Goal: Task Accomplishment & Management: Use online tool/utility

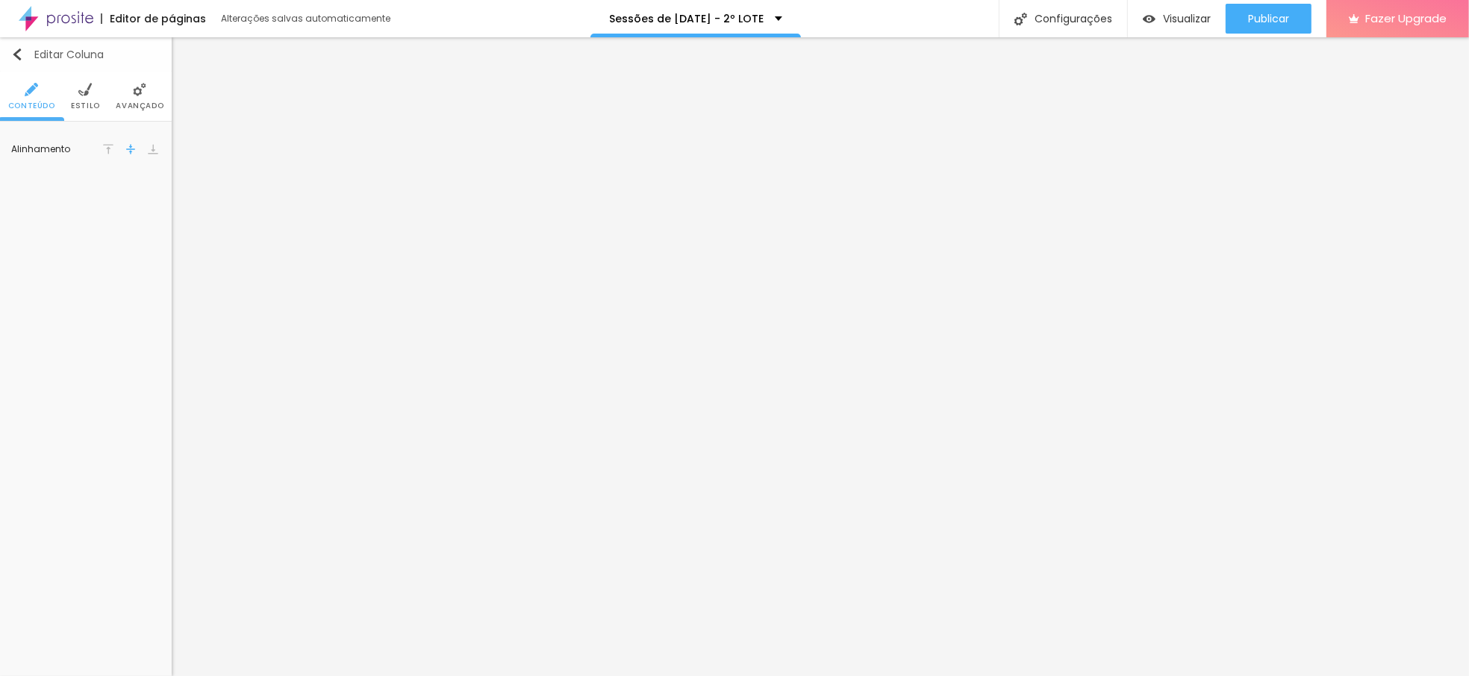
click at [14, 52] on img "button" at bounding box center [17, 55] width 12 height 12
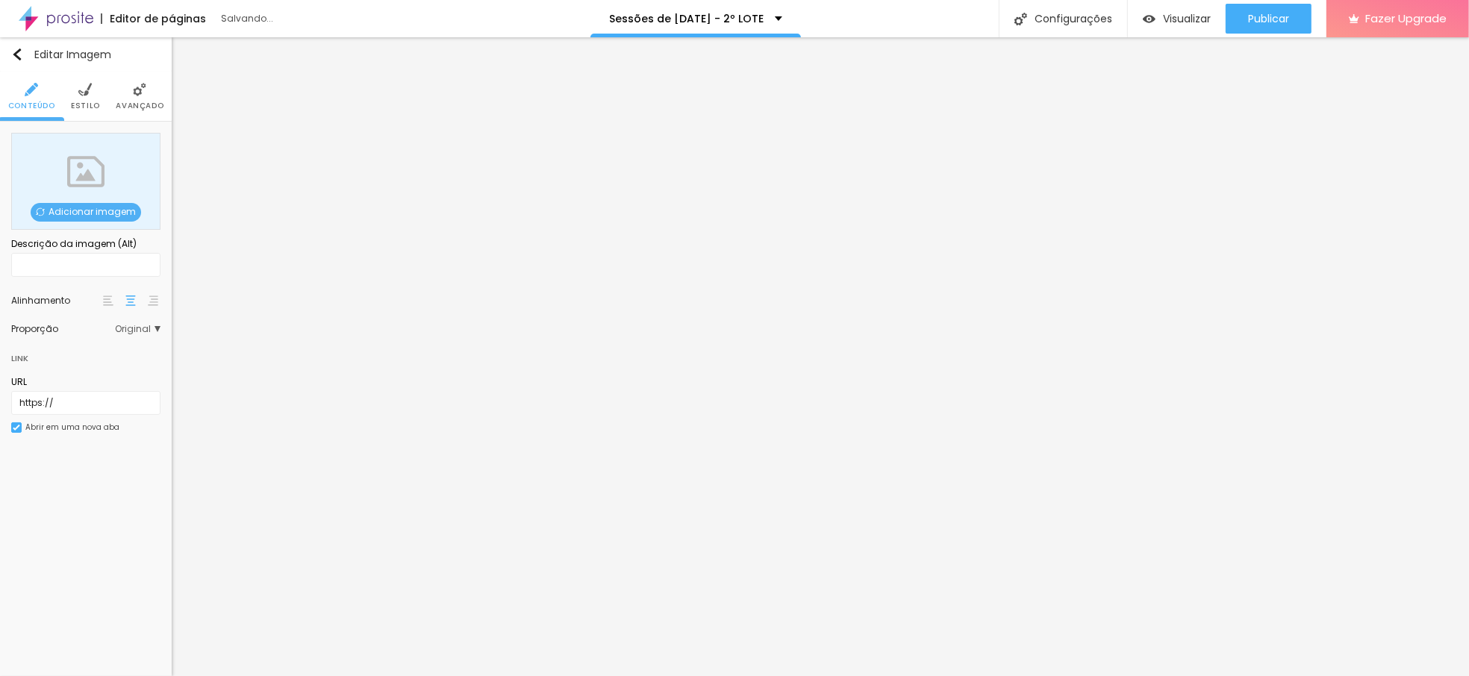
click at [102, 209] on span "Adicionar imagem" at bounding box center [86, 212] width 111 height 19
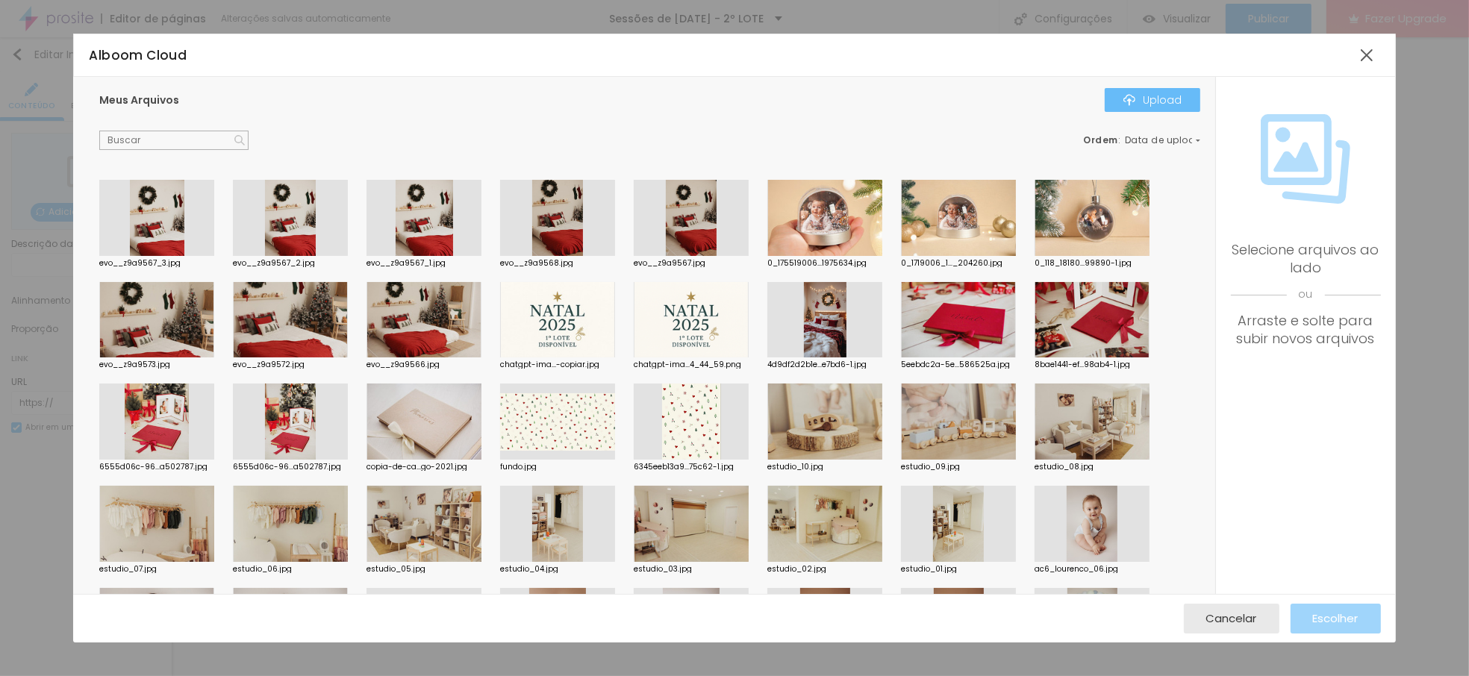
click at [1156, 96] on div "Upload" at bounding box center [1153, 100] width 58 height 12
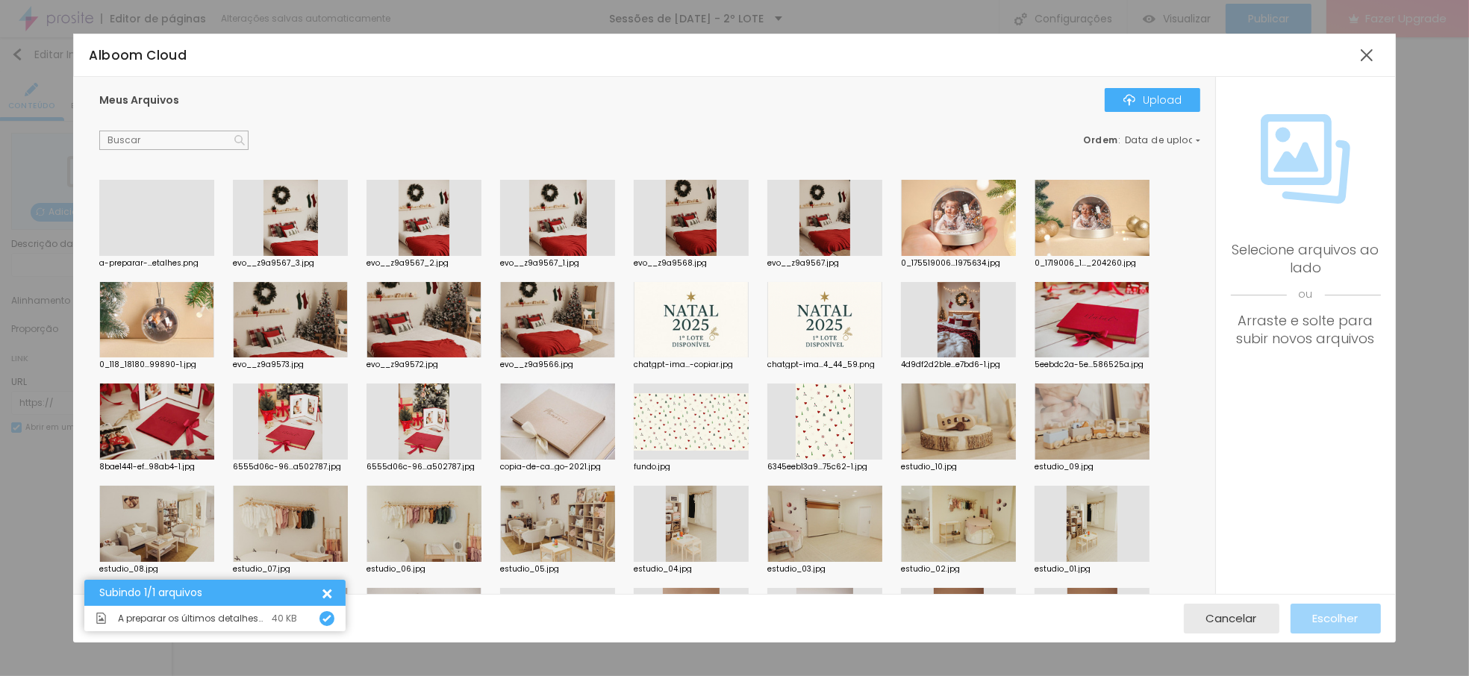
click at [164, 256] on div at bounding box center [156, 256] width 115 height 0
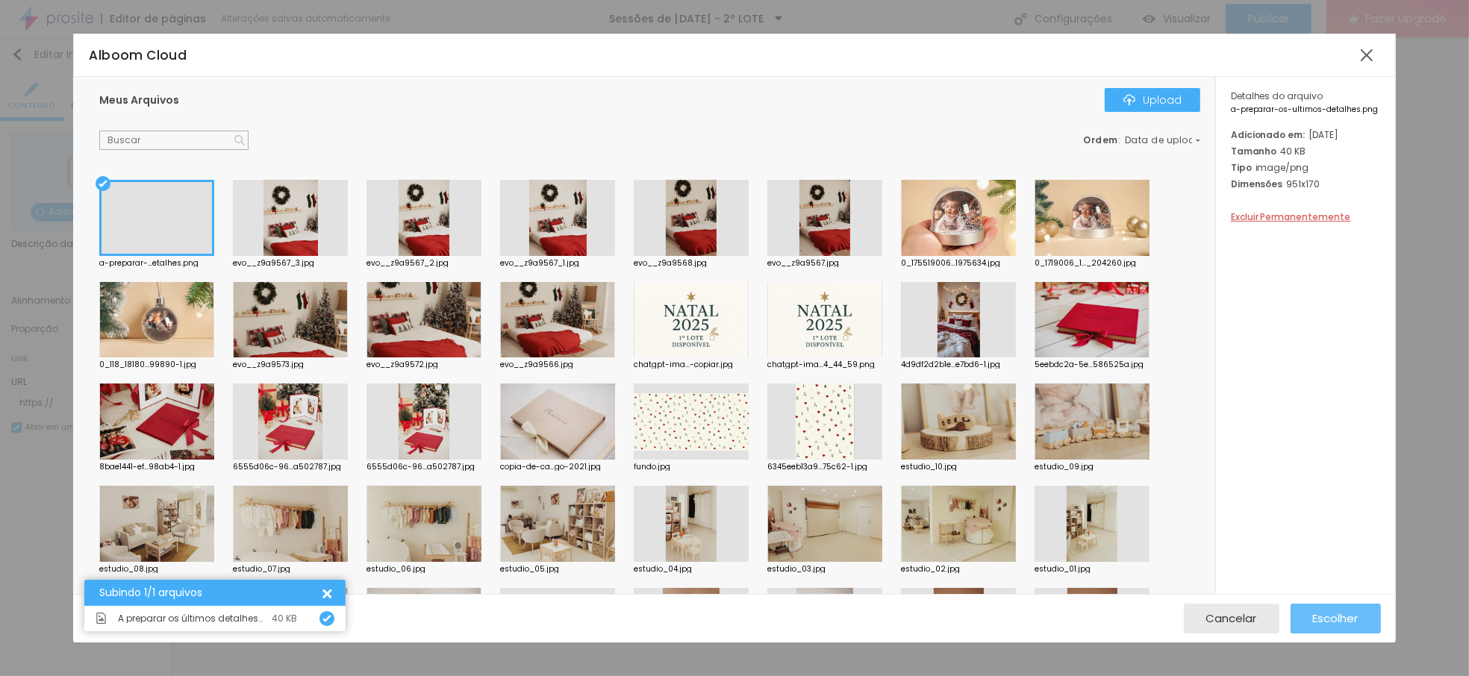
click at [1357, 620] on span "Escolher" at bounding box center [1336, 618] width 46 height 13
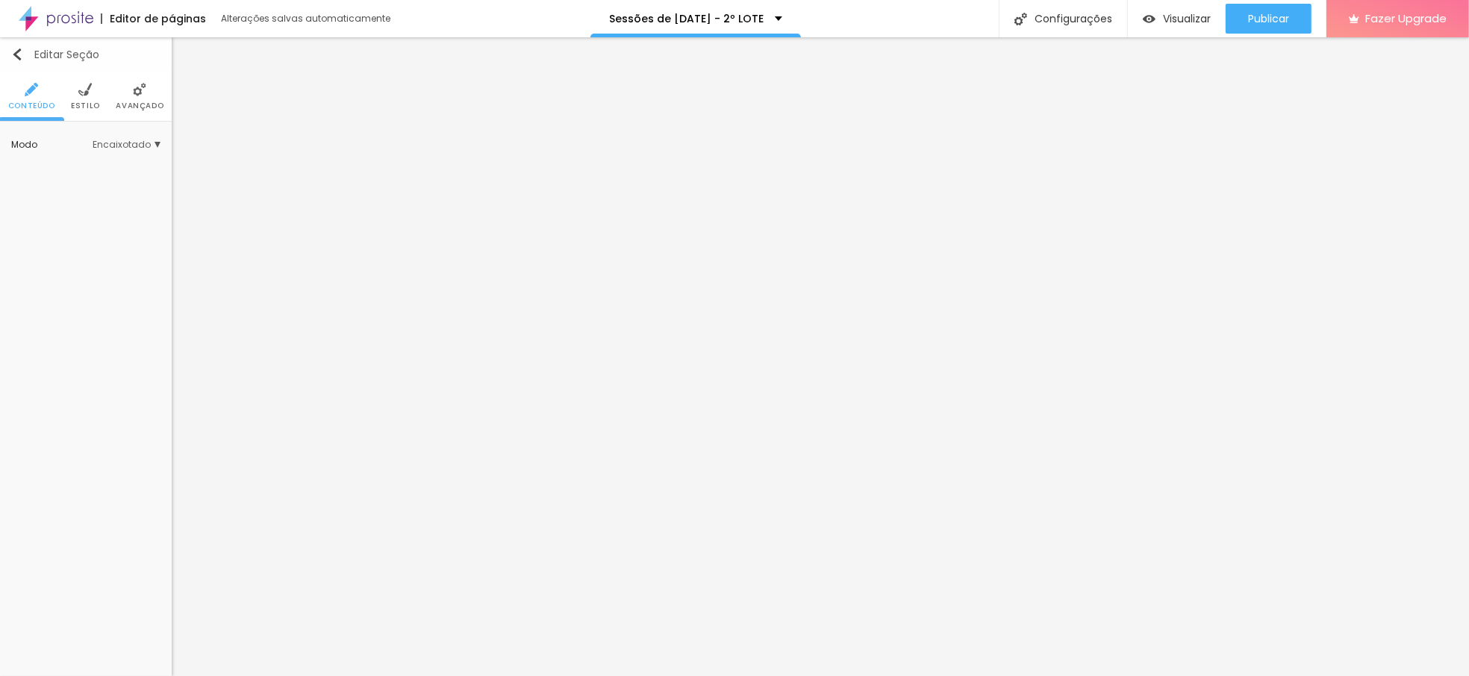
click at [32, 52] on div "Editar Seção" at bounding box center [55, 55] width 88 height 12
type input "23"
type input "81"
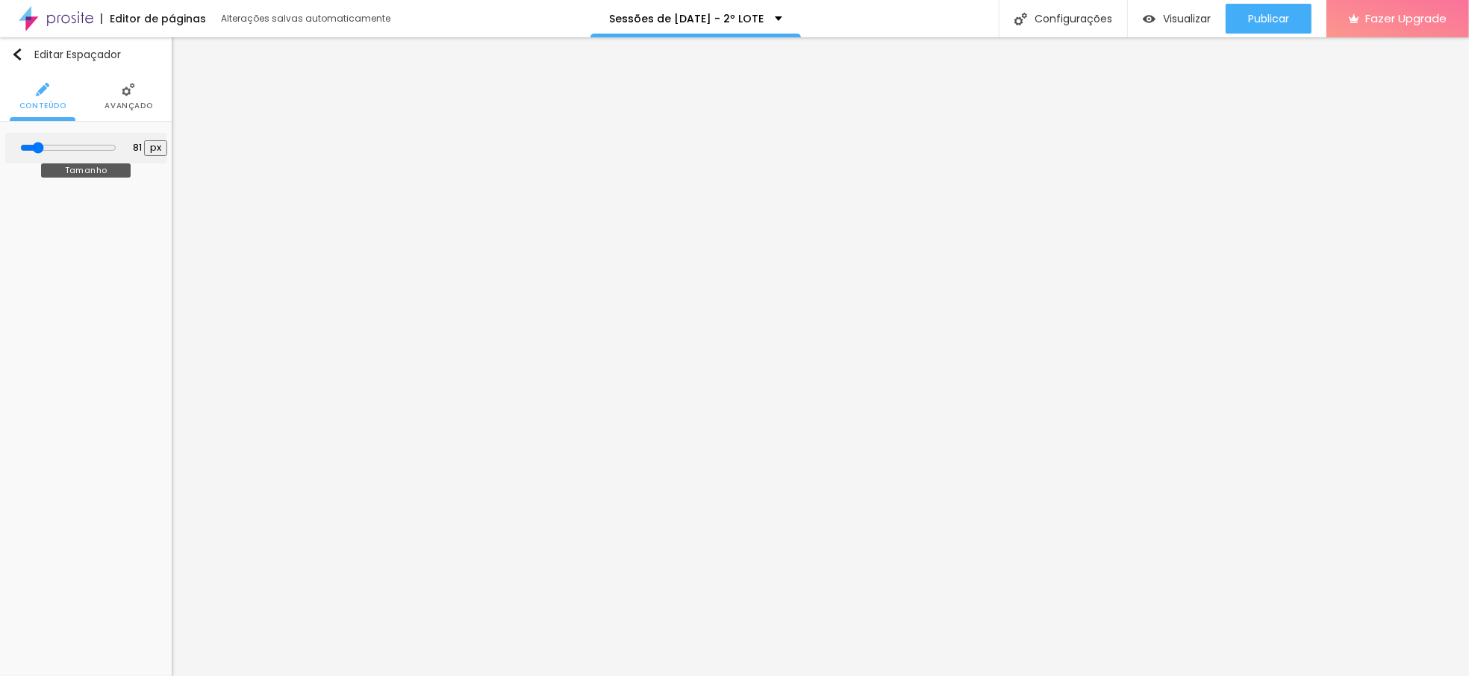
type input "92"
type input "97"
type input "102"
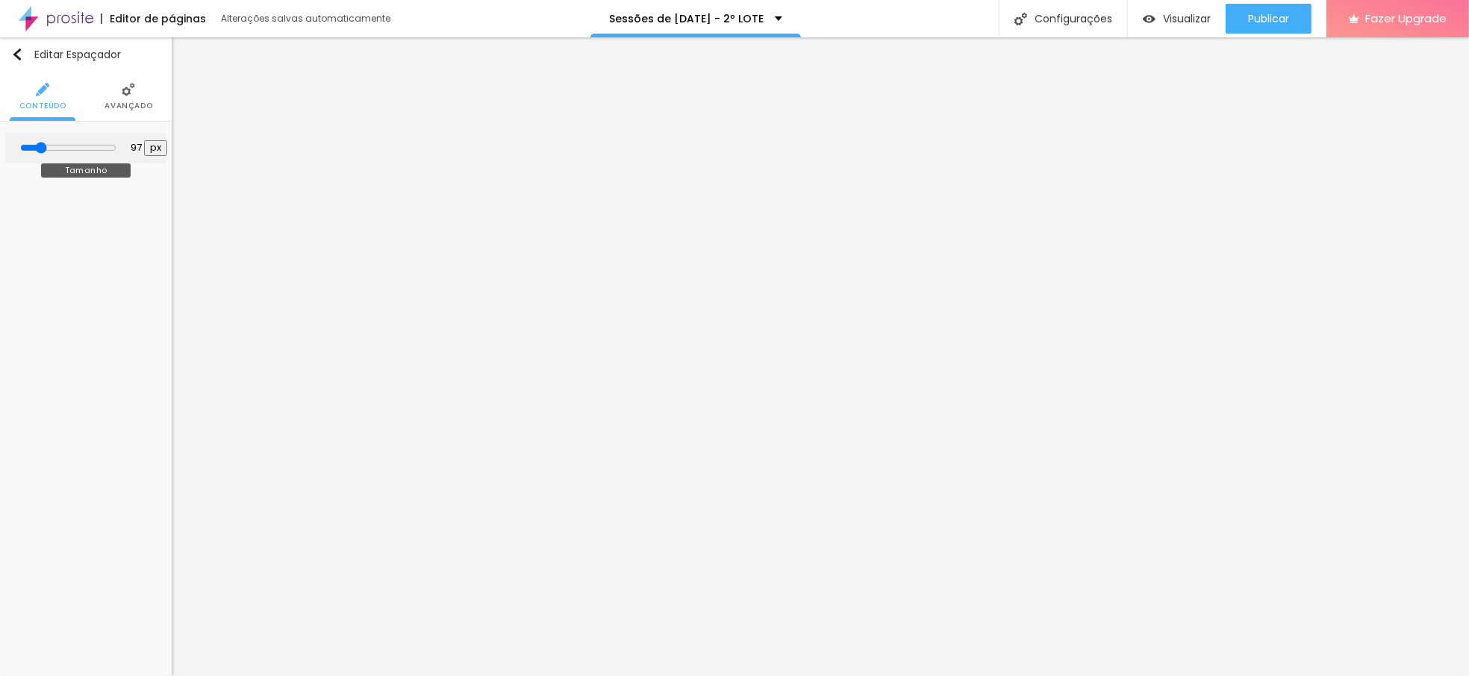
type input "102"
type input "108"
type input "113"
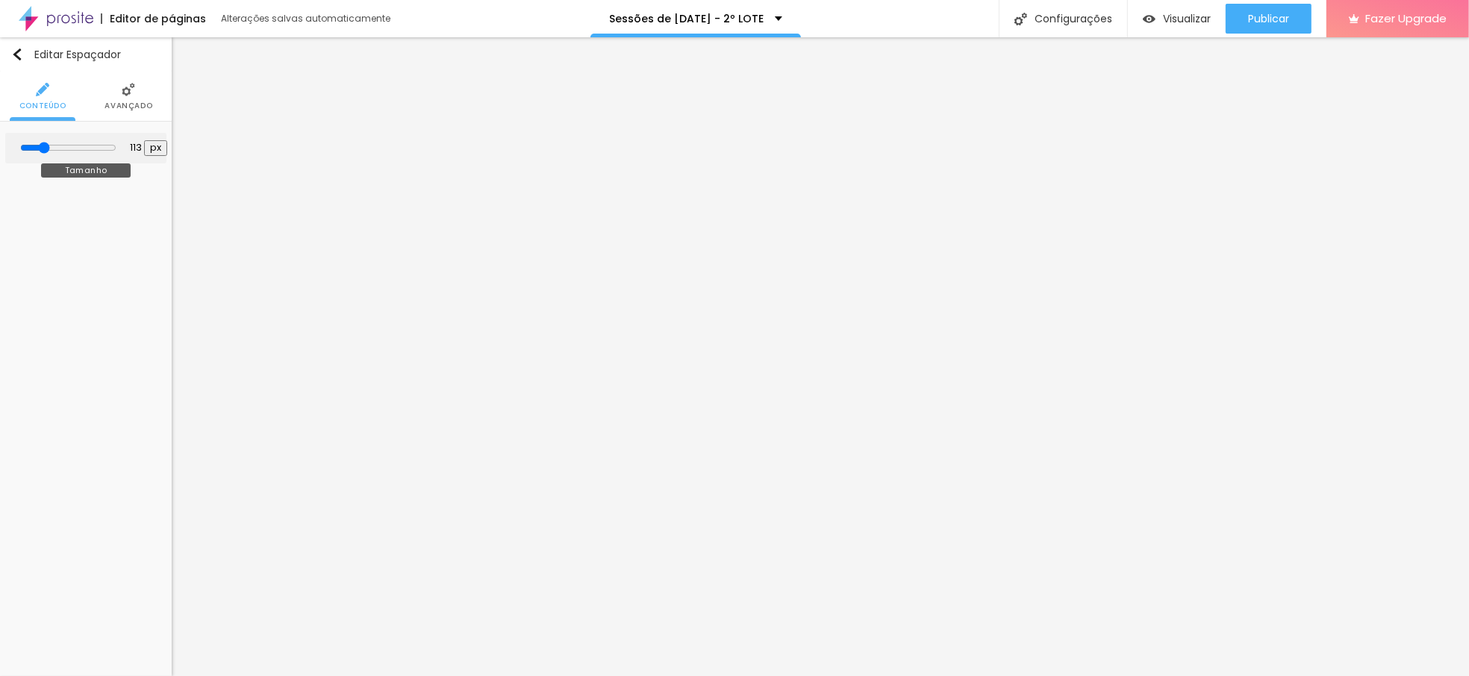
type input "118"
type input "124"
type input "118"
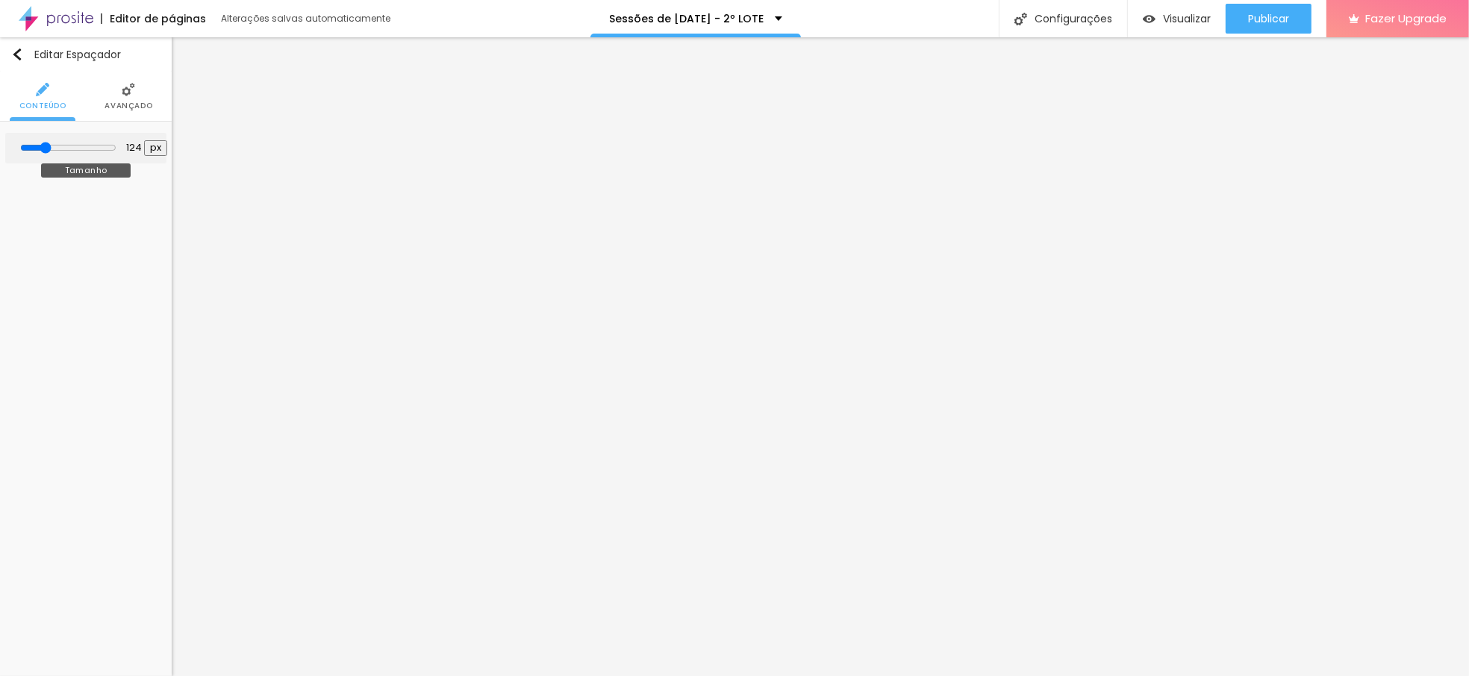
type input "118"
type input "108"
type input "102"
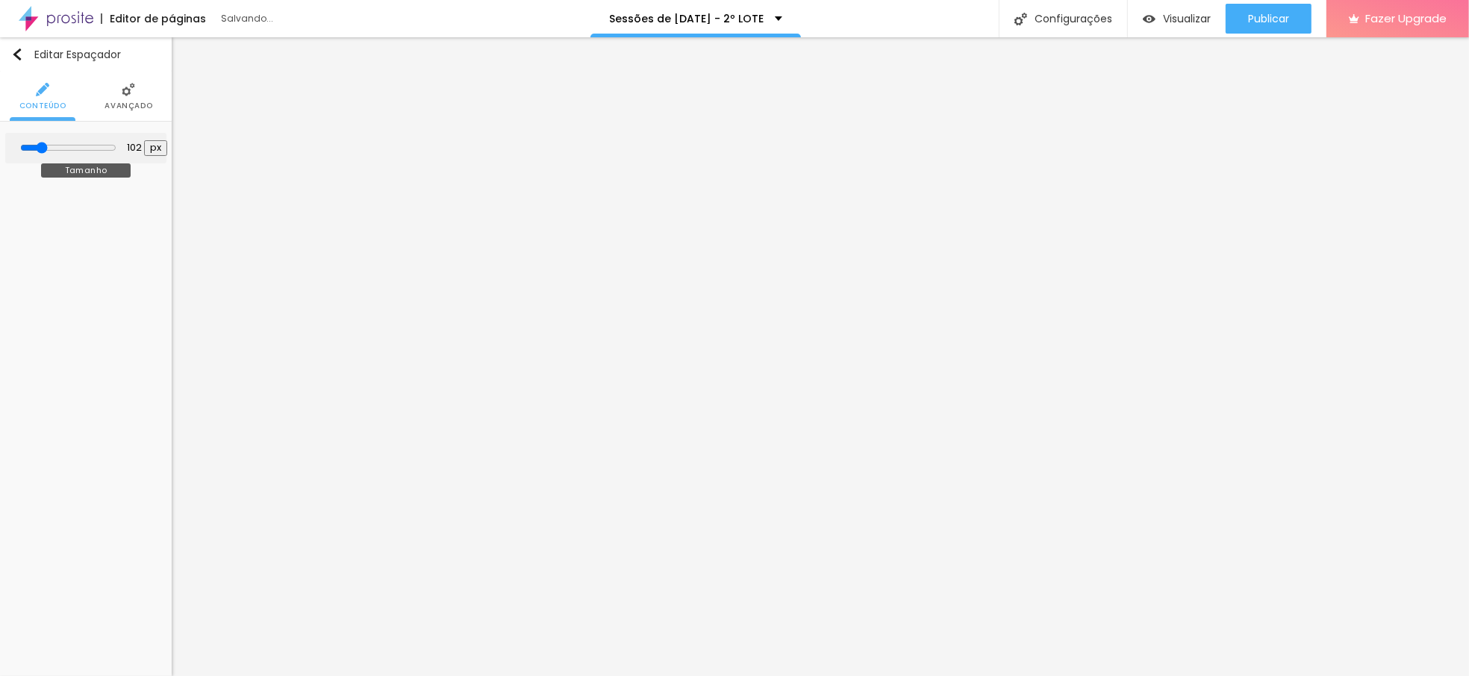
type input "97"
type input "92"
type input "87"
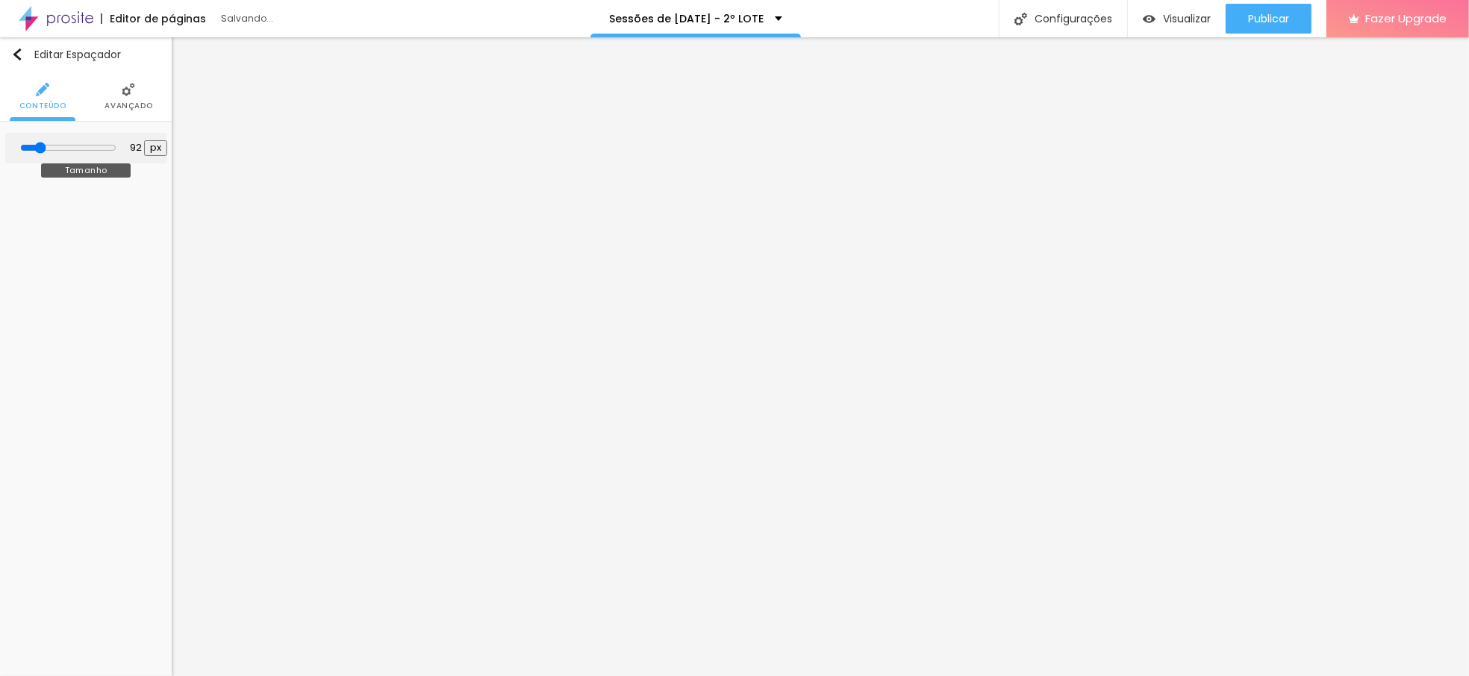
type input "87"
type input "81"
type input "76"
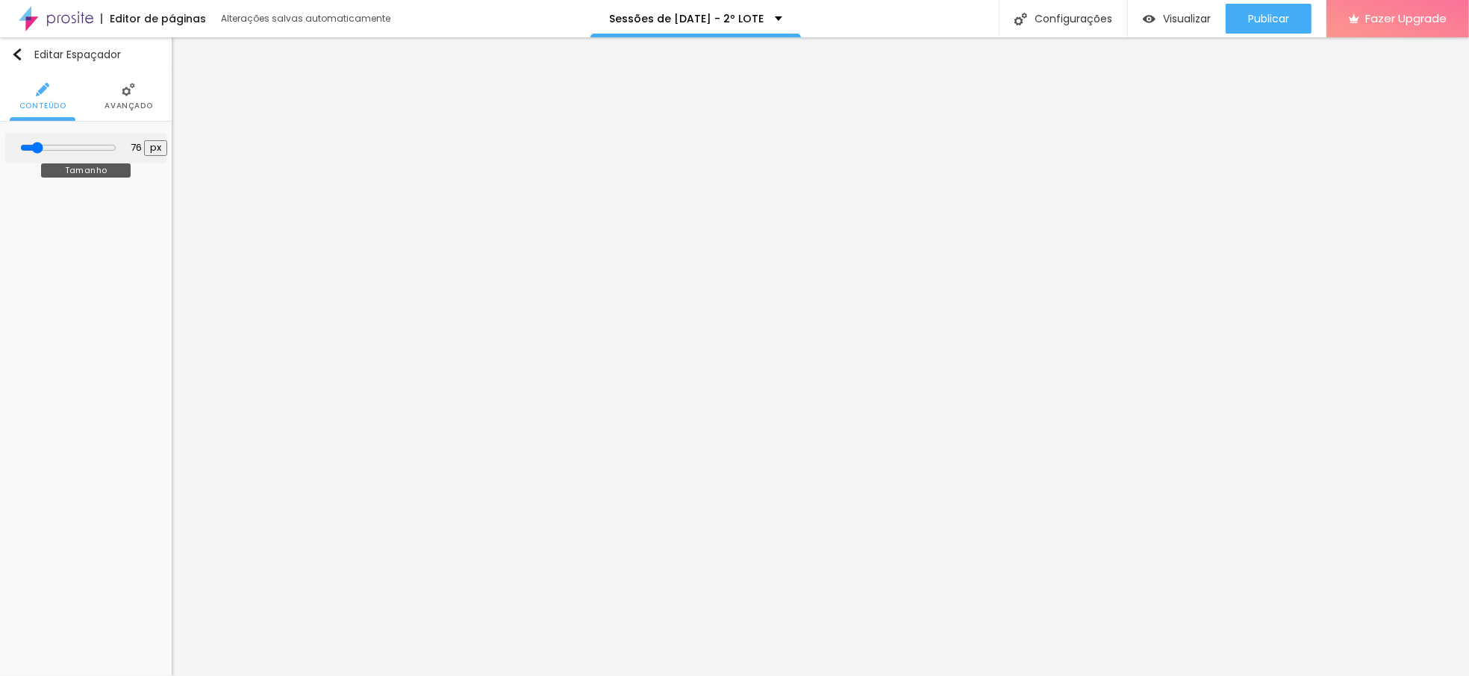
type input "65"
drag, startPoint x: 34, startPoint y: 147, endPoint x: 41, endPoint y: 153, distance: 9.6
type input "65"
click at [41, 153] on input "range" at bounding box center [68, 148] width 96 height 12
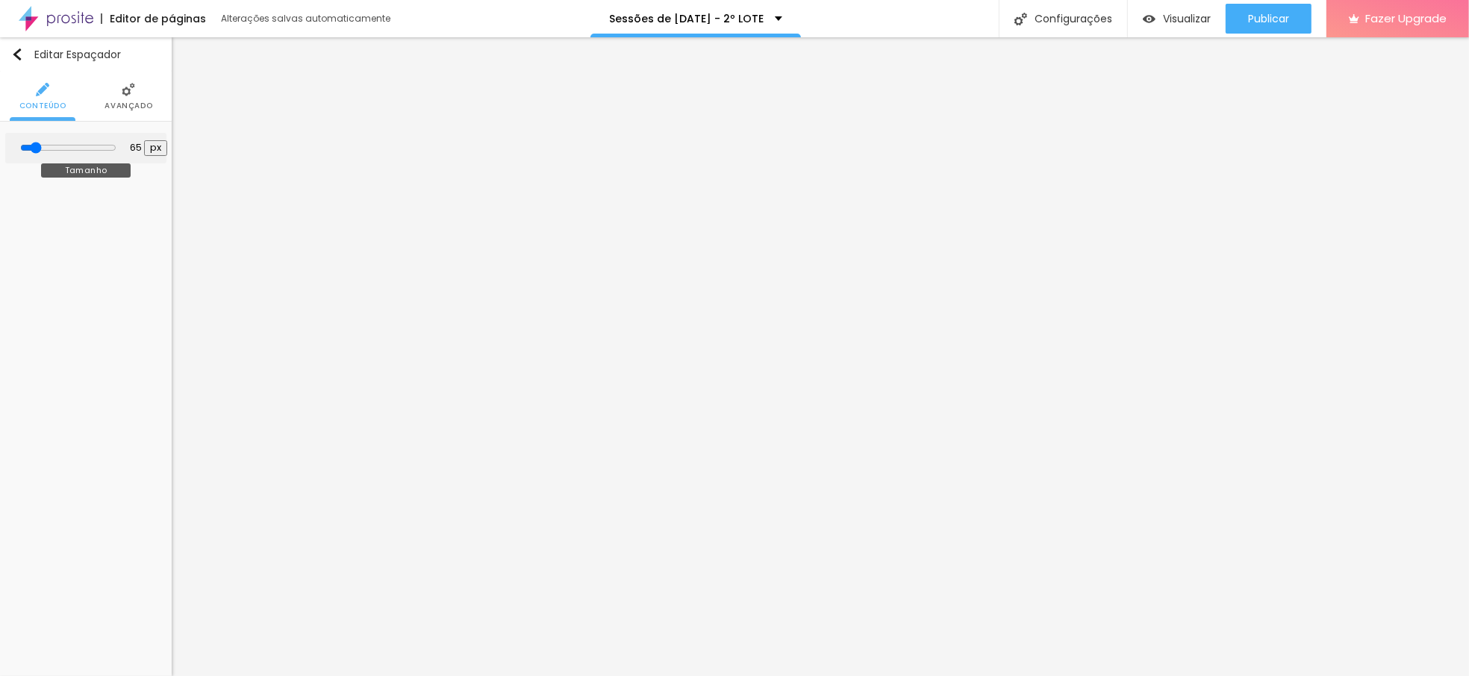
type input "34"
type input "28"
type input "23"
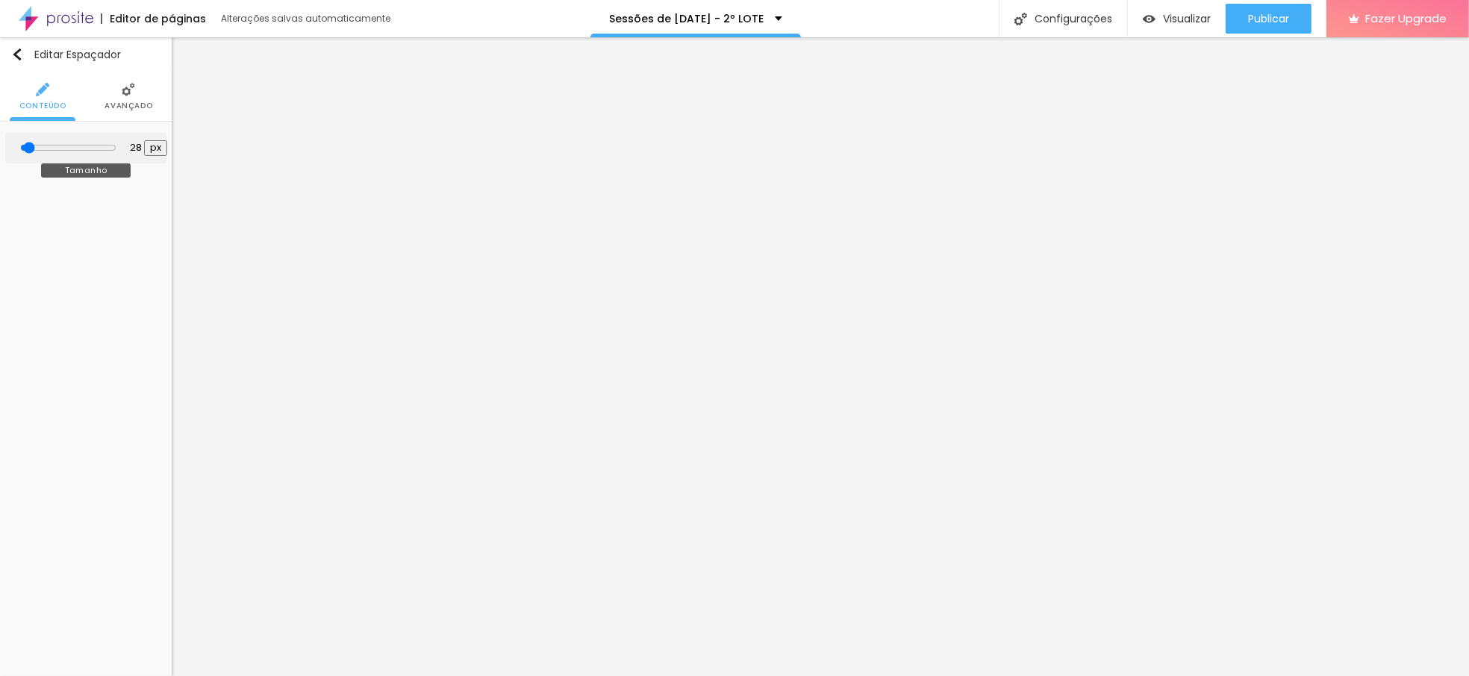
type input "23"
type input "18"
type input "13"
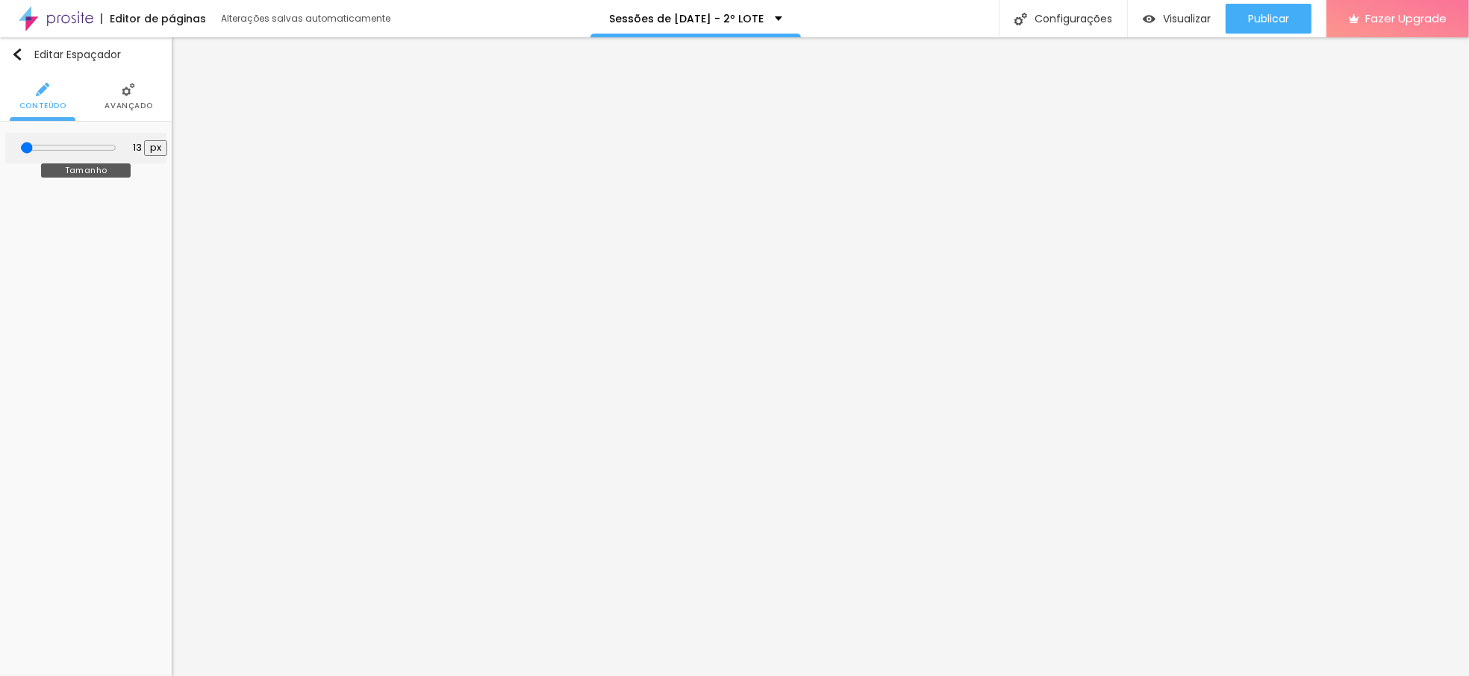
type input "10"
type input "13"
type input "18"
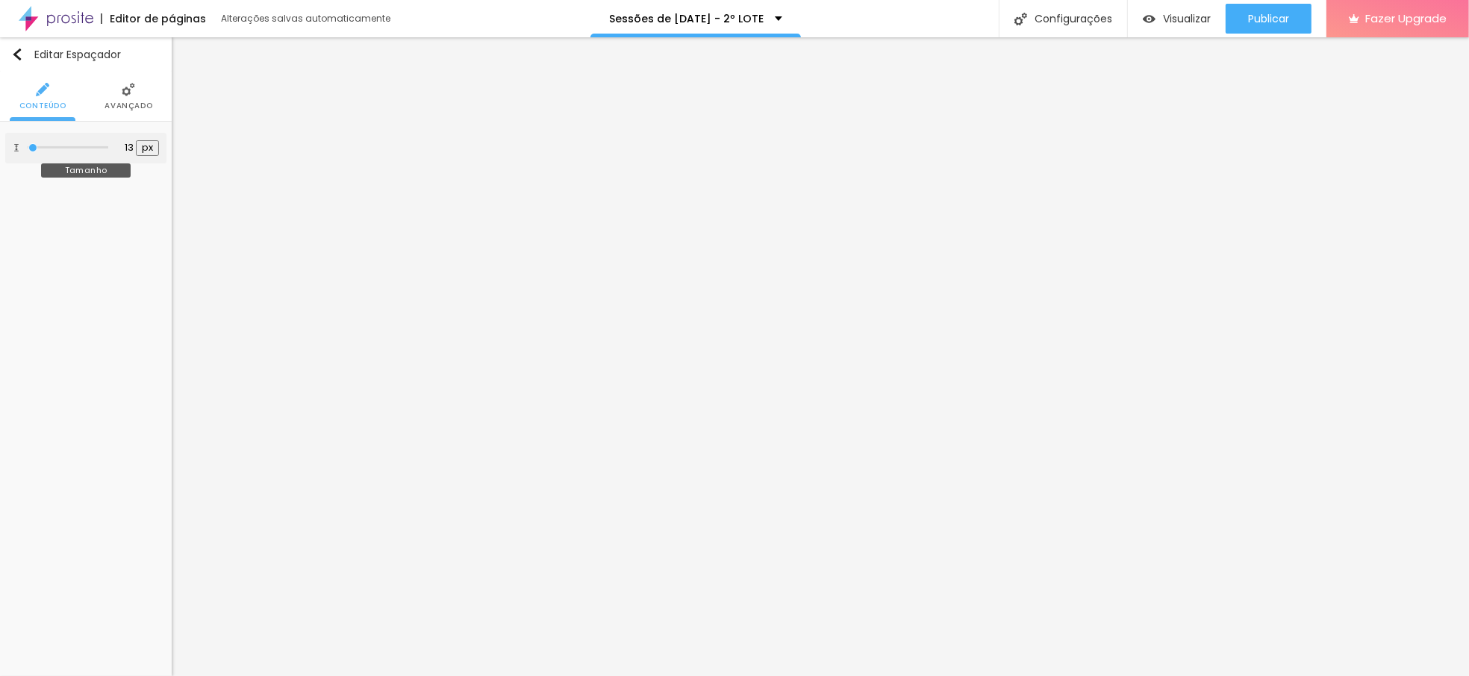
type input "18"
type input "23"
type input "28"
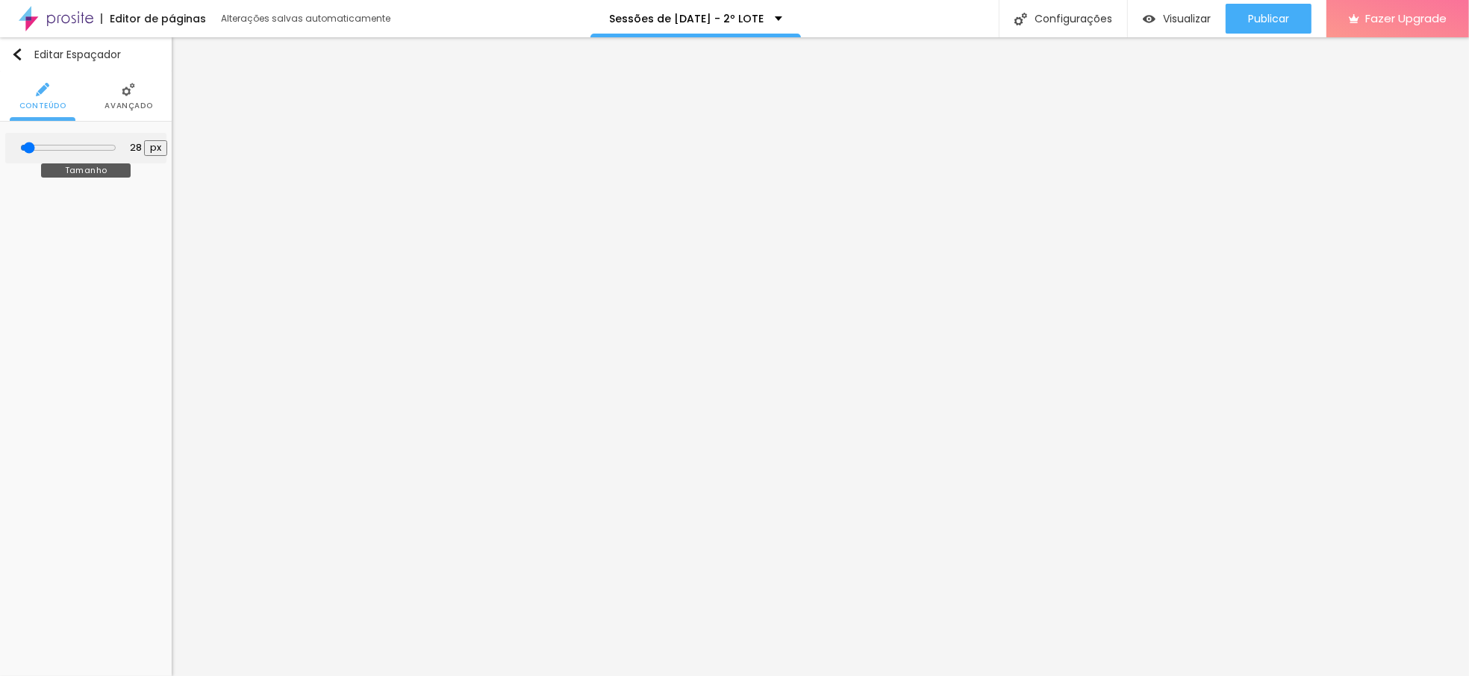
type input "34"
click at [37, 150] on input "range" at bounding box center [68, 148] width 96 height 12
click at [99, 100] on ul "Conteúdo Estilo Avançado" at bounding box center [86, 97] width 172 height 50
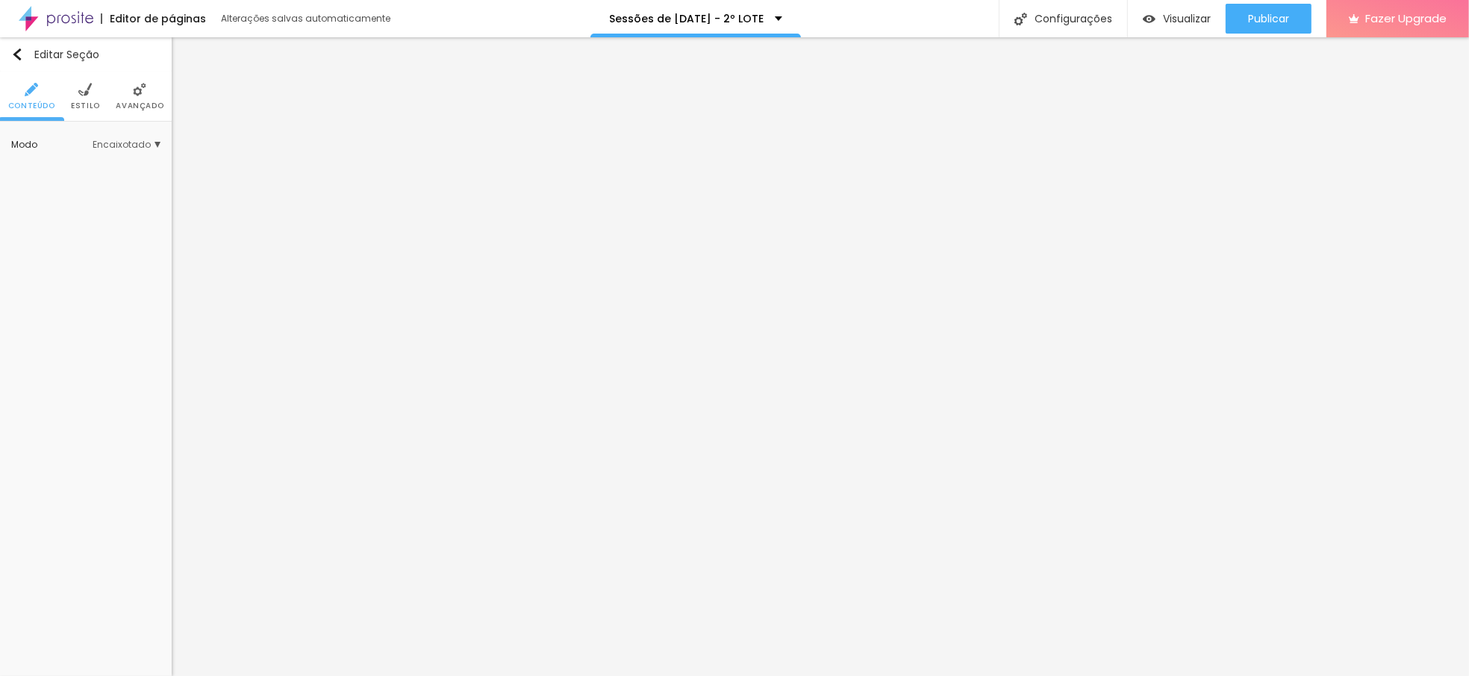
click at [95, 94] on li "Estilo" at bounding box center [85, 96] width 29 height 49
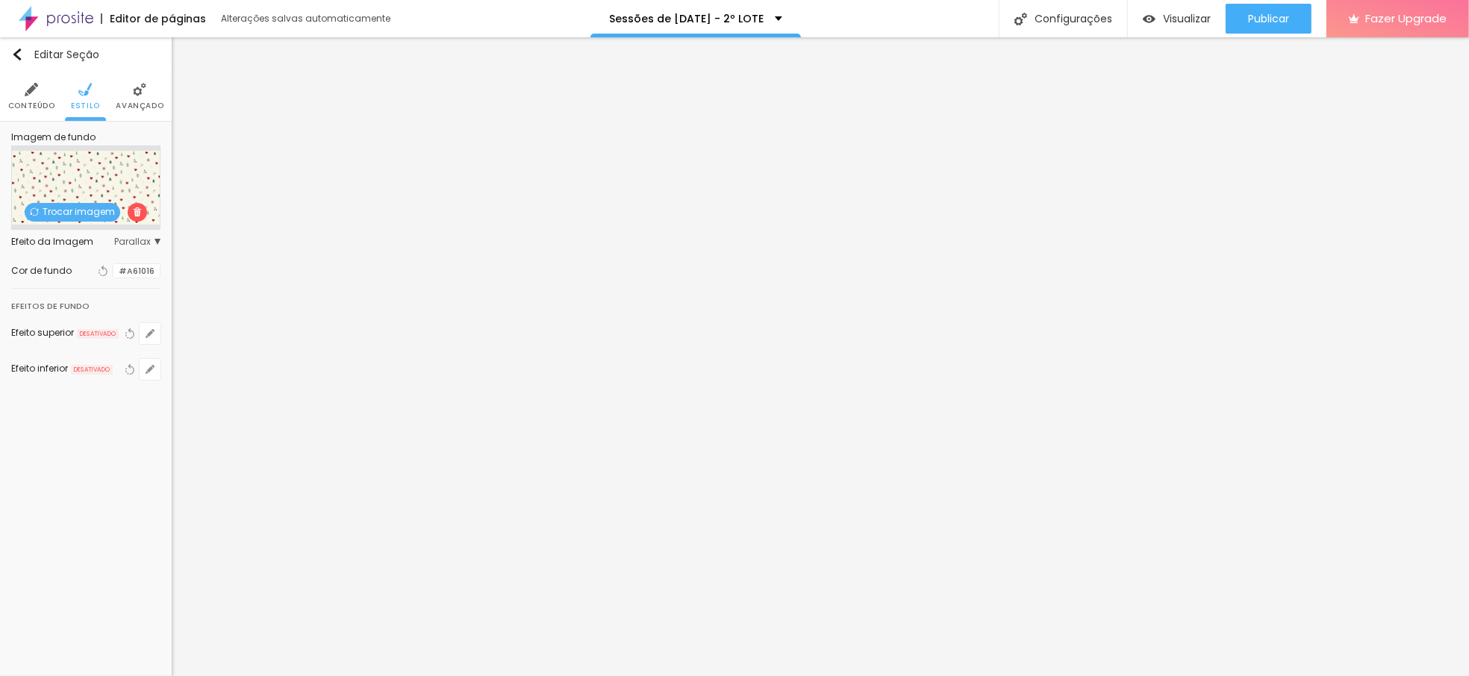
click at [58, 212] on span "Trocar imagem" at bounding box center [73, 212] width 96 height 19
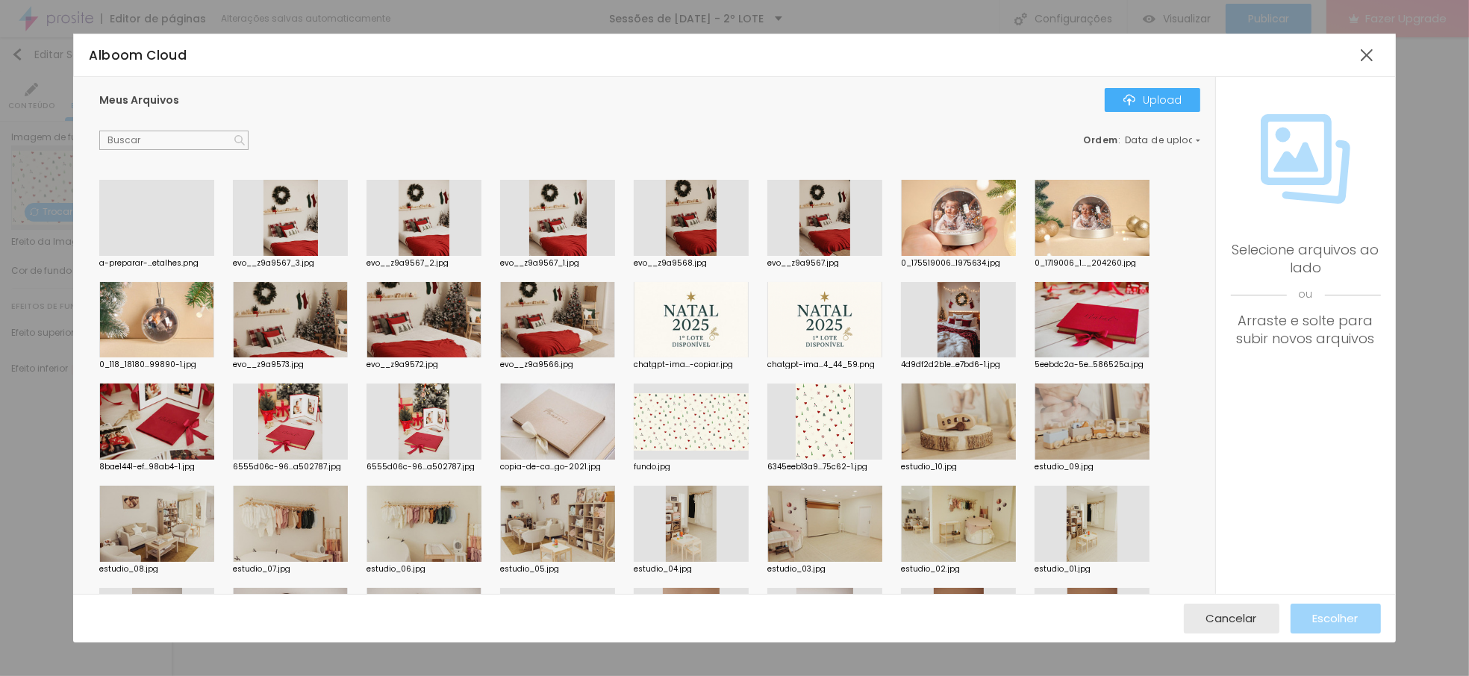
click at [346, 320] on div at bounding box center [290, 320] width 115 height 76
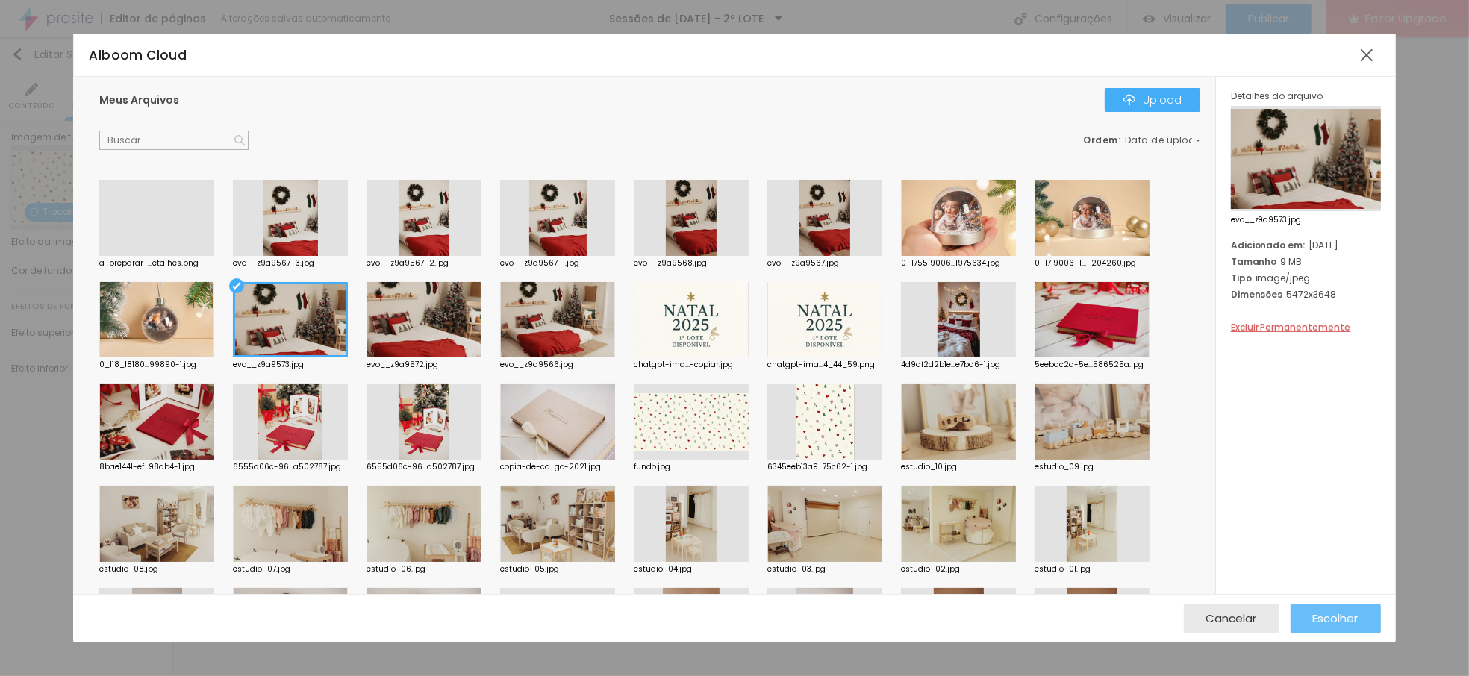
click at [1328, 624] on span "Escolher" at bounding box center [1336, 618] width 46 height 13
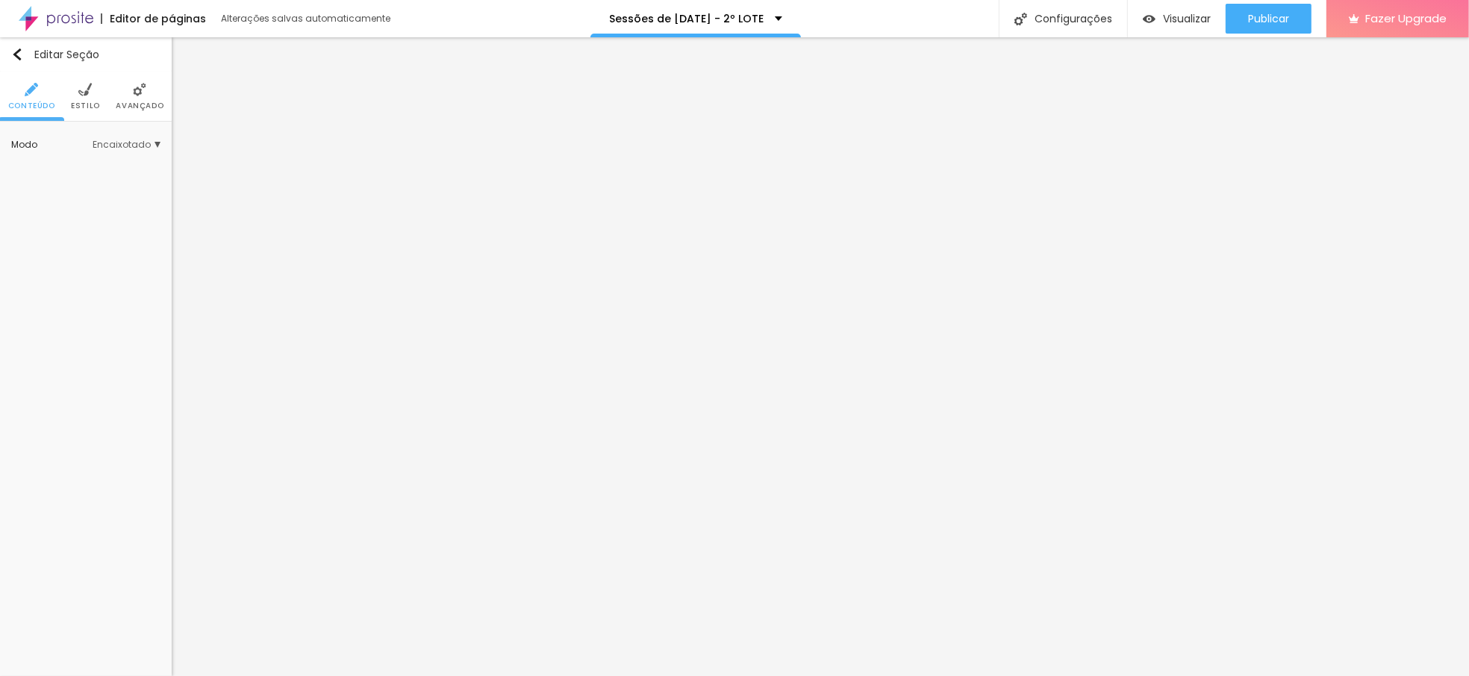
click at [91, 91] on li "Estilo" at bounding box center [85, 96] width 29 height 49
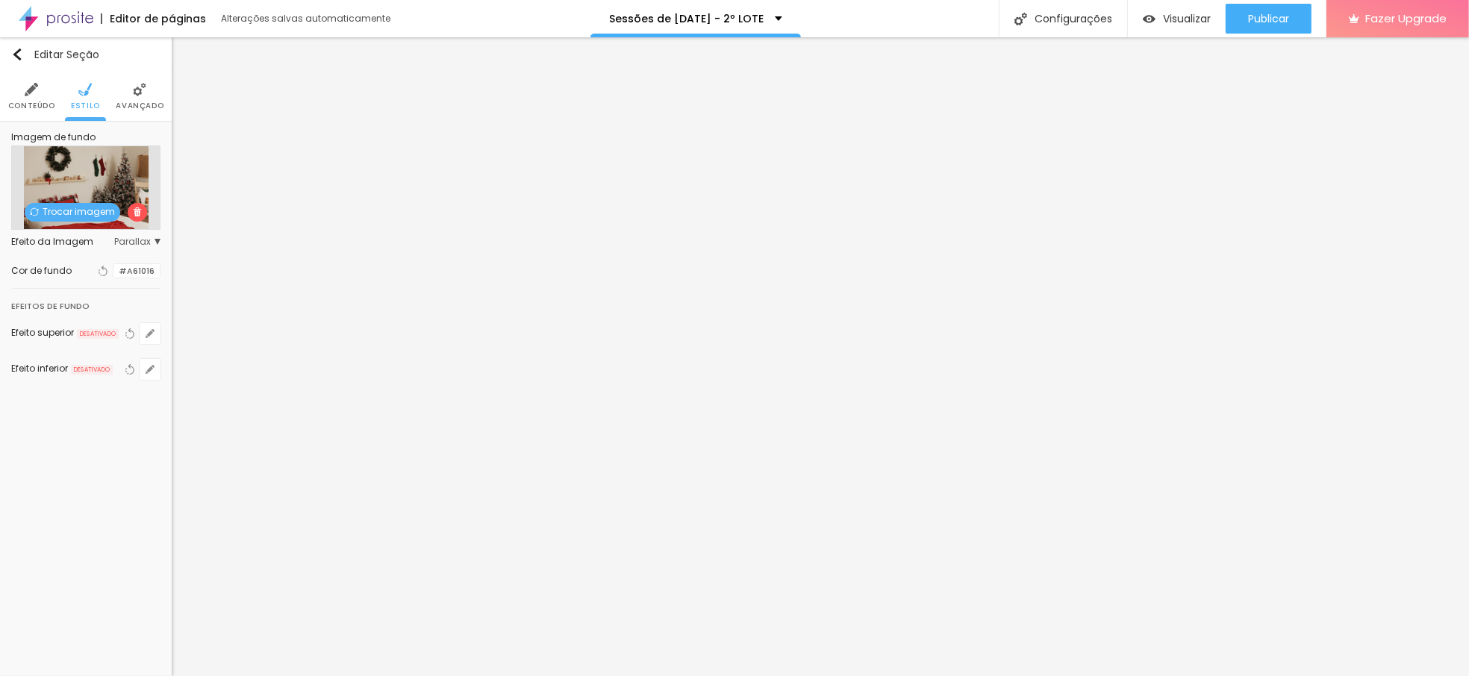
click at [76, 208] on span "Trocar imagem" at bounding box center [73, 212] width 96 height 19
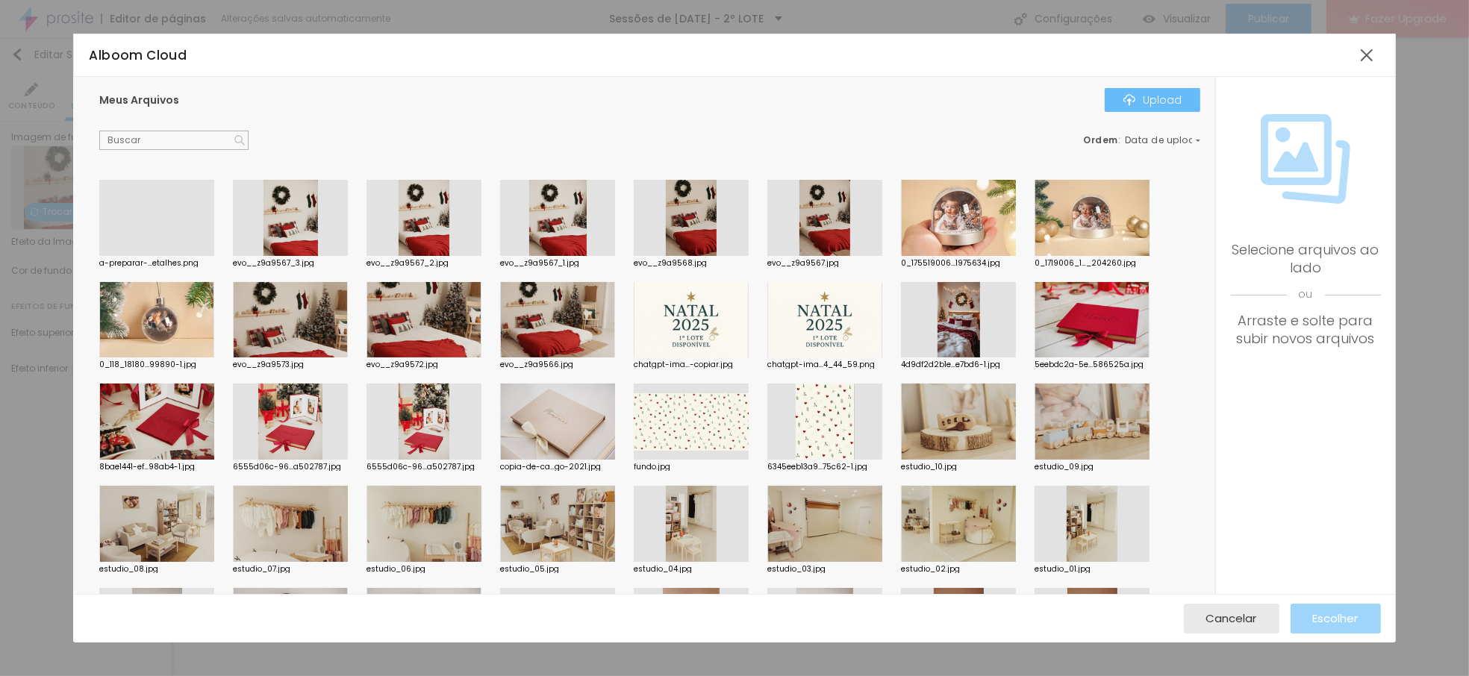
click at [1148, 98] on div "Upload" at bounding box center [1153, 100] width 58 height 12
click at [1366, 60] on div at bounding box center [1367, 55] width 27 height 27
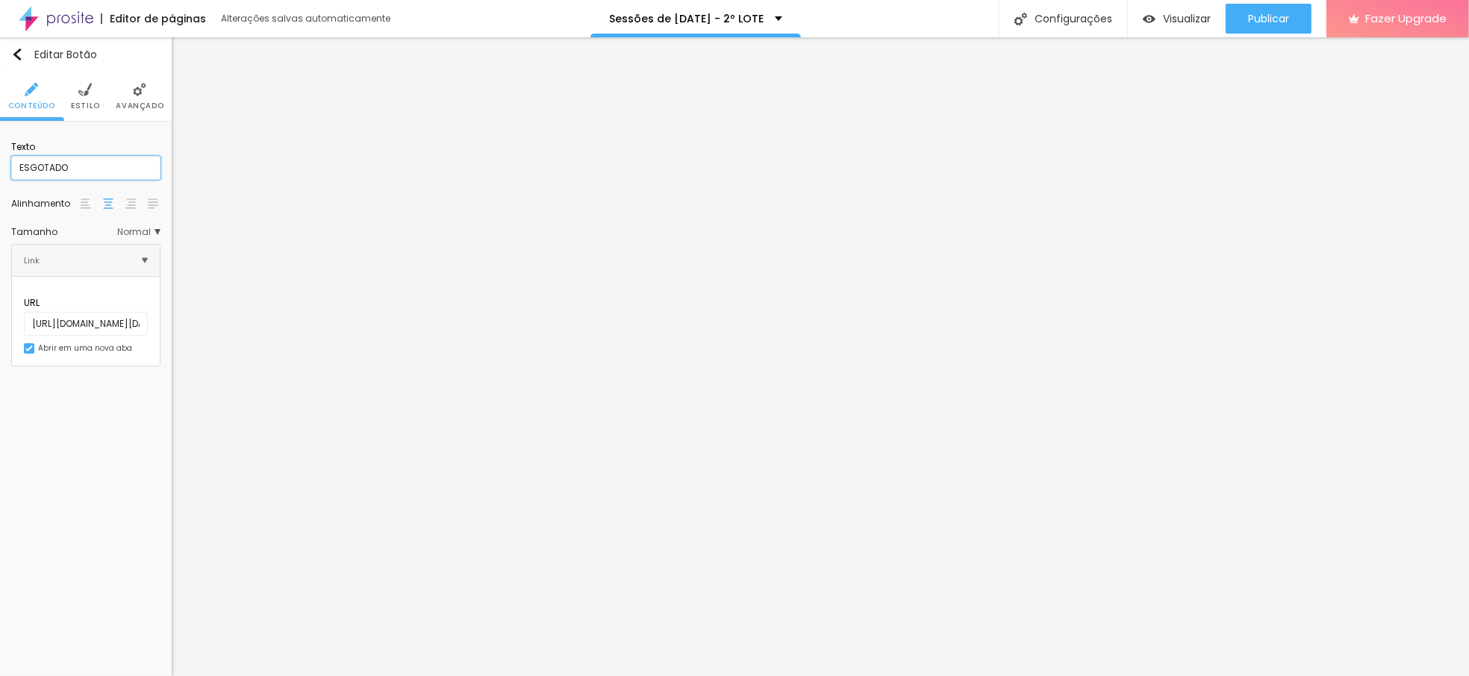
drag, startPoint x: 98, startPoint y: 166, endPoint x: -67, endPoint y: 167, distance: 165.0
click at [0, 167] on html "Editor de páginas Alterações salvas automaticamente Sessões de [DATE] - 2º LOTE…" at bounding box center [734, 338] width 1469 height 676
drag, startPoint x: 98, startPoint y: 172, endPoint x: -16, endPoint y: 157, distance: 114.6
click at [0, 157] on html "Editor de páginas Salvando... Sessões de [DATE] - 2º LOTE Configurações Configu…" at bounding box center [734, 338] width 1469 height 676
type input "RESERVA AQUI!"
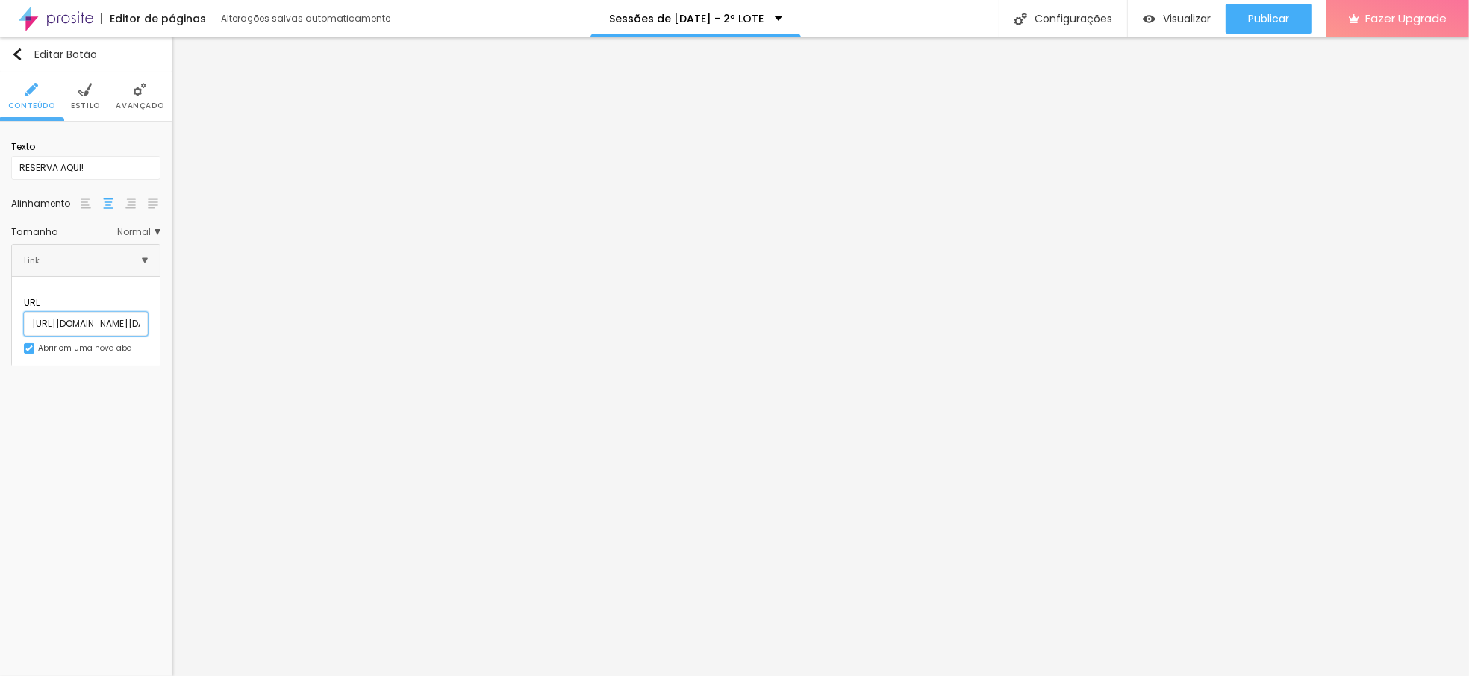
scroll to position [0, 212]
click at [134, 502] on div "Editar Botão Conteúdo Estilo Avançado Texto RESERVA AQUI! Alinhamento Tamanho N…" at bounding box center [86, 356] width 172 height 639
drag, startPoint x: -235, startPoint y: 181, endPoint x: -284, endPoint y: 181, distance: 48.5
click at [0, 181] on html "Editor de páginas Alterações salvas automaticamente Sessões de [DATE] - 2º LOTE…" at bounding box center [734, 338] width 1469 height 676
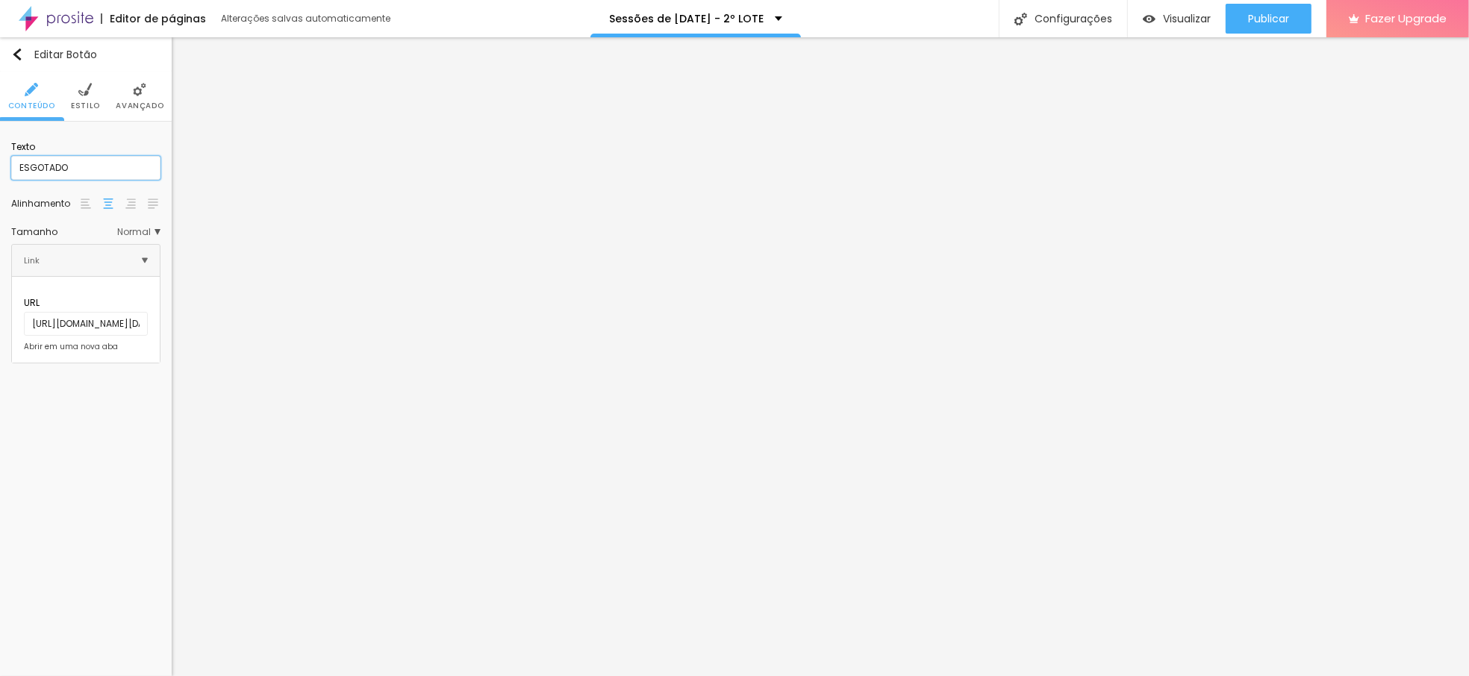
paste input "RESERVA AQUI!"
type input "RESERVA AQUI!"
drag, startPoint x: 98, startPoint y: 159, endPoint x: -257, endPoint y: 155, distance: 354.7
click at [0, 155] on html "Editor de páginas Salvando... Sessões de [DATE] - 2º LOTE Configurações Configu…" at bounding box center [734, 338] width 1469 height 676
paste input "RESERVA AQUI!"
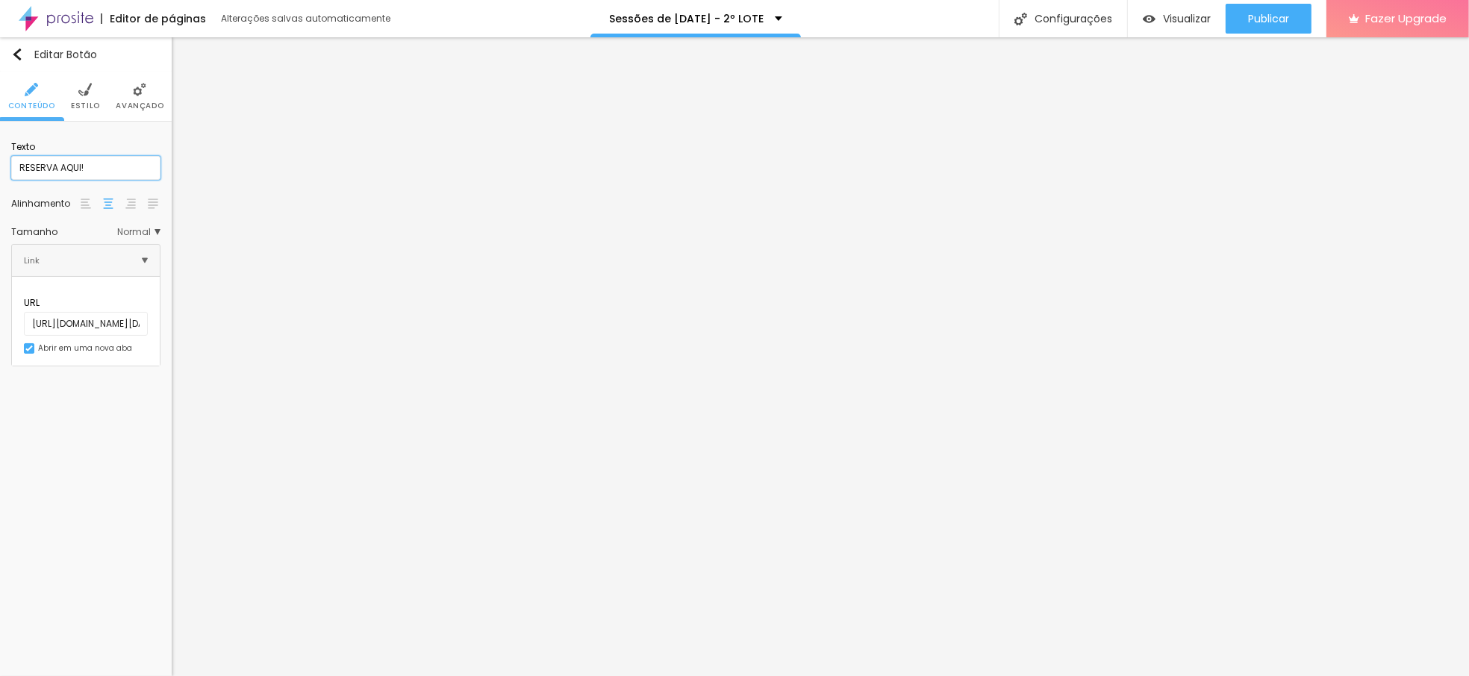
type input "RESERVA AQUI!"
drag, startPoint x: 95, startPoint y: 169, endPoint x: -214, endPoint y: 170, distance: 309.1
click at [0, 170] on html "Editor de páginas Alterações salvas automaticamente Sessões de [DATE] - 2º LOTE…" at bounding box center [734, 338] width 1469 height 676
paste input "RESERVA AQUI!"
type input "RESERVA AQUI!"
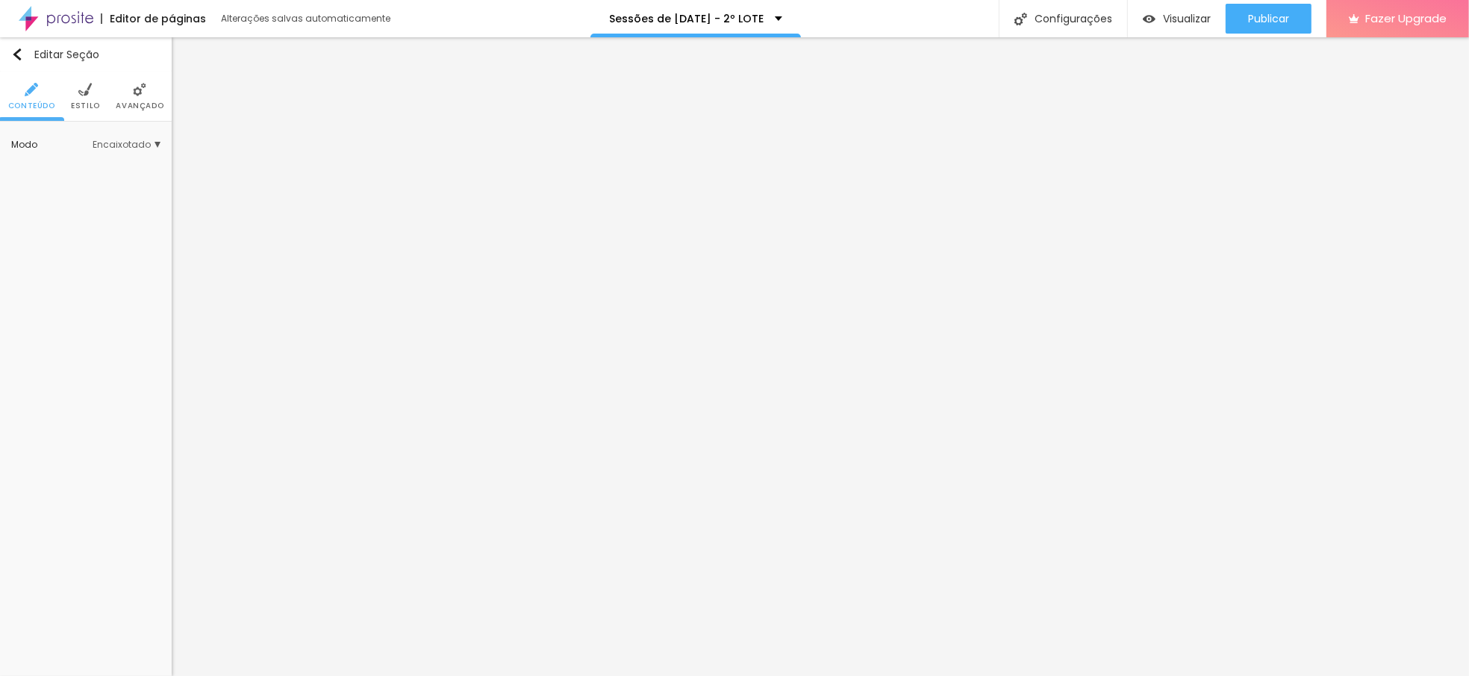
click at [82, 84] on img at bounding box center [84, 89] width 13 height 13
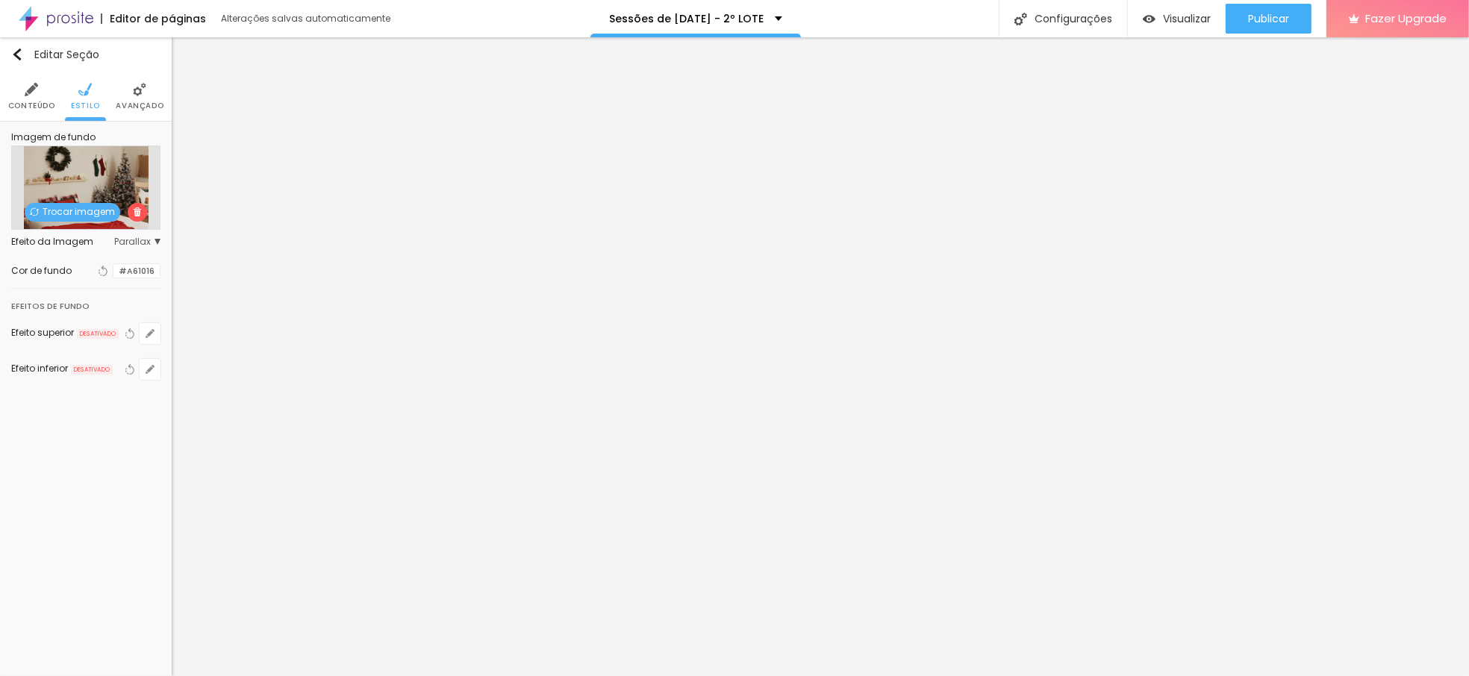
click at [60, 205] on span "Trocar imagem" at bounding box center [73, 212] width 96 height 19
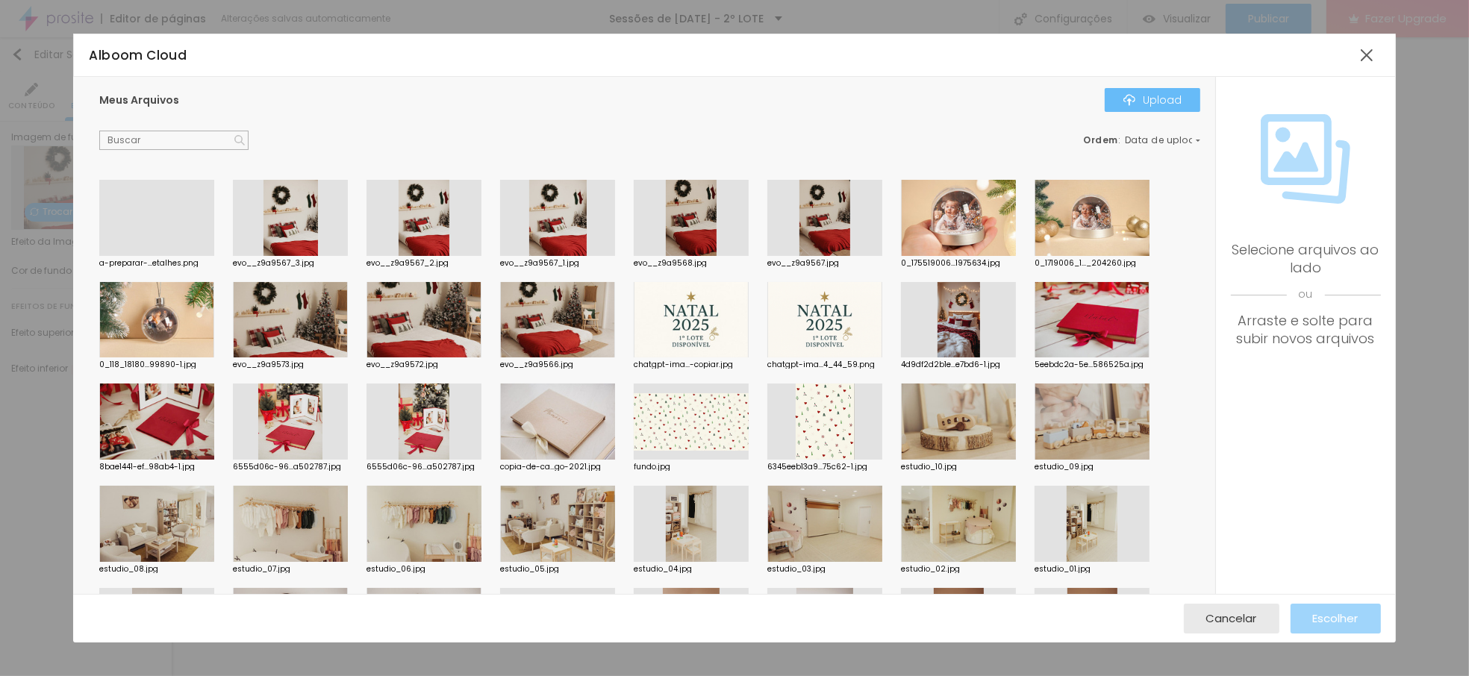
click at [1131, 108] on button "Upload" at bounding box center [1153, 100] width 96 height 24
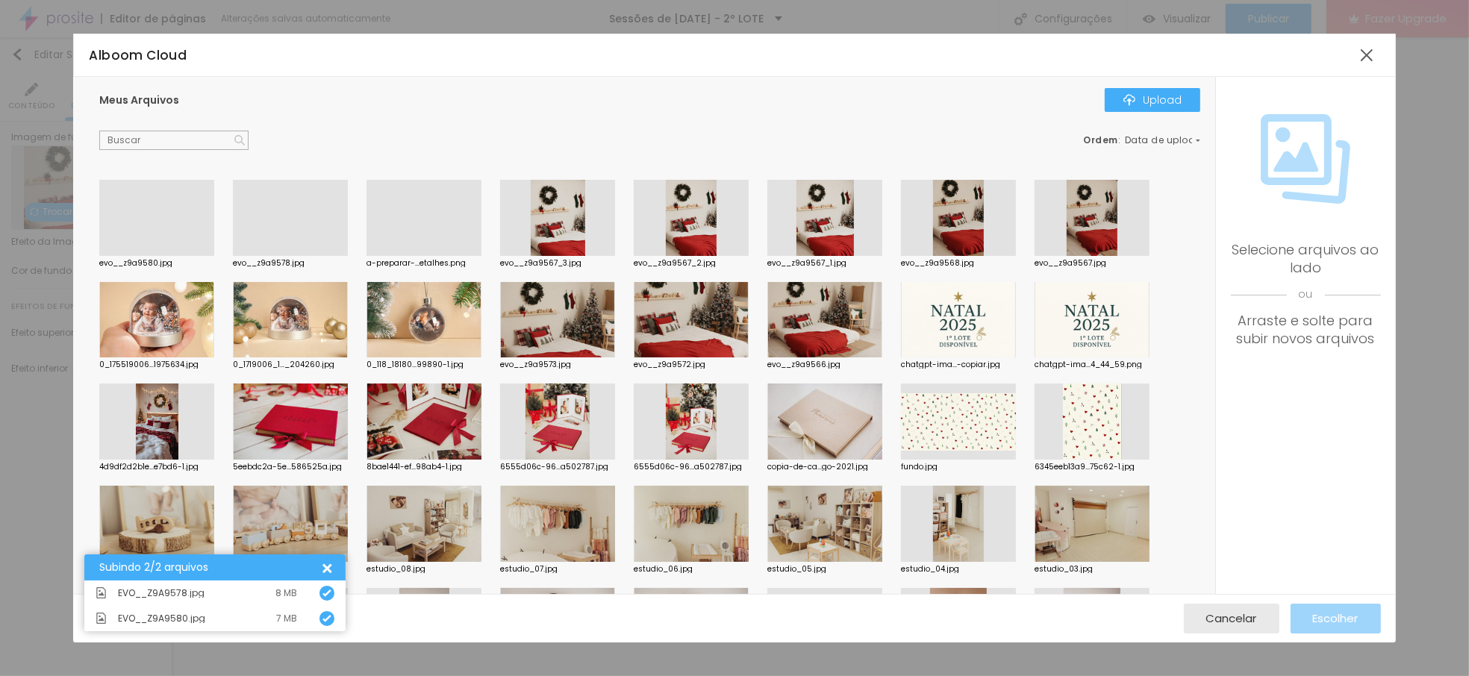
click at [301, 256] on div at bounding box center [290, 256] width 115 height 0
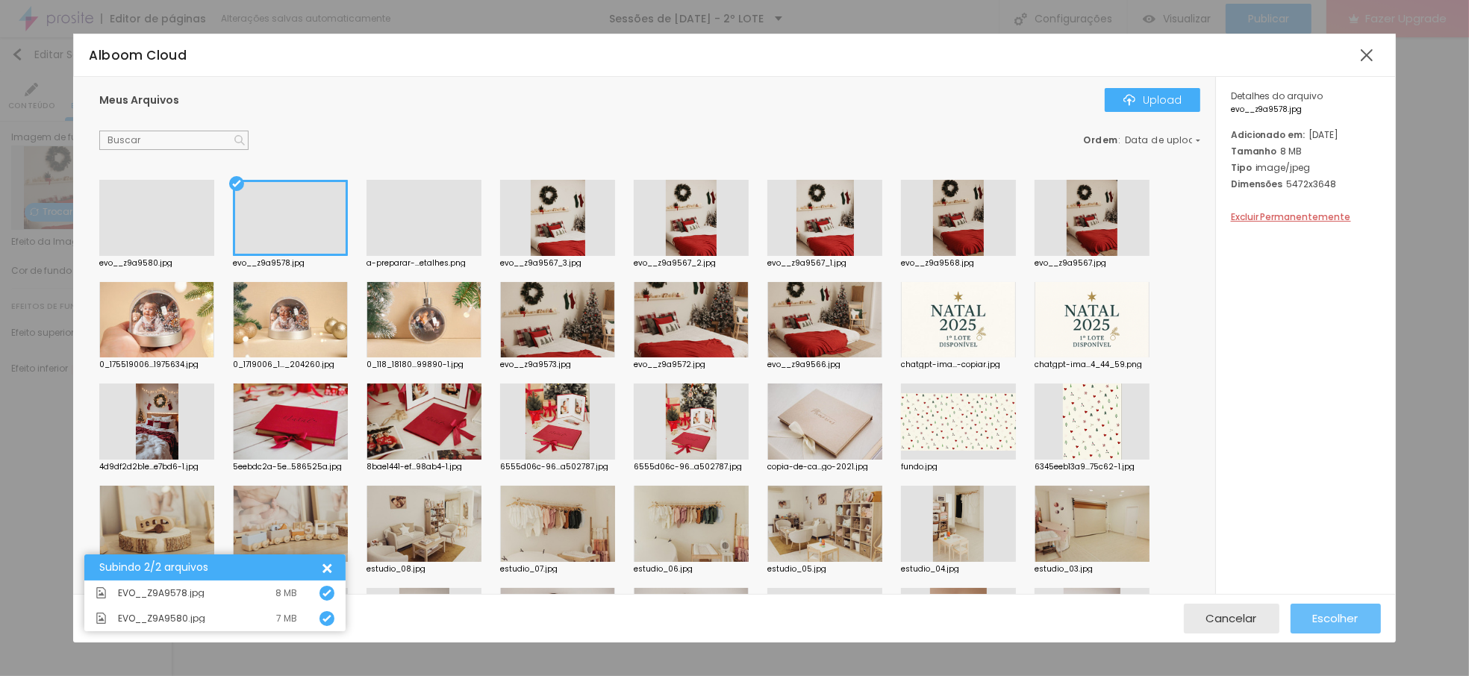
click at [1343, 626] on div "Escolher" at bounding box center [1336, 619] width 46 height 30
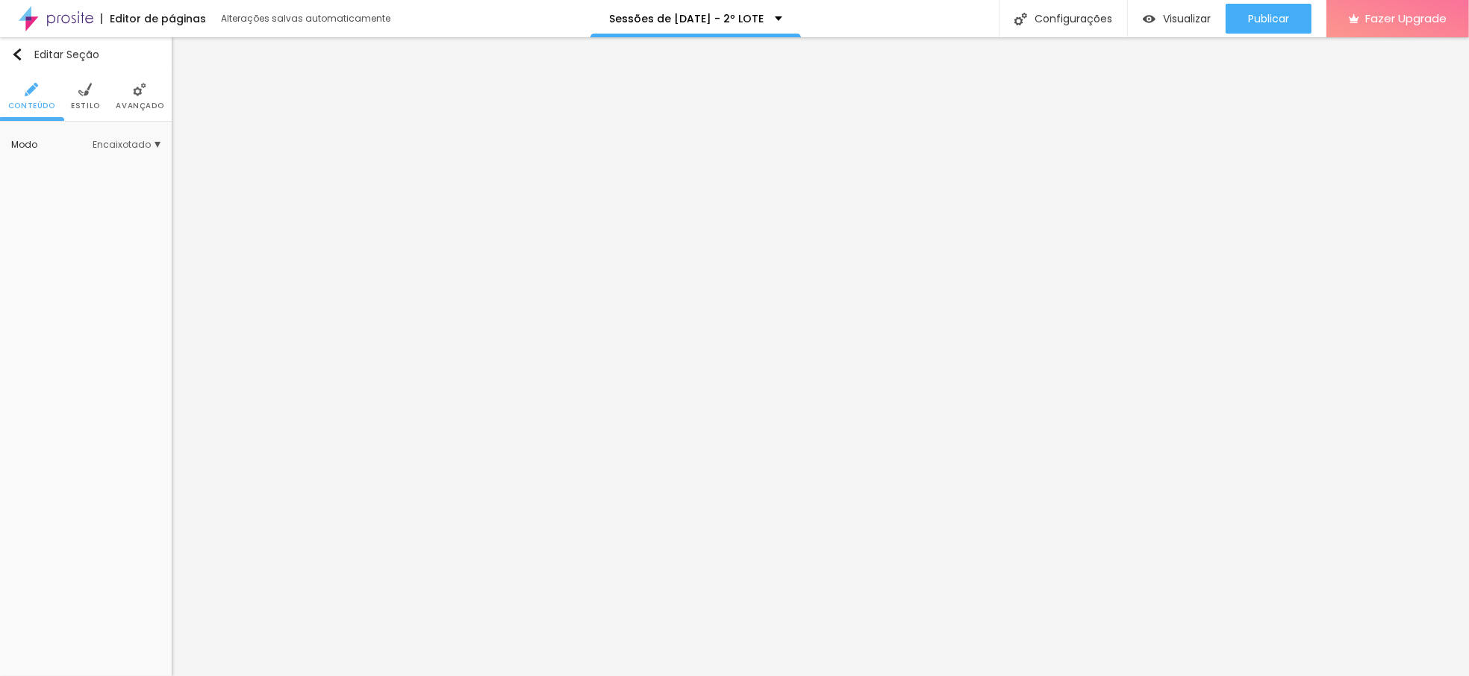
click at [90, 102] on span "Estilo" at bounding box center [85, 105] width 29 height 7
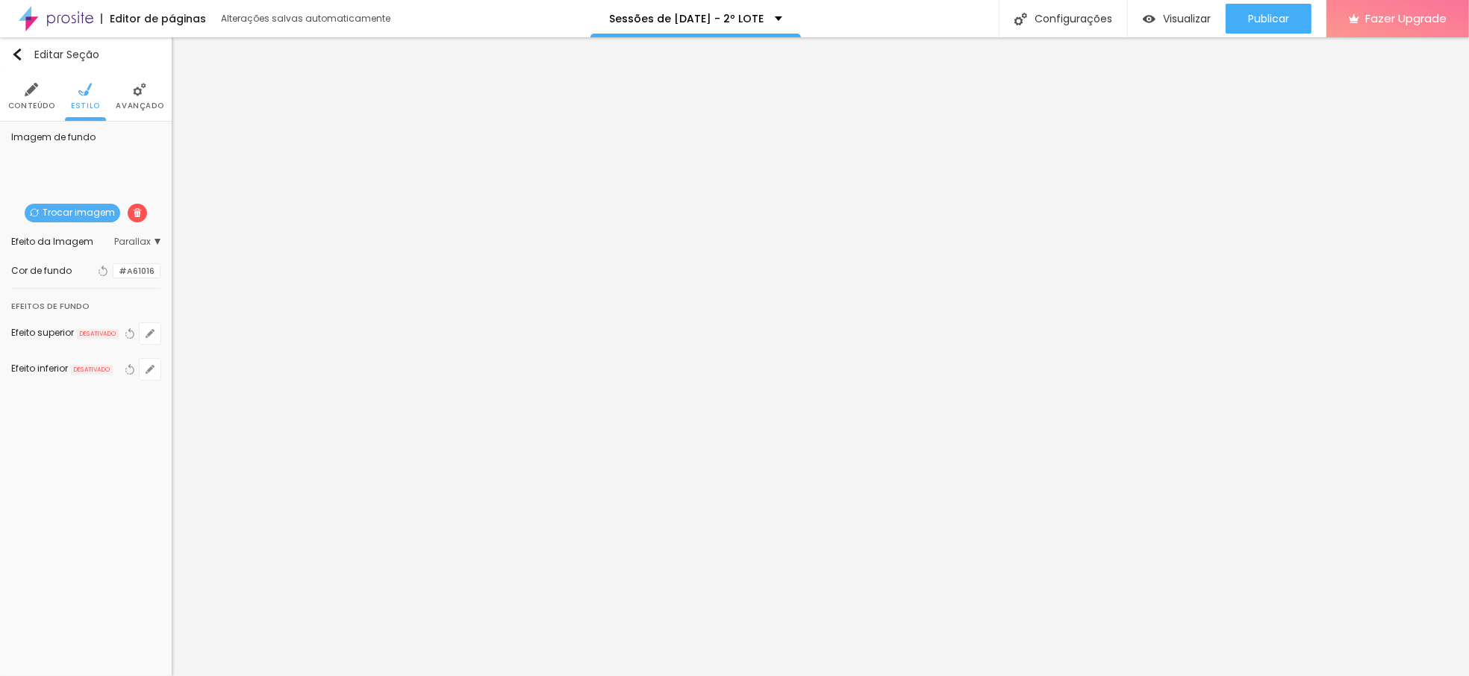
click at [113, 269] on div at bounding box center [113, 271] width 0 height 14
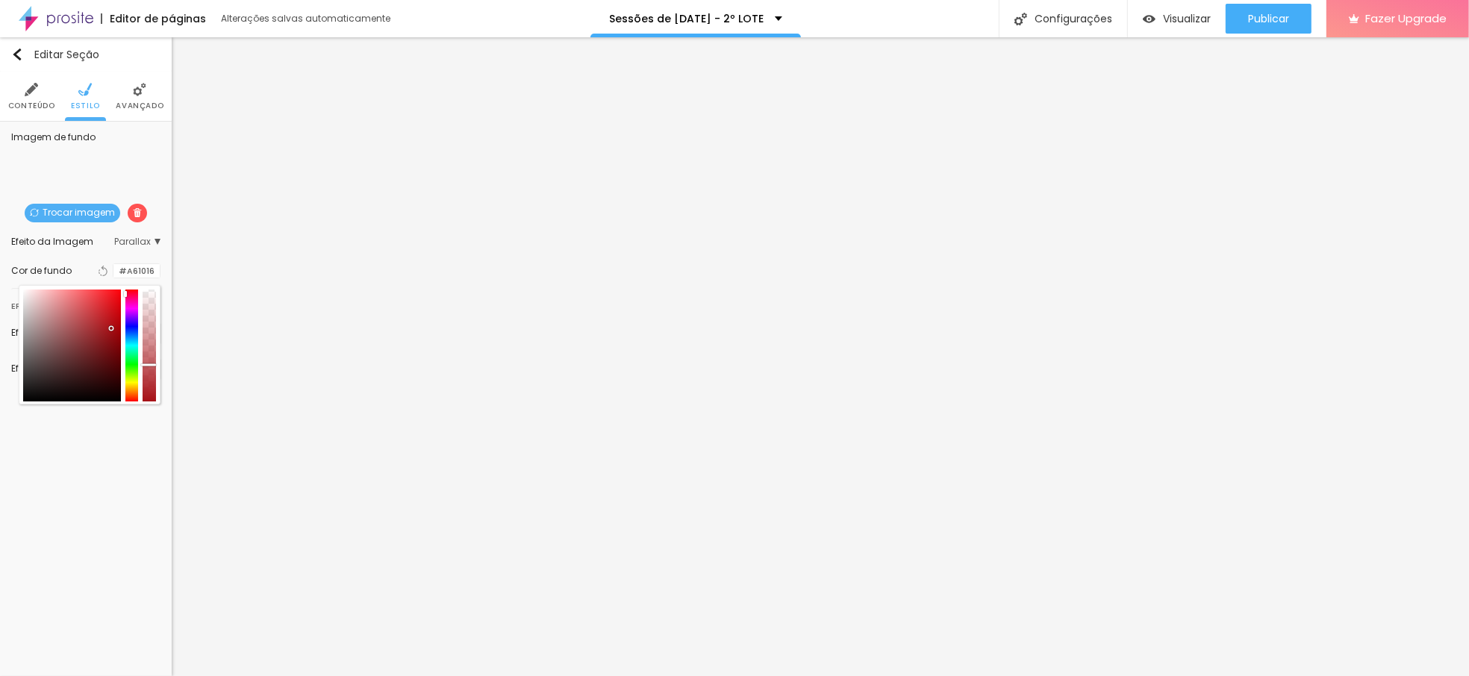
drag, startPoint x: 149, startPoint y: 387, endPoint x: 146, endPoint y: 364, distance: 23.3
click at [146, 364] on div at bounding box center [148, 365] width 15 height 2
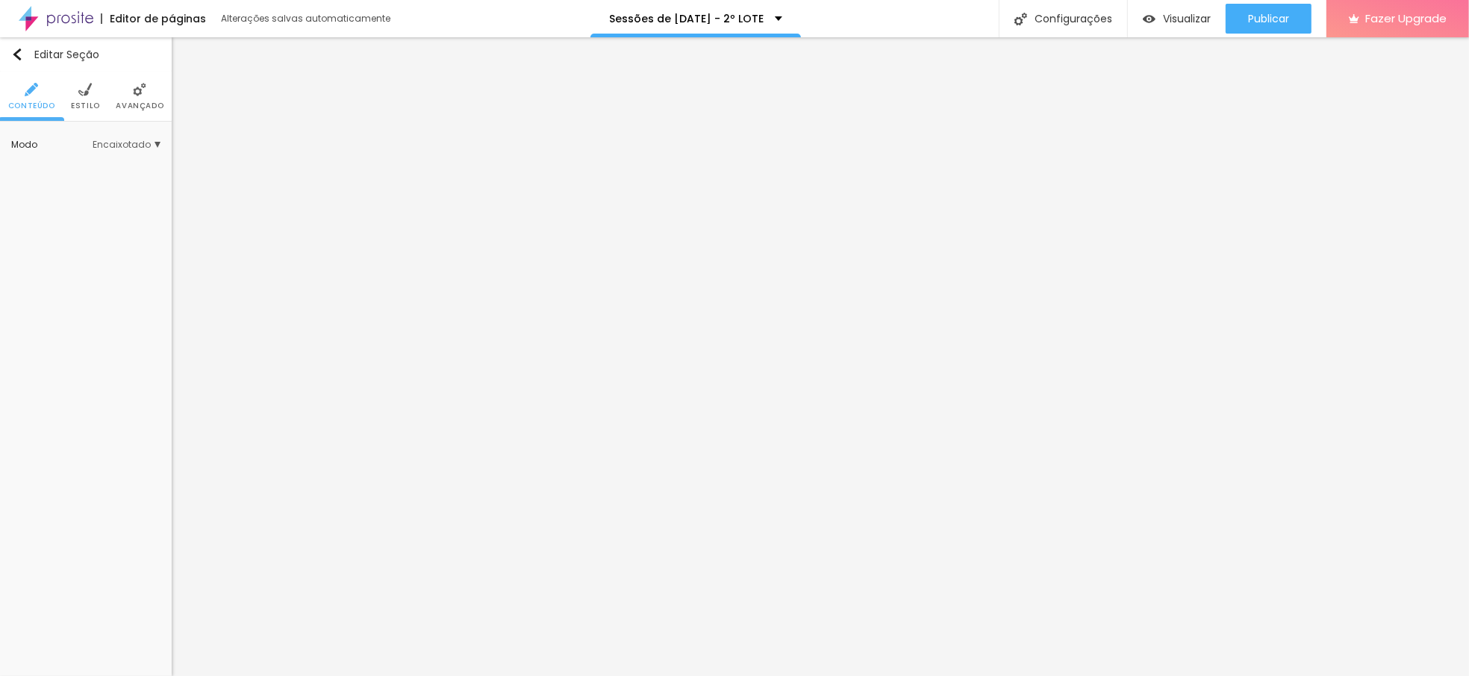
click at [80, 104] on span "Estilo" at bounding box center [85, 105] width 29 height 7
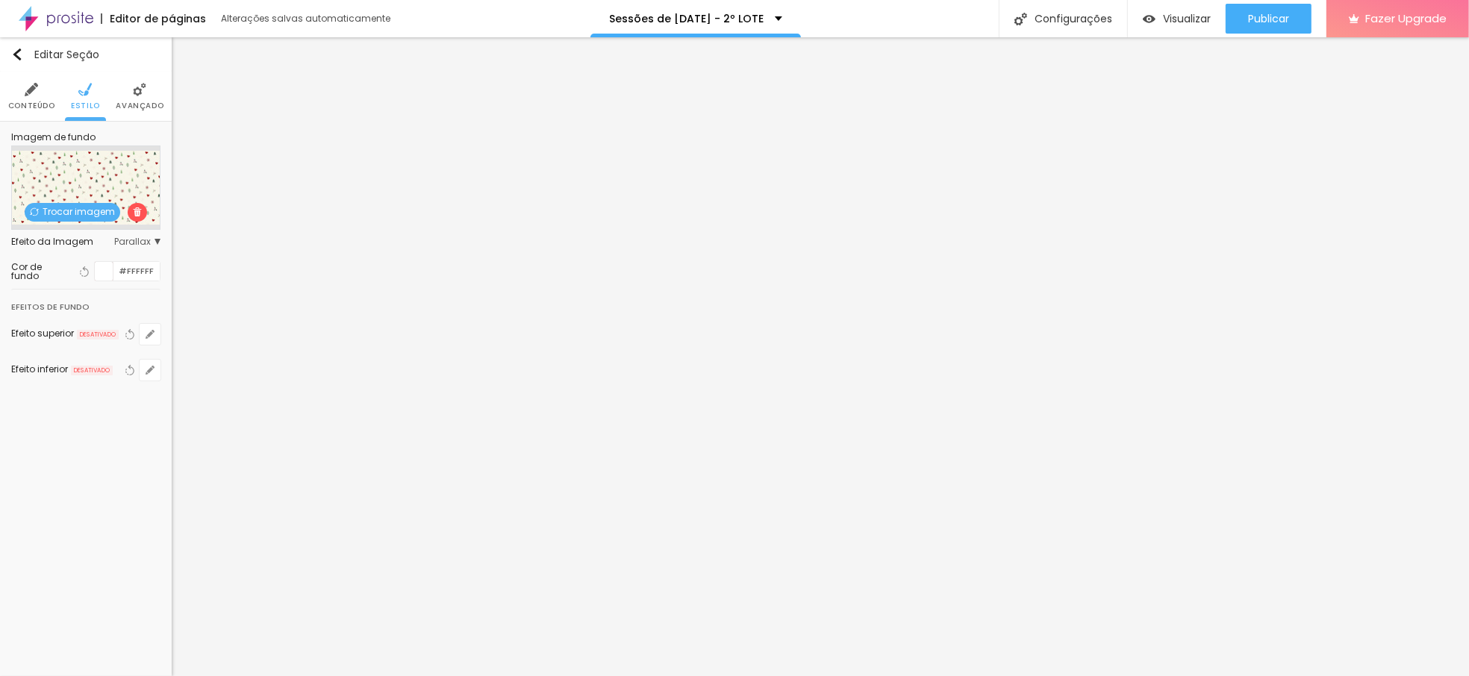
click at [84, 208] on span "Trocar imagem" at bounding box center [73, 212] width 96 height 19
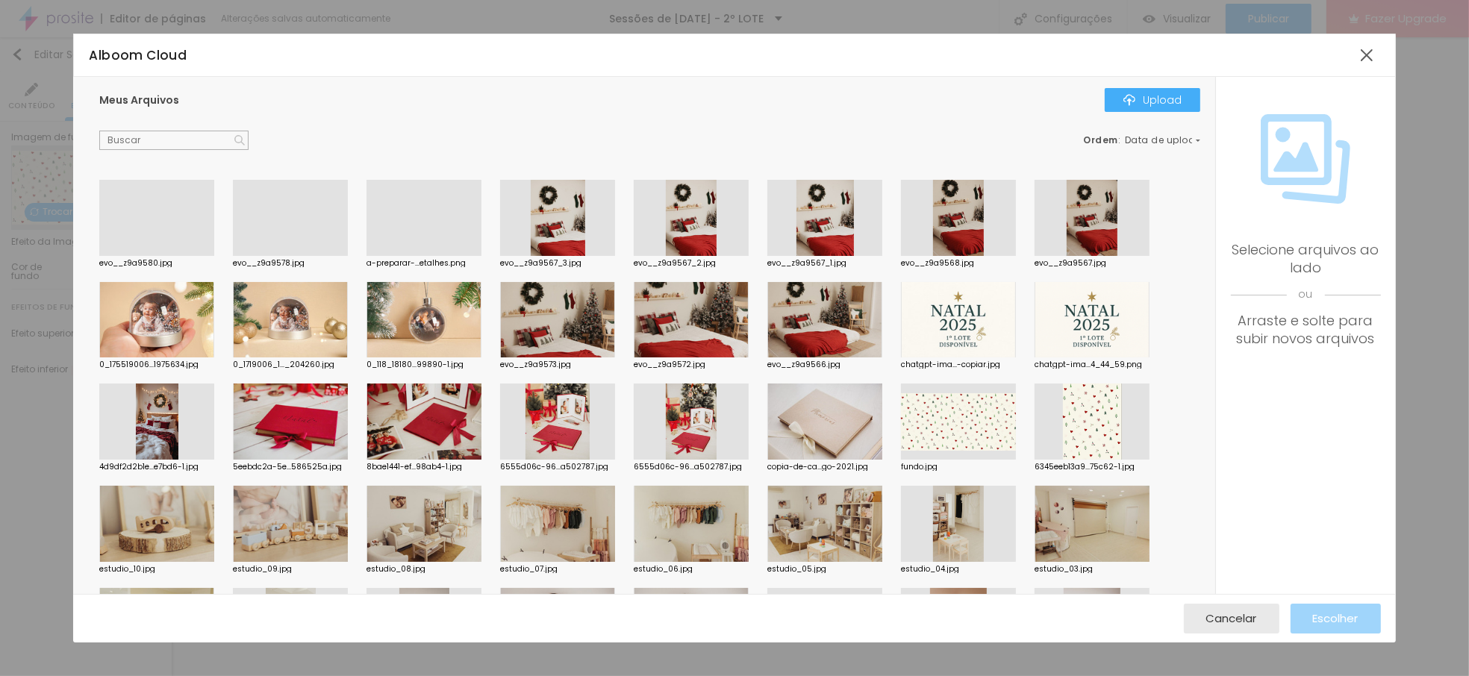
click at [267, 256] on div at bounding box center [290, 256] width 115 height 0
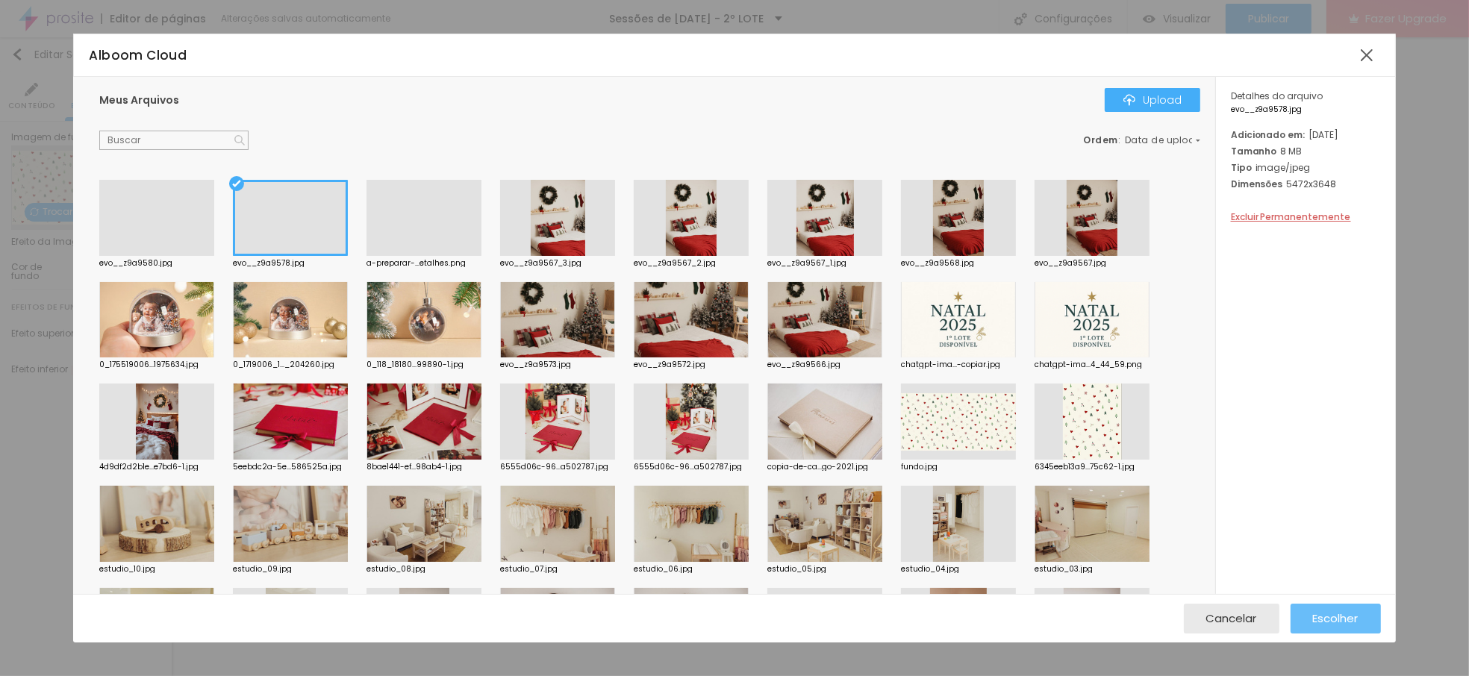
click at [1346, 613] on span "Escolher" at bounding box center [1336, 618] width 46 height 13
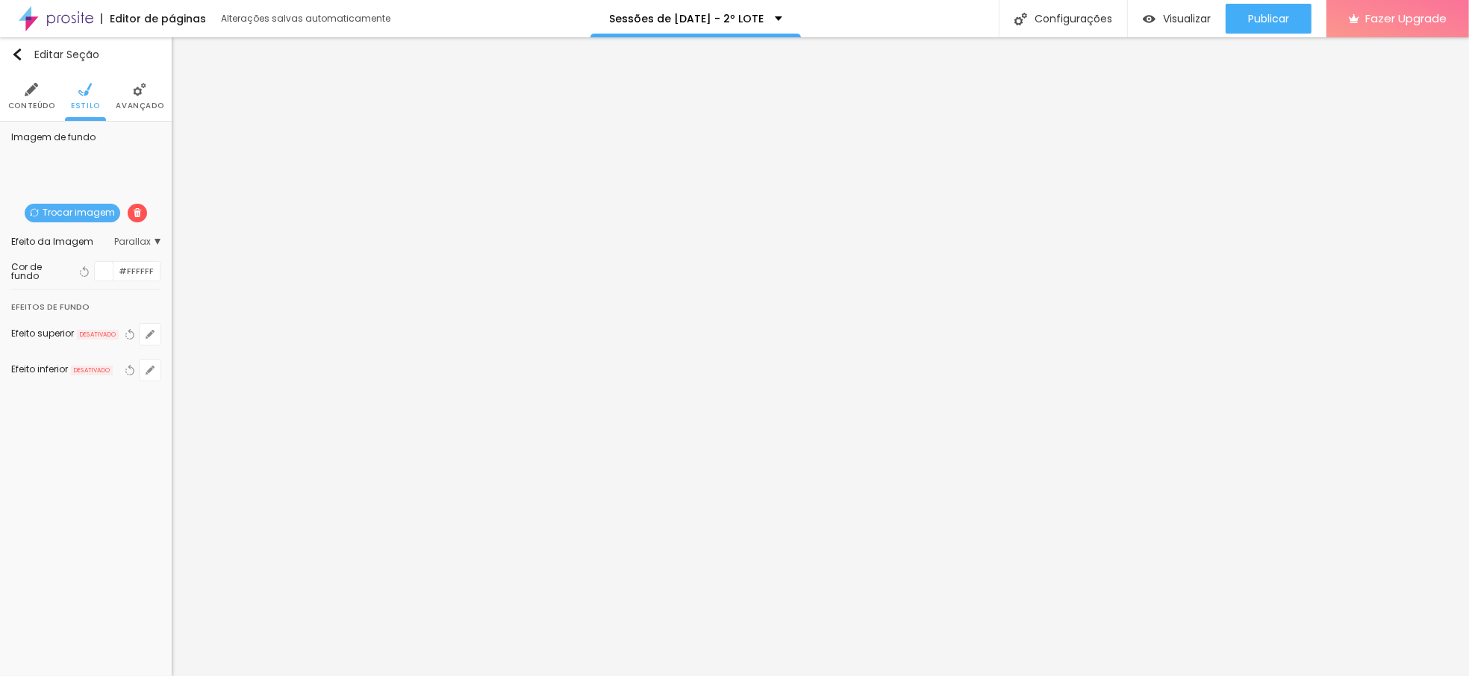
click at [87, 214] on span "Trocar imagem" at bounding box center [73, 213] width 96 height 19
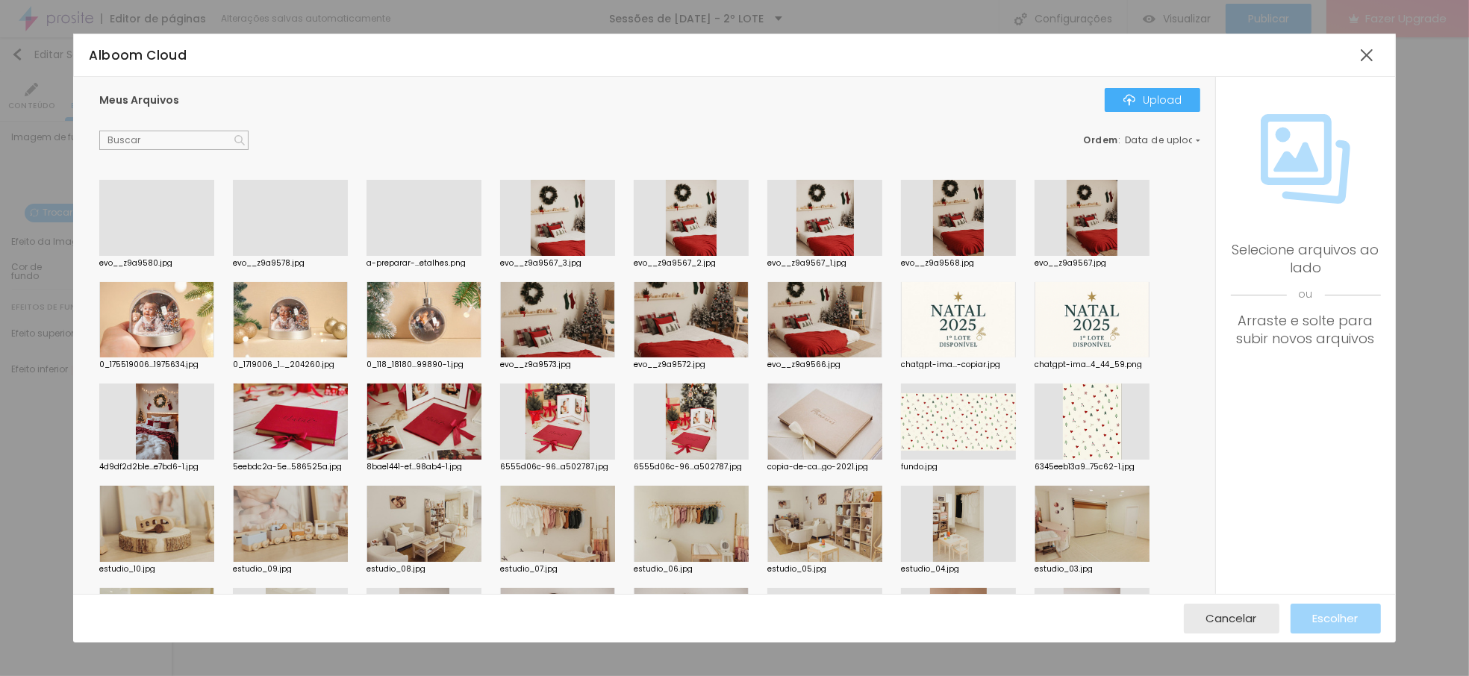
click at [966, 421] on div at bounding box center [958, 422] width 115 height 76
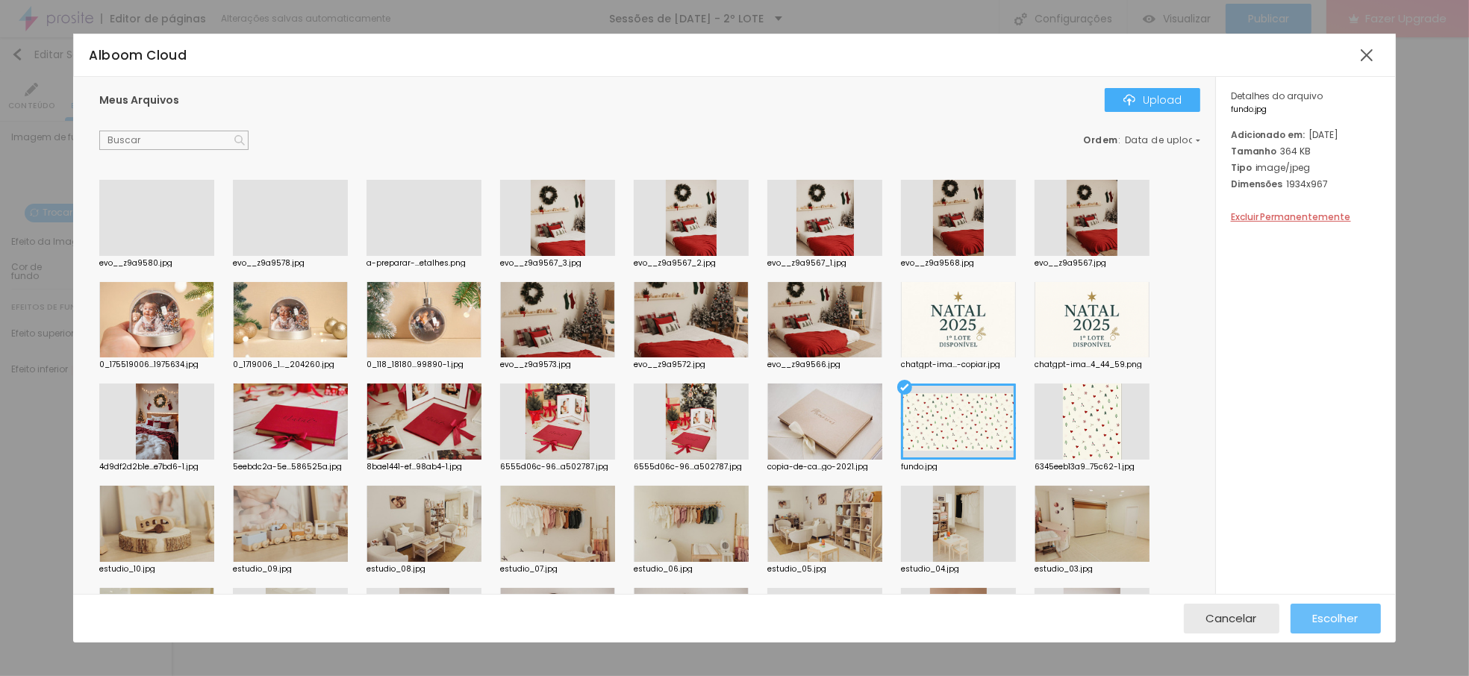
click at [1345, 619] on span "Escolher" at bounding box center [1336, 618] width 46 height 13
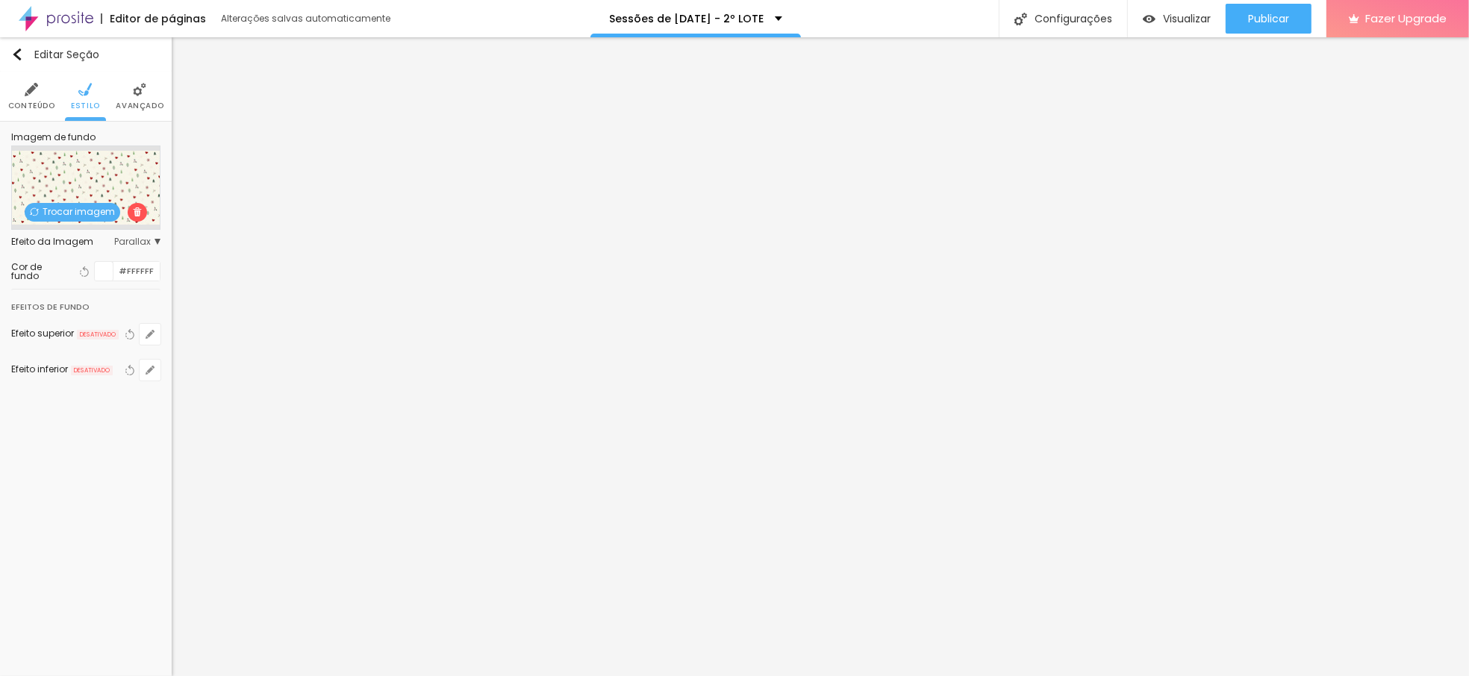
click at [99, 272] on div at bounding box center [104, 271] width 19 height 19
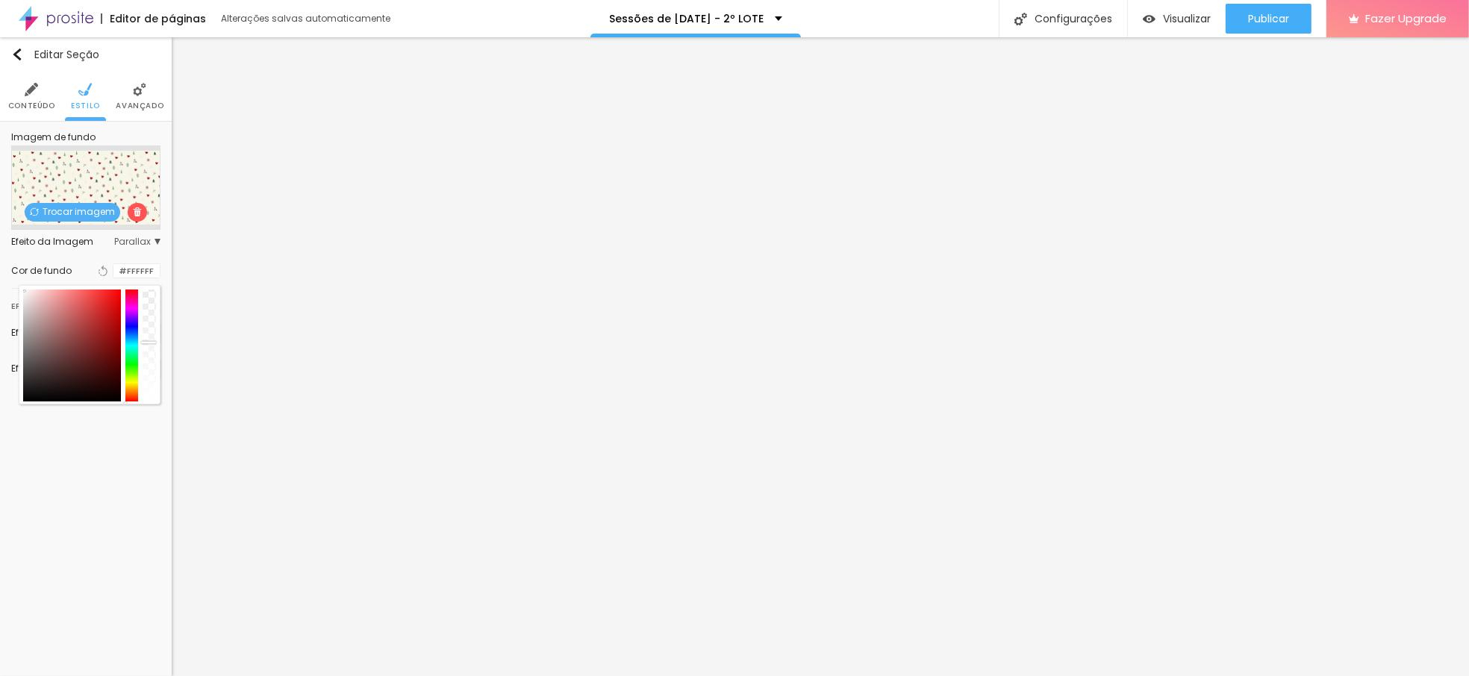
drag, startPoint x: 147, startPoint y: 342, endPoint x: 156, endPoint y: 343, distance: 9.0
click at [156, 343] on div at bounding box center [149, 346] width 13 height 112
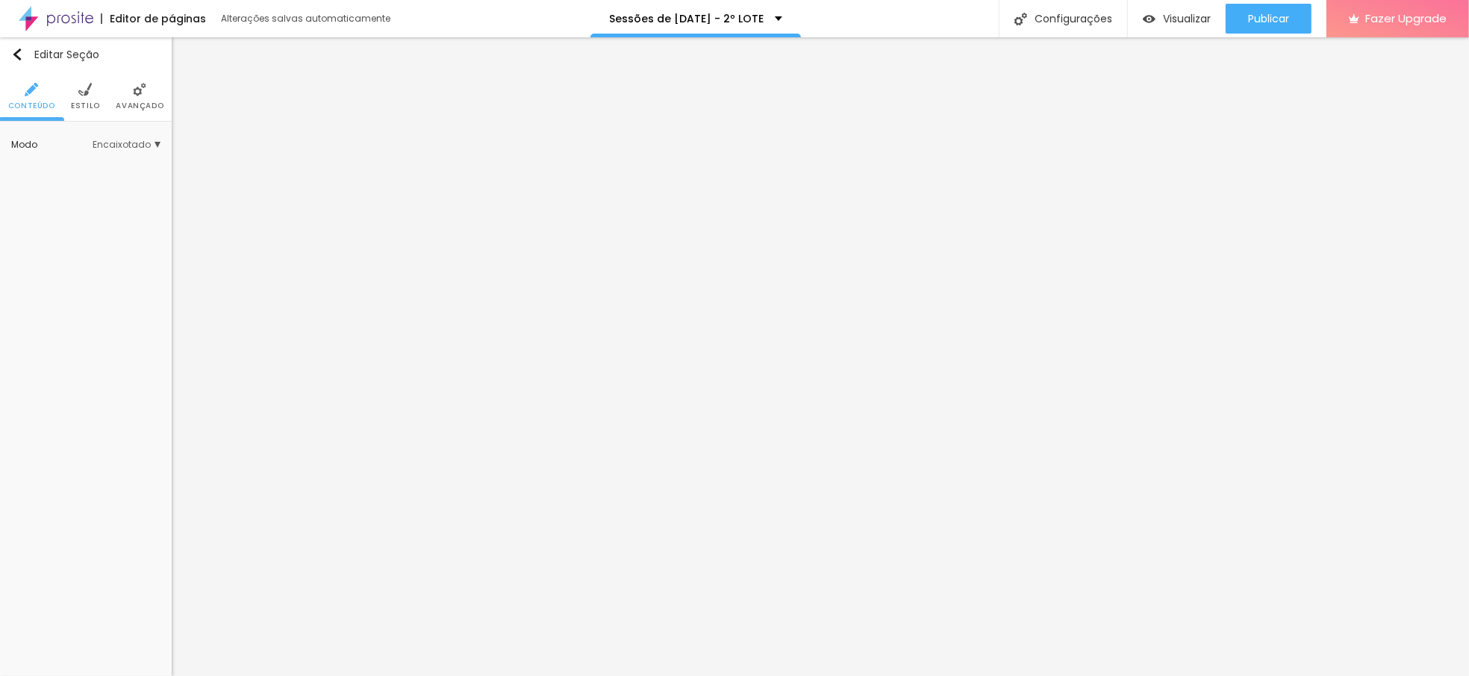
click at [84, 96] on li "Estilo" at bounding box center [85, 96] width 29 height 49
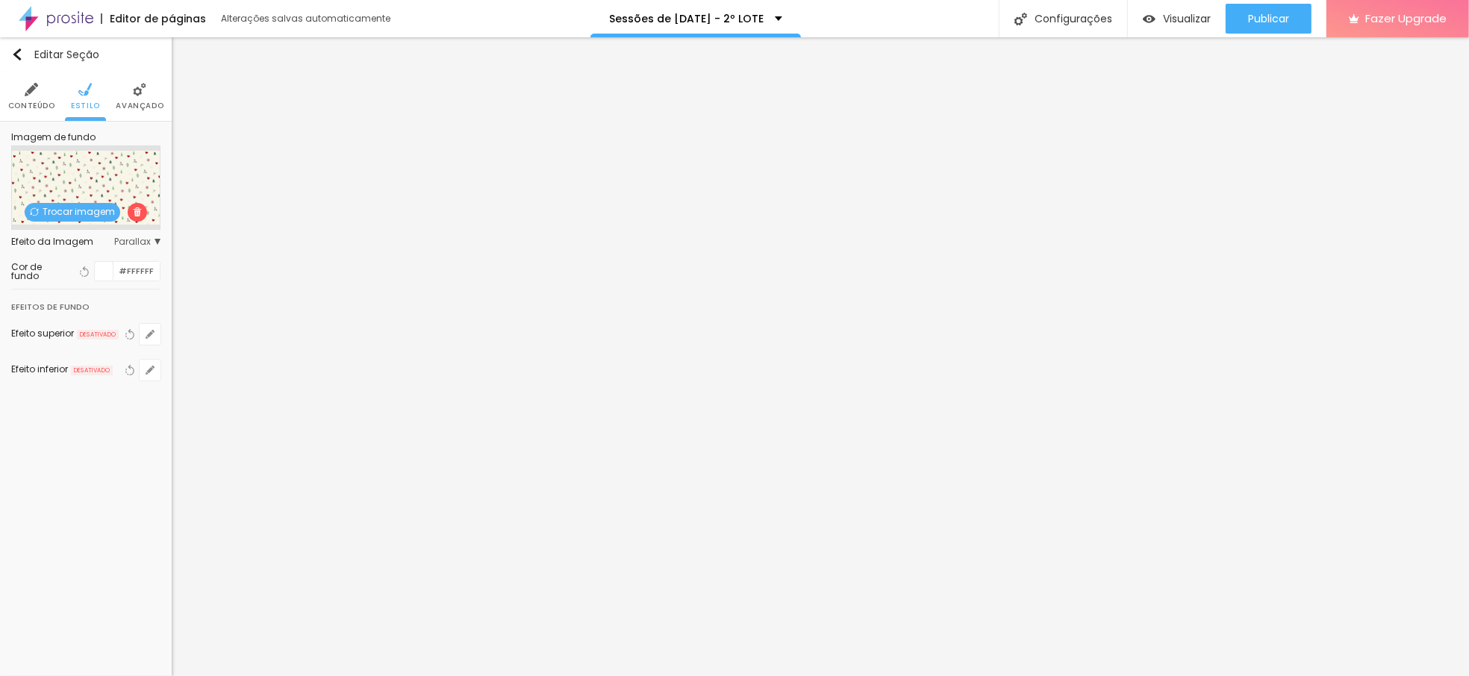
click at [107, 274] on div at bounding box center [104, 271] width 19 height 19
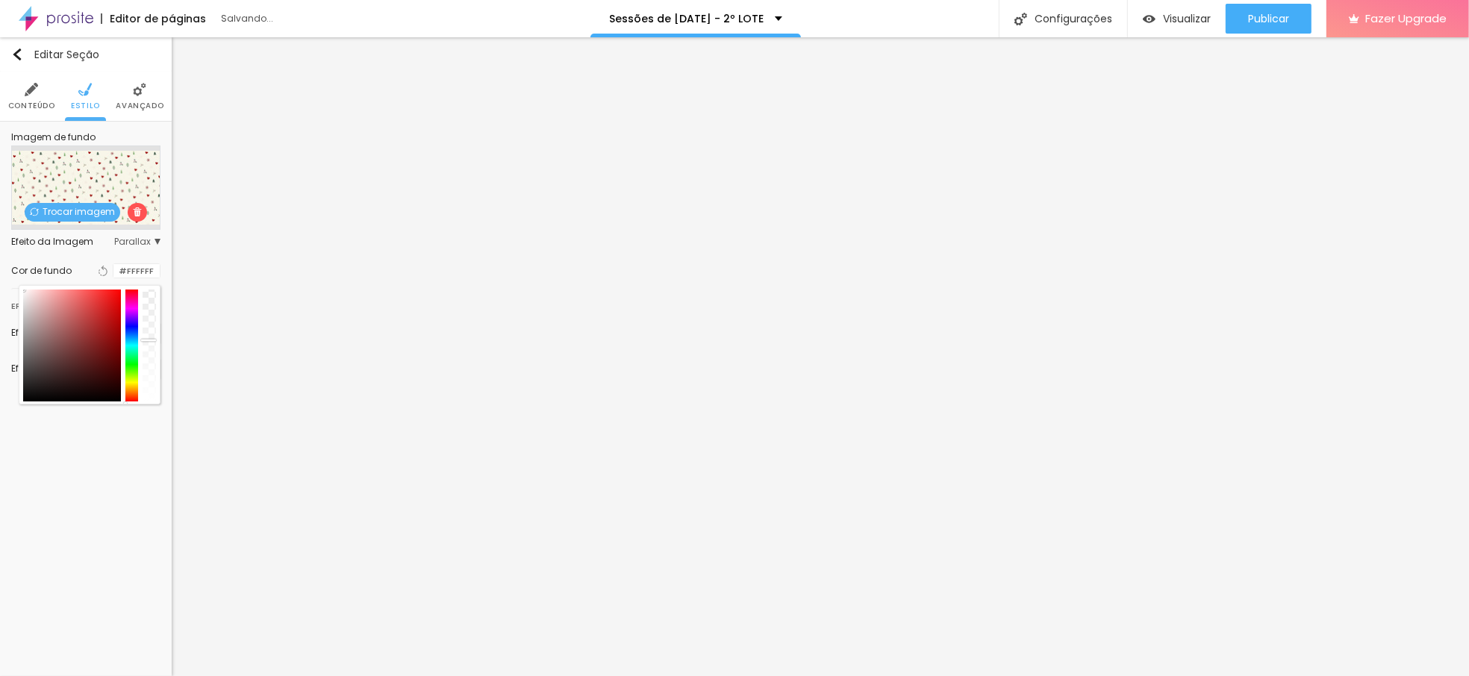
click at [152, 340] on div at bounding box center [149, 346] width 13 height 112
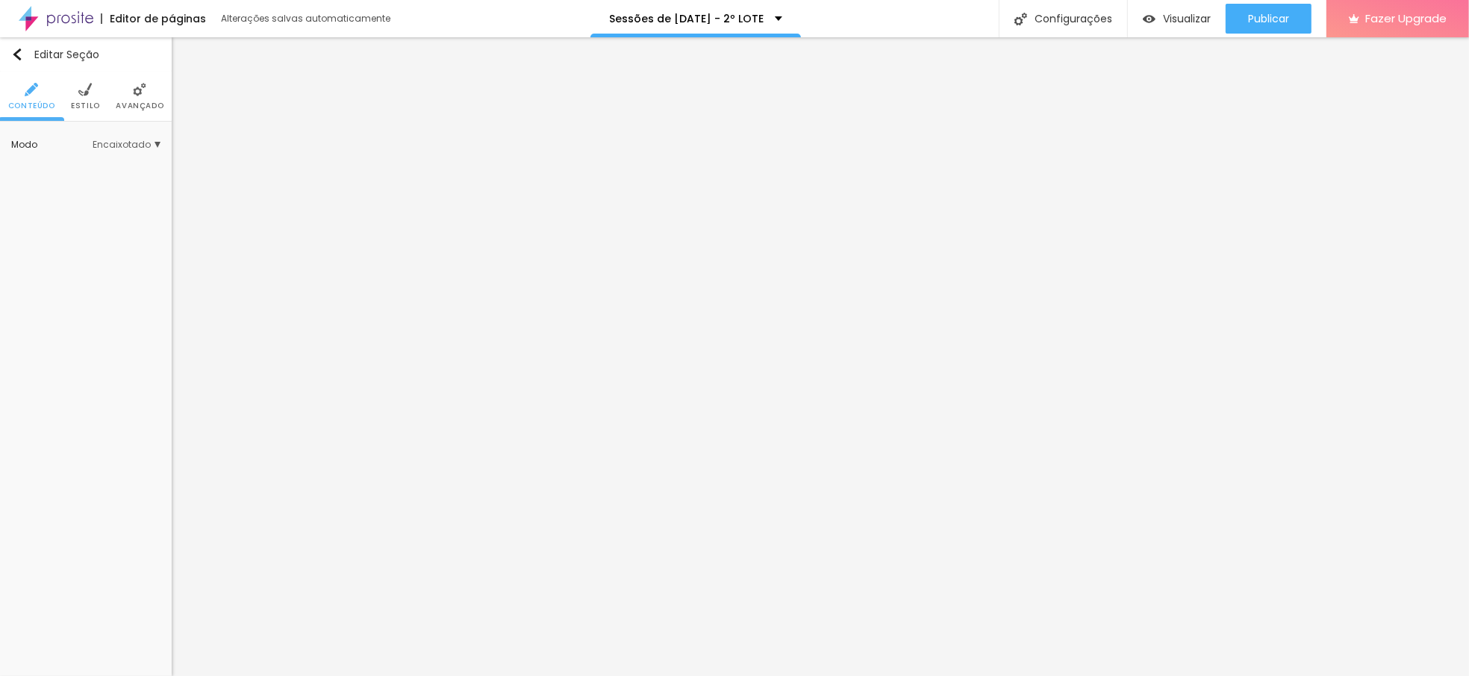
click at [73, 102] on span "Estilo" at bounding box center [85, 105] width 29 height 7
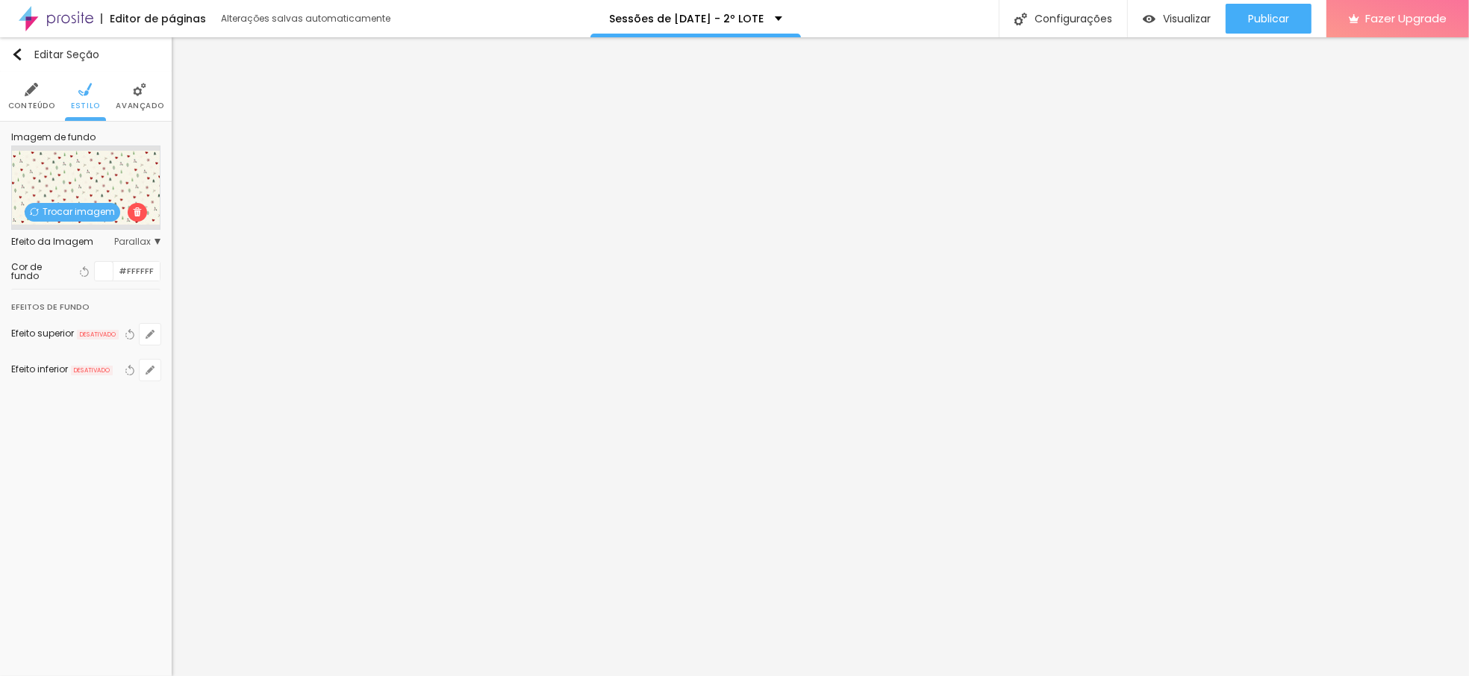
click at [106, 273] on div at bounding box center [104, 271] width 19 height 19
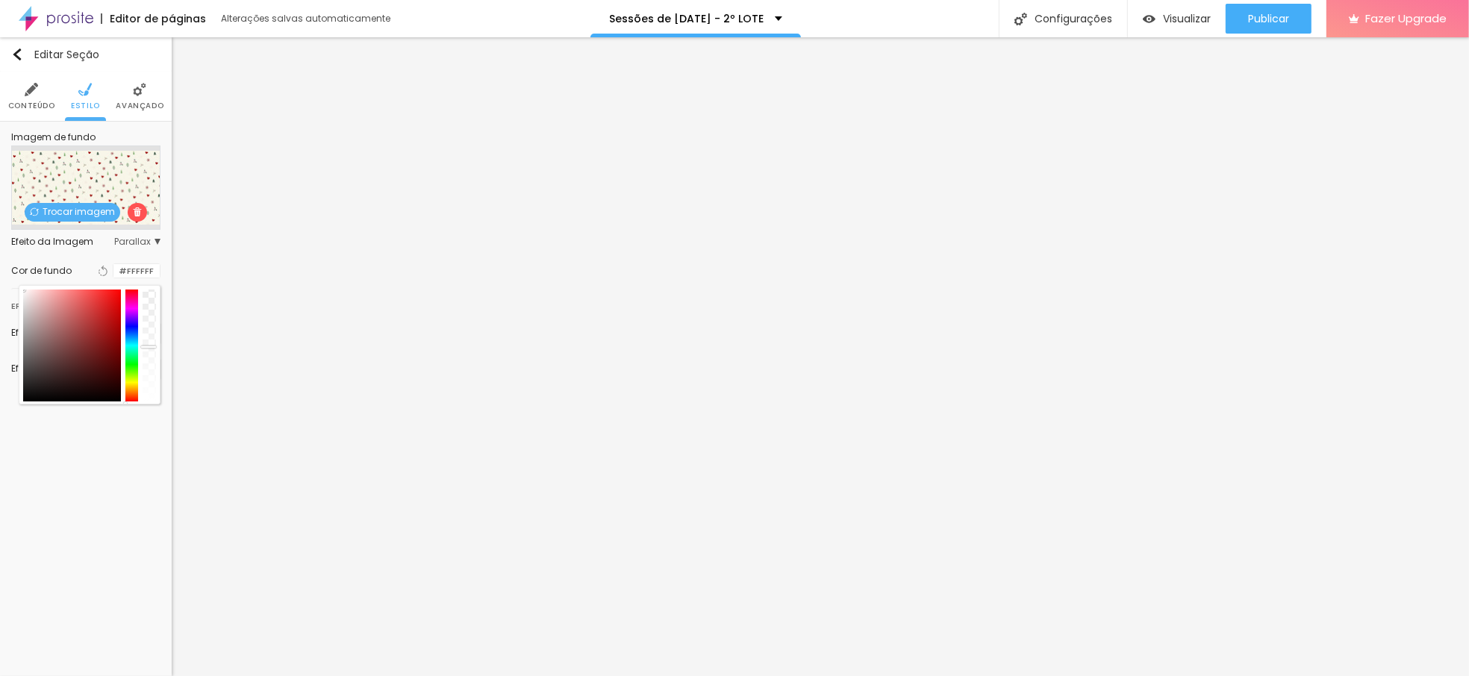
click at [151, 347] on div at bounding box center [149, 346] width 13 height 112
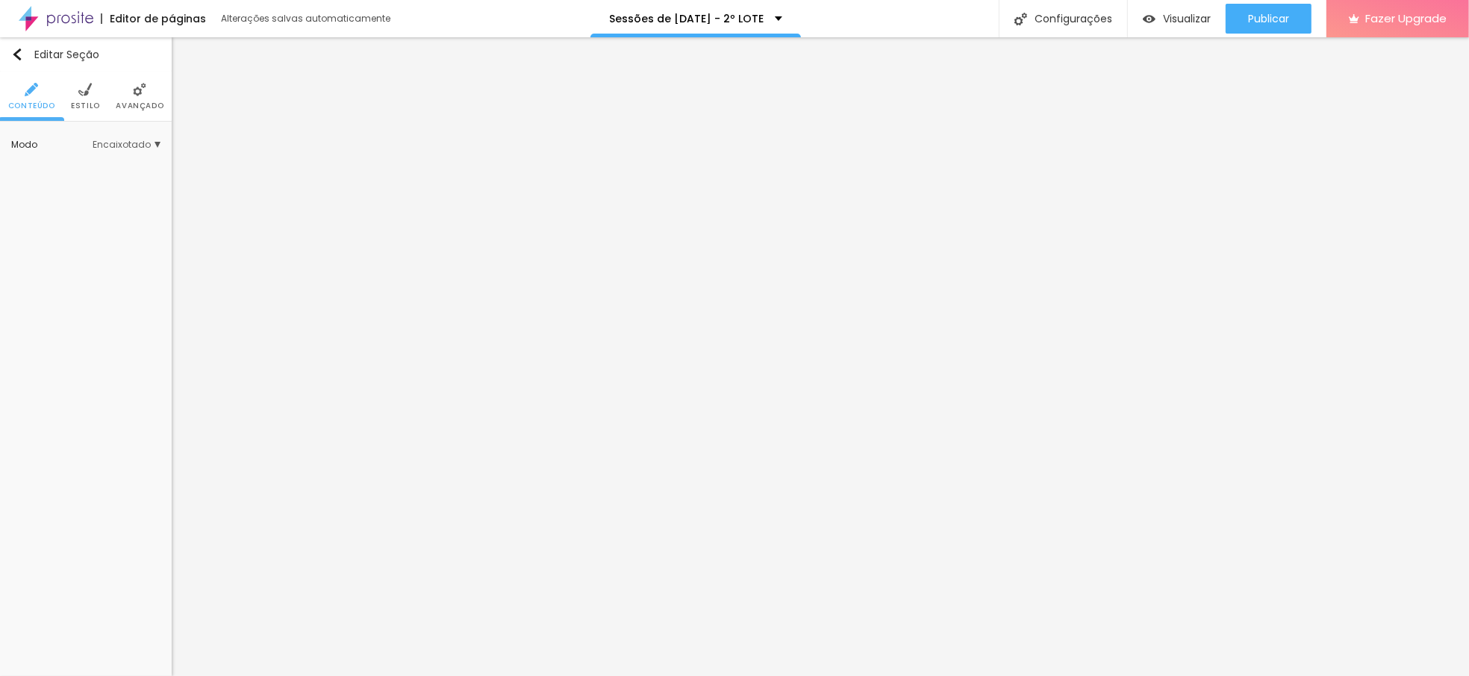
click at [84, 90] on img at bounding box center [84, 89] width 13 height 13
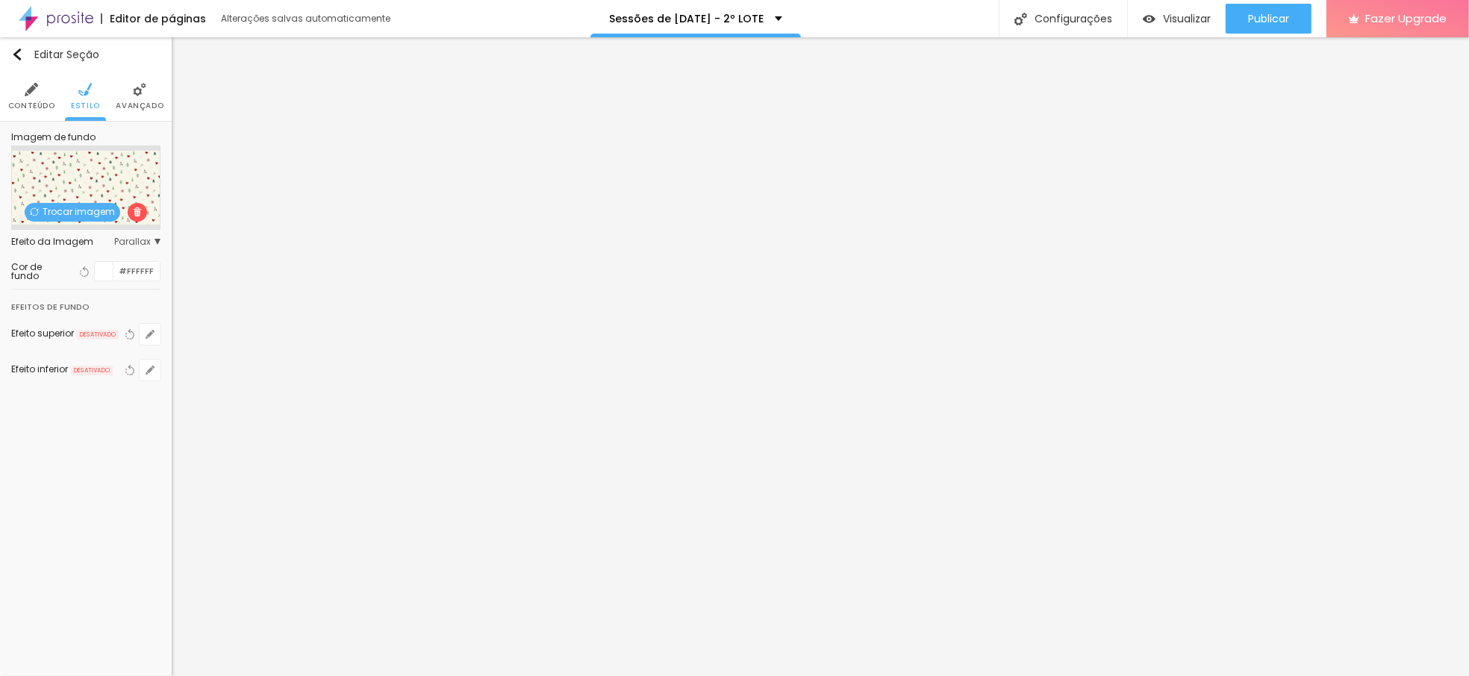
click at [110, 274] on div at bounding box center [104, 271] width 19 height 19
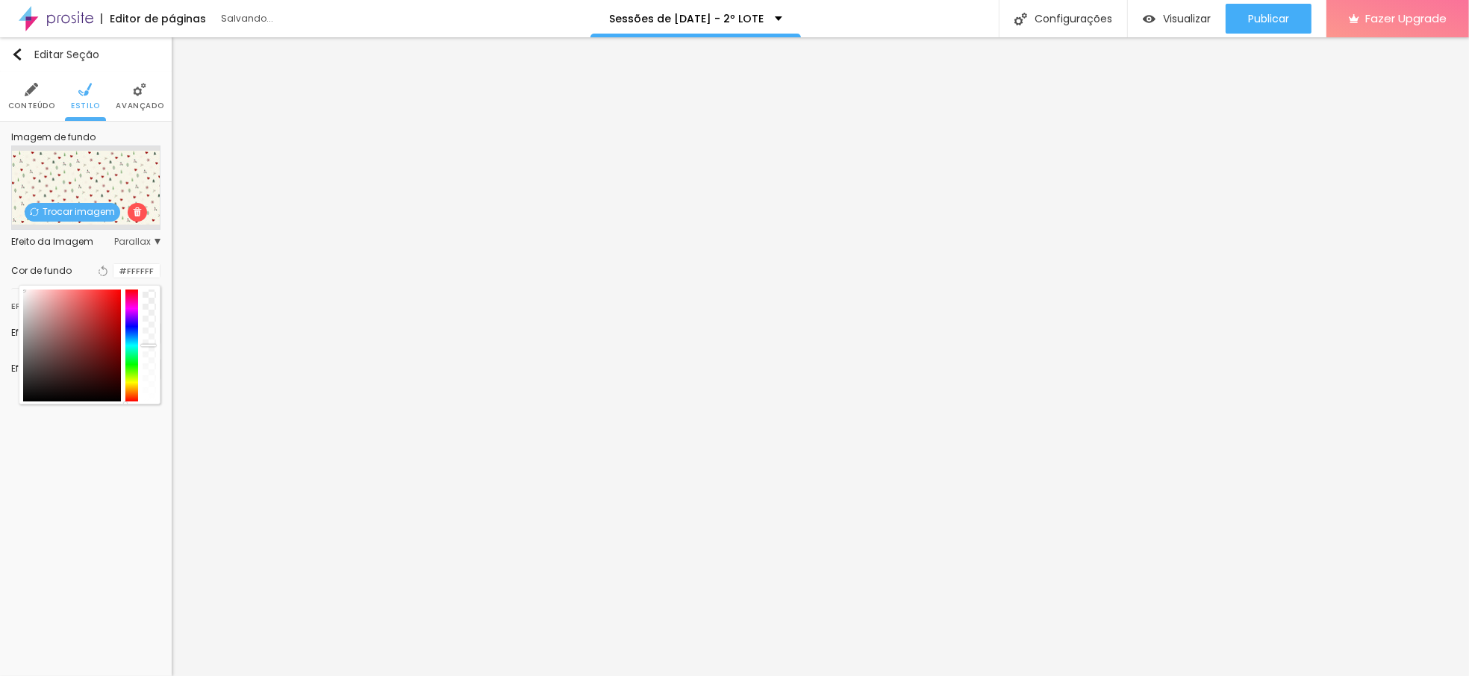
click at [147, 346] on div at bounding box center [149, 346] width 13 height 112
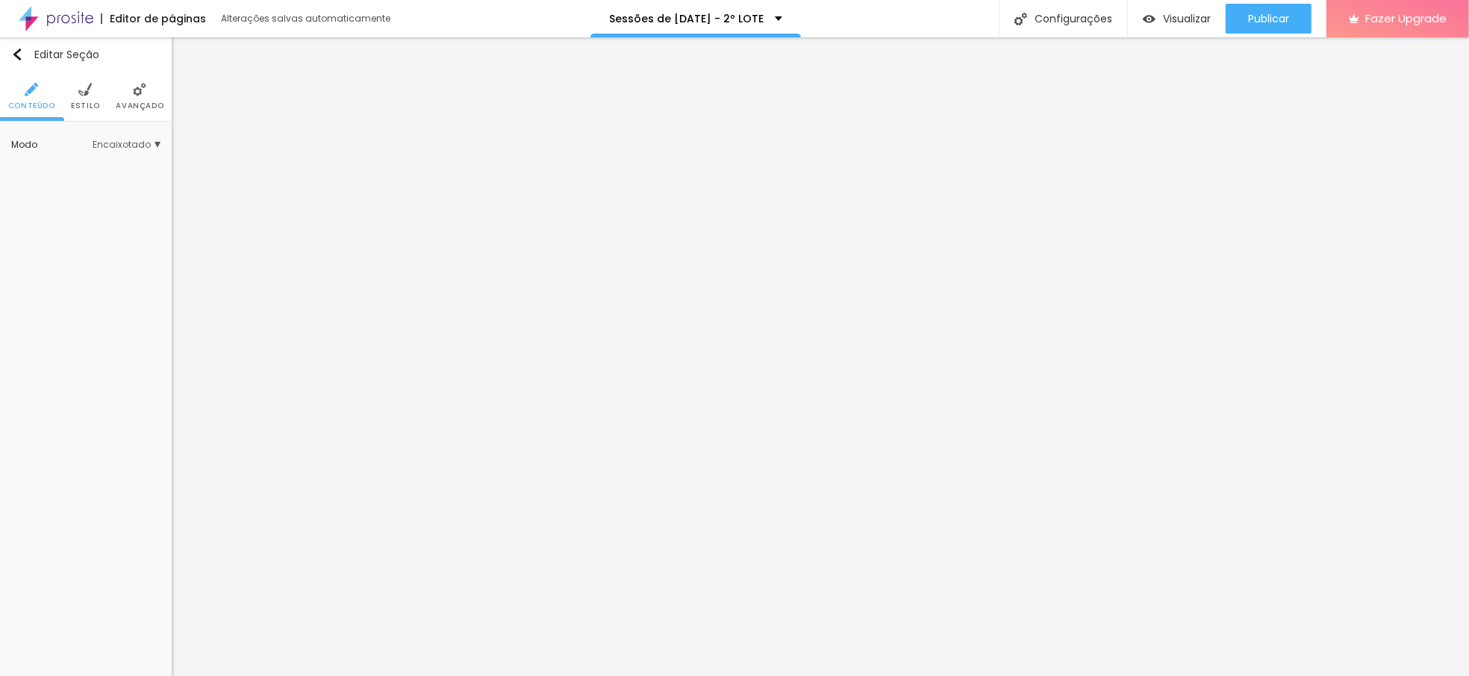
click at [85, 98] on li "Estilo" at bounding box center [85, 96] width 29 height 49
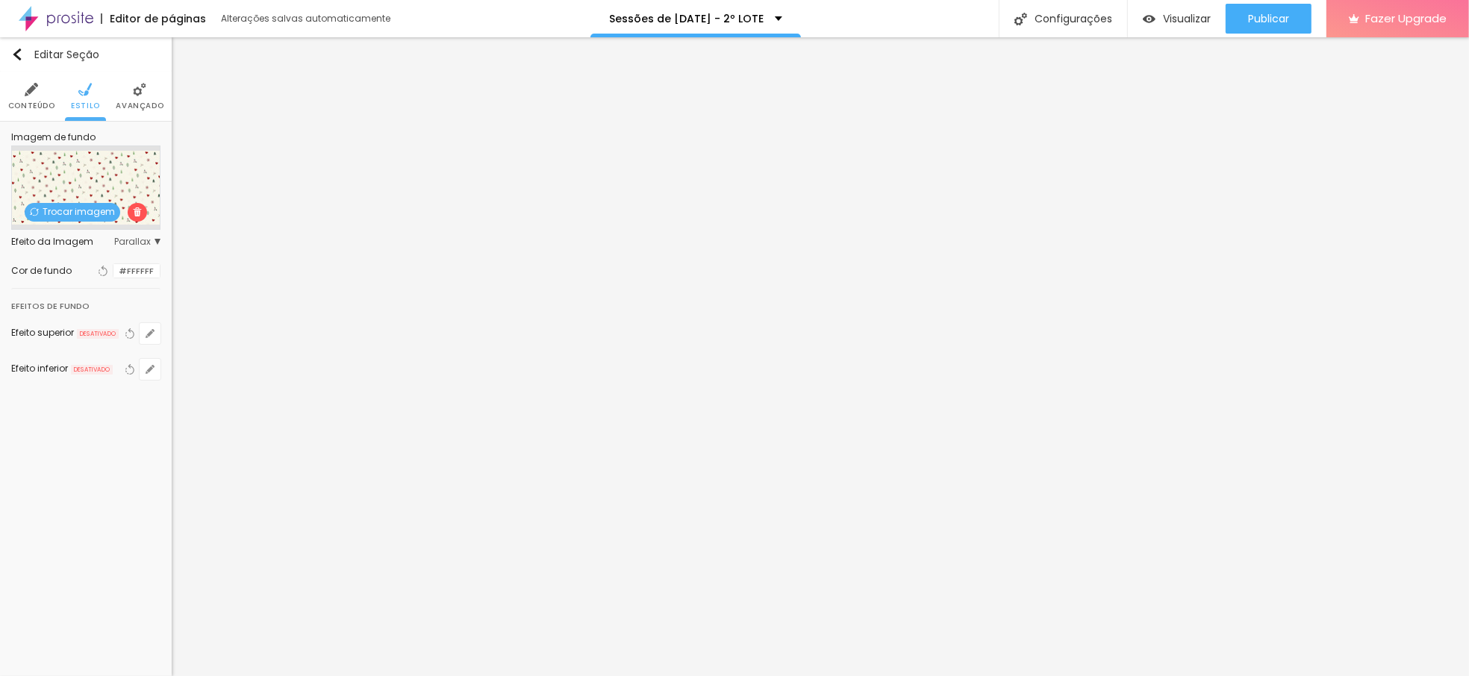
click at [133, 208] on img at bounding box center [137, 212] width 9 height 9
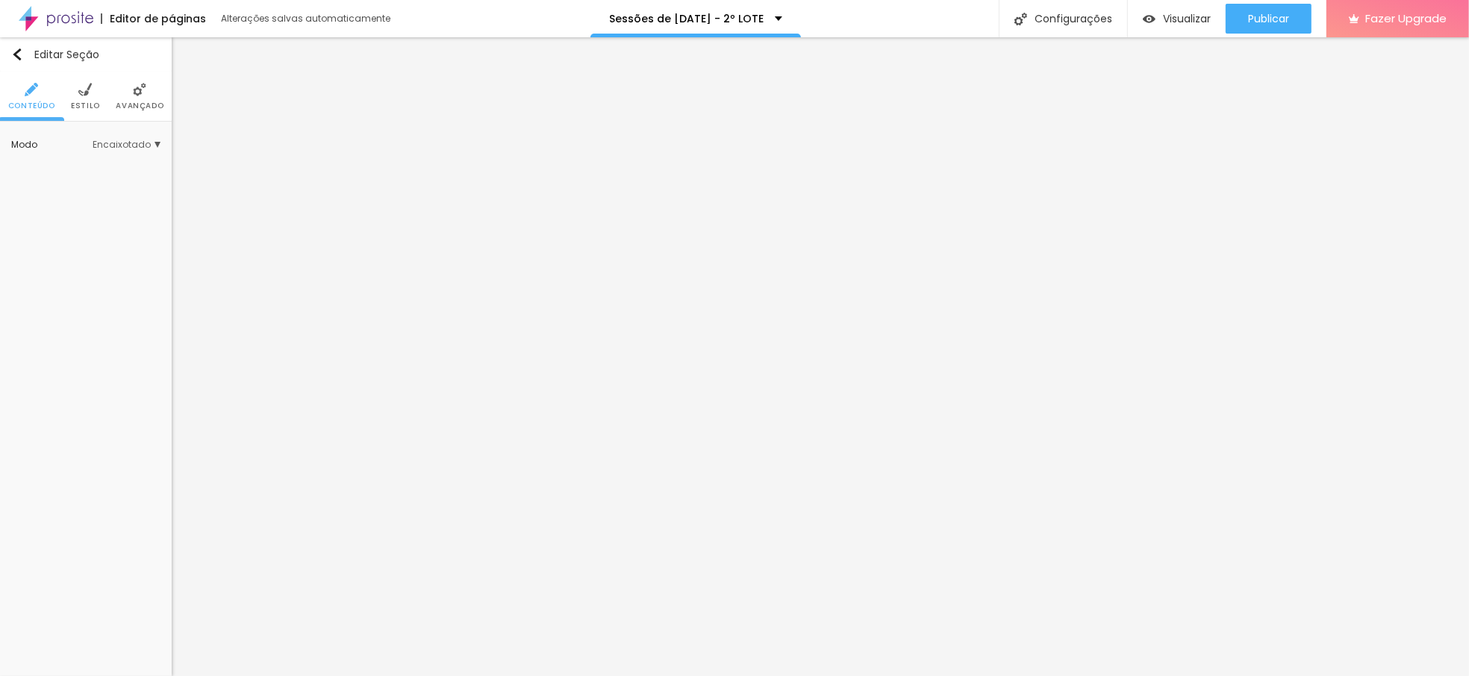
click at [87, 102] on span "Estilo" at bounding box center [85, 105] width 29 height 7
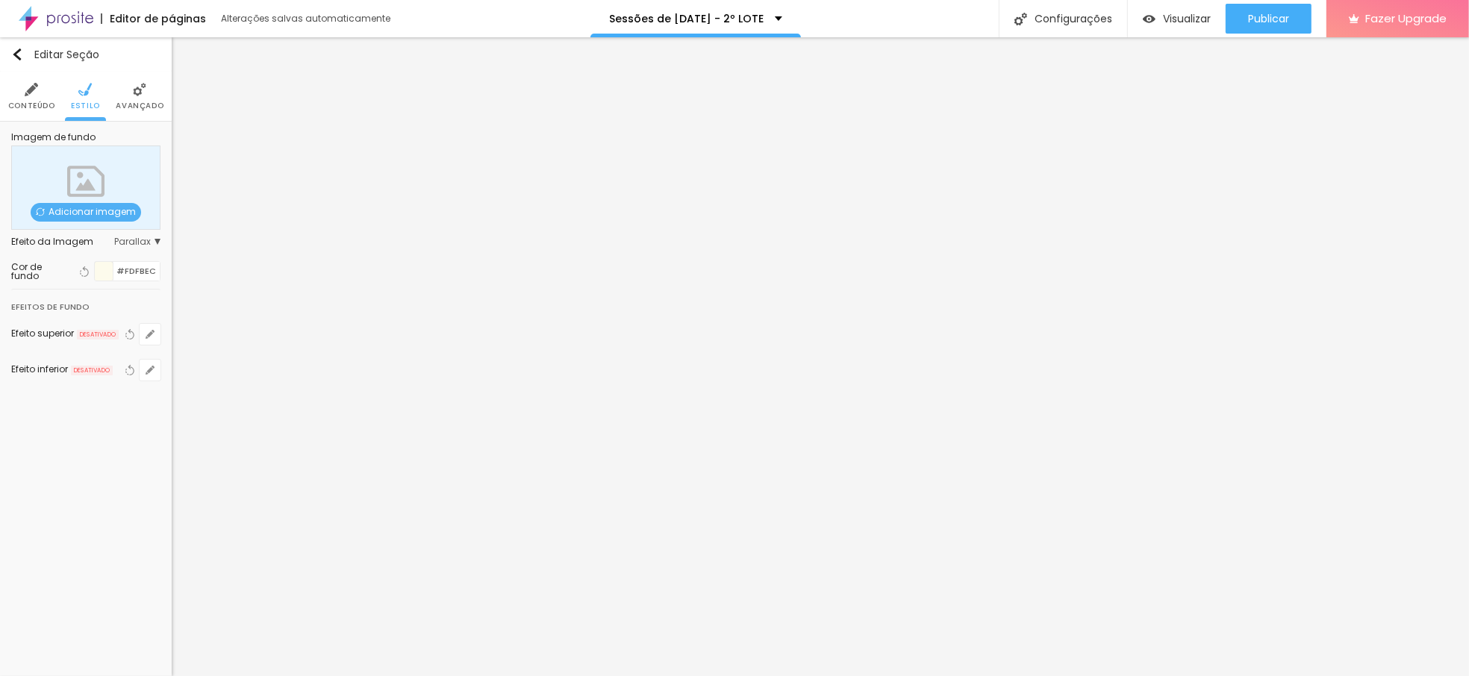
click at [99, 270] on div at bounding box center [104, 271] width 19 height 19
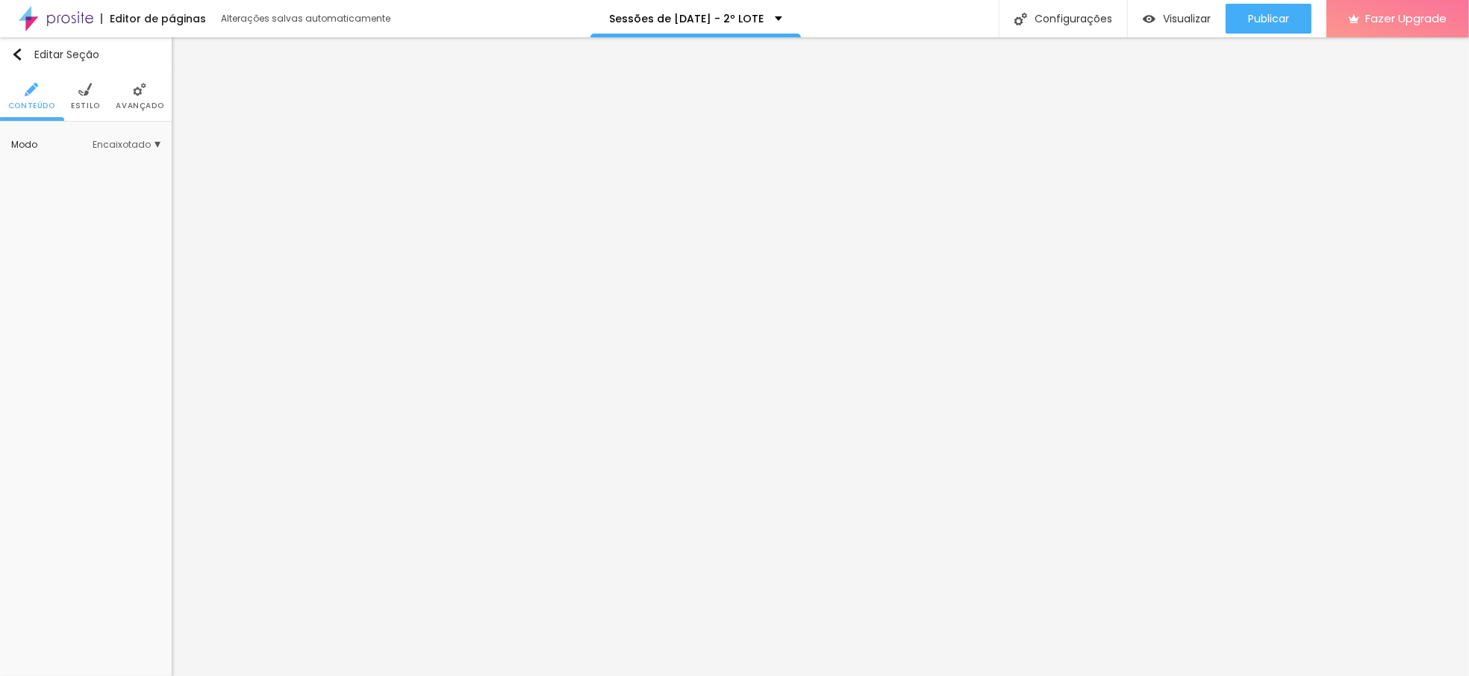
click at [81, 96] on li "Estilo" at bounding box center [85, 96] width 29 height 49
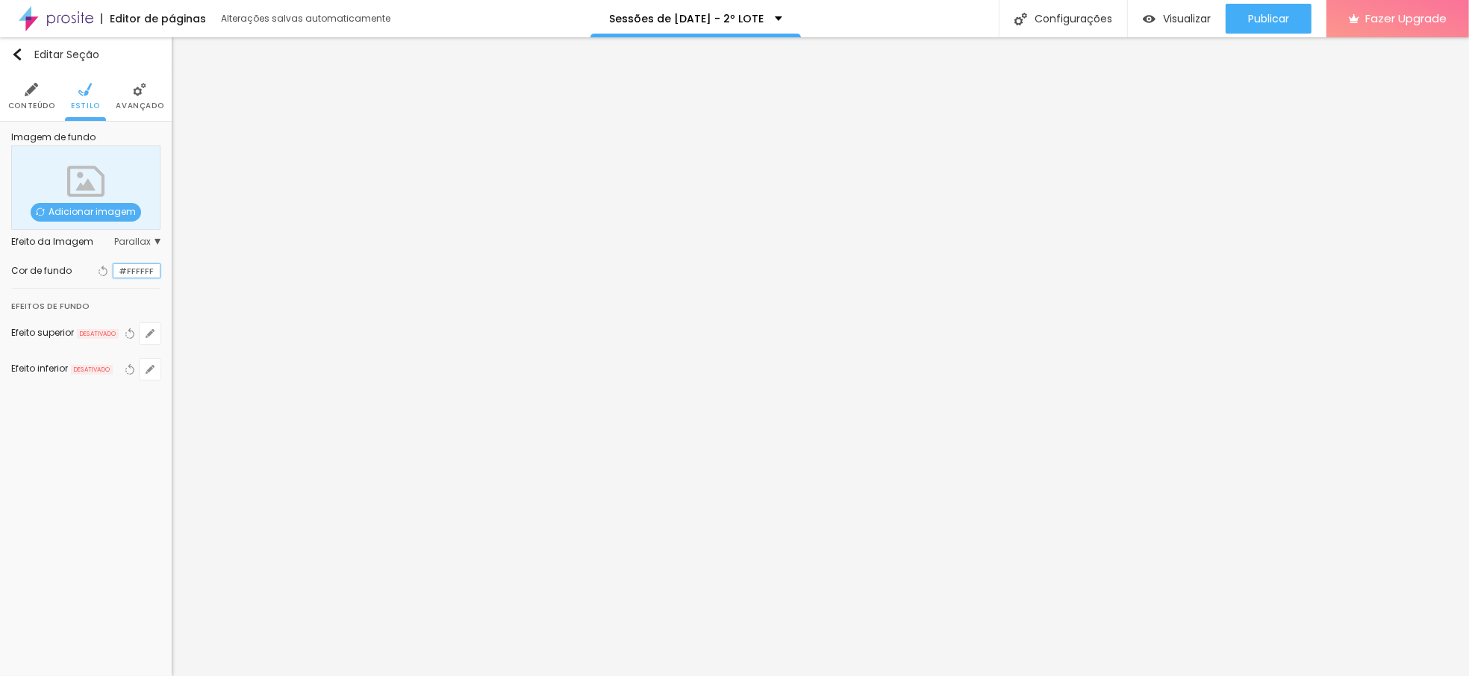
scroll to position [1, 0]
paste input "DFBEC"
type input "#FDFBEC"
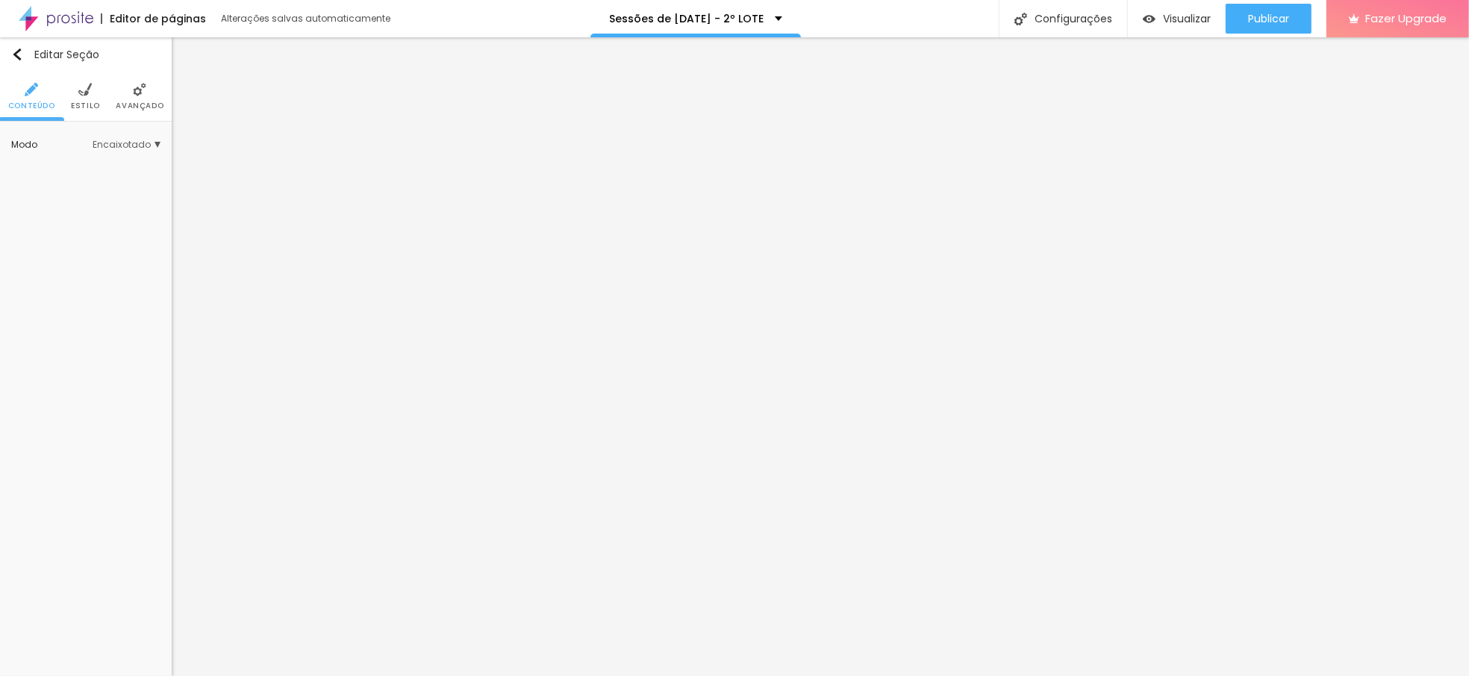
click at [75, 94] on li "Estilo" at bounding box center [85, 96] width 29 height 49
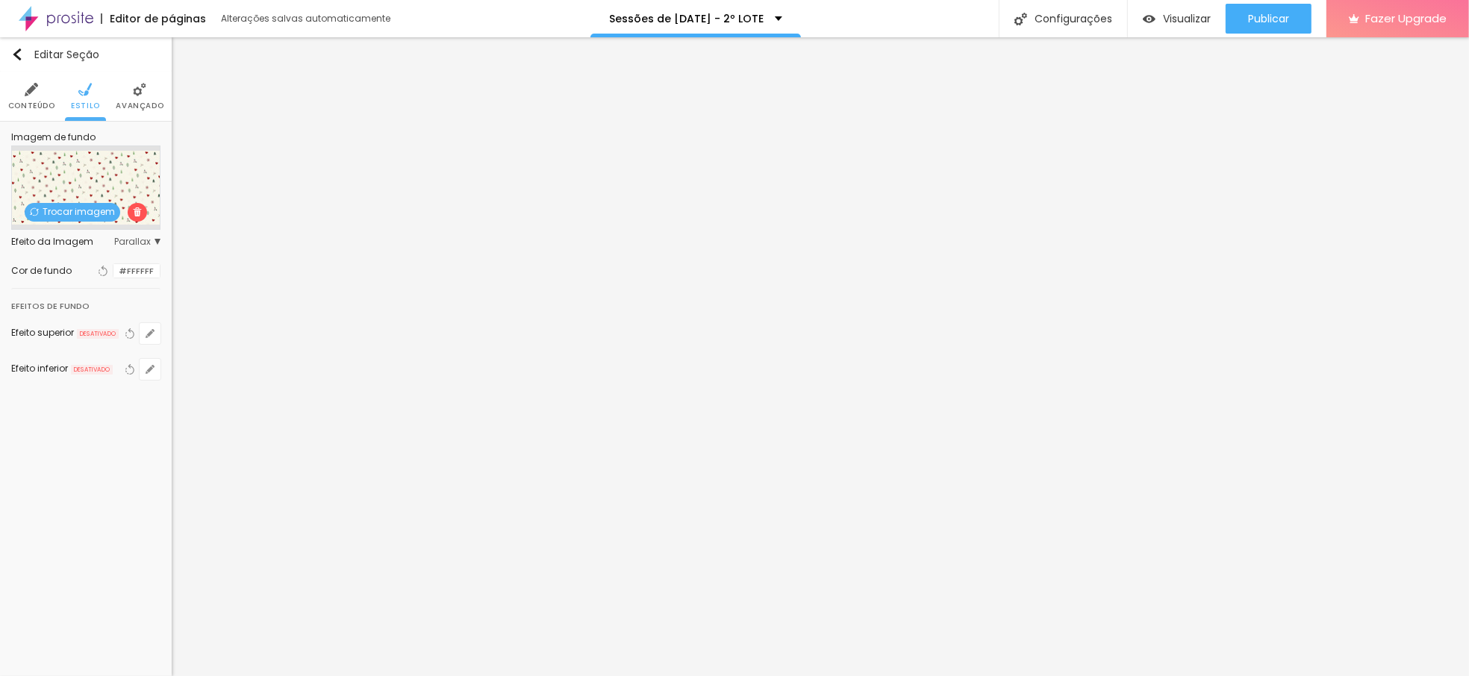
click at [137, 211] on img at bounding box center [137, 212] width 9 height 9
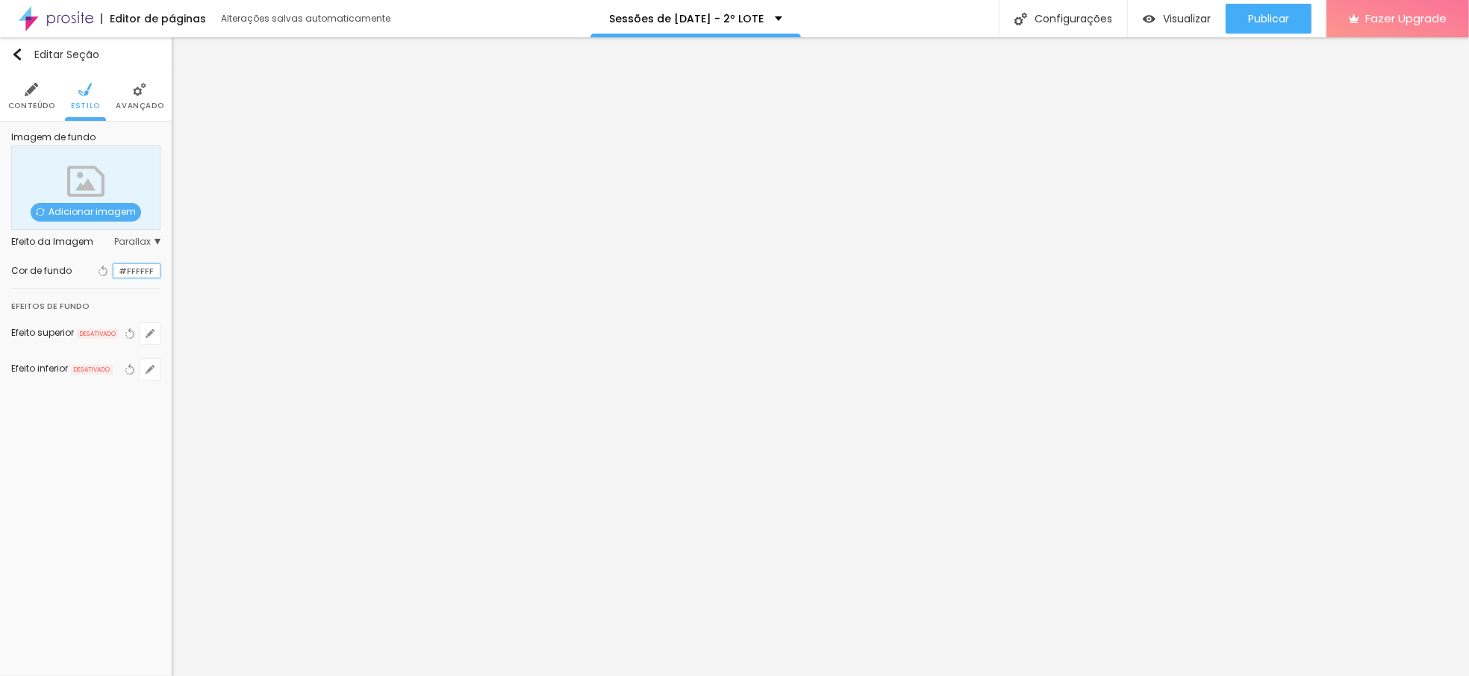
scroll to position [1, 0]
paste input "DFBEC"
type input "#FDFBEC"
click at [113, 276] on div at bounding box center [113, 271] width 0 height 14
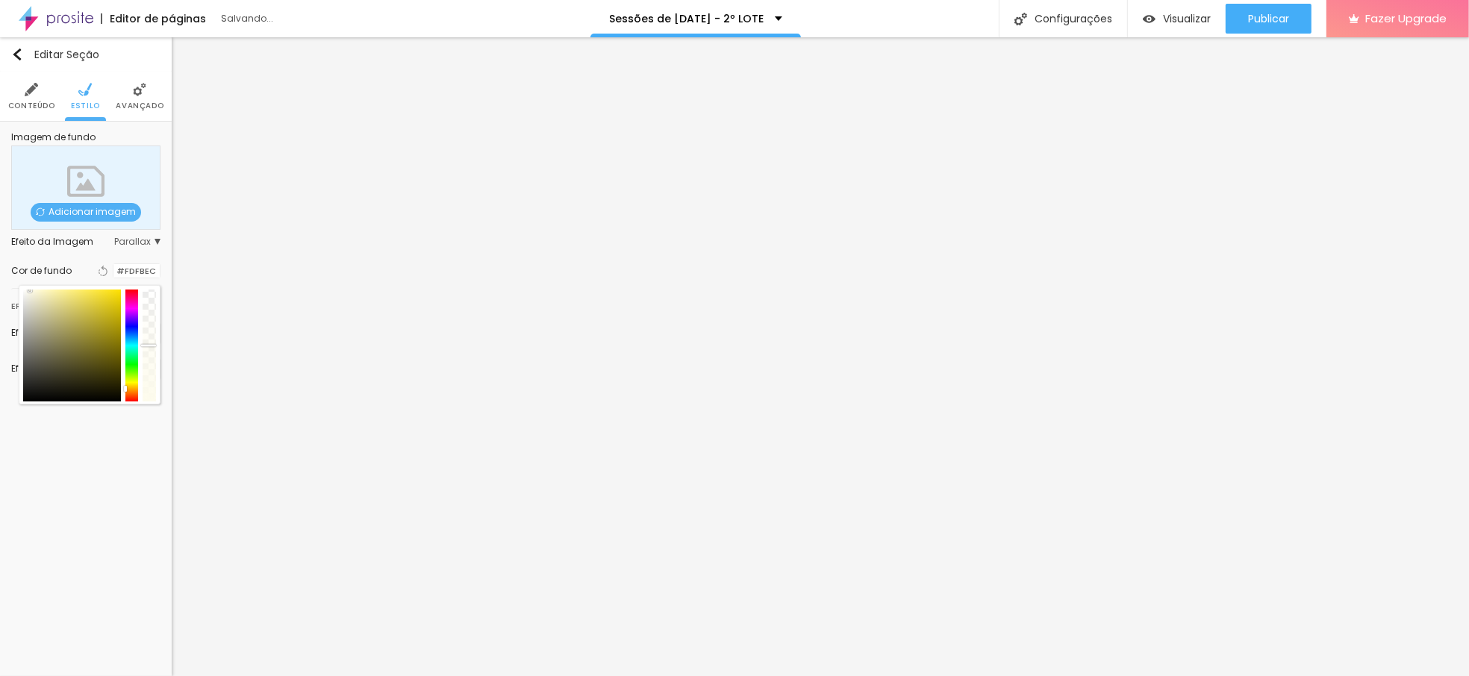
drag, startPoint x: 151, startPoint y: 385, endPoint x: 154, endPoint y: 346, distance: 38.9
click at [154, 346] on div at bounding box center [149, 346] width 13 height 112
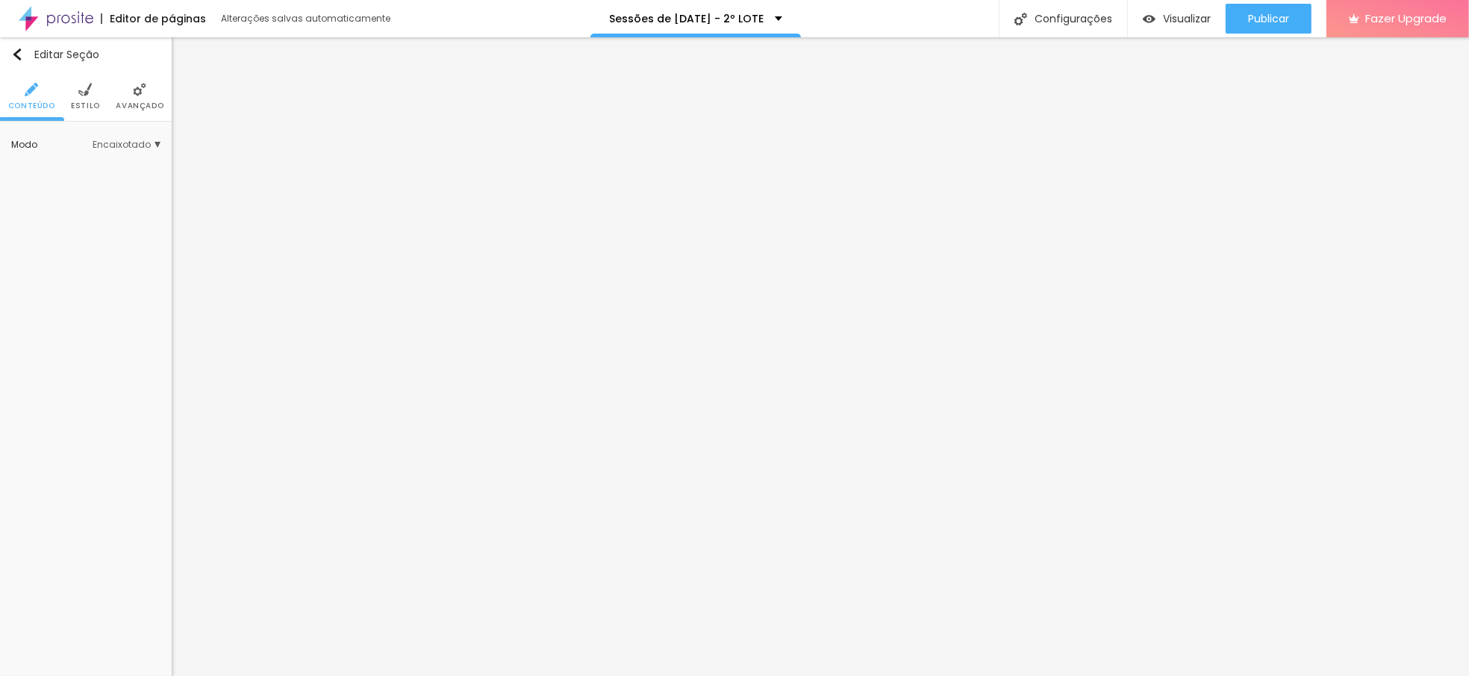
click at [78, 113] on li "Estilo" at bounding box center [85, 96] width 29 height 49
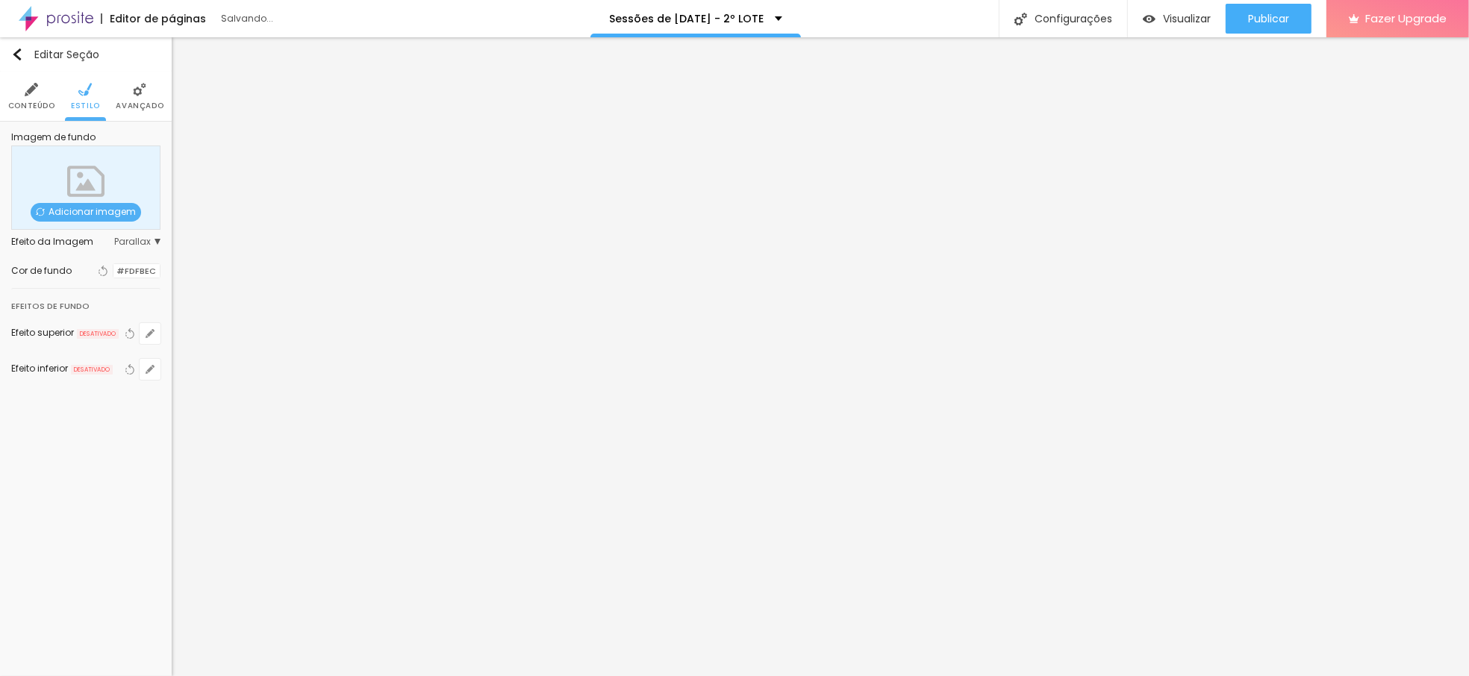
click at [113, 273] on div at bounding box center [113, 271] width 0 height 14
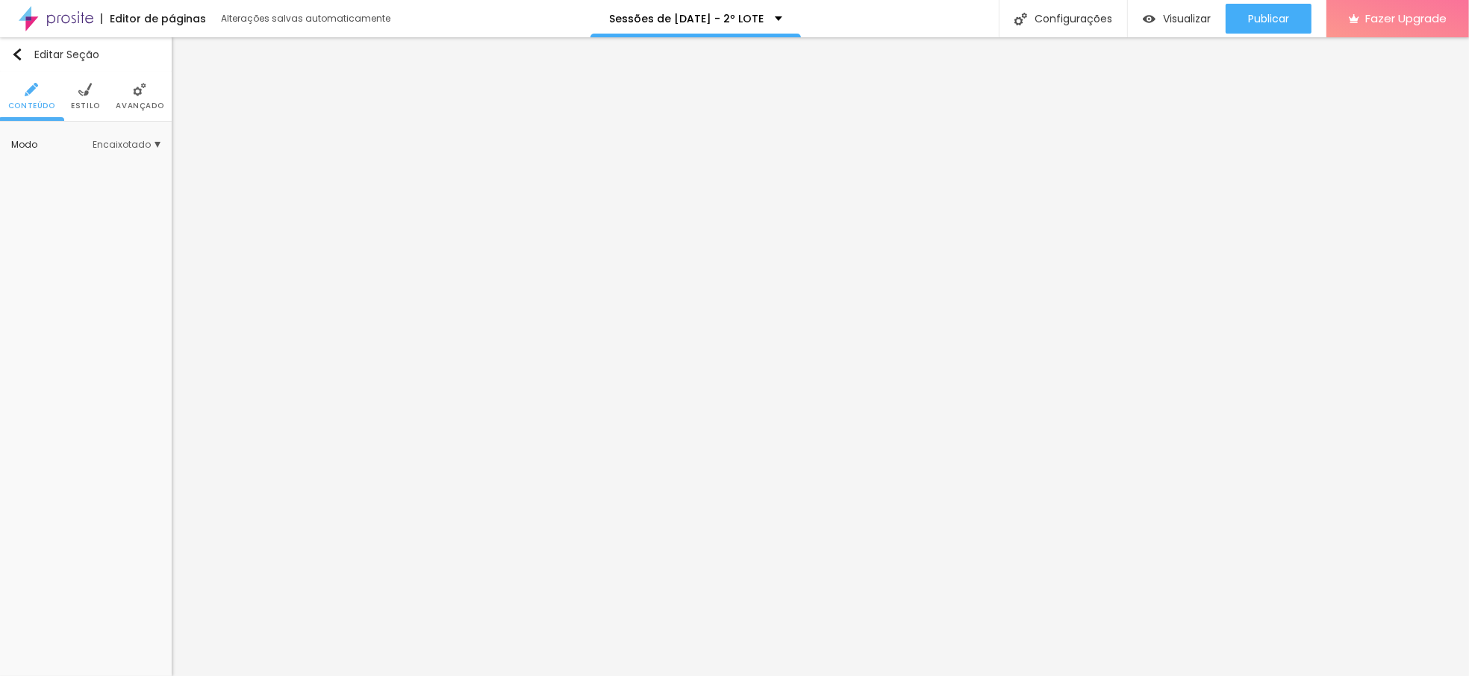
click at [87, 88] on img at bounding box center [84, 89] width 13 height 13
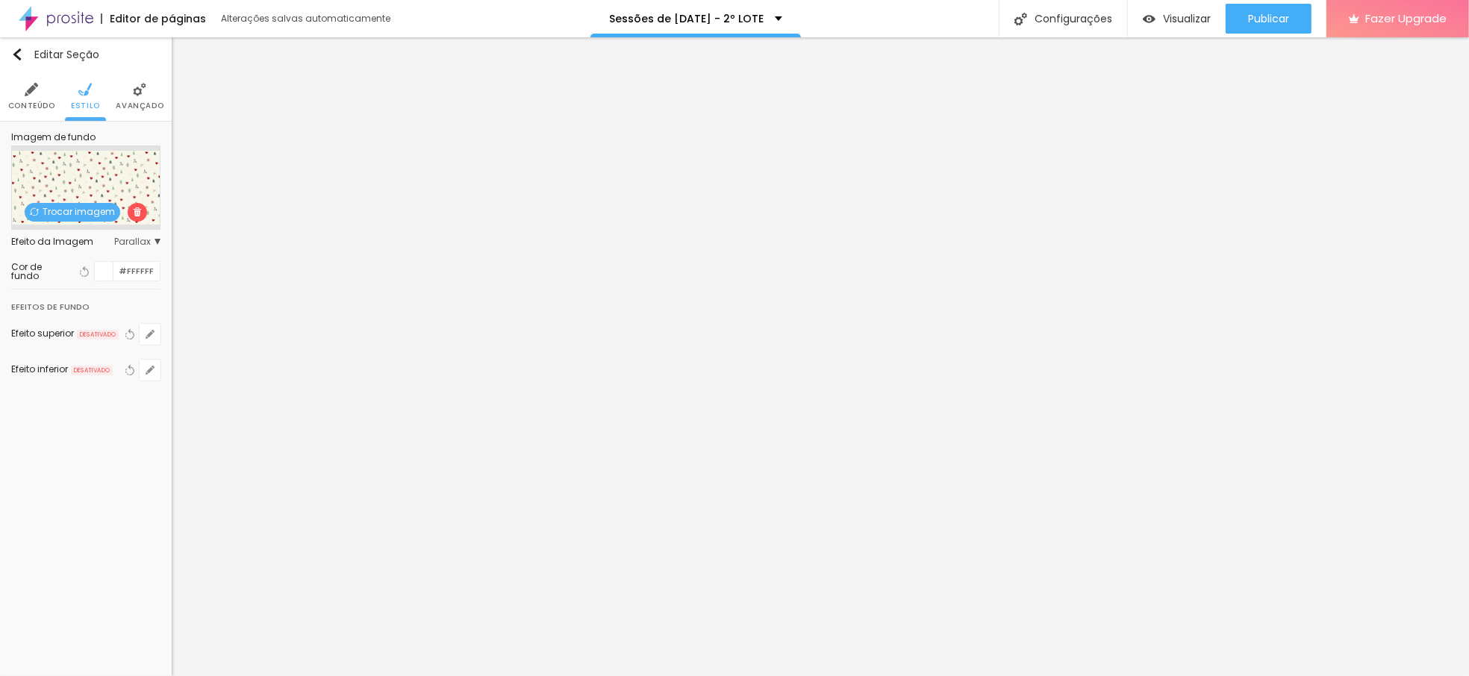
click at [128, 213] on span at bounding box center [137, 212] width 19 height 19
click at [101, 283] on div "Cor de fundo Voltar ao padrão #FFFFFF" at bounding box center [85, 271] width 149 height 35
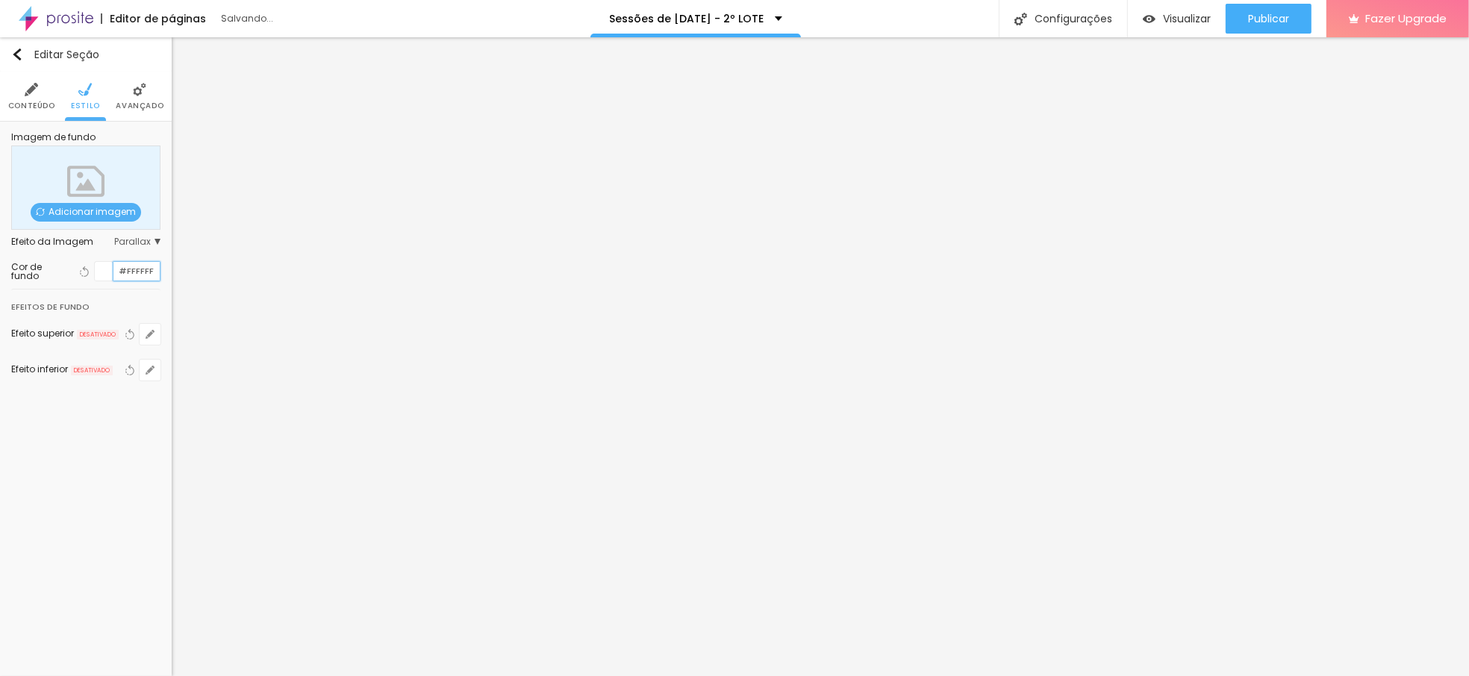
scroll to position [1, 0]
paste input "DFBEC"
type input "#FDFBEC"
click at [96, 265] on div at bounding box center [104, 271] width 19 height 19
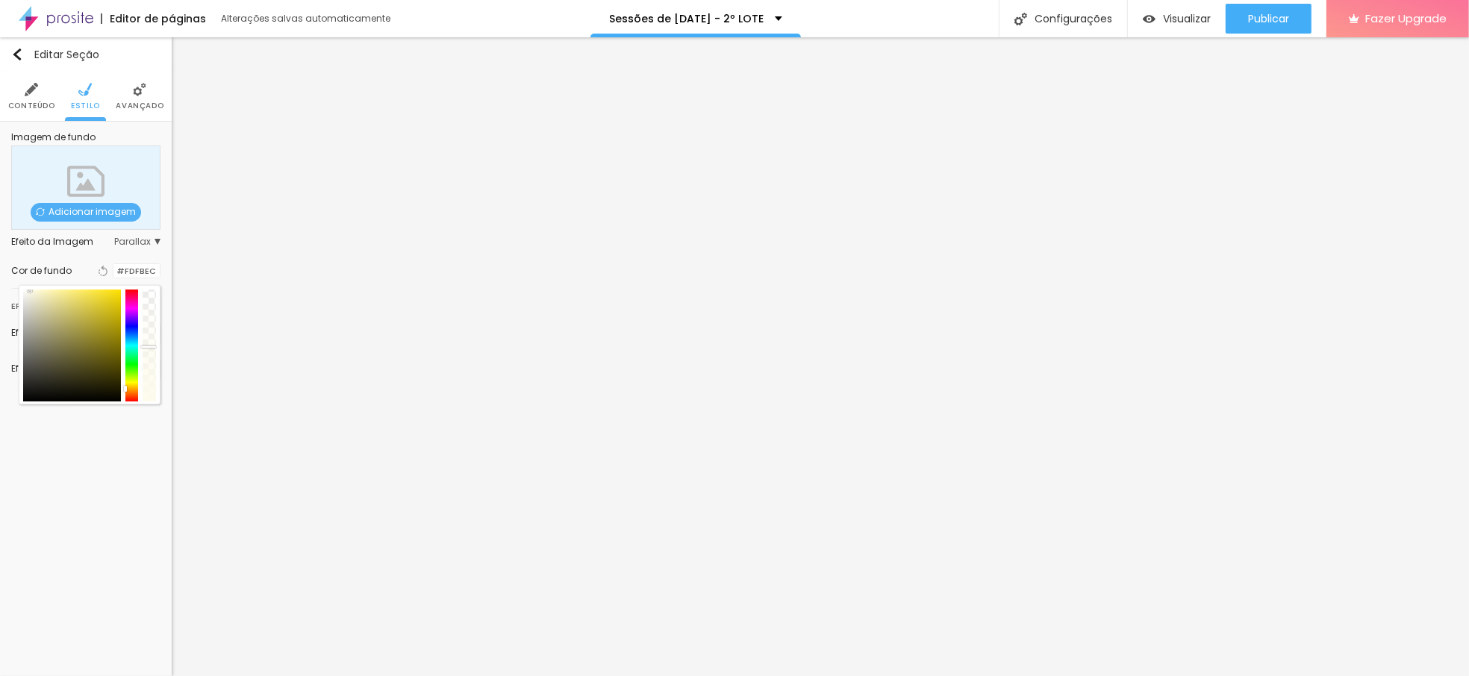
click at [144, 346] on div at bounding box center [149, 346] width 13 height 112
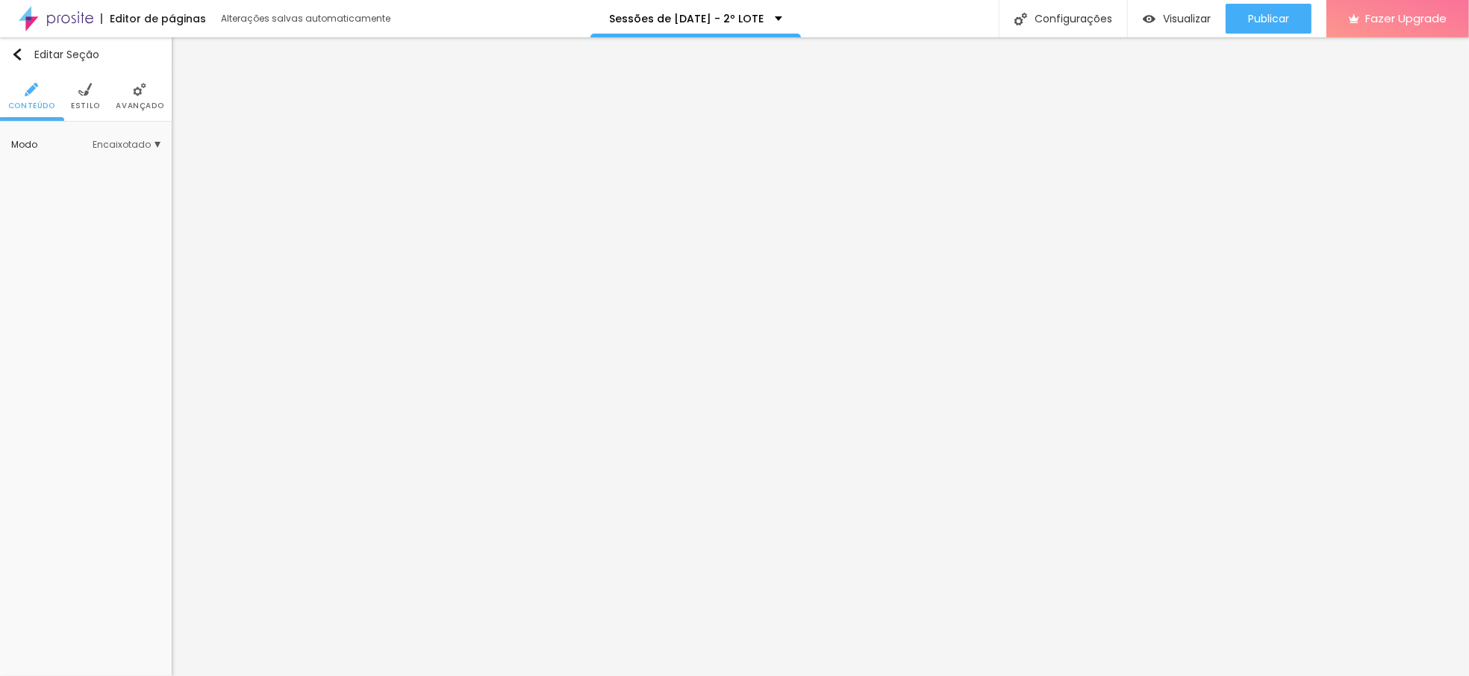
click at [75, 94] on li "Estilo" at bounding box center [85, 96] width 29 height 49
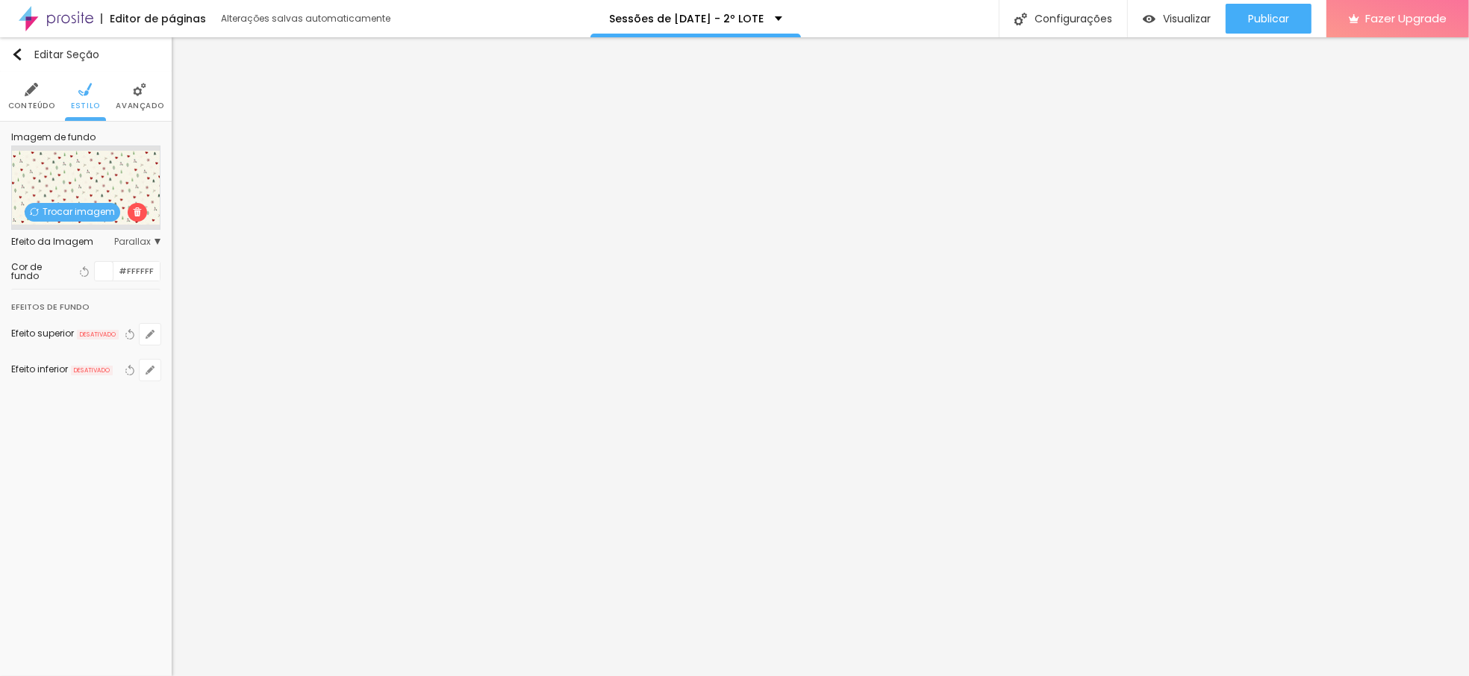
click at [105, 270] on div at bounding box center [104, 271] width 19 height 19
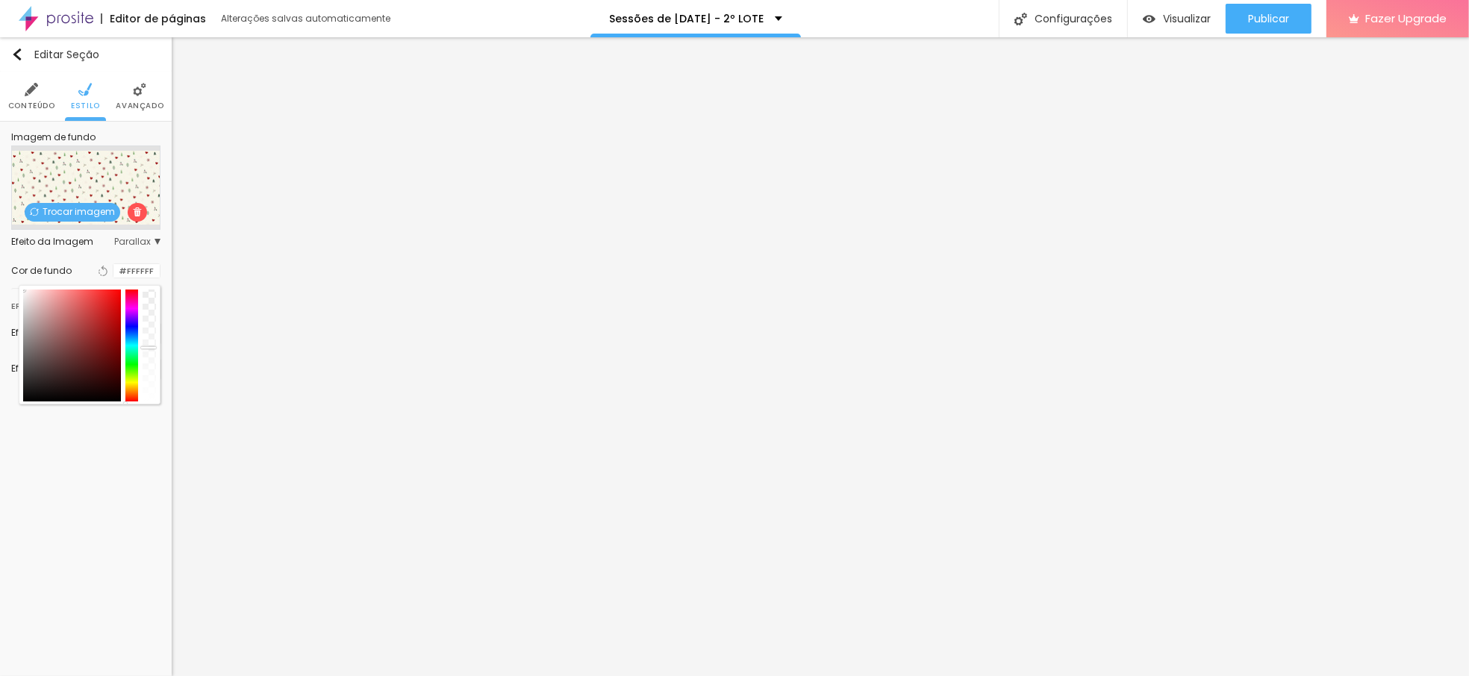
click at [149, 348] on div at bounding box center [149, 346] width 13 height 112
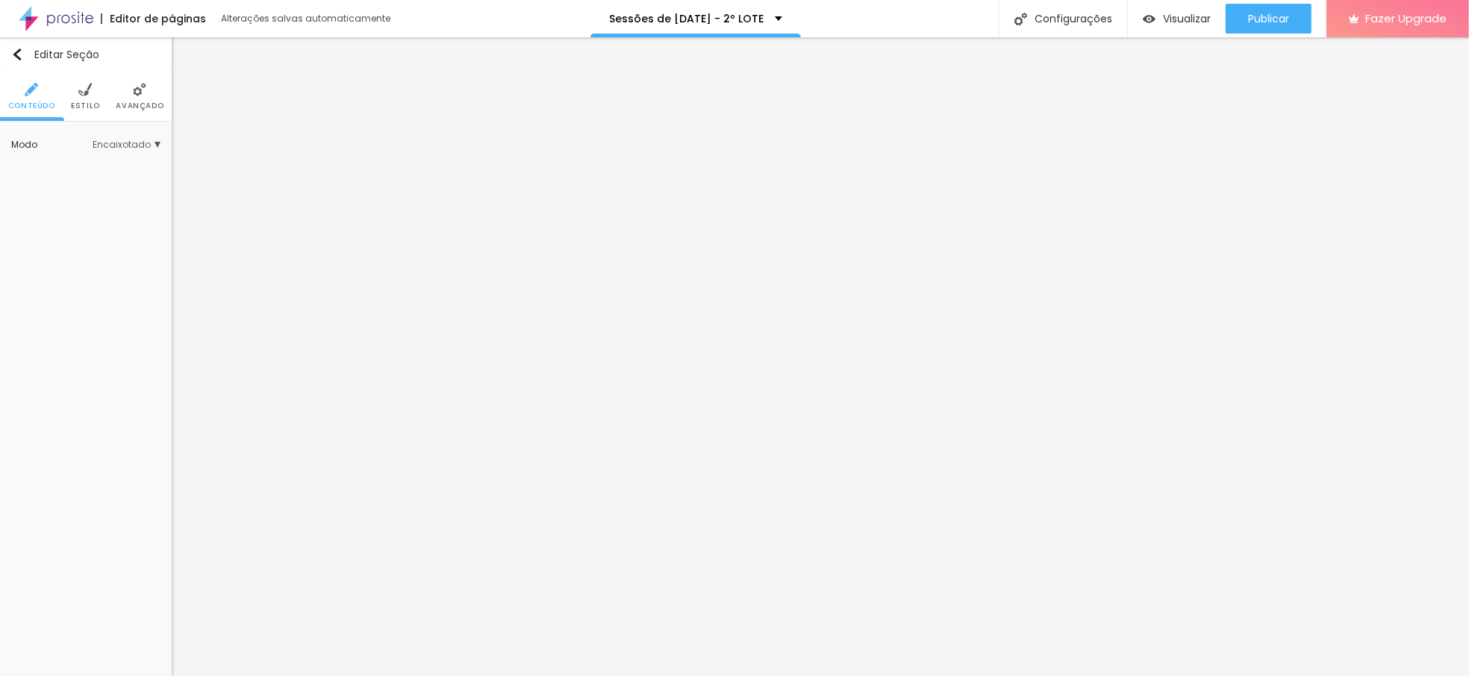
click at [91, 84] on li "Estilo" at bounding box center [85, 96] width 29 height 49
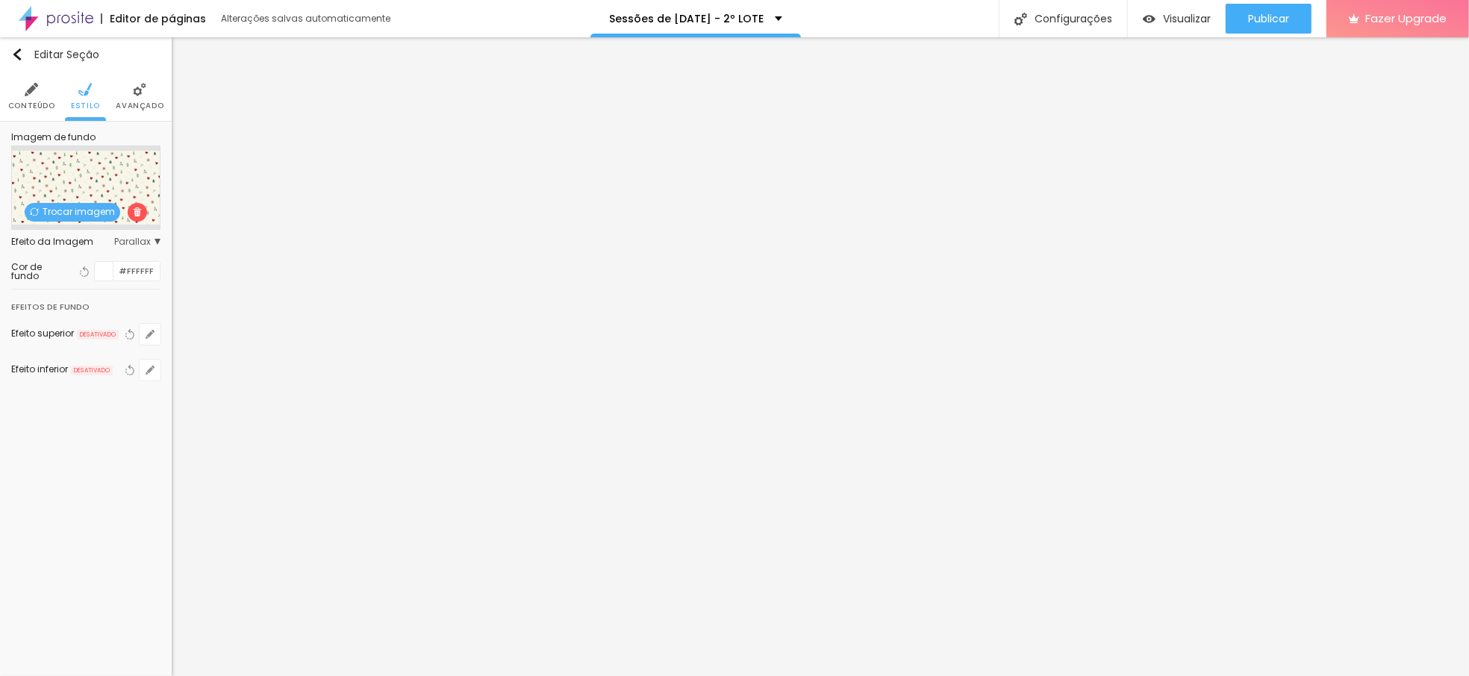
click at [103, 270] on div at bounding box center [104, 271] width 19 height 19
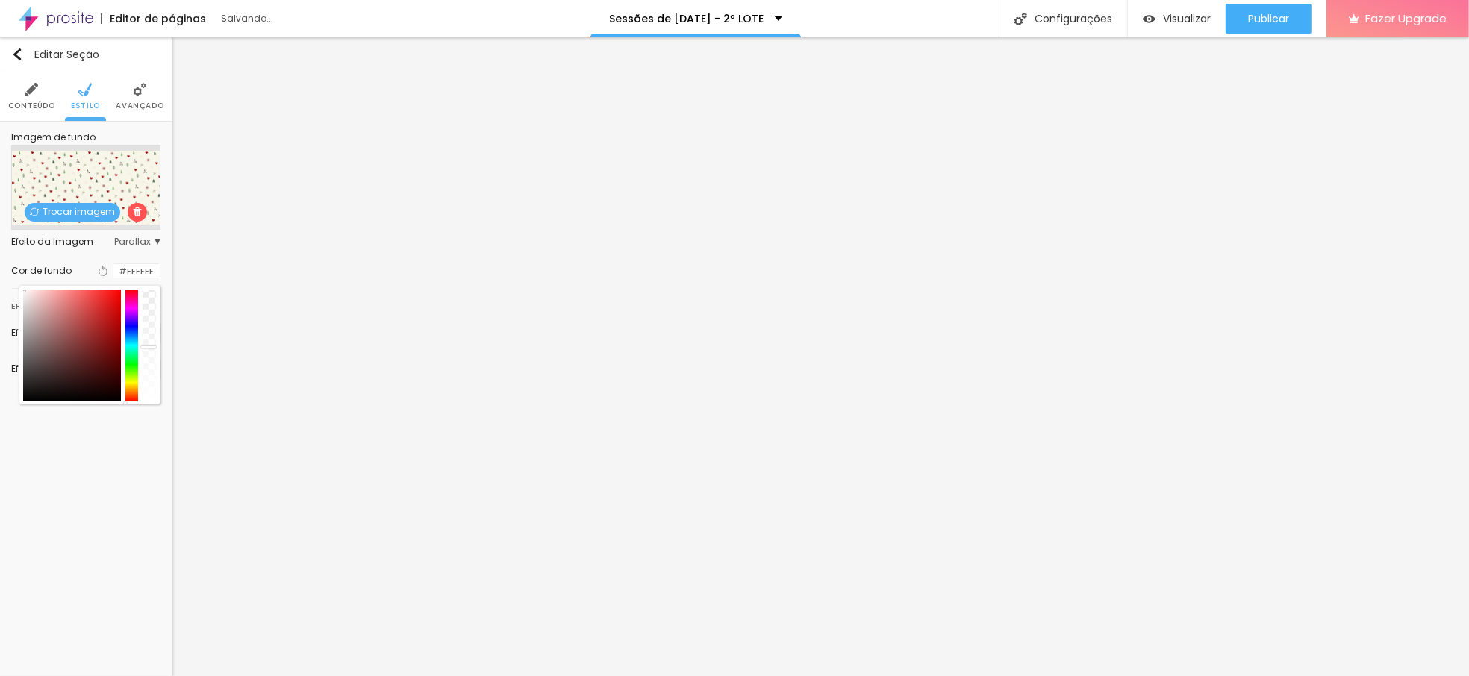
click at [152, 347] on div at bounding box center [149, 346] width 13 height 112
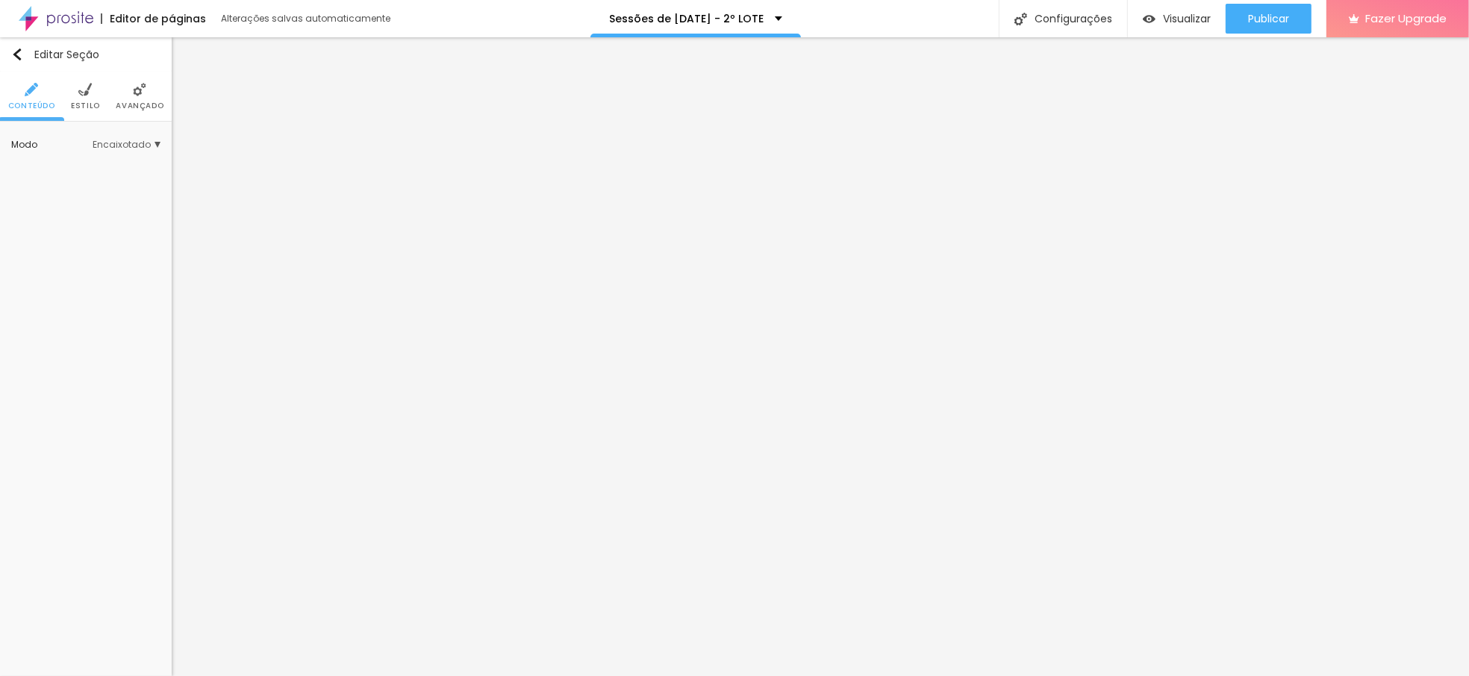
click at [88, 90] on img at bounding box center [84, 89] width 13 height 13
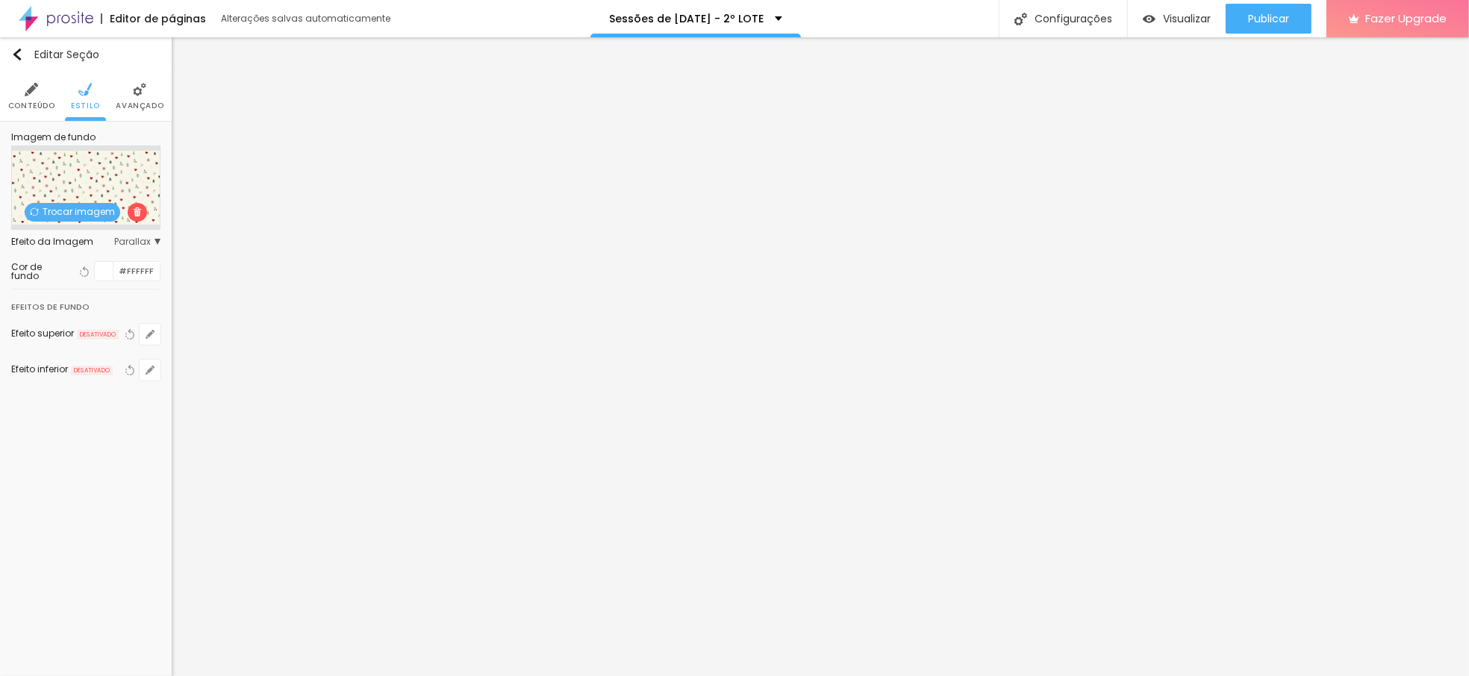
click at [108, 271] on div at bounding box center [104, 271] width 19 height 19
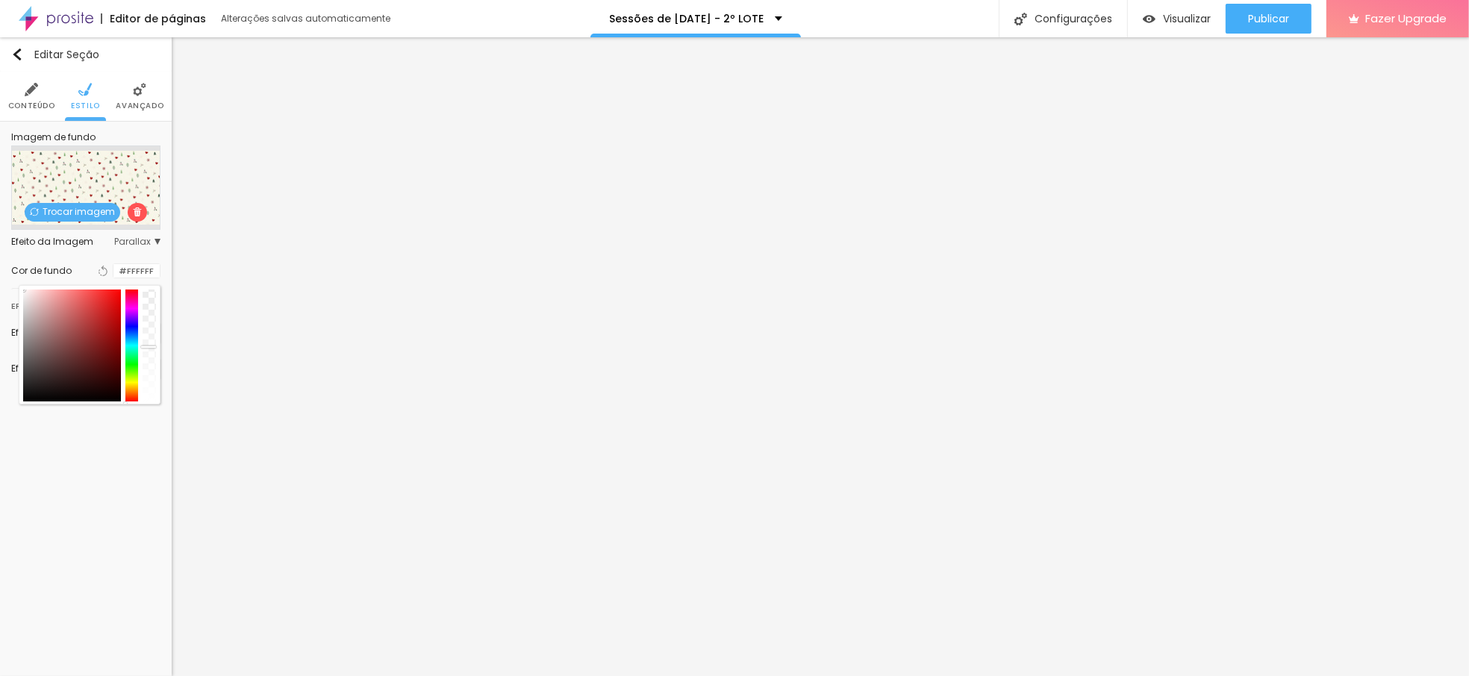
click at [150, 347] on div at bounding box center [149, 346] width 13 height 112
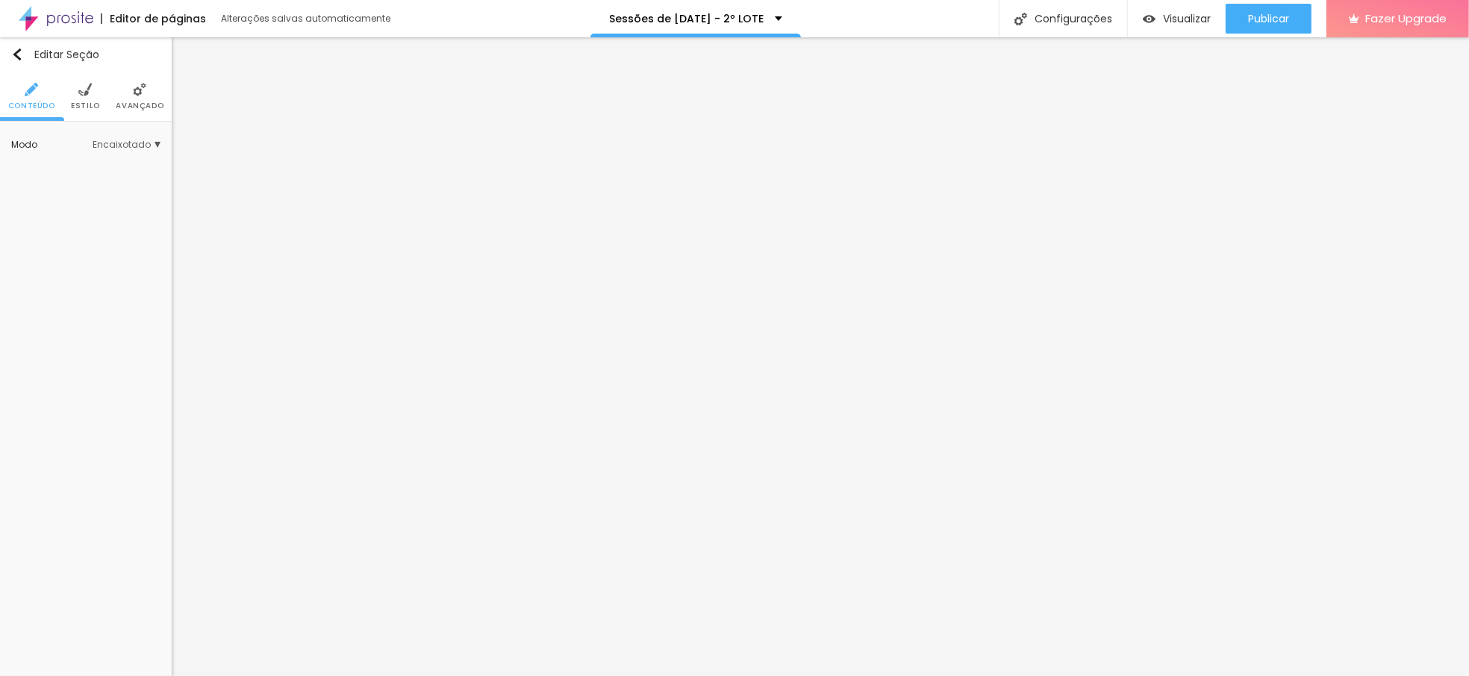
click at [87, 93] on img at bounding box center [84, 89] width 13 height 13
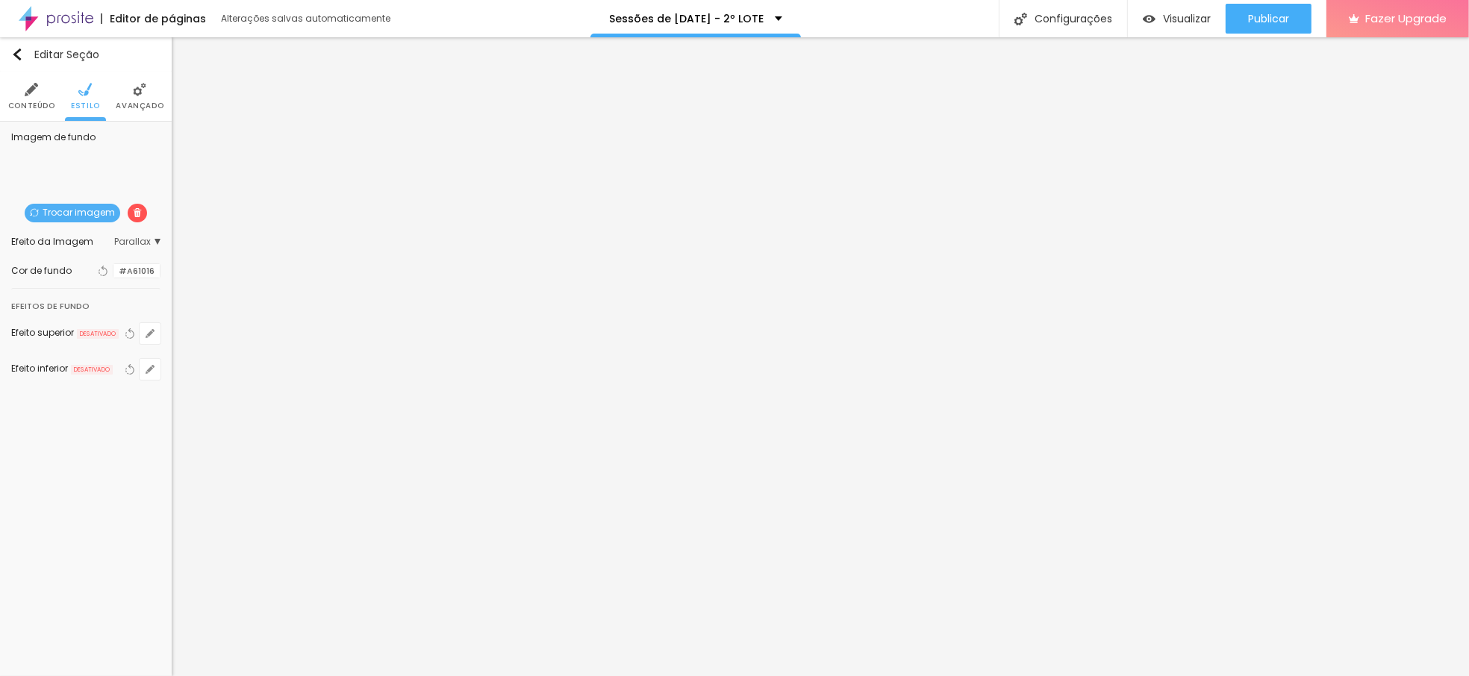
click at [113, 267] on div at bounding box center [113, 271] width 0 height 14
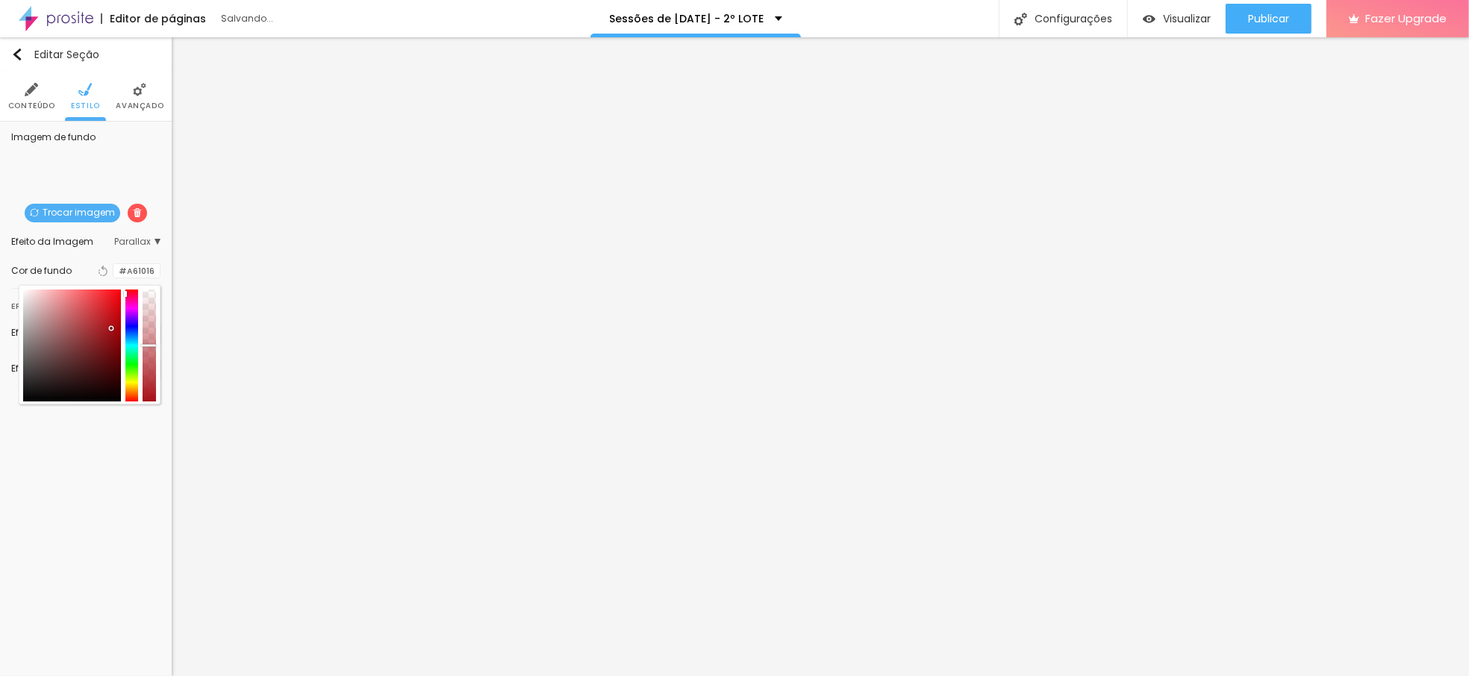
drag, startPoint x: 154, startPoint y: 355, endPoint x: 156, endPoint y: 346, distance: 10.0
click at [156, 346] on div at bounding box center [148, 346] width 15 height 2
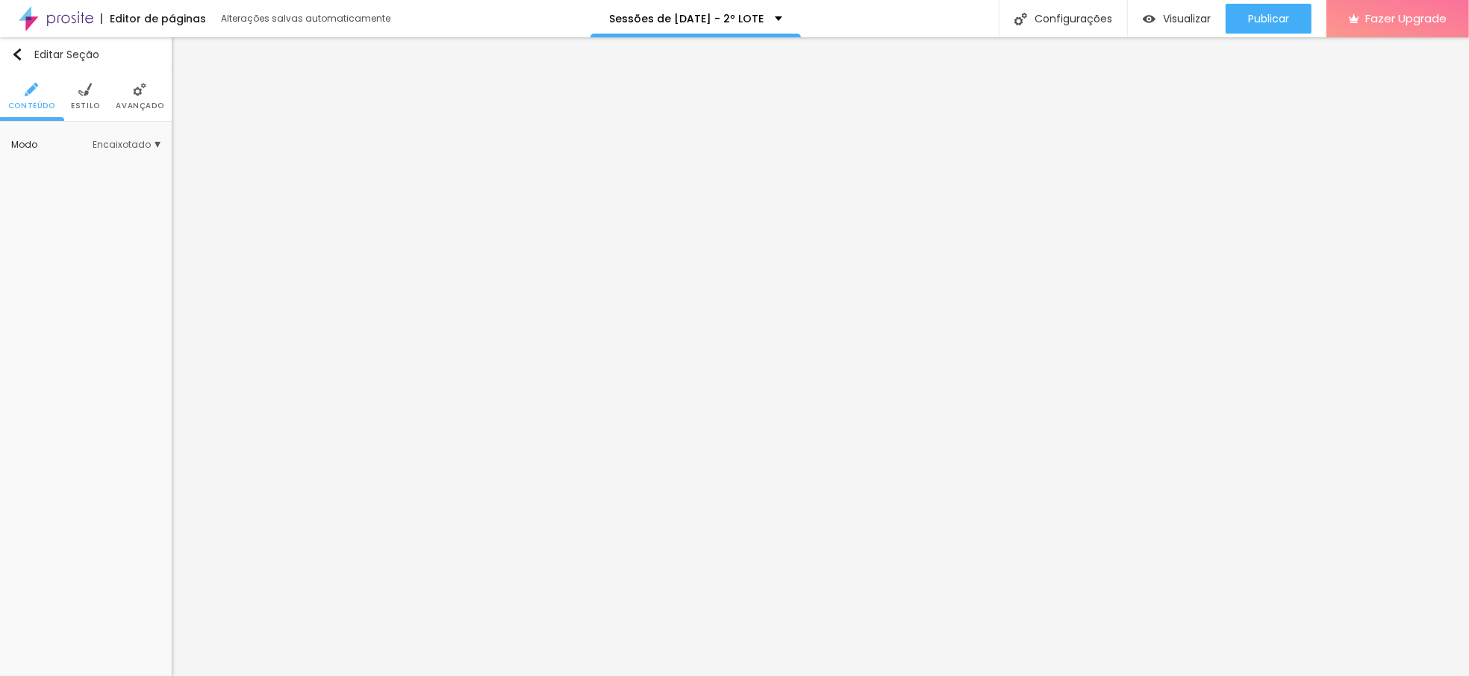
click at [92, 92] on li "Estilo" at bounding box center [85, 96] width 29 height 49
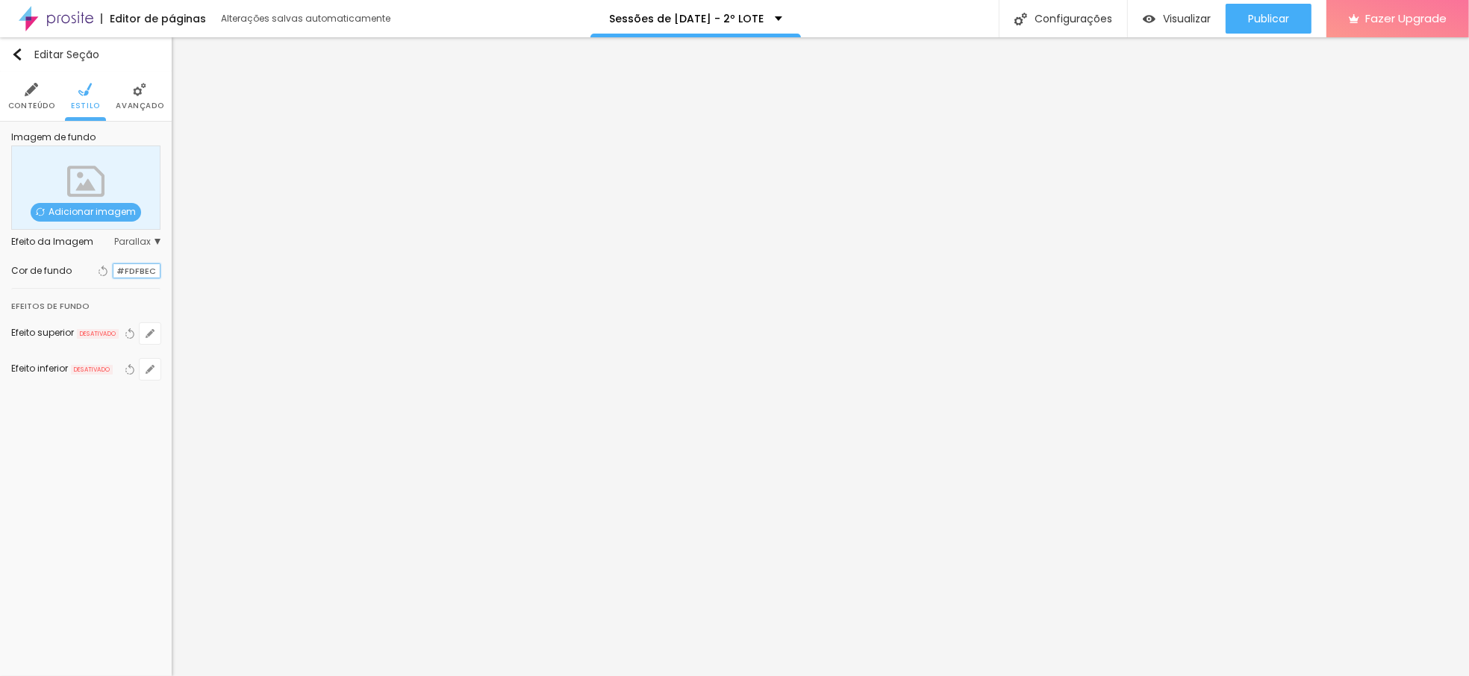
scroll to position [1, 0]
paste input "A61016"
type input "#A61016"
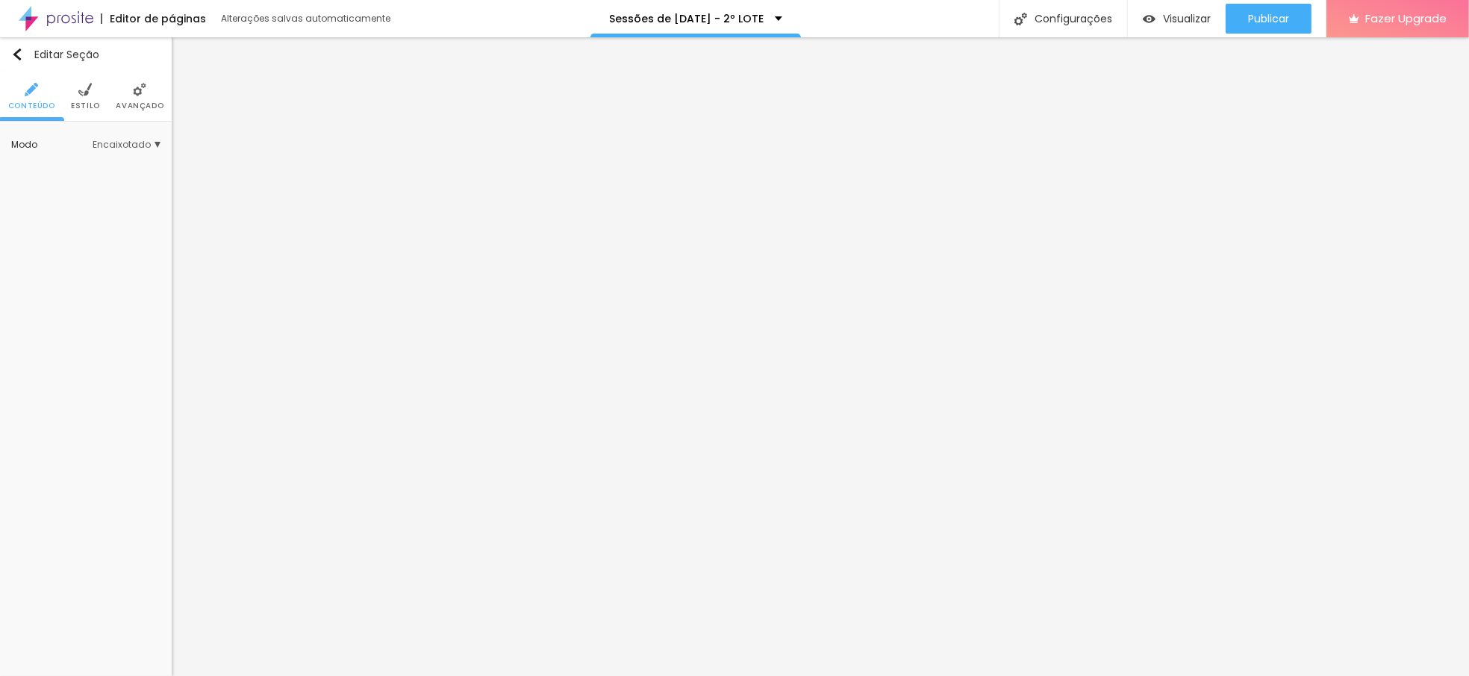
click at [81, 87] on img at bounding box center [84, 89] width 13 height 13
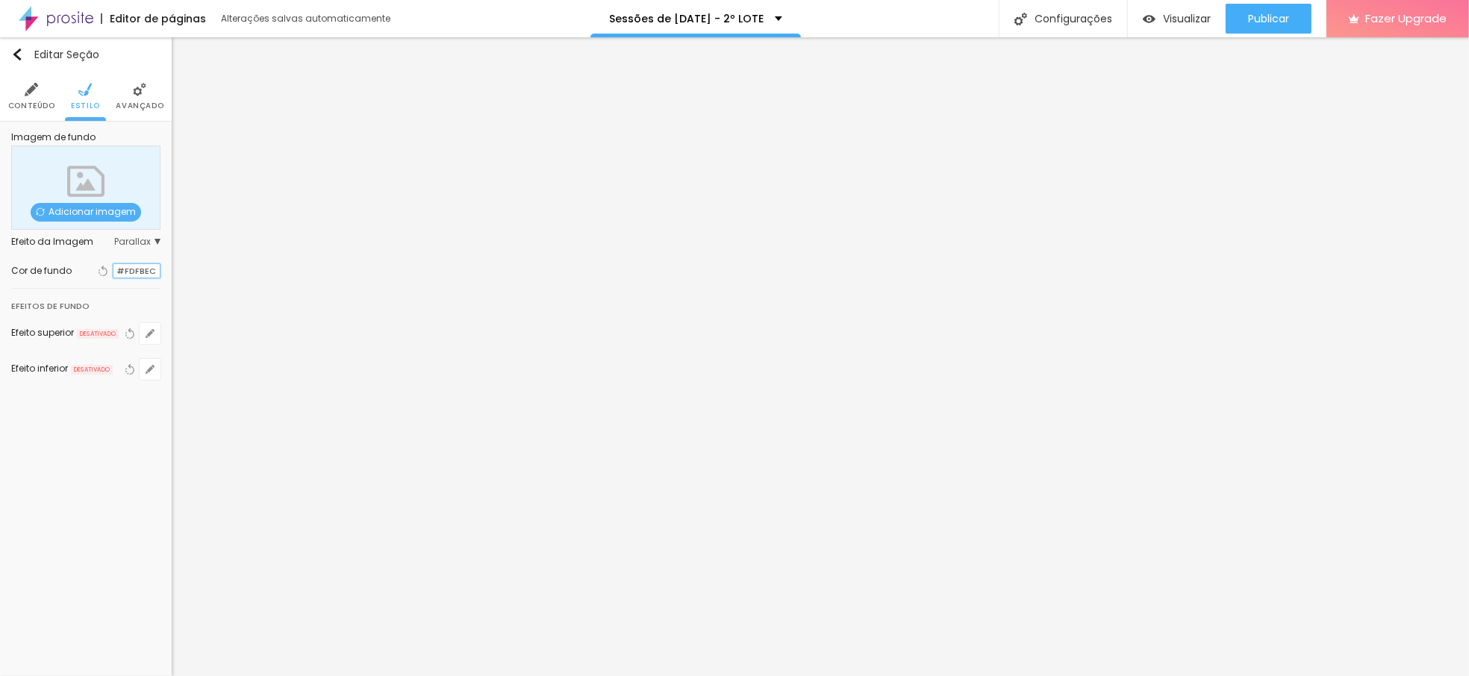
scroll to position [1, 0]
paste input "A61016"
type input "#A61016"
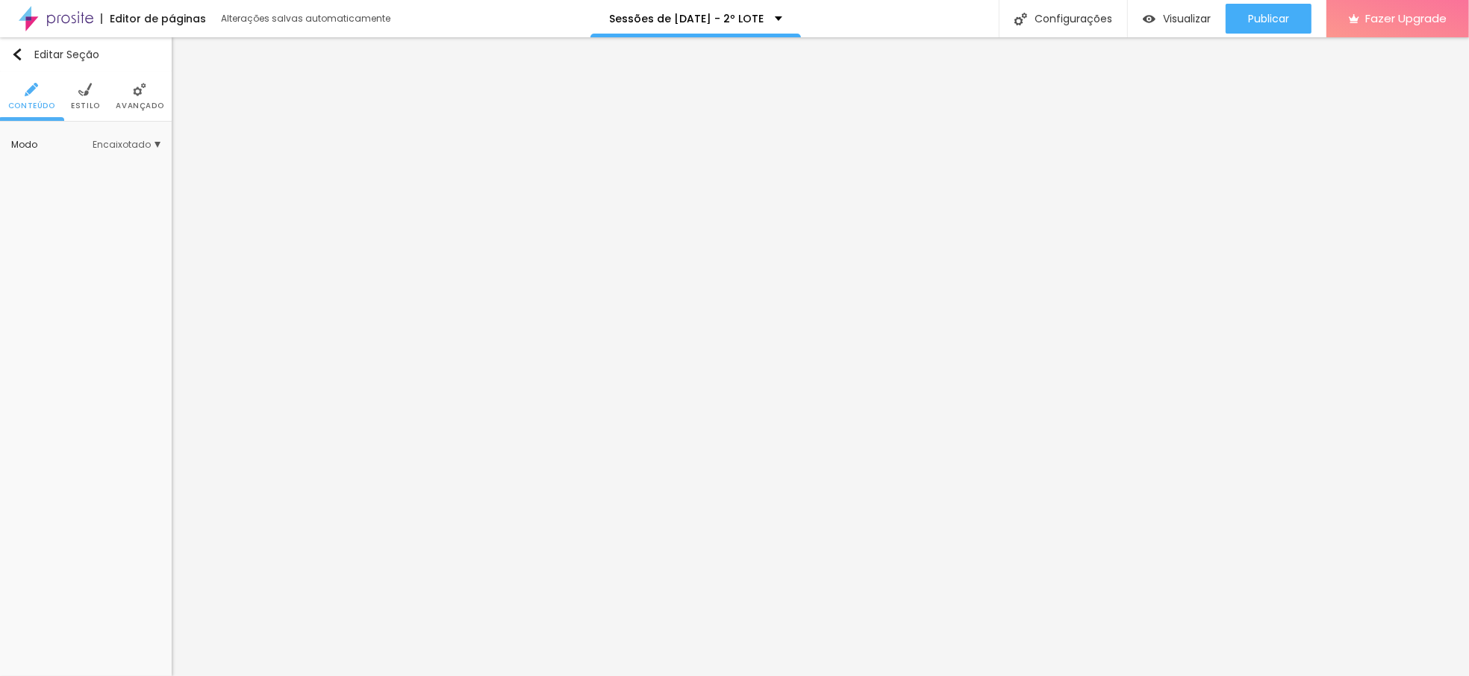
click at [92, 97] on li "Estilo" at bounding box center [85, 96] width 29 height 49
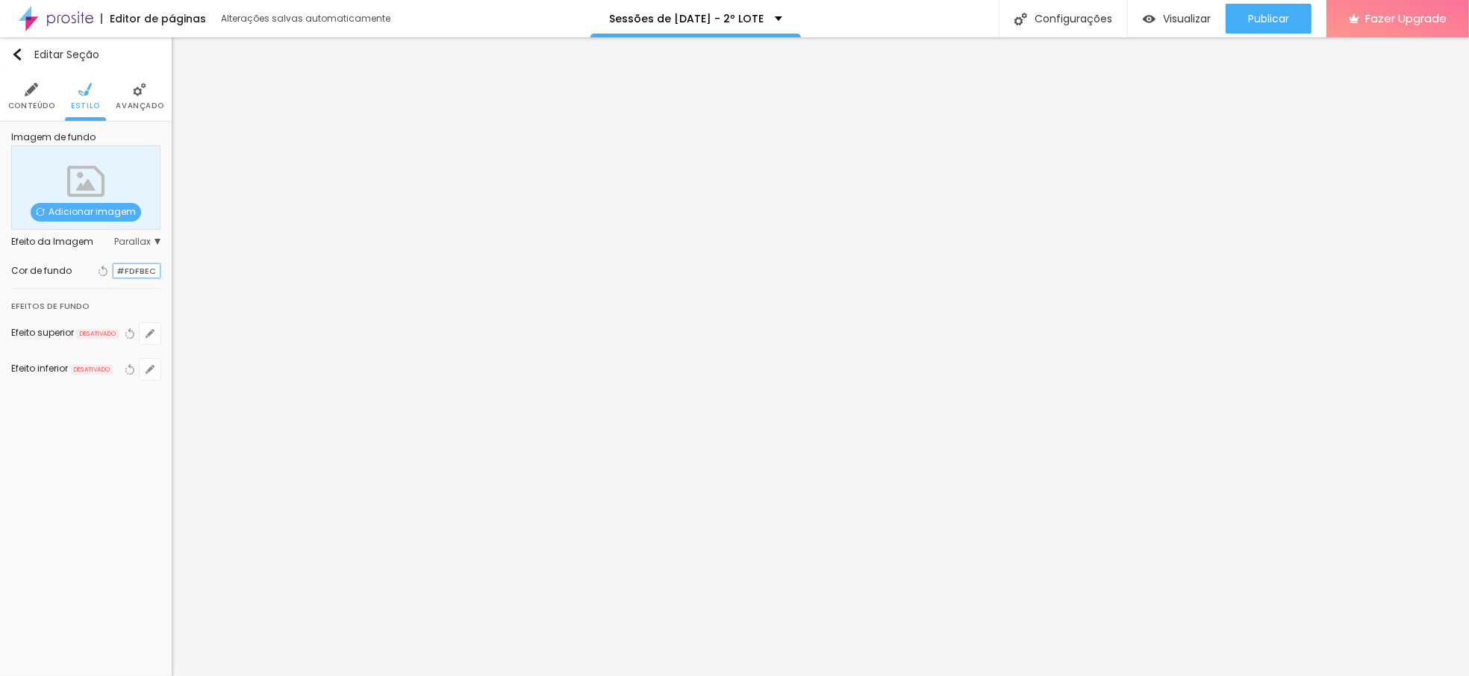
scroll to position [1, 0]
paste input "A61016"
type input "#A61016"
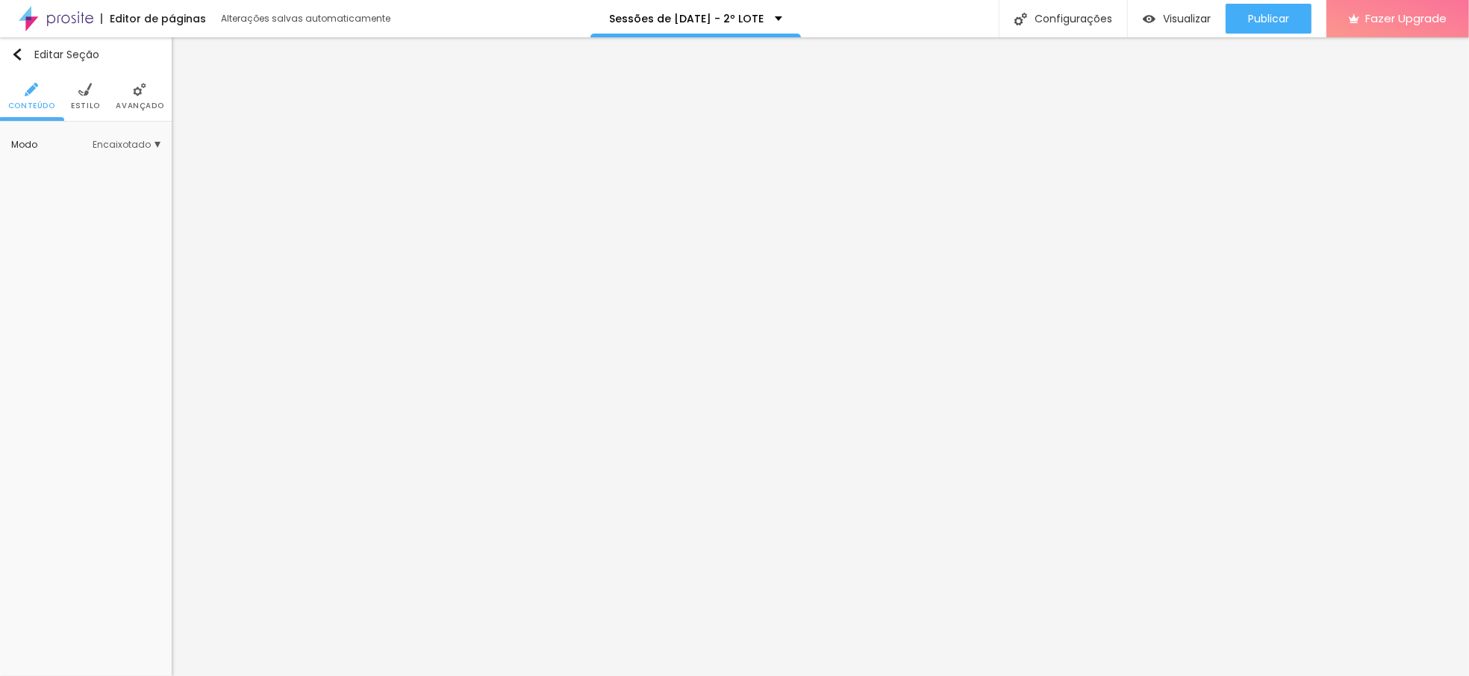
click at [82, 99] on li "Estilo" at bounding box center [85, 96] width 29 height 49
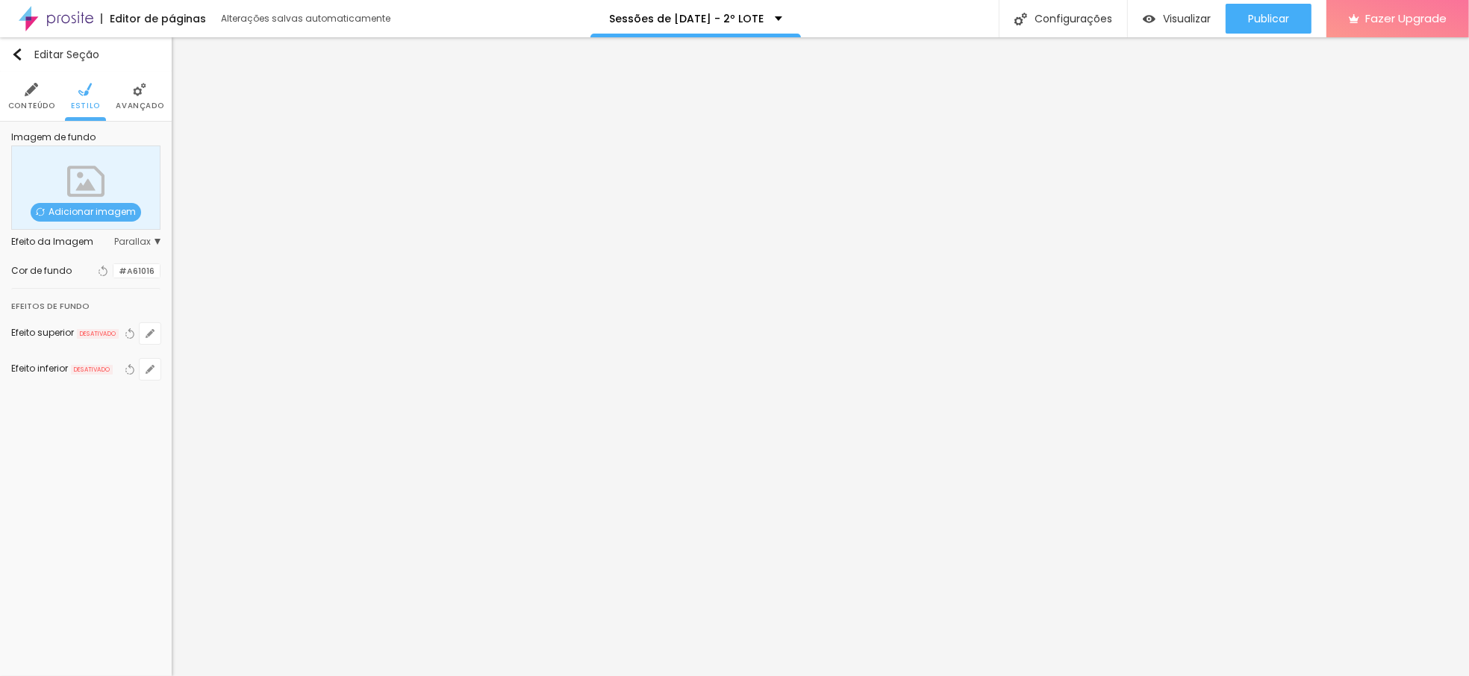
click at [113, 275] on div at bounding box center [113, 271] width 0 height 14
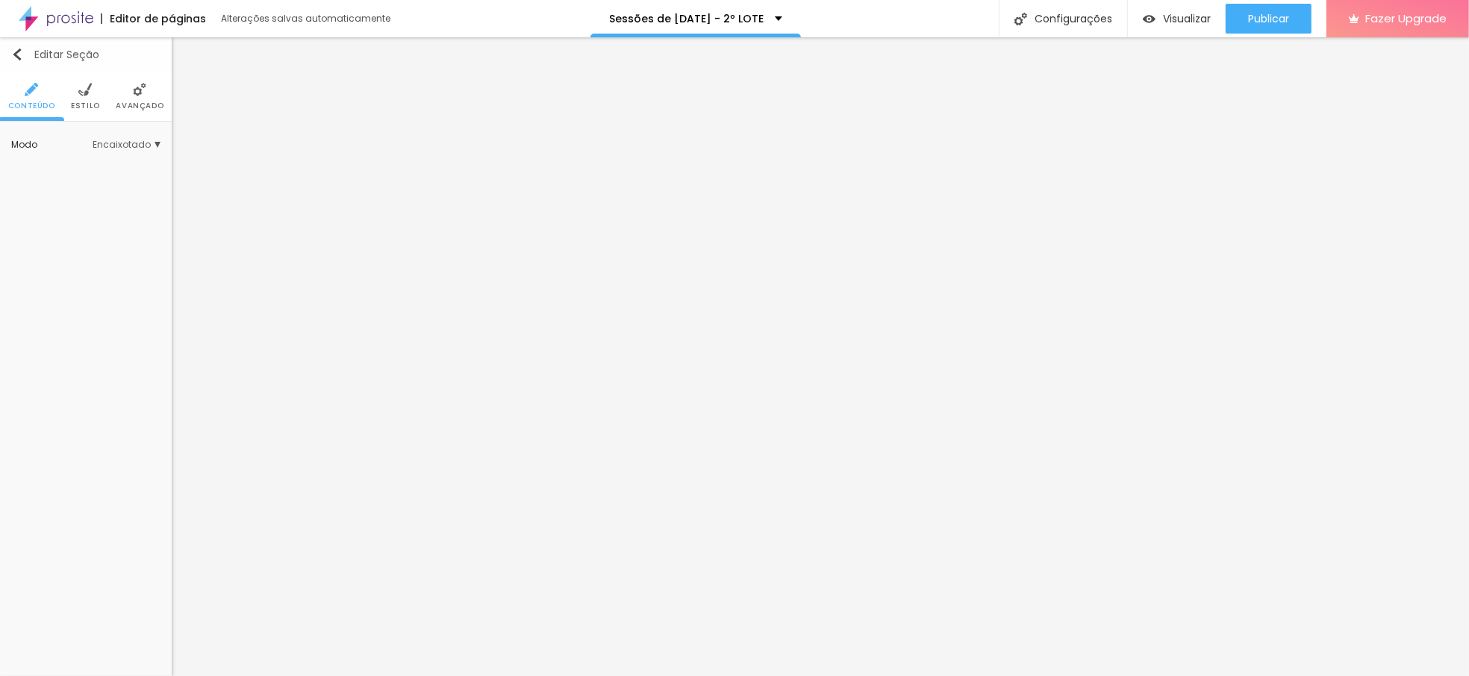
click at [74, 69] on button "Editar Seção" at bounding box center [86, 54] width 172 height 34
click at [86, 95] on img at bounding box center [84, 89] width 13 height 13
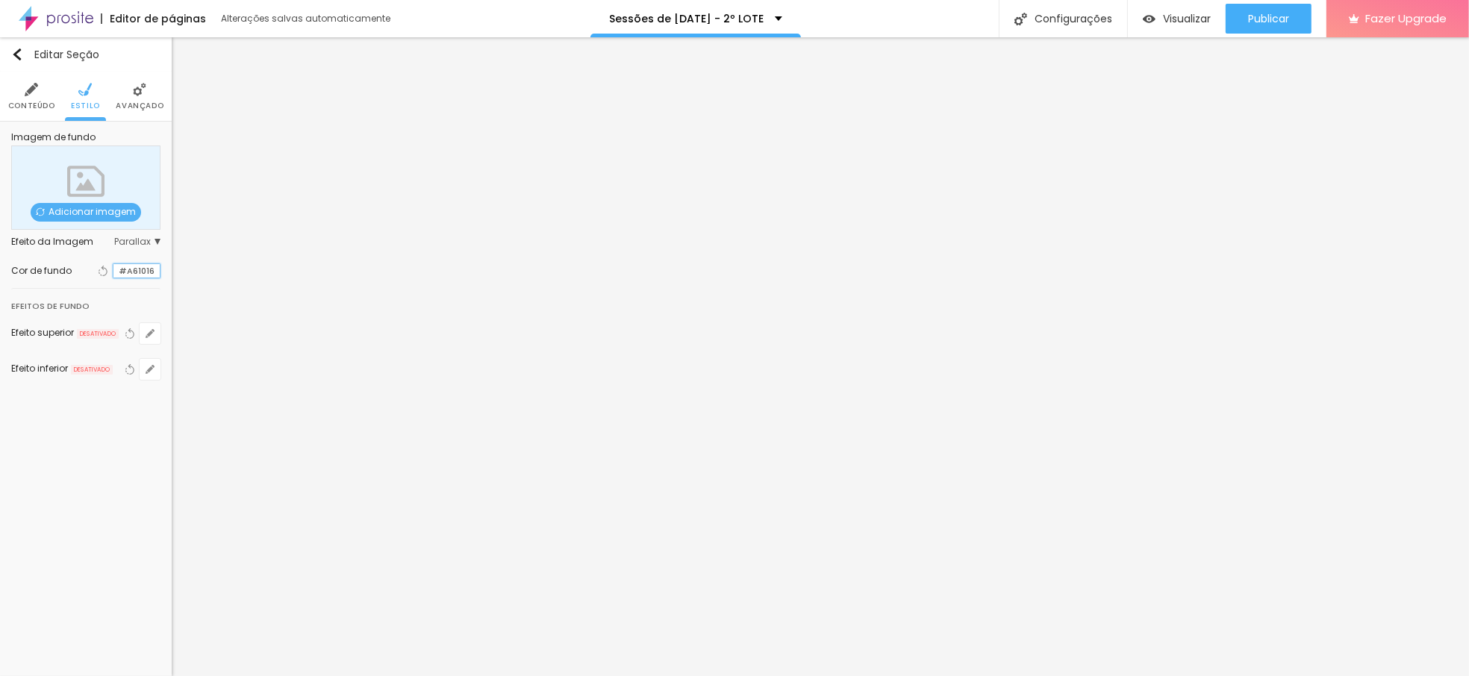
click at [113, 276] on input "#A61016" at bounding box center [136, 271] width 46 height 14
click at [113, 271] on div at bounding box center [113, 271] width 0 height 14
click at [113, 269] on div at bounding box center [113, 271] width 0 height 14
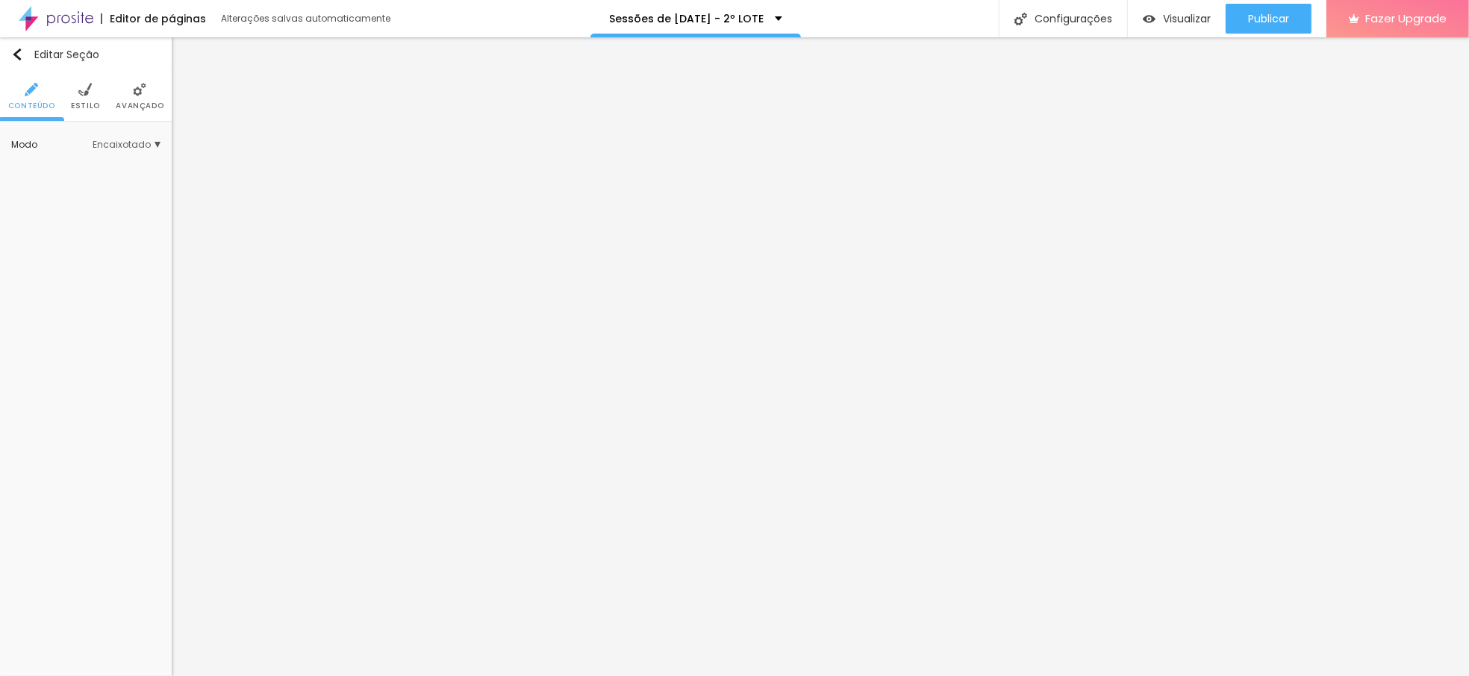
click at [79, 99] on li "Estilo" at bounding box center [85, 96] width 29 height 49
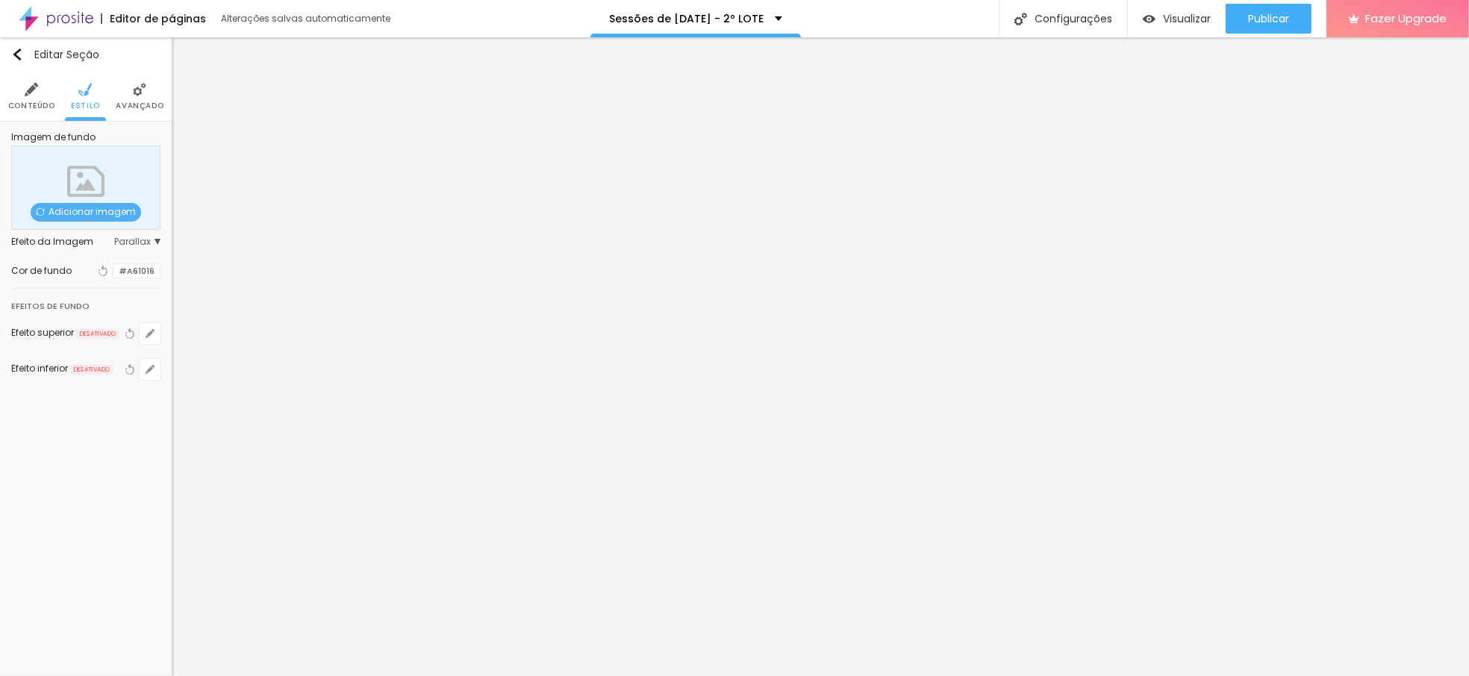
click at [113, 271] on div at bounding box center [113, 271] width 0 height 14
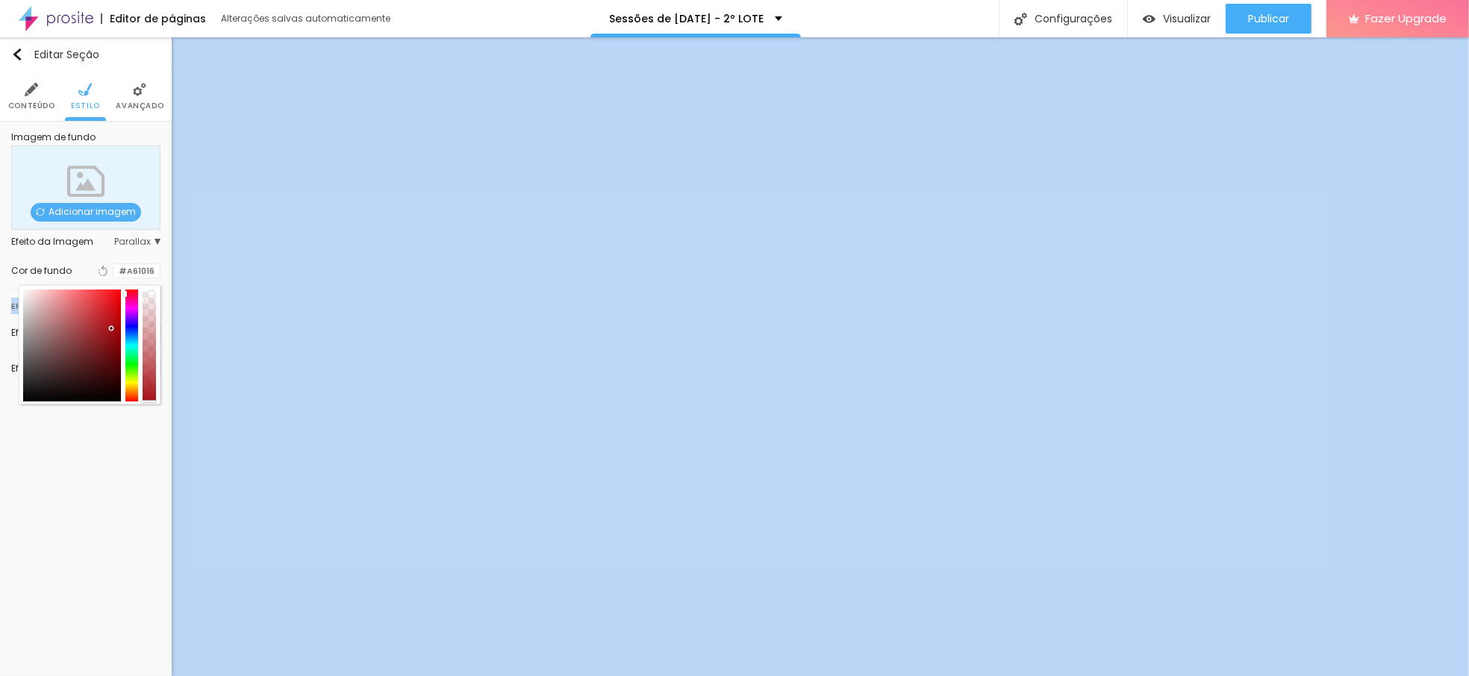
drag, startPoint x: 145, startPoint y: 346, endPoint x: 125, endPoint y: 461, distance: 117.3
click at [152, 502] on div "Editar Seção Conteúdo Estilo Avançado Imagem de fundo Adicionar imagem Efeito d…" at bounding box center [86, 356] width 172 height 639
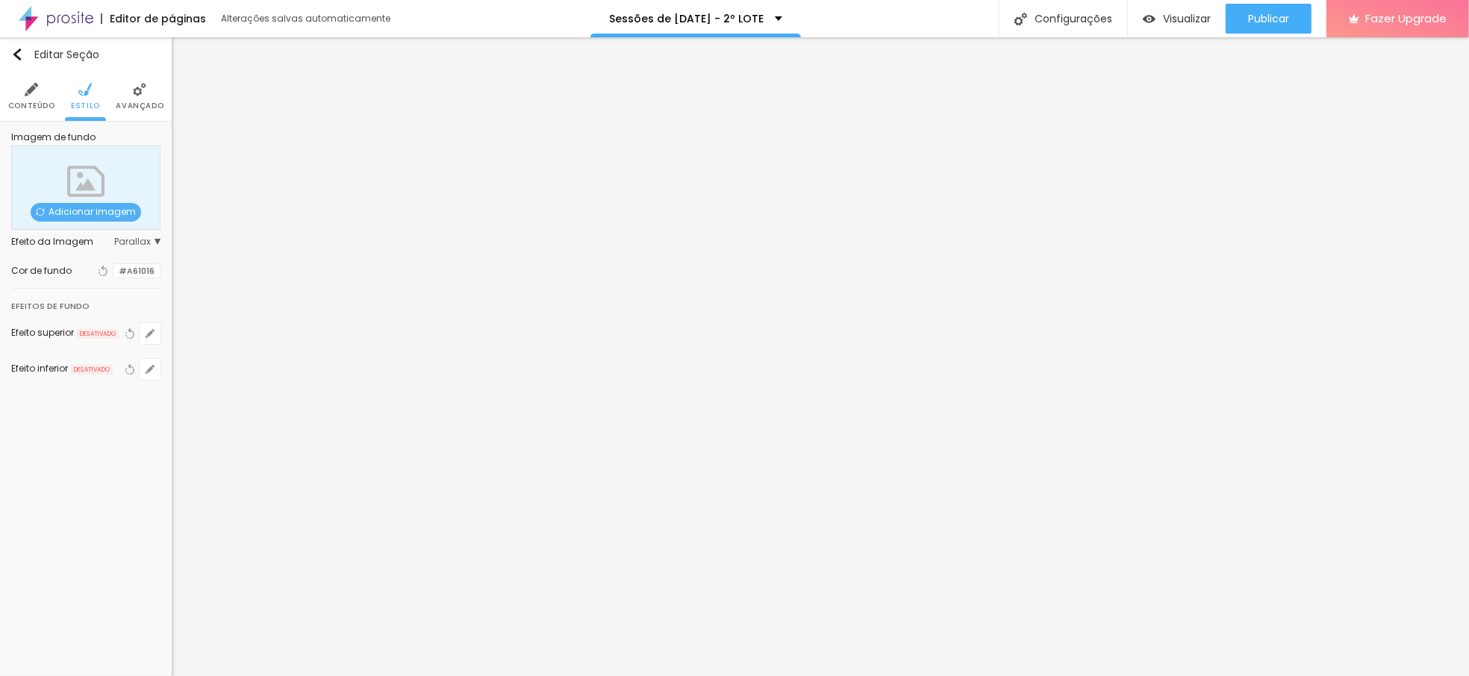
click at [113, 271] on div at bounding box center [113, 271] width 0 height 14
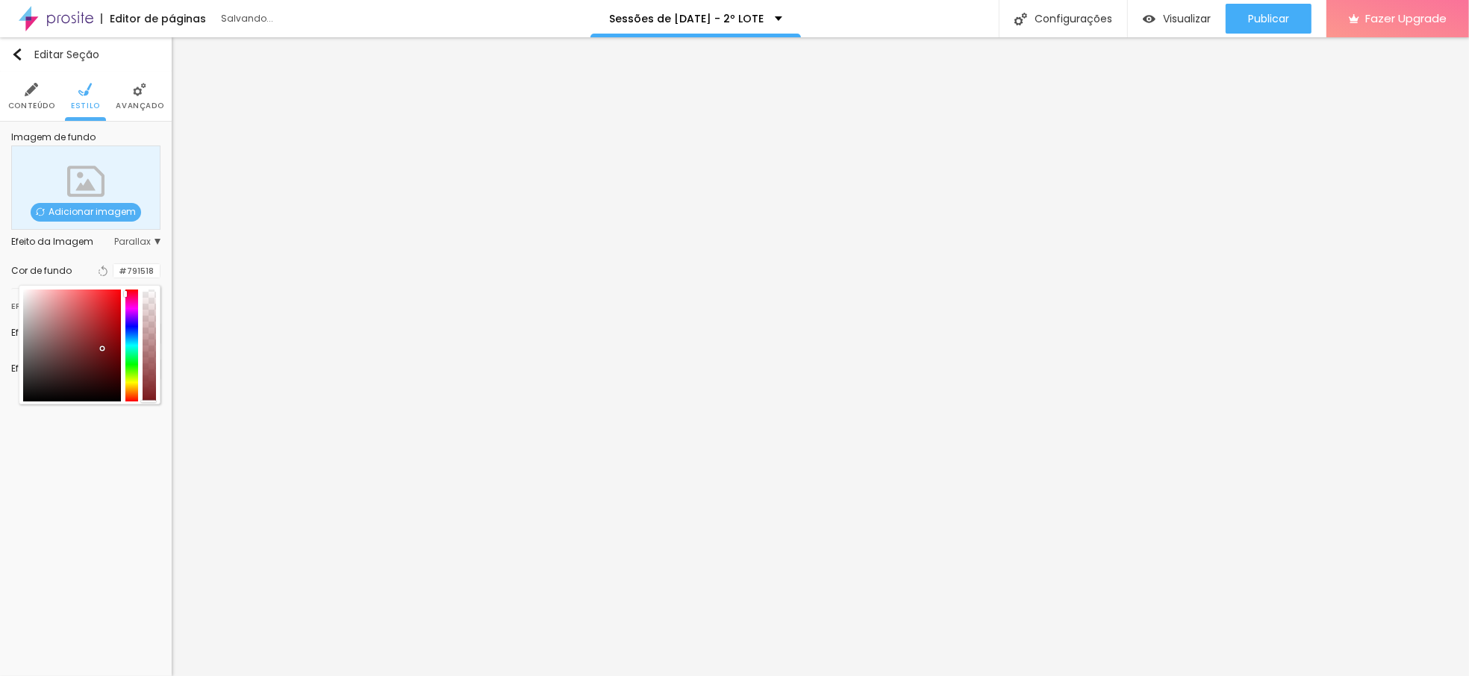
type input "#791417"
drag, startPoint x: 110, startPoint y: 328, endPoint x: 105, endPoint y: 348, distance: 20.8
click at [105, 348] on div at bounding box center [104, 347] width 3 height 3
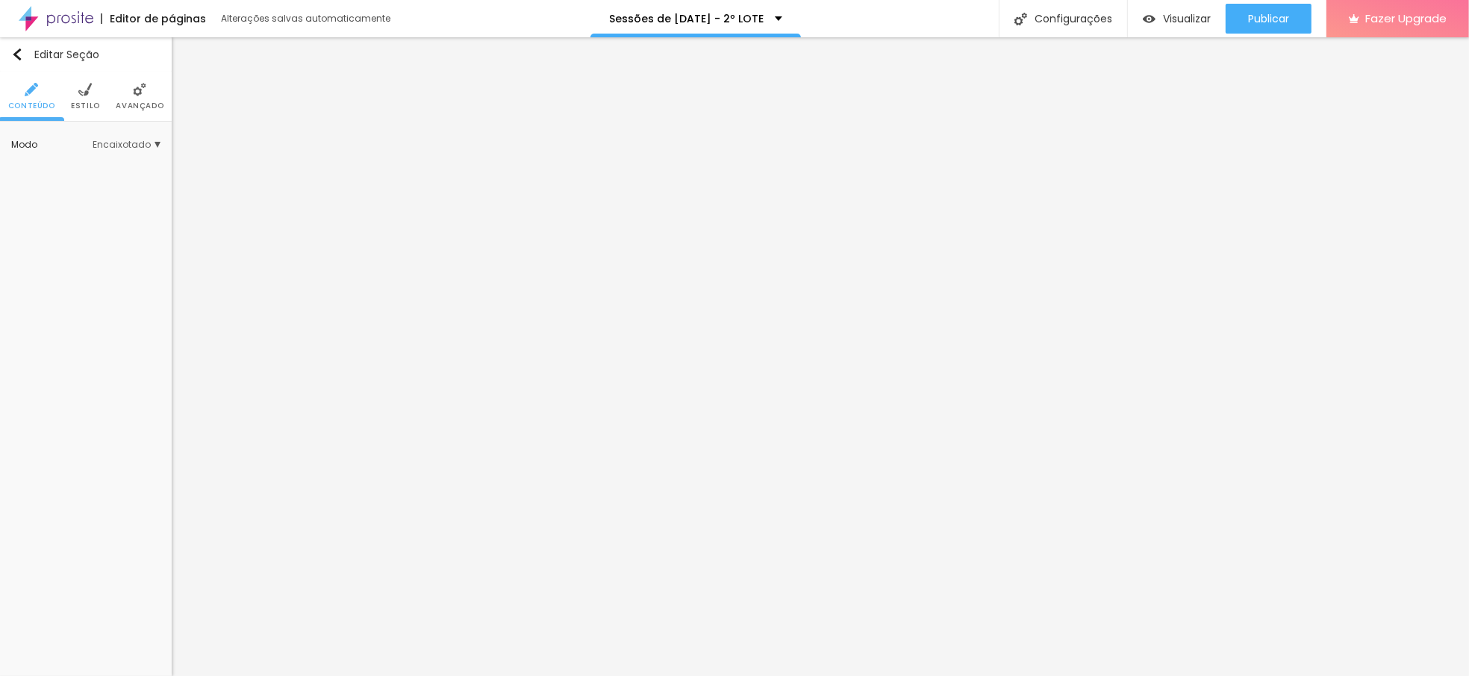
click at [90, 102] on span "Estilo" at bounding box center [85, 105] width 29 height 7
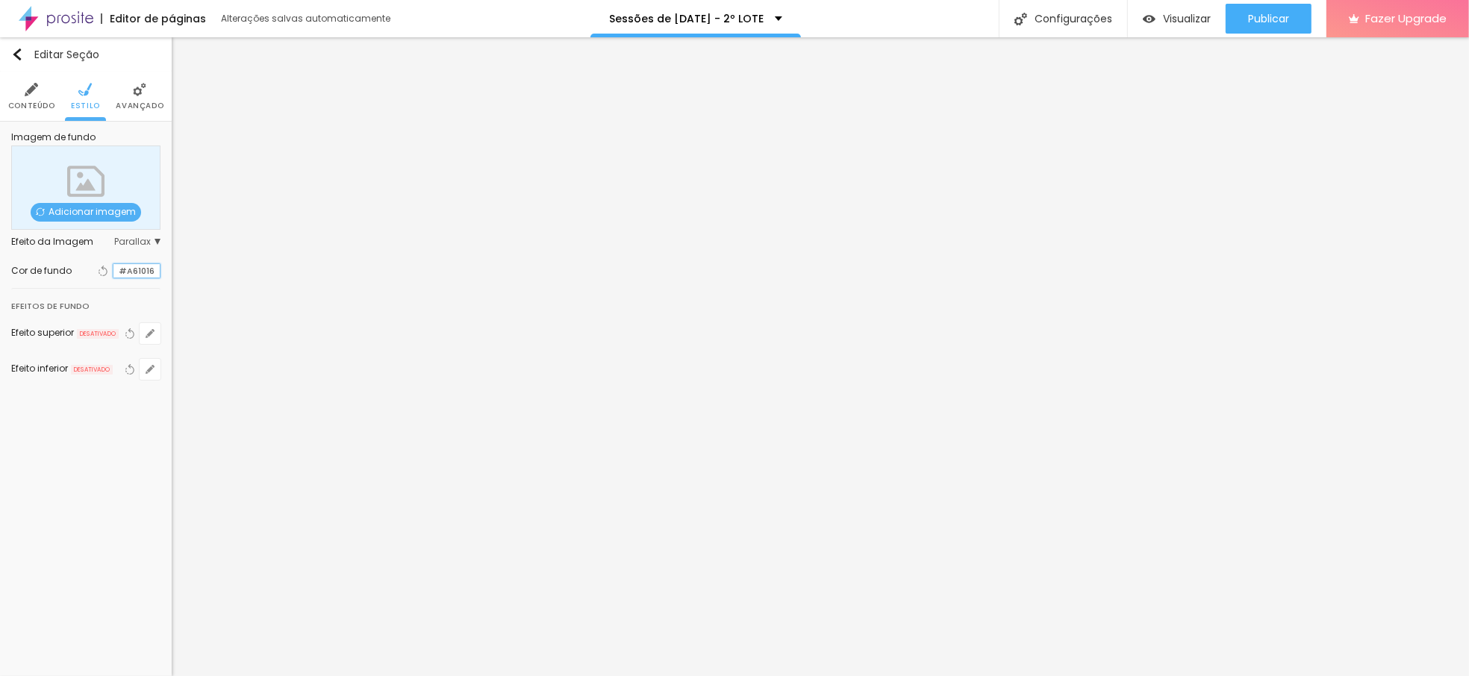
scroll to position [1, 0]
paste input "791417"
type input "#791417"
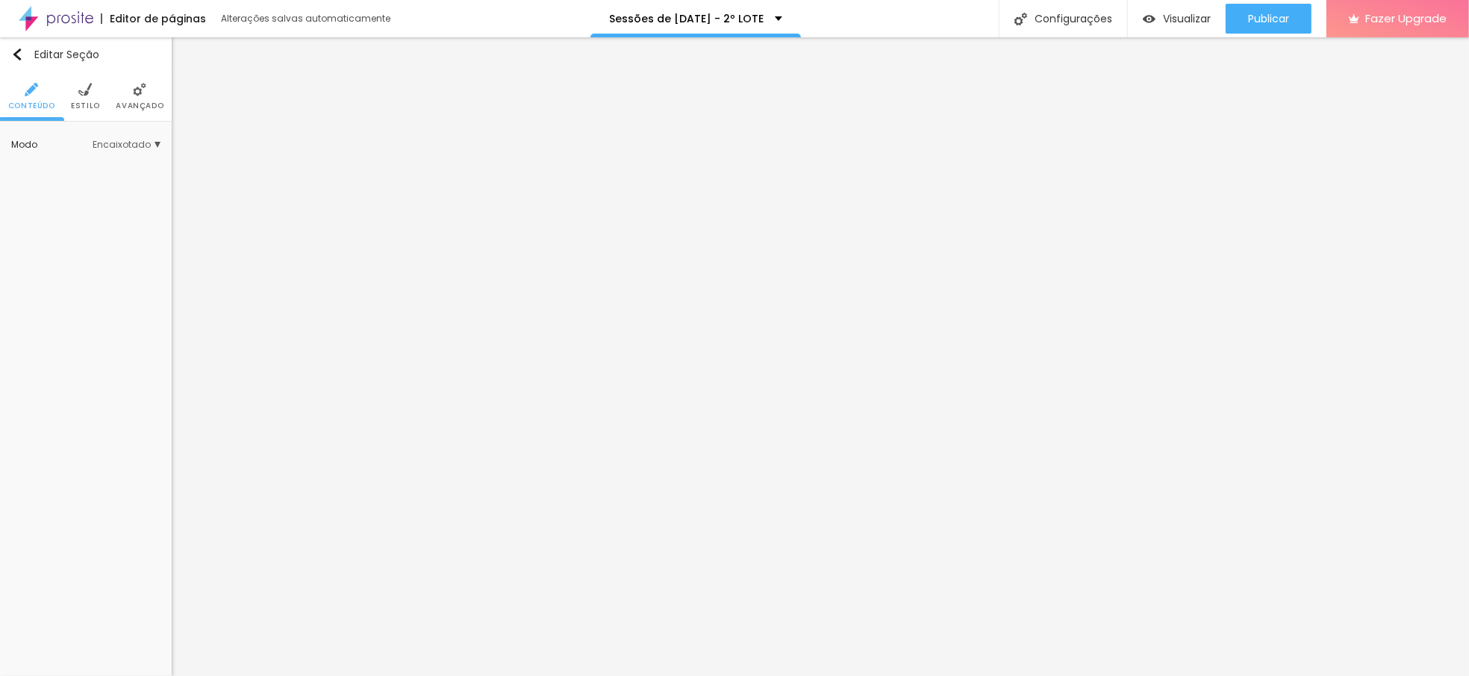
click at [87, 88] on img at bounding box center [84, 89] width 13 height 13
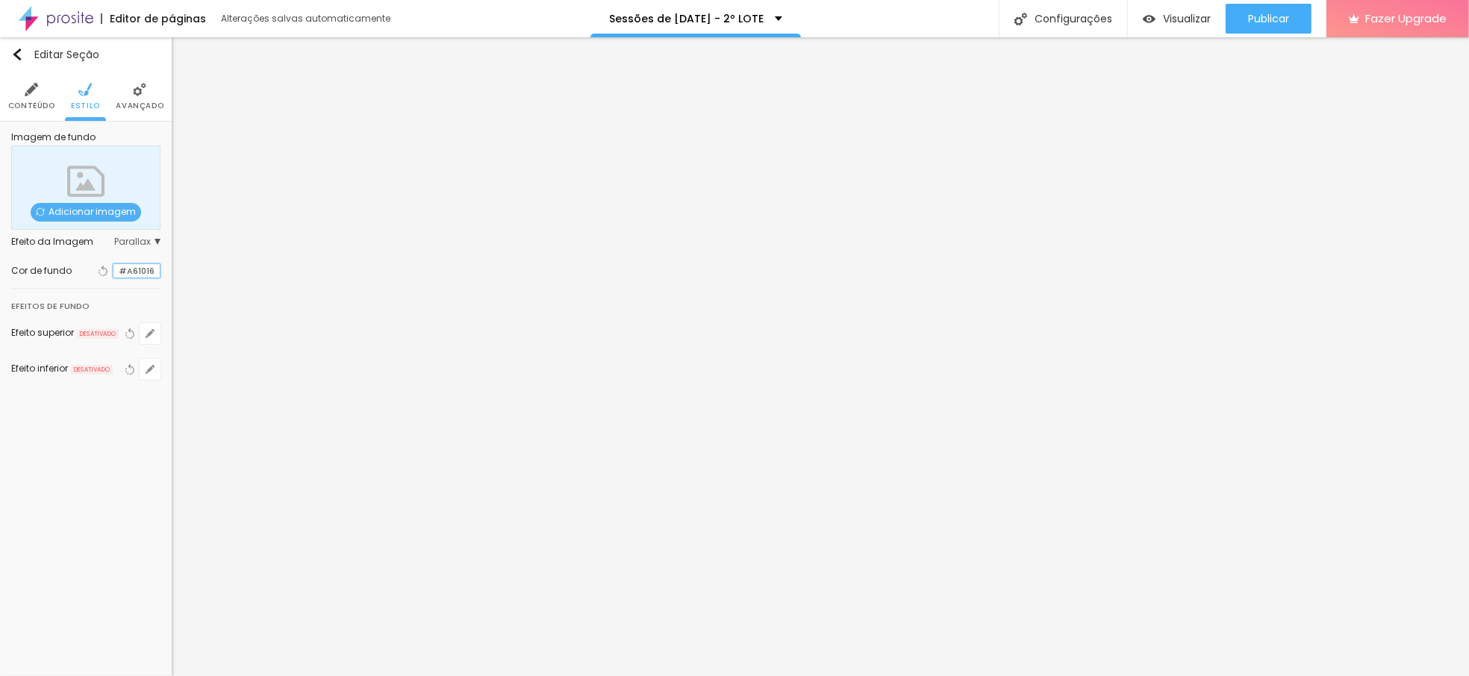
click at [134, 274] on input "#A61016" at bounding box center [136, 271] width 46 height 14
drag, startPoint x: 155, startPoint y: 272, endPoint x: 37, endPoint y: 262, distance: 117.6
click at [43, 266] on div "Cor de fundo Voltar ao padrão #A61016" at bounding box center [85, 270] width 149 height 19
paste input "791417"
type input "#791417"
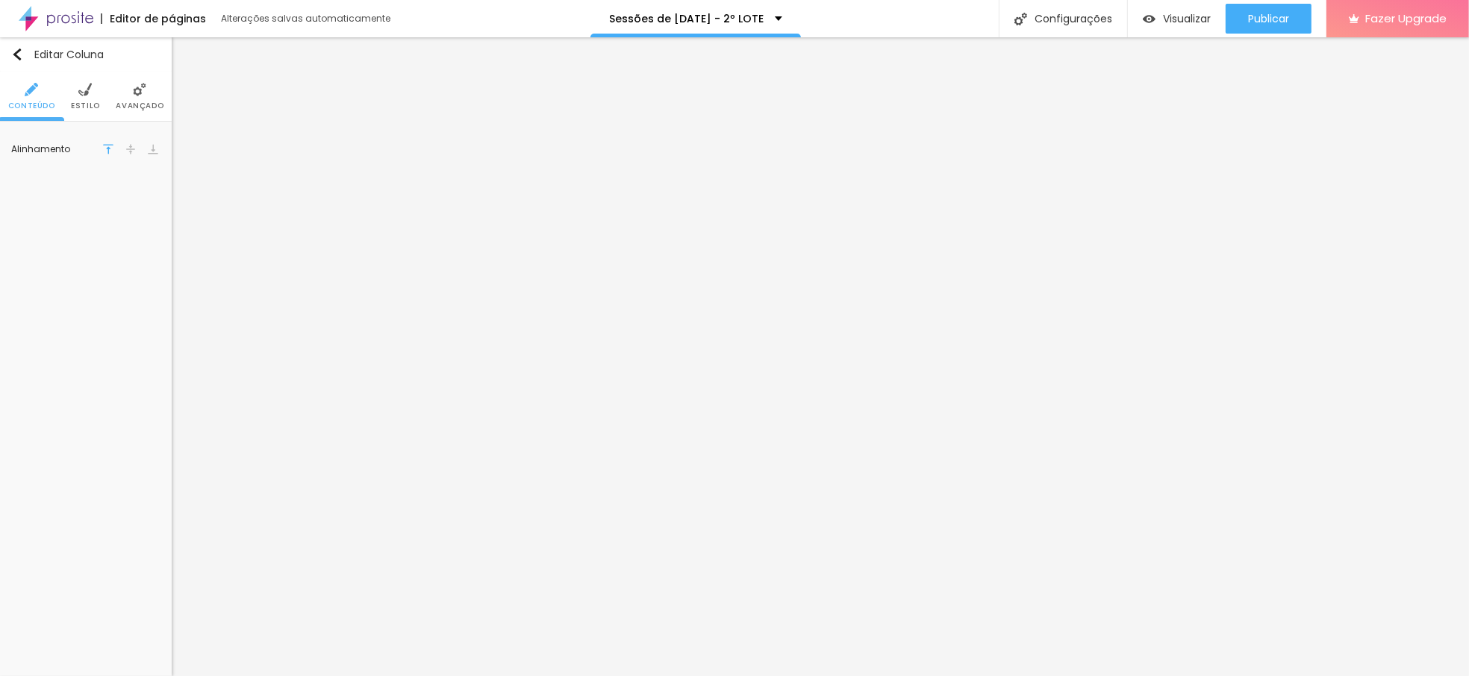
click at [158, 276] on div "Editar Coluna Conteúdo Estilo Avançado Alinhamento" at bounding box center [86, 356] width 172 height 639
click at [146, 352] on icon "button" at bounding box center [150, 353] width 9 height 9
click at [265, 676] on div at bounding box center [734, 685] width 1469 height 0
type input "13"
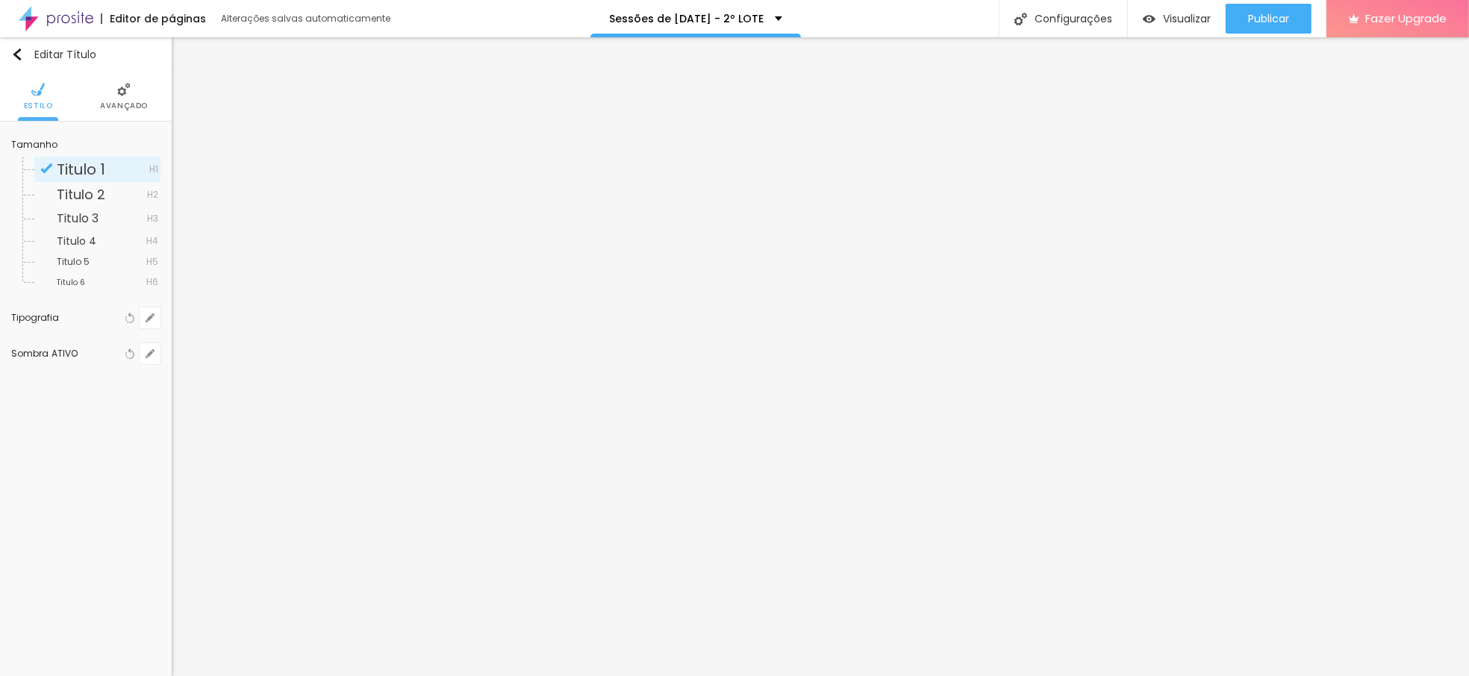
type input "13"
type input "24"
type input "31"
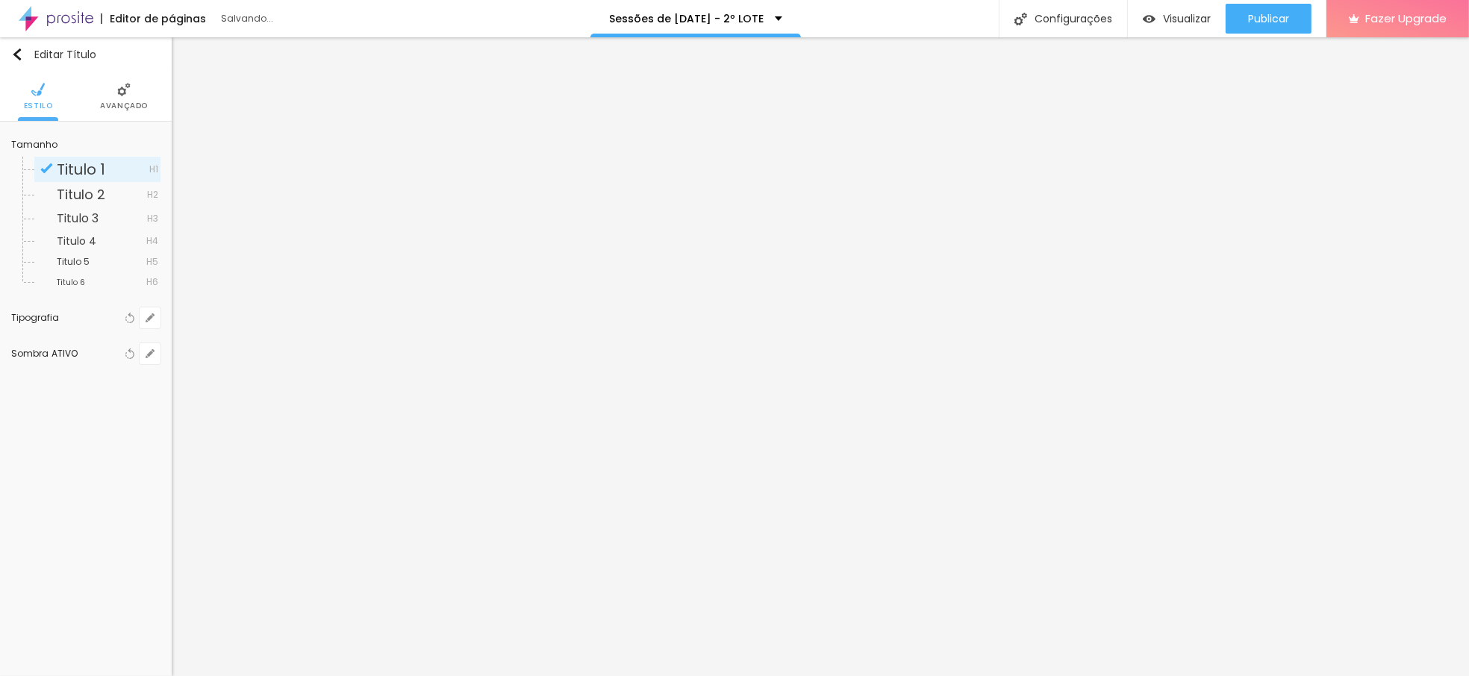
type input "24"
type input "15"
type input "13"
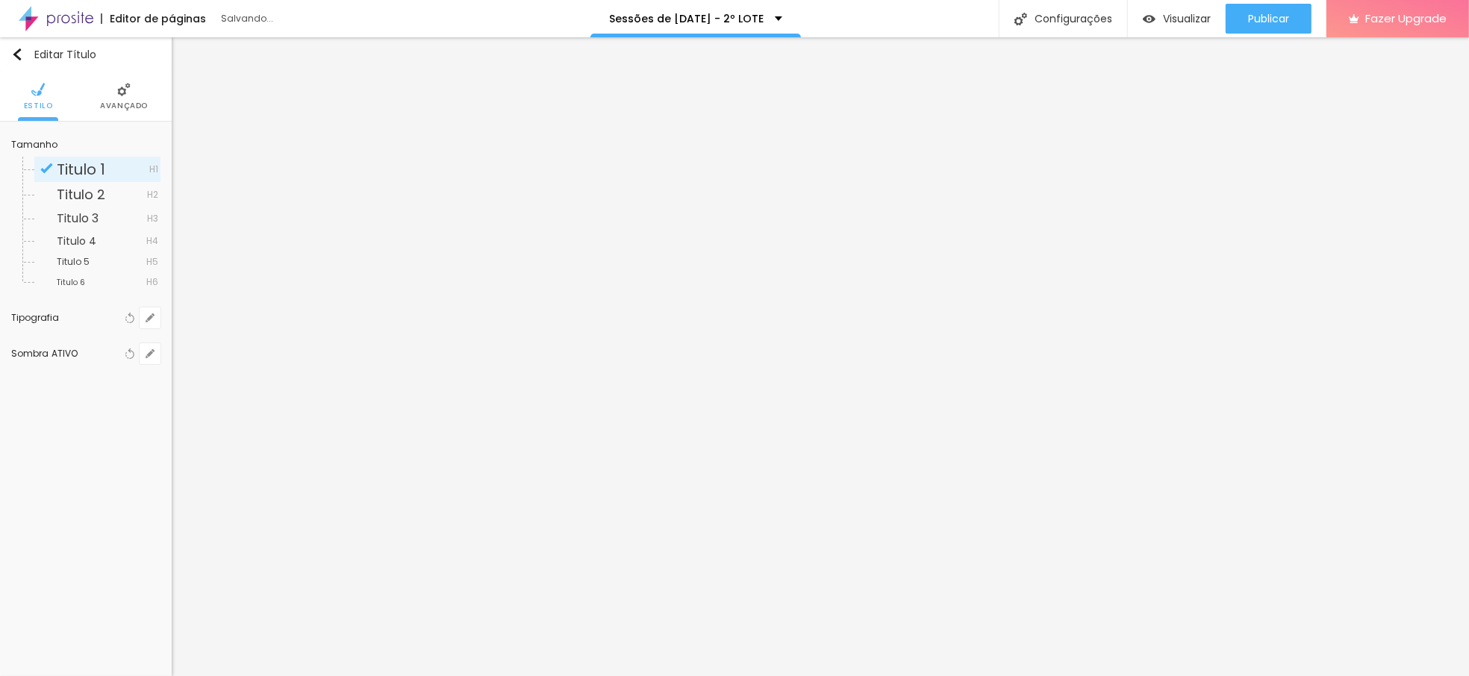
type input "13"
type input "10"
type input "8"
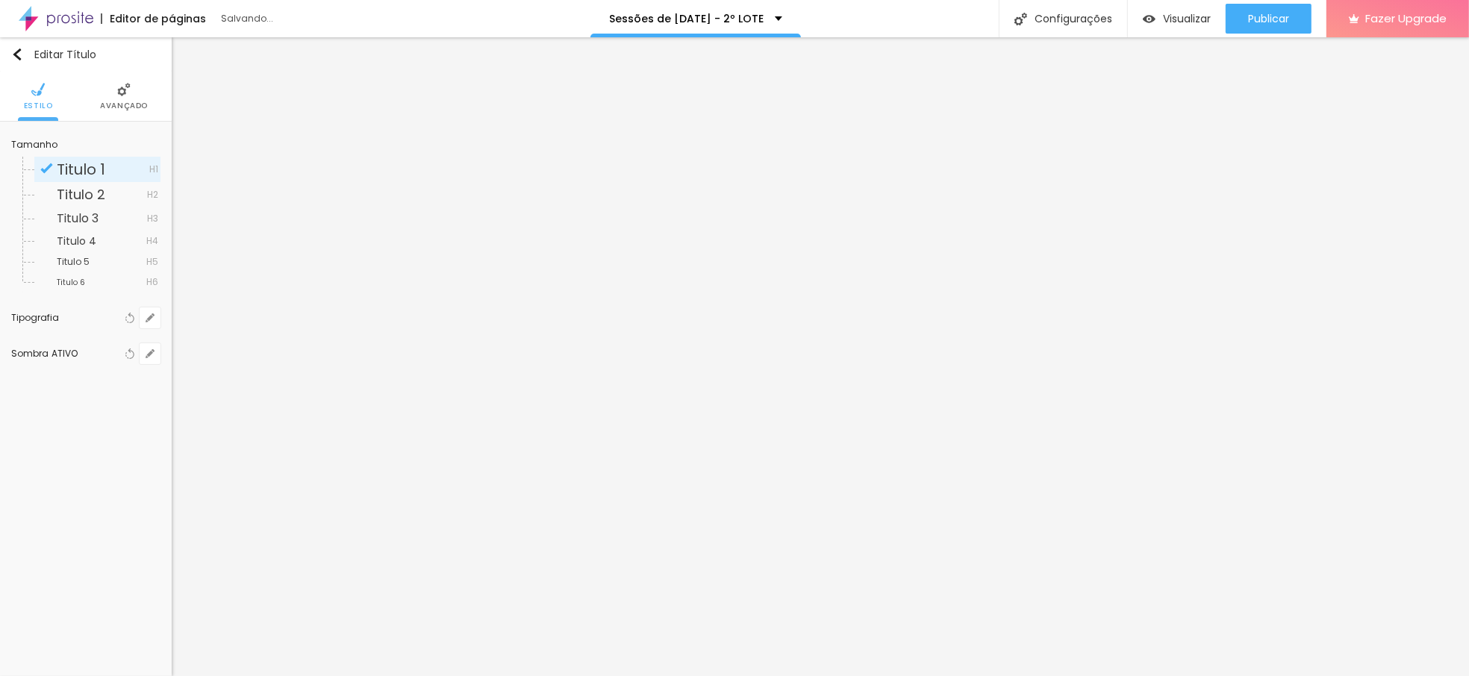
type input "6"
type input "0"
type input "8"
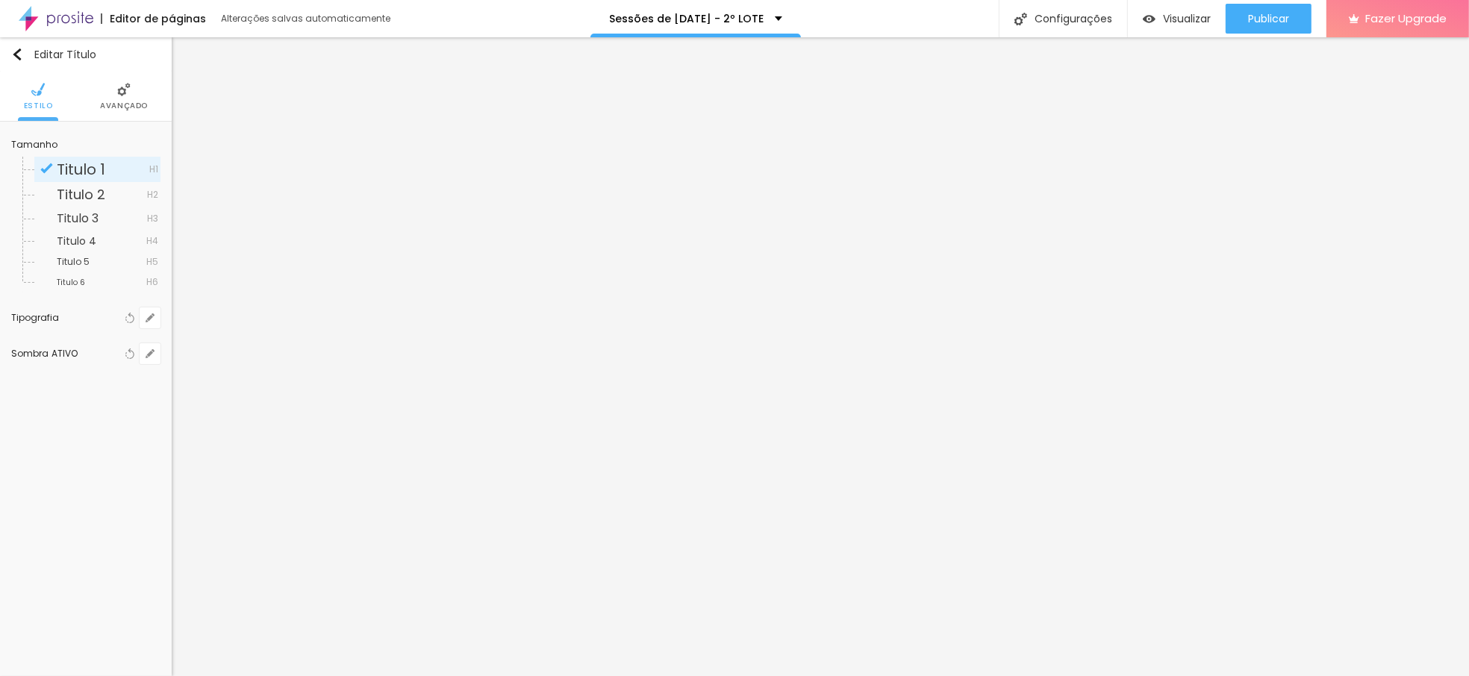
type input "8"
type input "10"
type input "13"
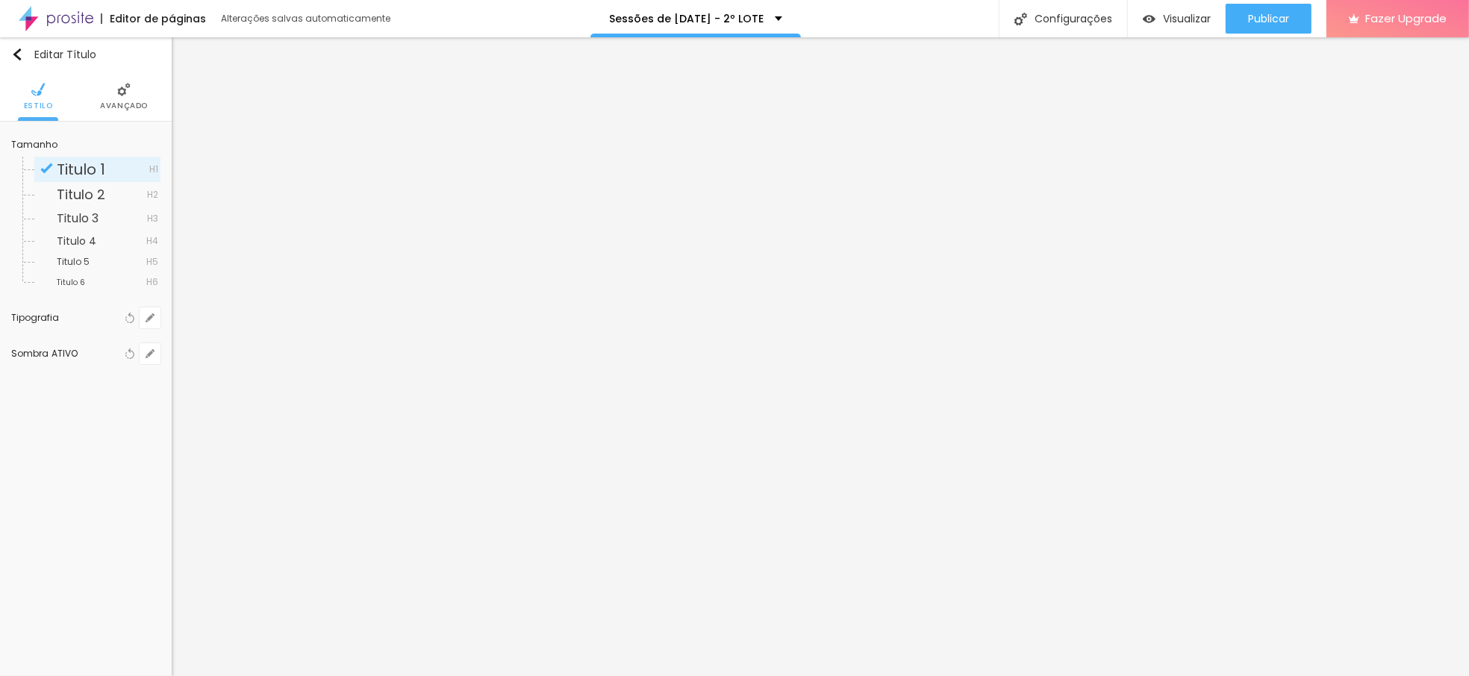
type input "17"
type input "19"
type input "22"
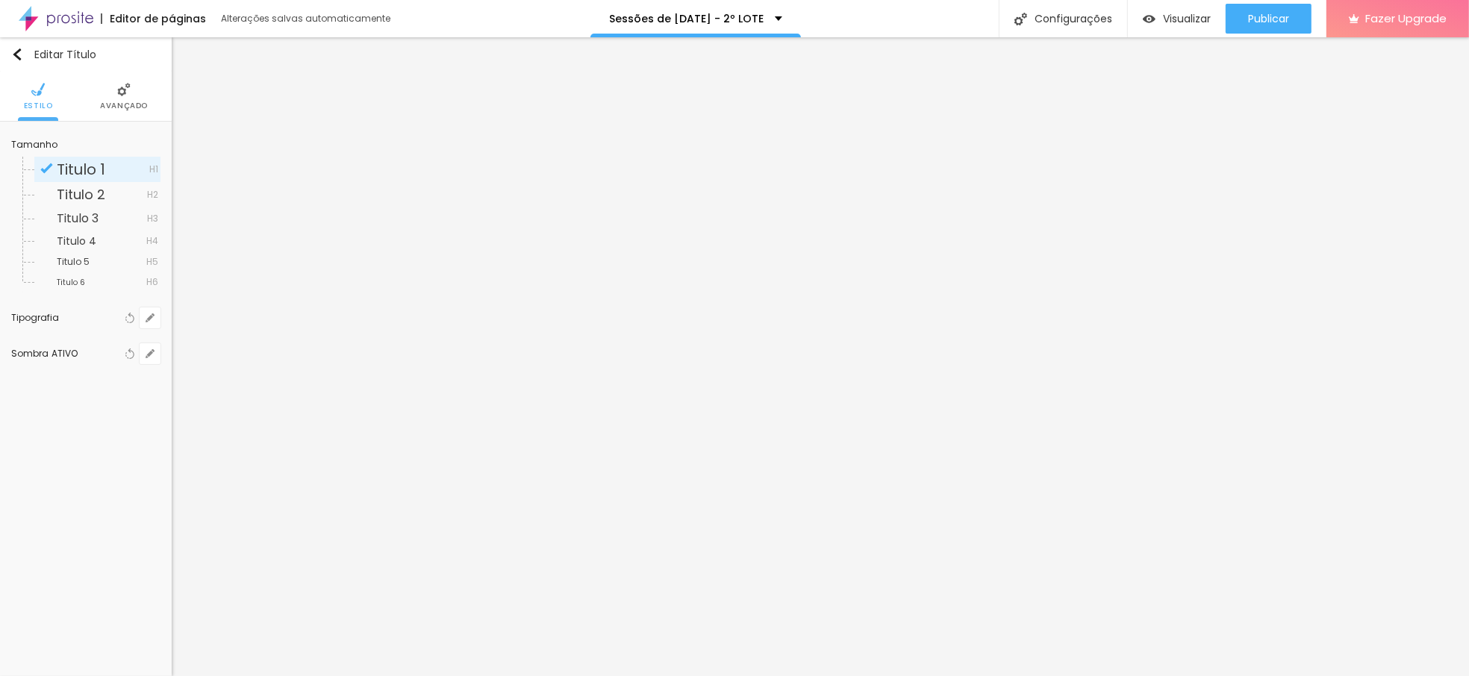
type input "22"
type input "24"
type input "22"
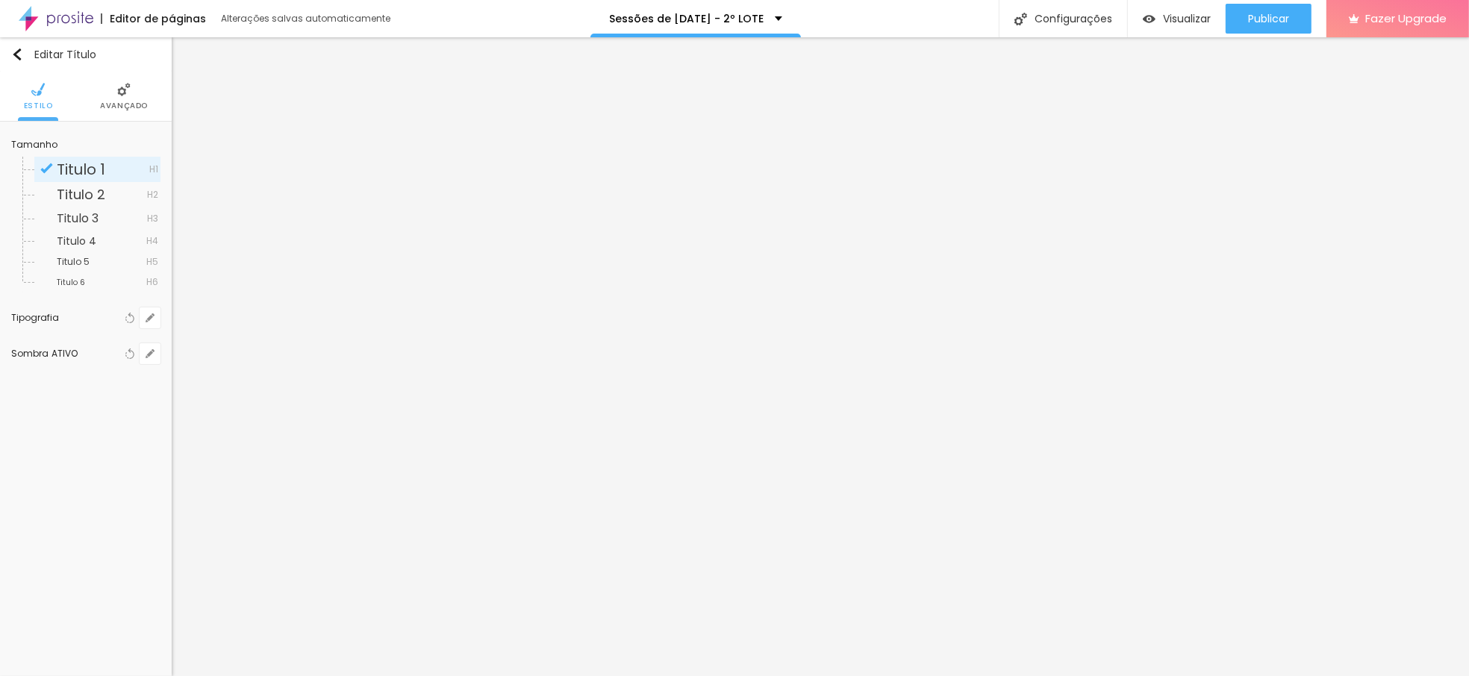
type input "19"
type input "17"
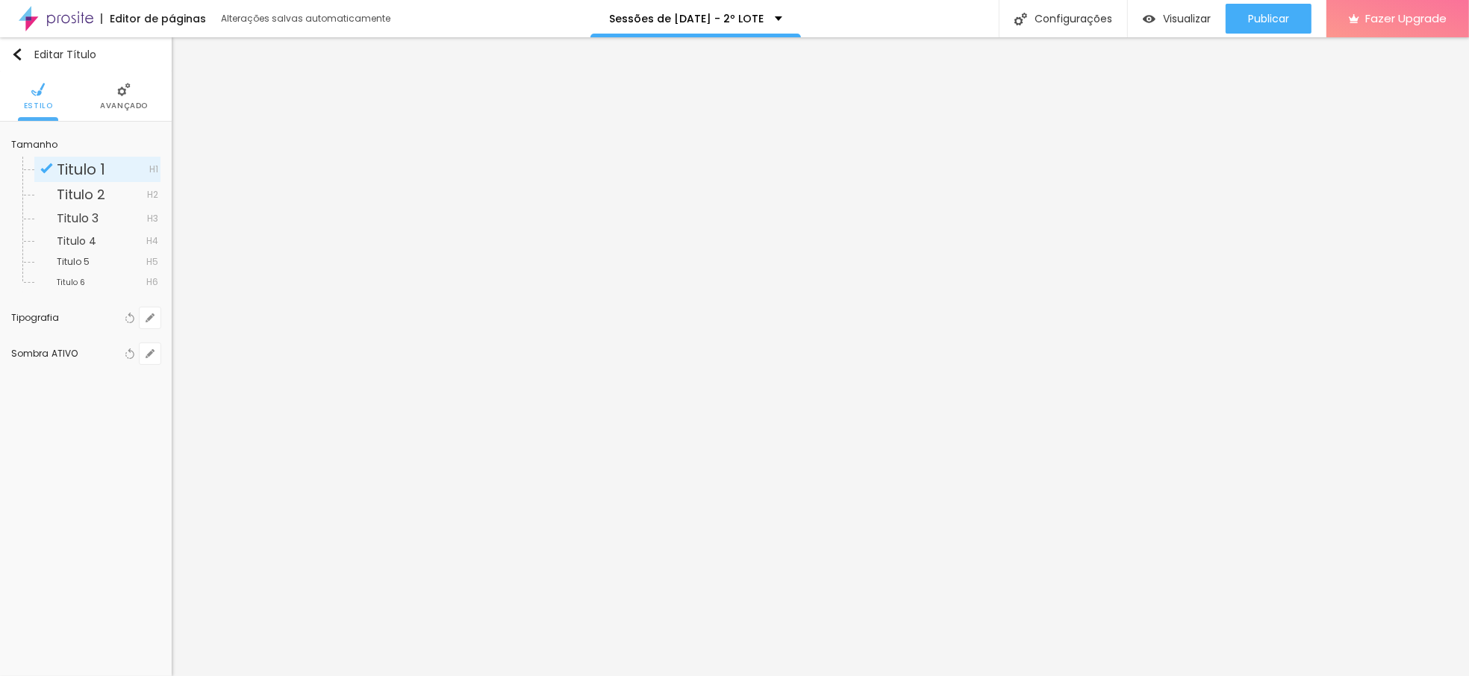
drag, startPoint x: 281, startPoint y: 483, endPoint x: 288, endPoint y: 478, distance: 8.5
type input "1"
type input "3"
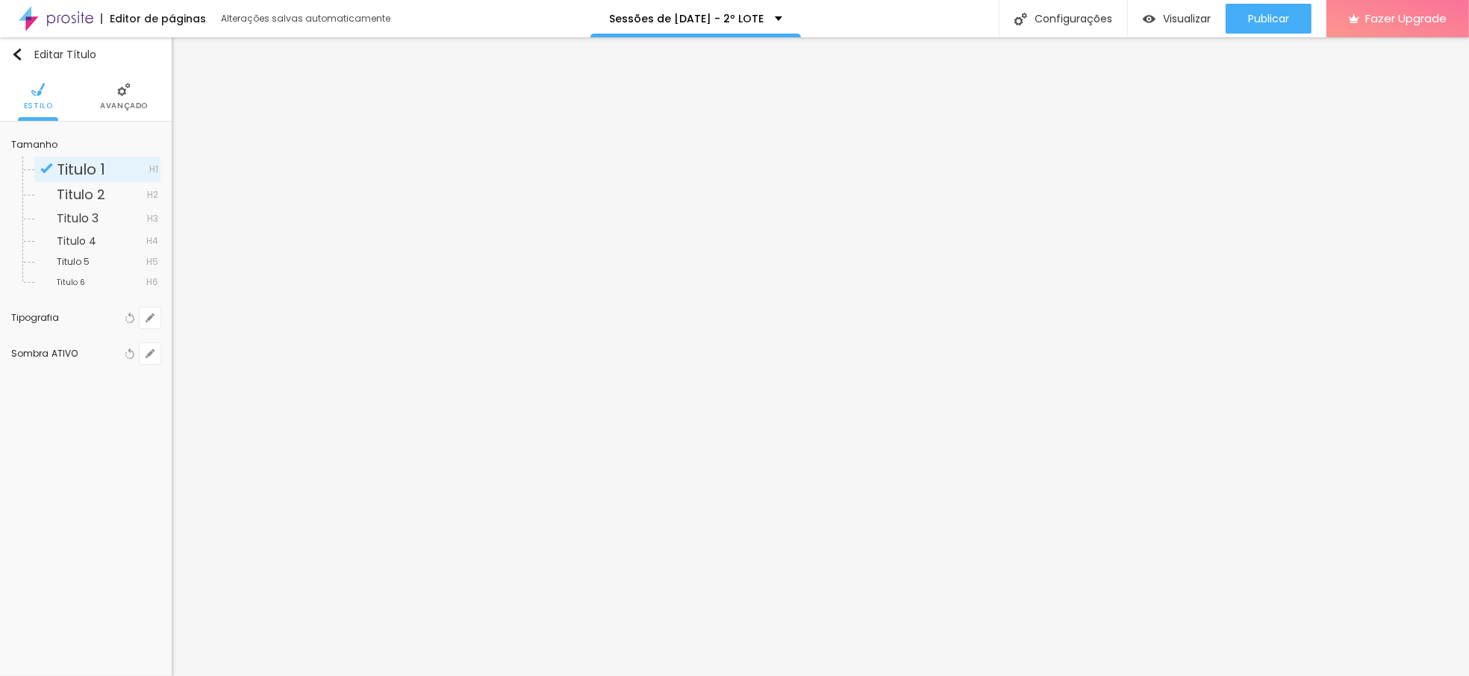
type input "3"
type input "6"
type input "8"
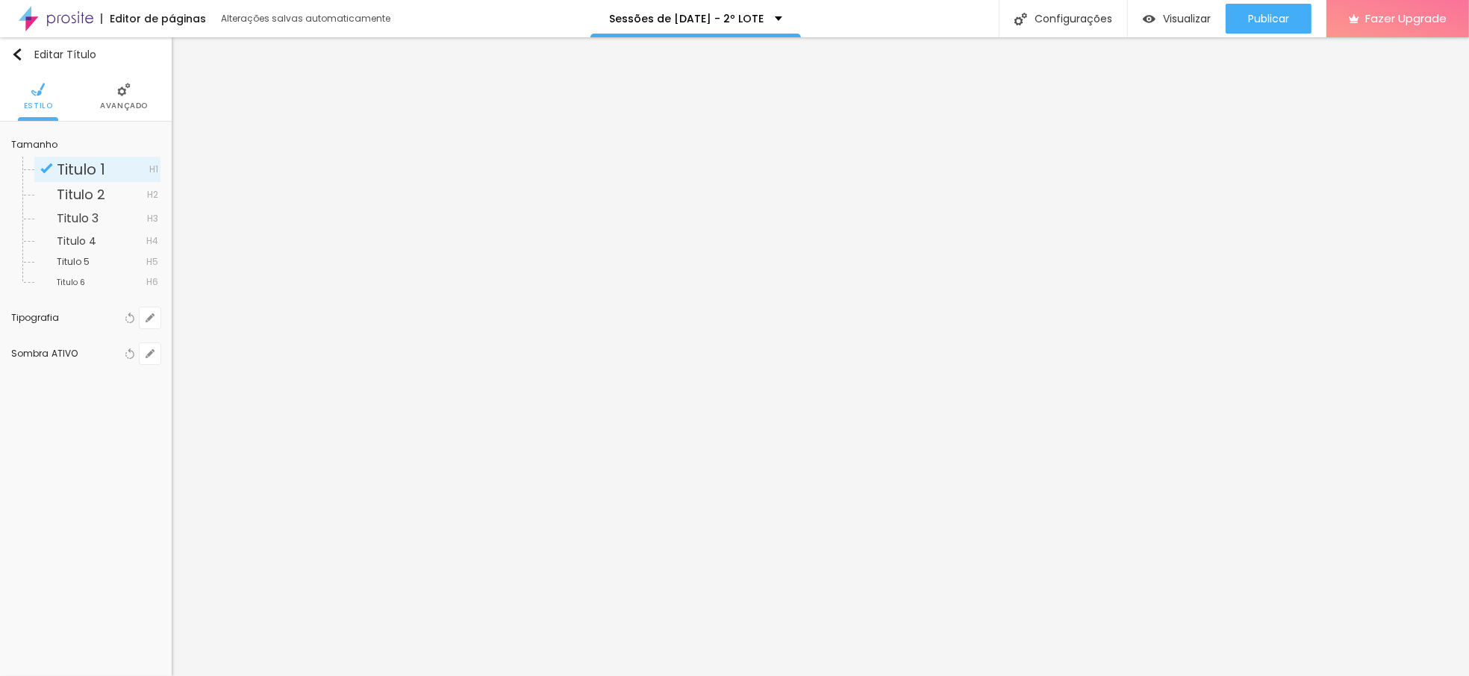
type input "6"
type input "3"
type input "1"
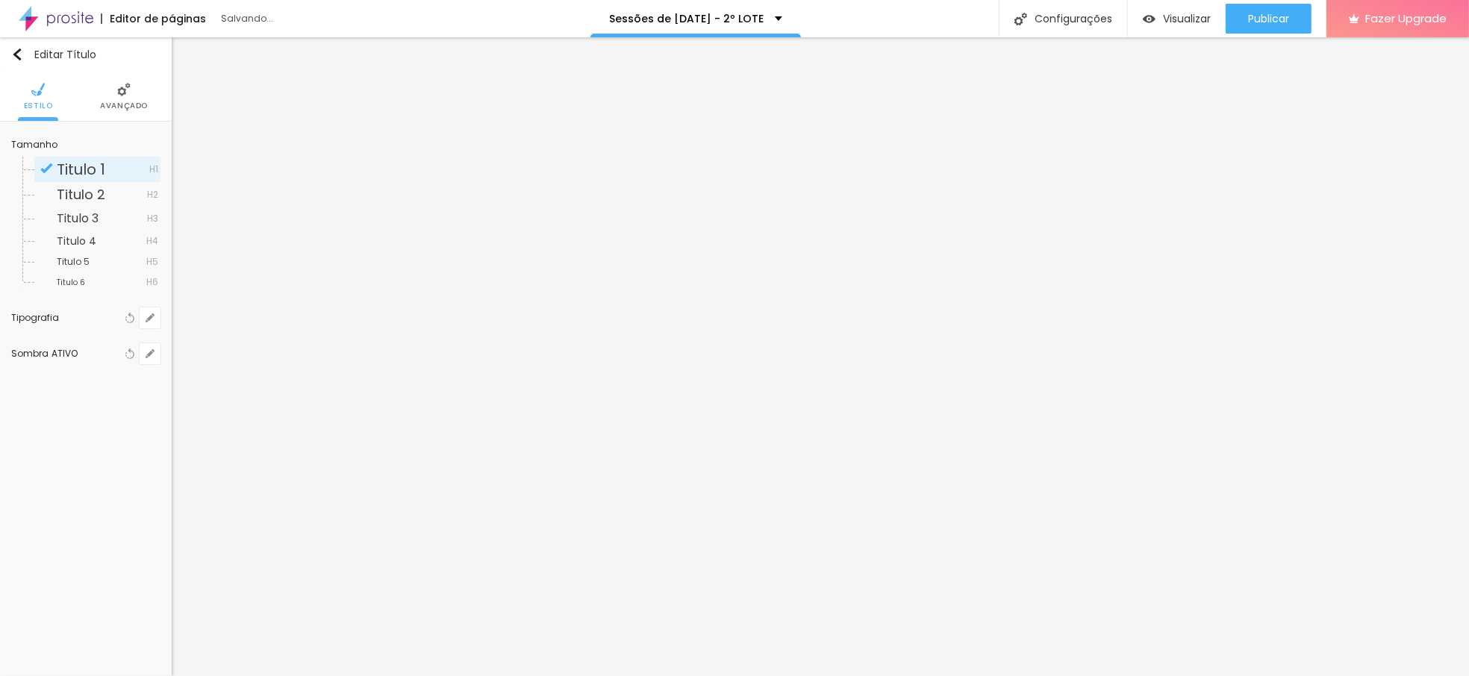
type input "1"
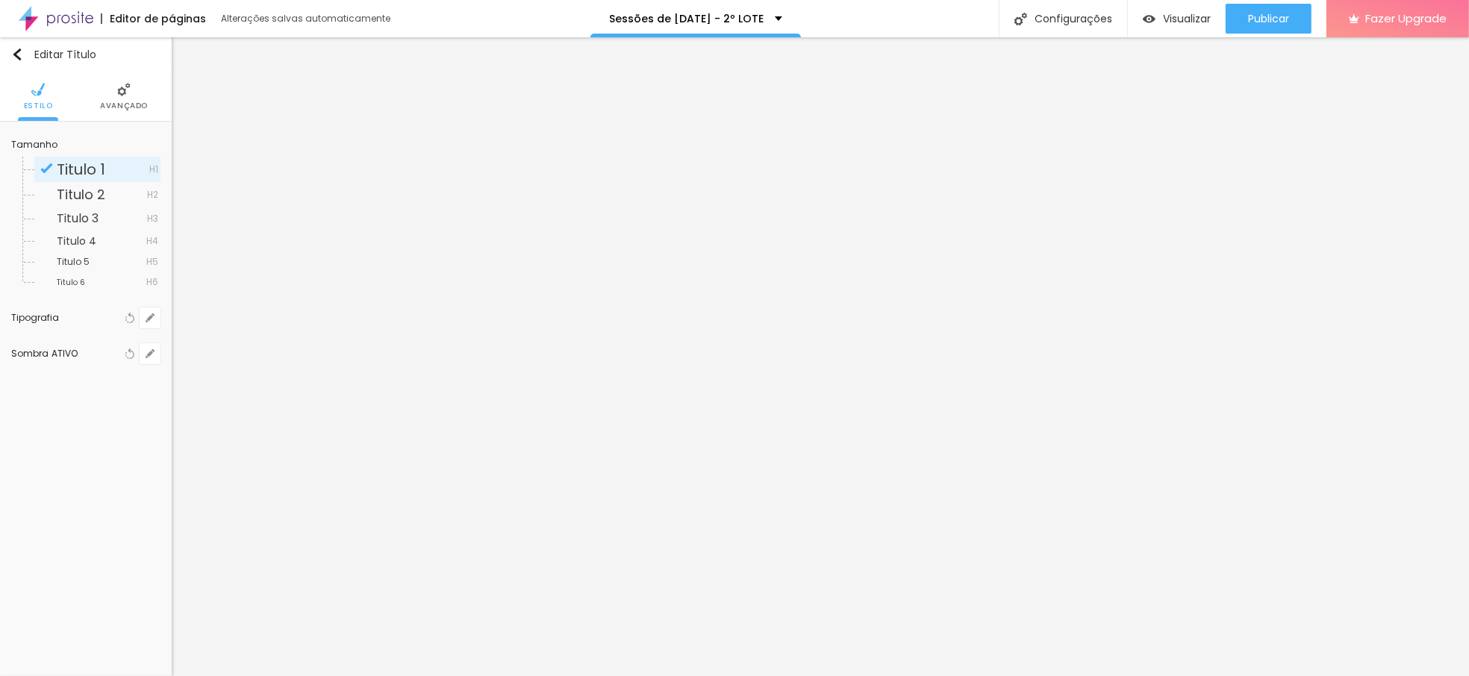
click at [168, 676] on div "Ativar sombra" at bounding box center [734, 680] width 1469 height 9
type input "3"
type input "8"
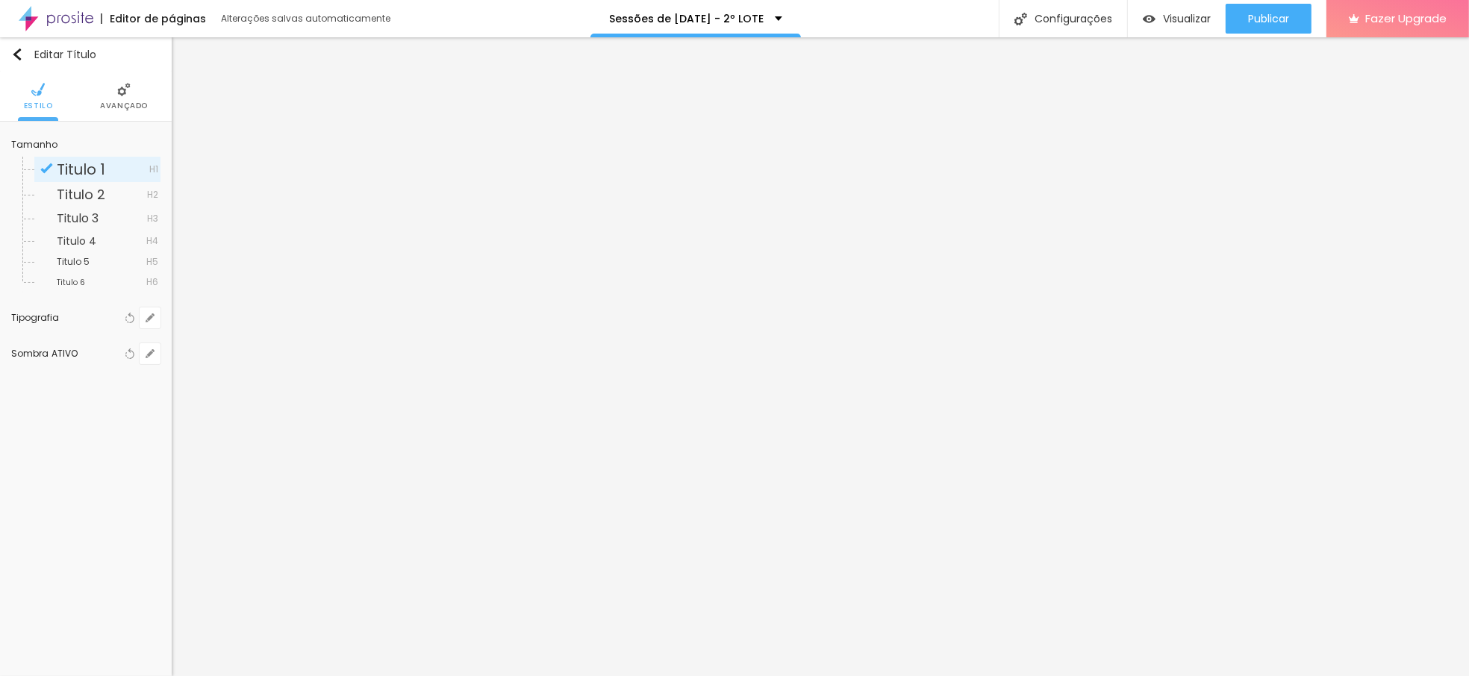
type input "10"
type input "13"
type input "15"
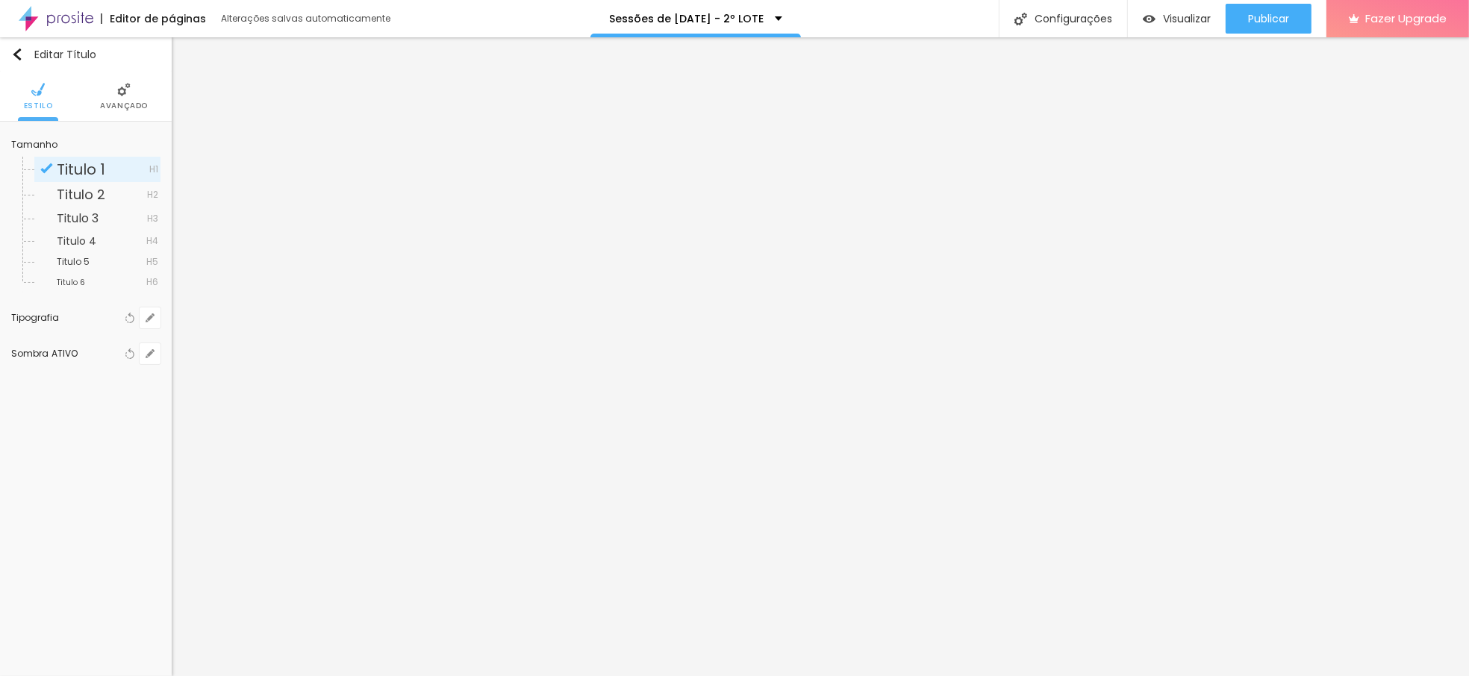
type input "15"
type input "17"
type input "19"
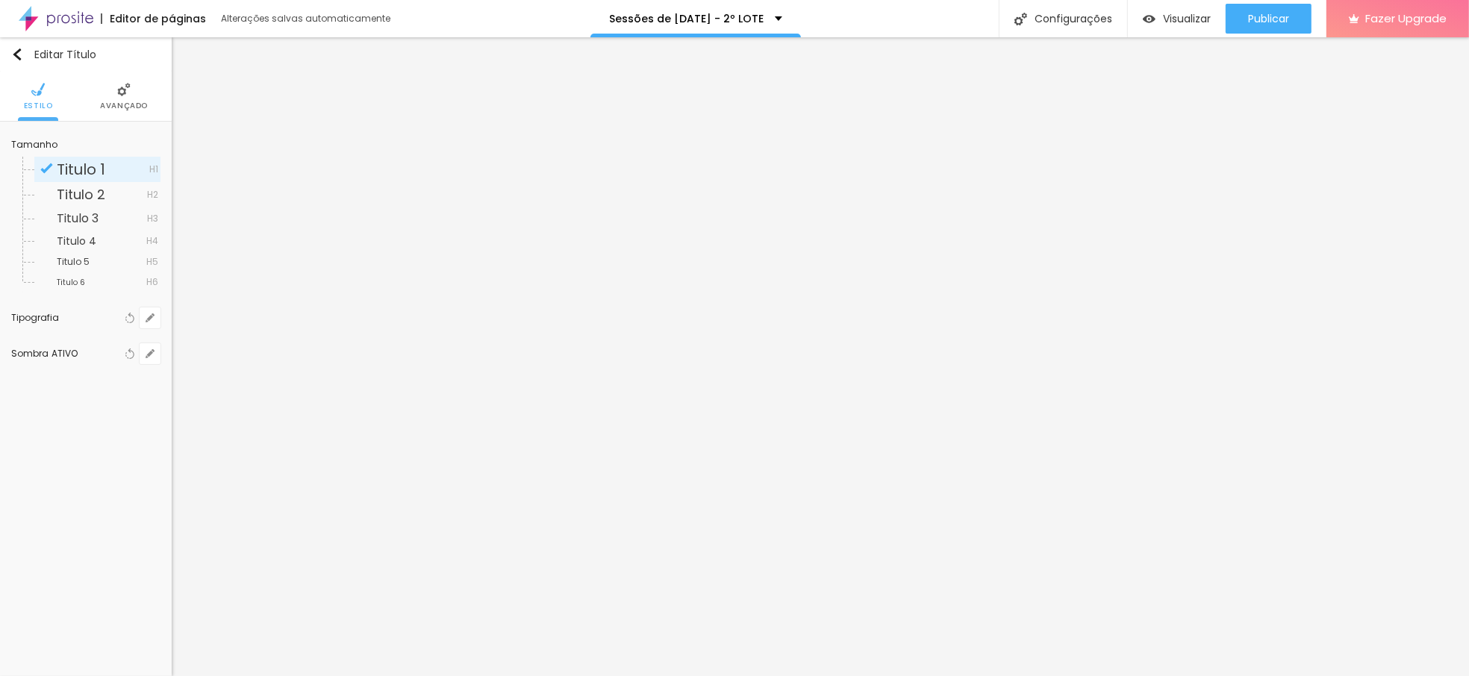
type input "17"
type input "13"
type input "10"
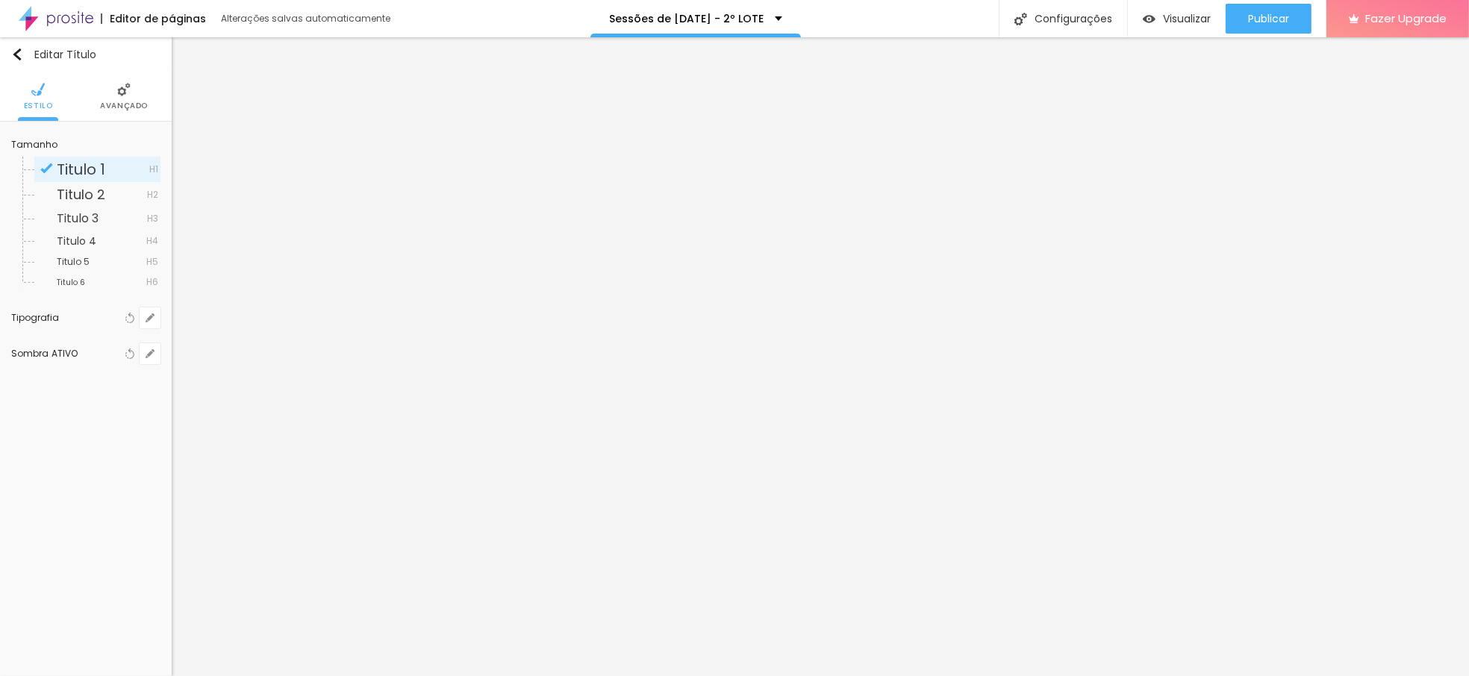
type input "10"
type input "8"
click at [1363, 676] on div at bounding box center [734, 676] width 1469 height 0
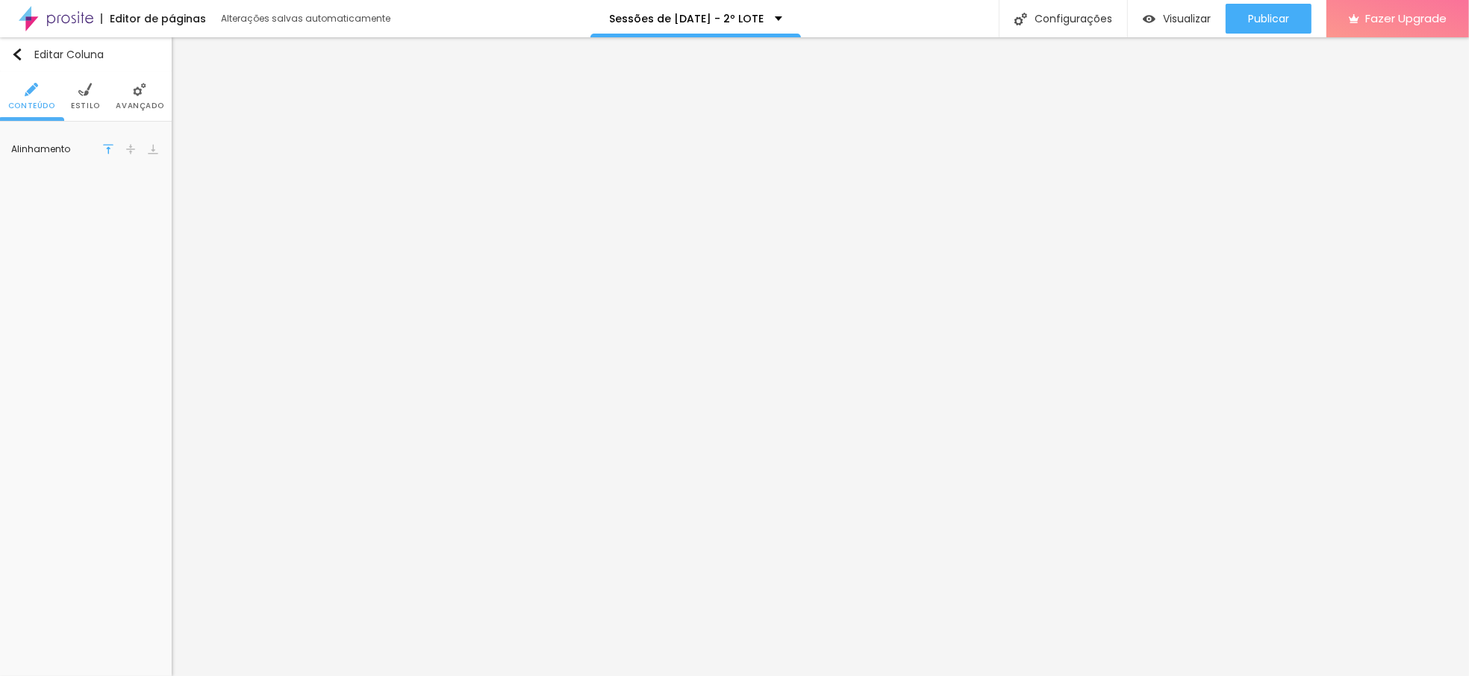
click at [93, 115] on li "Estilo" at bounding box center [85, 96] width 29 height 49
click at [100, 152] on div at bounding box center [104, 150] width 19 height 19
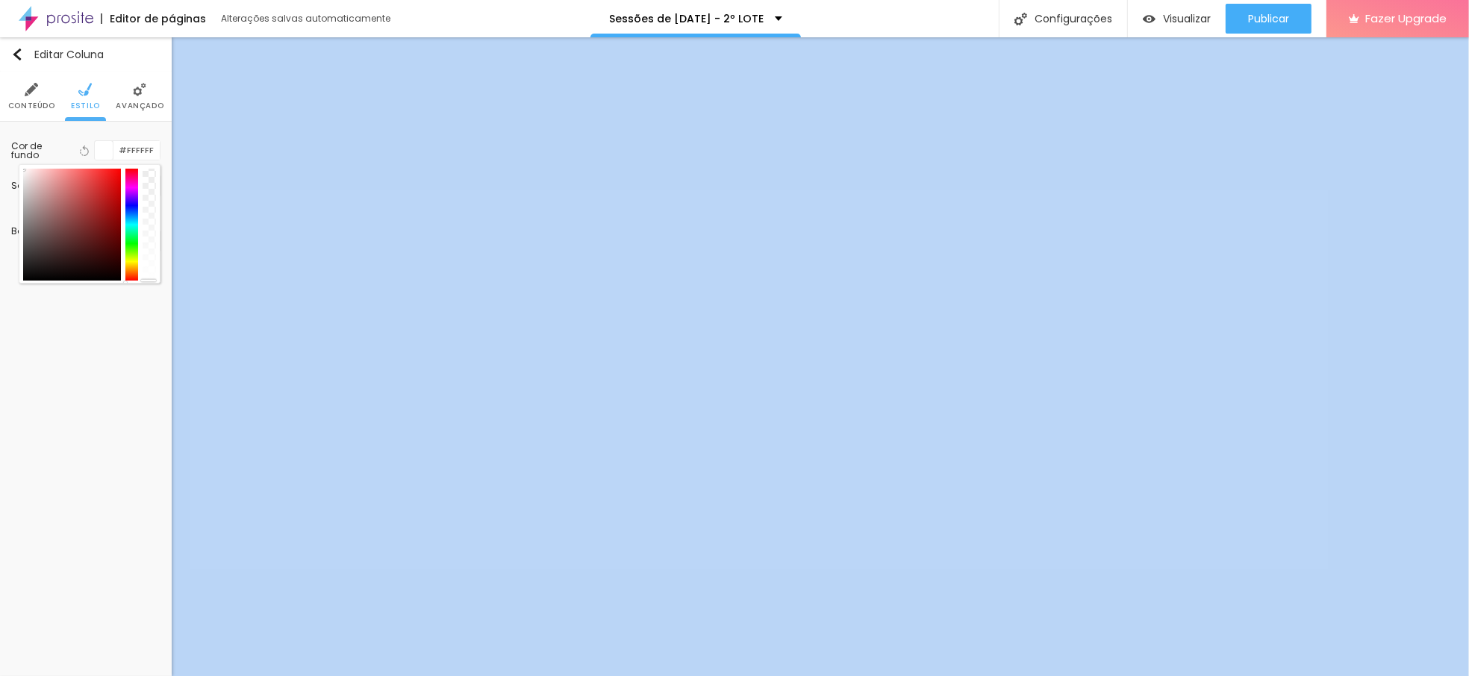
drag, startPoint x: 153, startPoint y: 270, endPoint x: 159, endPoint y: 314, distance: 45.2
click at [159, 314] on div "Editar Coluna Conteúdo Estilo Avançado Cor de fundo Voltar ao padrão #FFFFFF So…" at bounding box center [86, 356] width 172 height 639
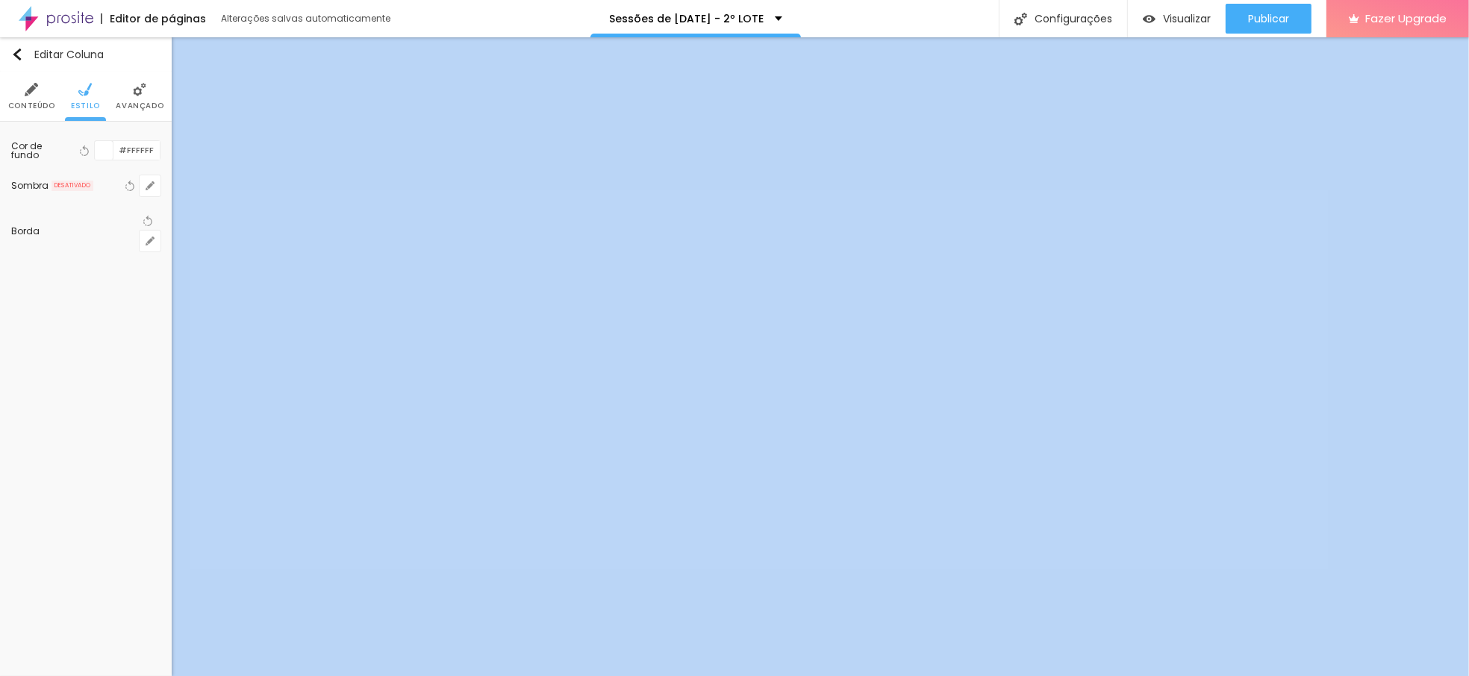
click at [101, 154] on div at bounding box center [104, 150] width 19 height 19
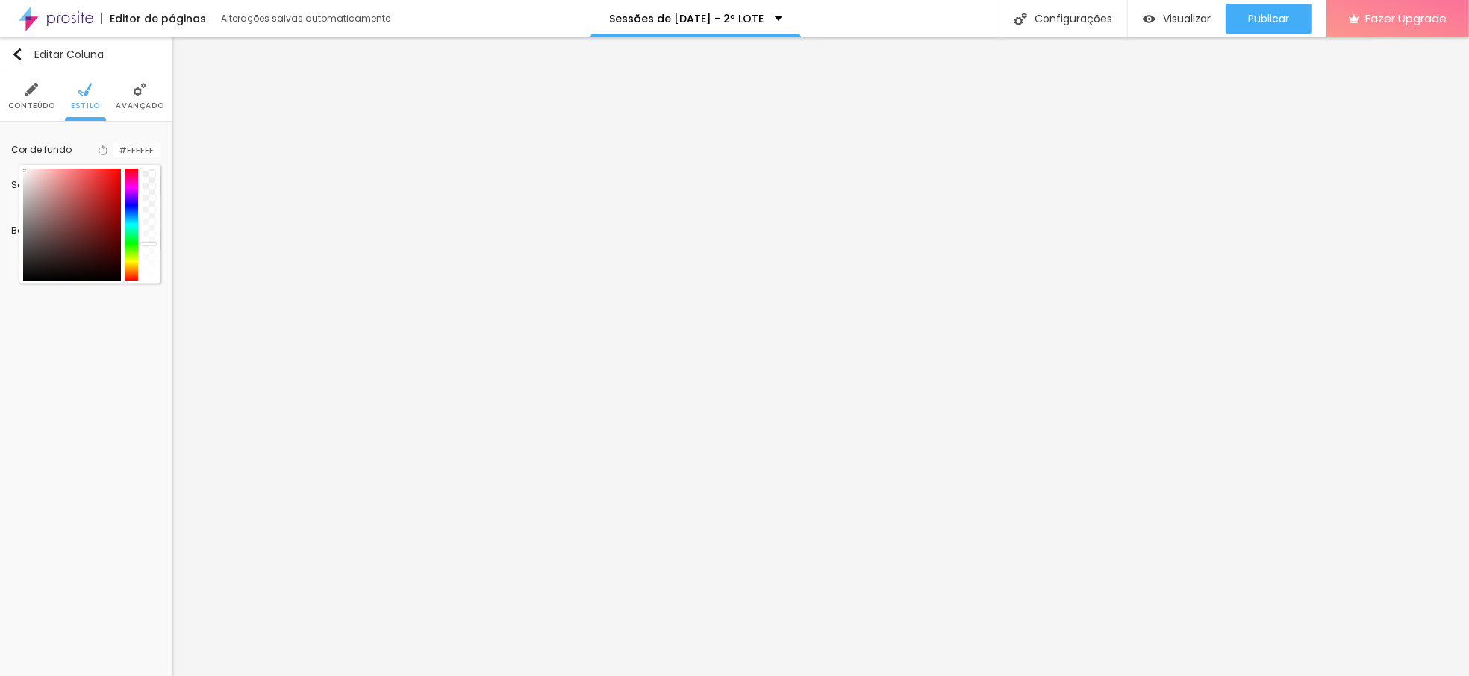
click at [143, 243] on div at bounding box center [149, 225] width 13 height 112
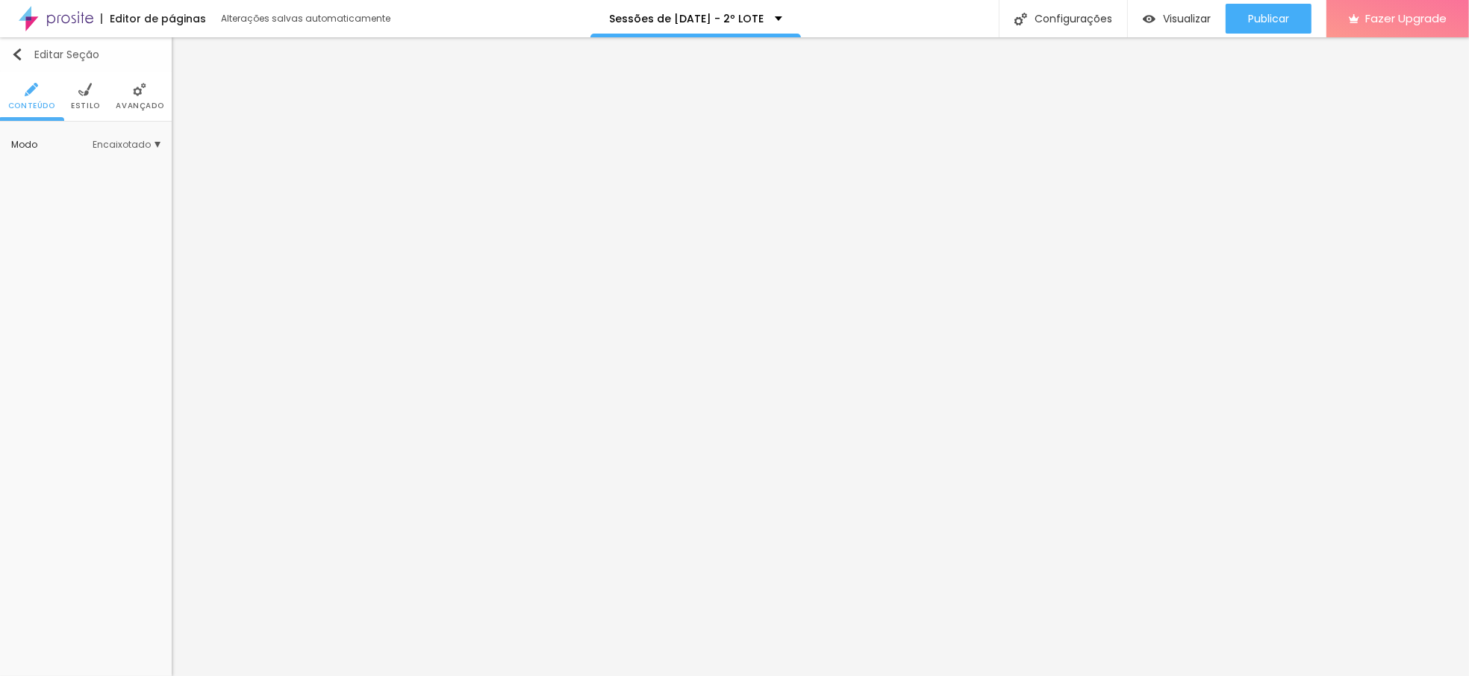
click at [15, 52] on img "button" at bounding box center [17, 55] width 12 height 12
click at [91, 103] on span "Estilo" at bounding box center [85, 105] width 29 height 7
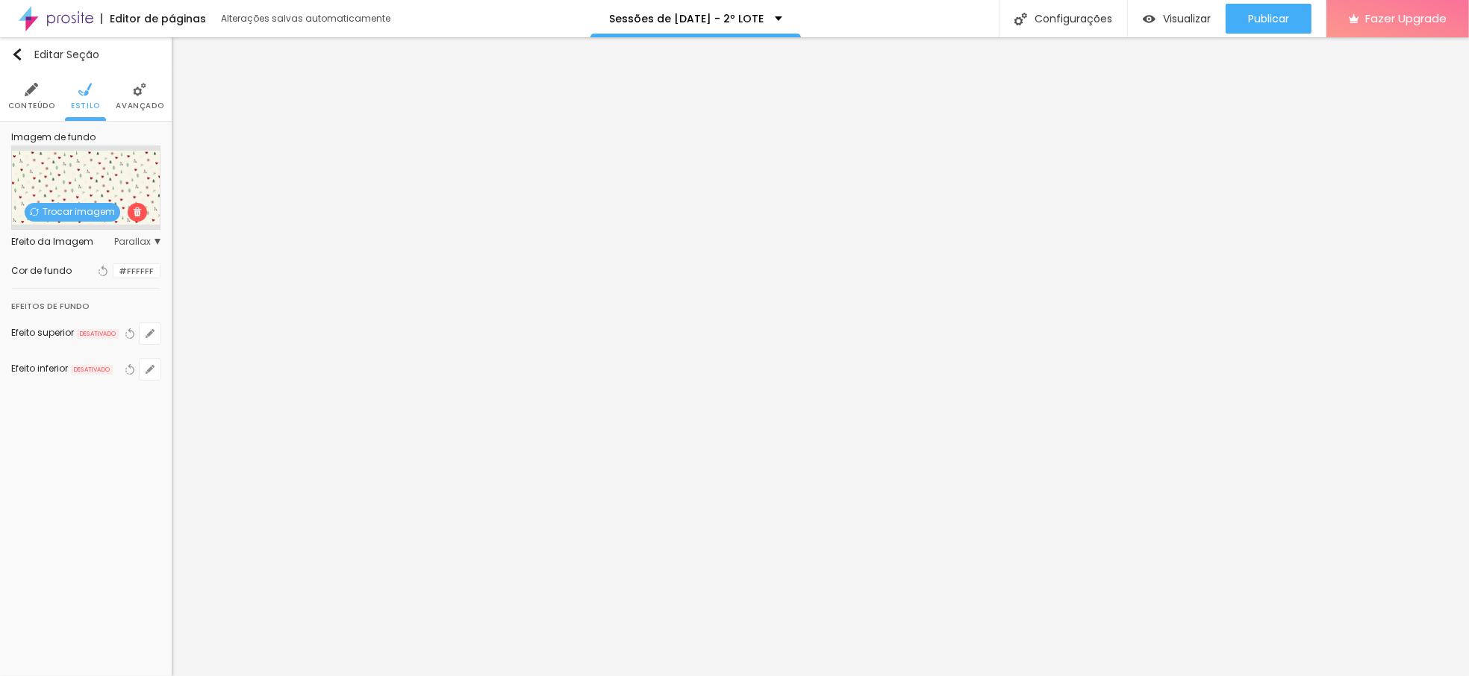
click at [157, 100] on ul "Conteúdo Estilo Avançado" at bounding box center [86, 97] width 172 height 50
click at [147, 99] on li "Avançado" at bounding box center [140, 96] width 48 height 49
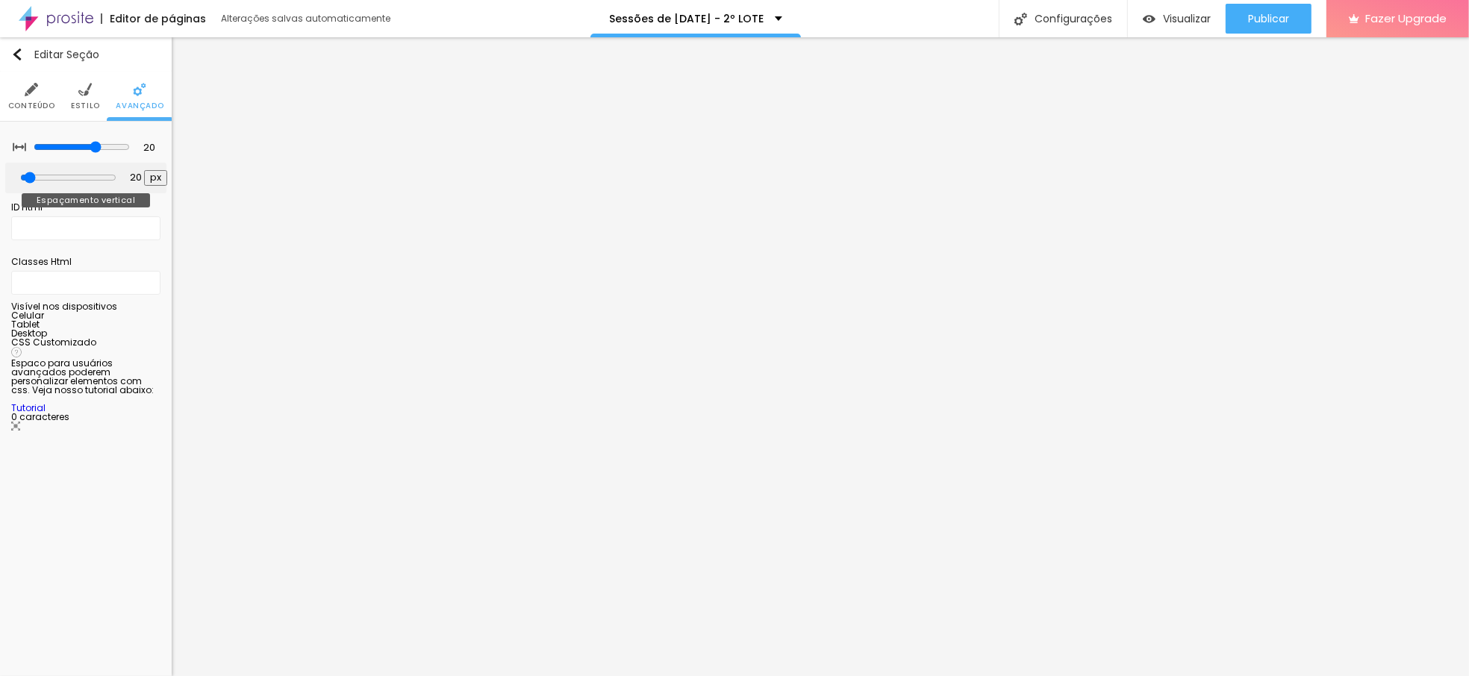
type input "19"
type input "57"
type input "62"
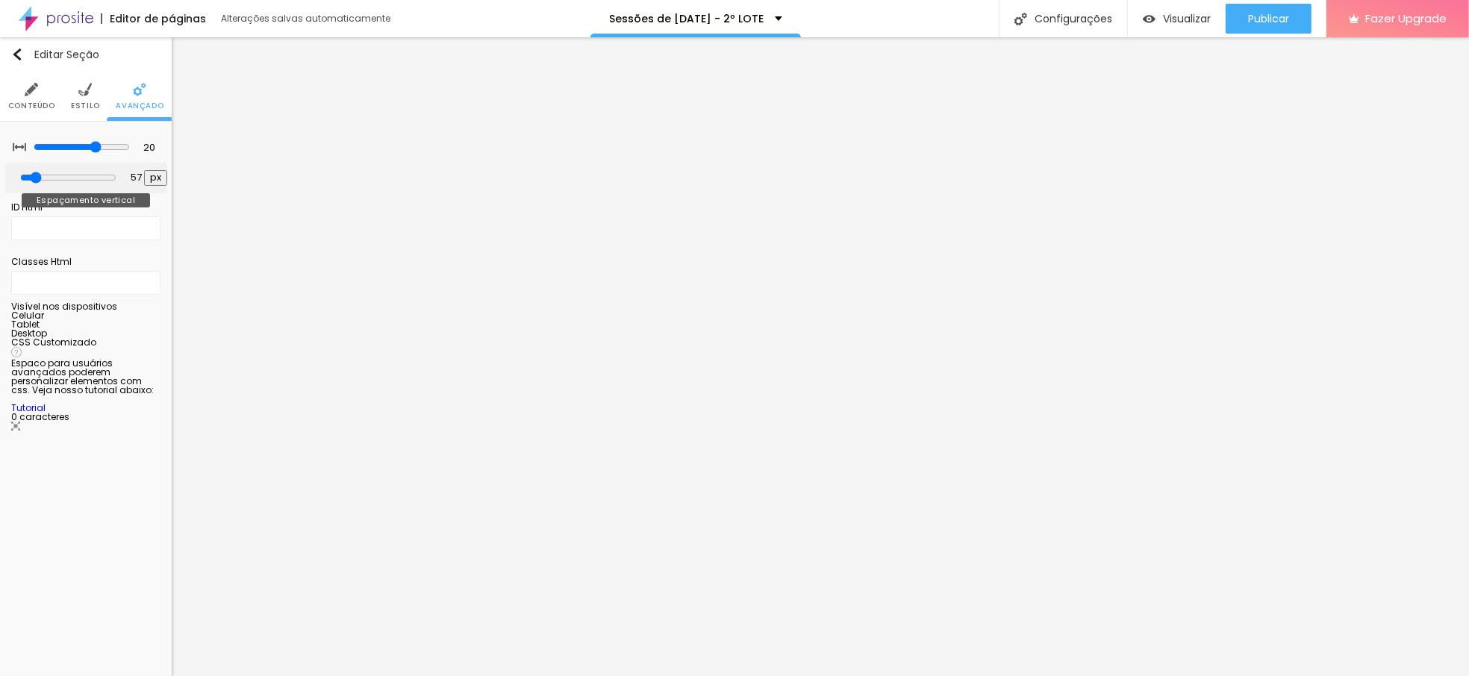
type input "62"
type input "67"
type input "78"
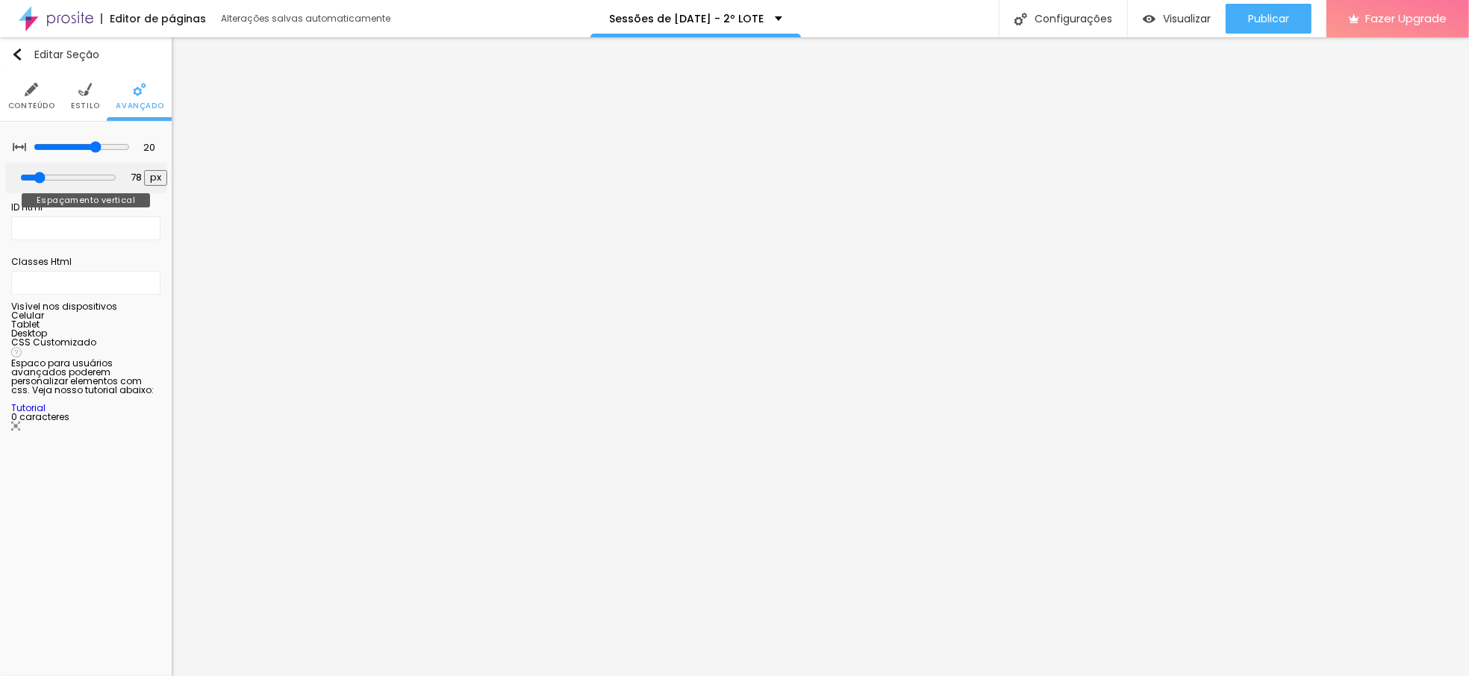
type input "73"
type input "67"
type input "62"
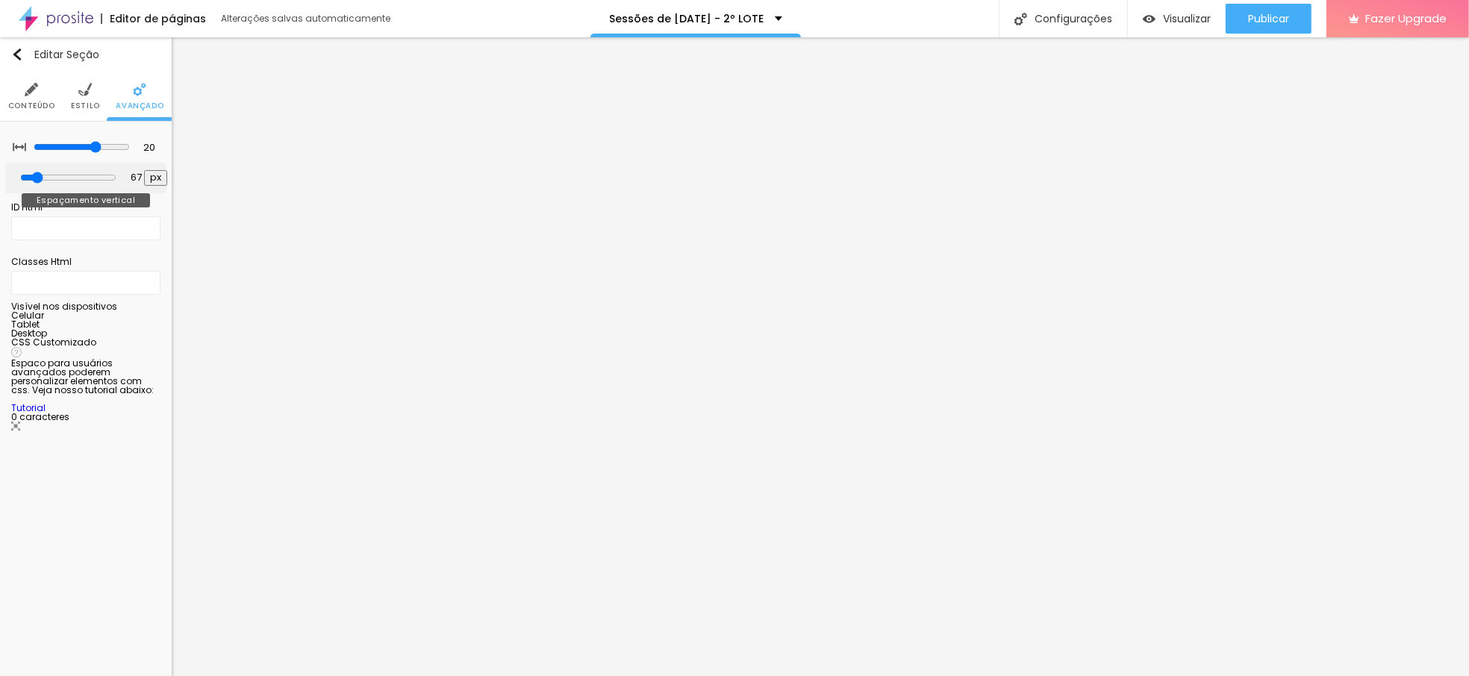
type input "62"
type input "57"
type input "51"
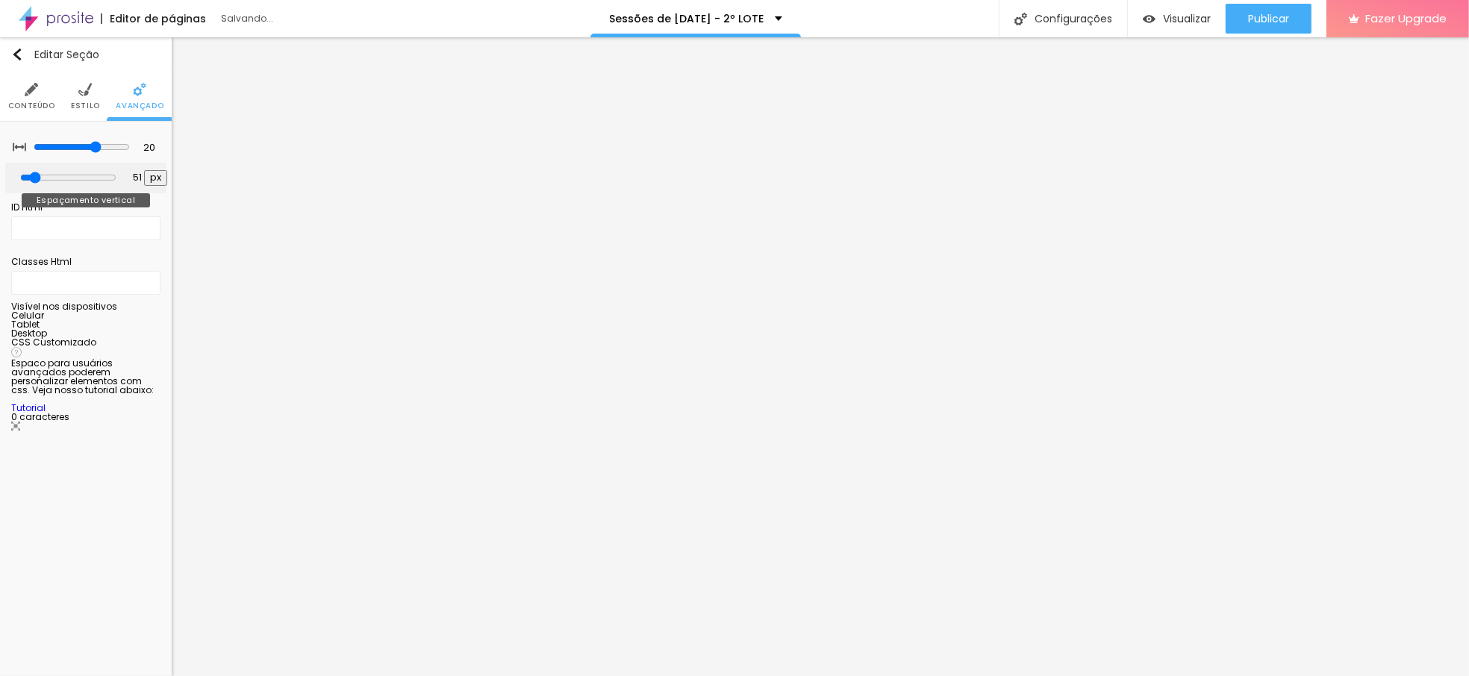
type input "46"
type input "40"
type input "35"
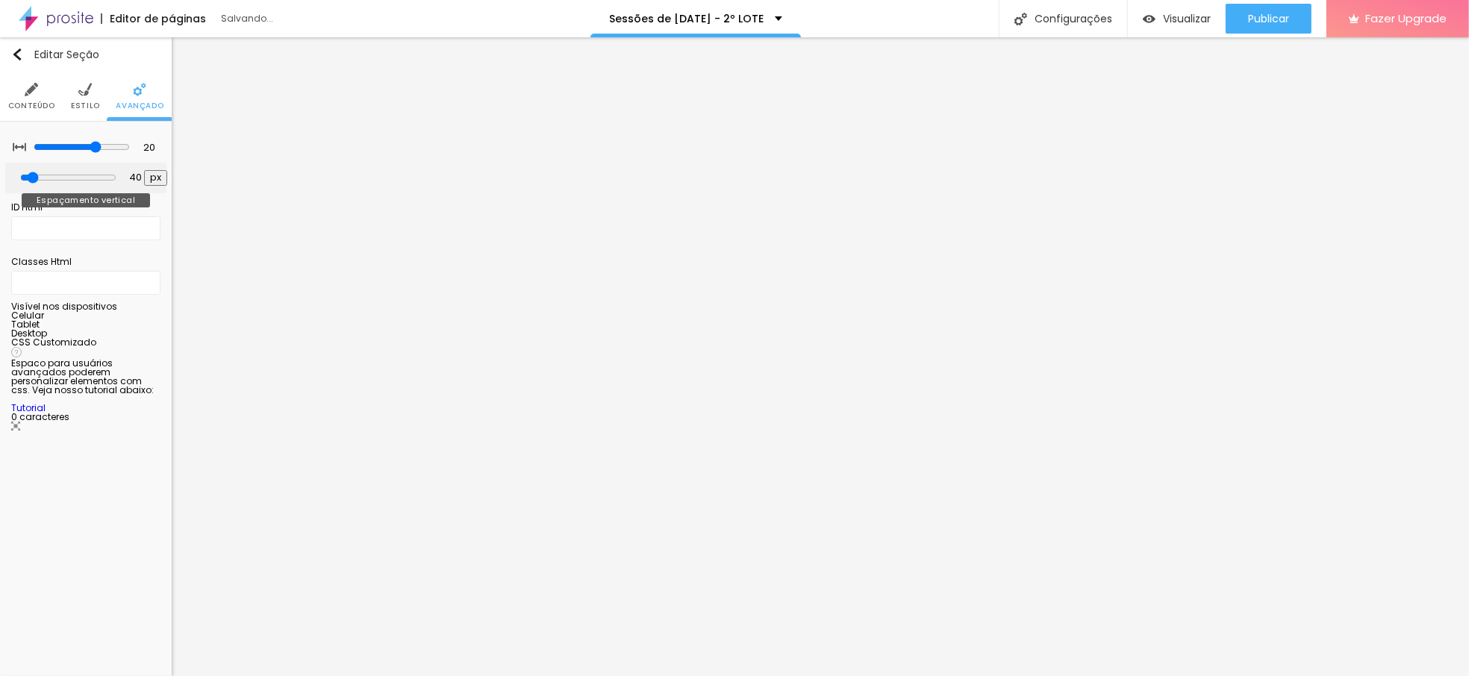
type input "35"
type input "30"
click at [37, 179] on input "range" at bounding box center [68, 178] width 96 height 12
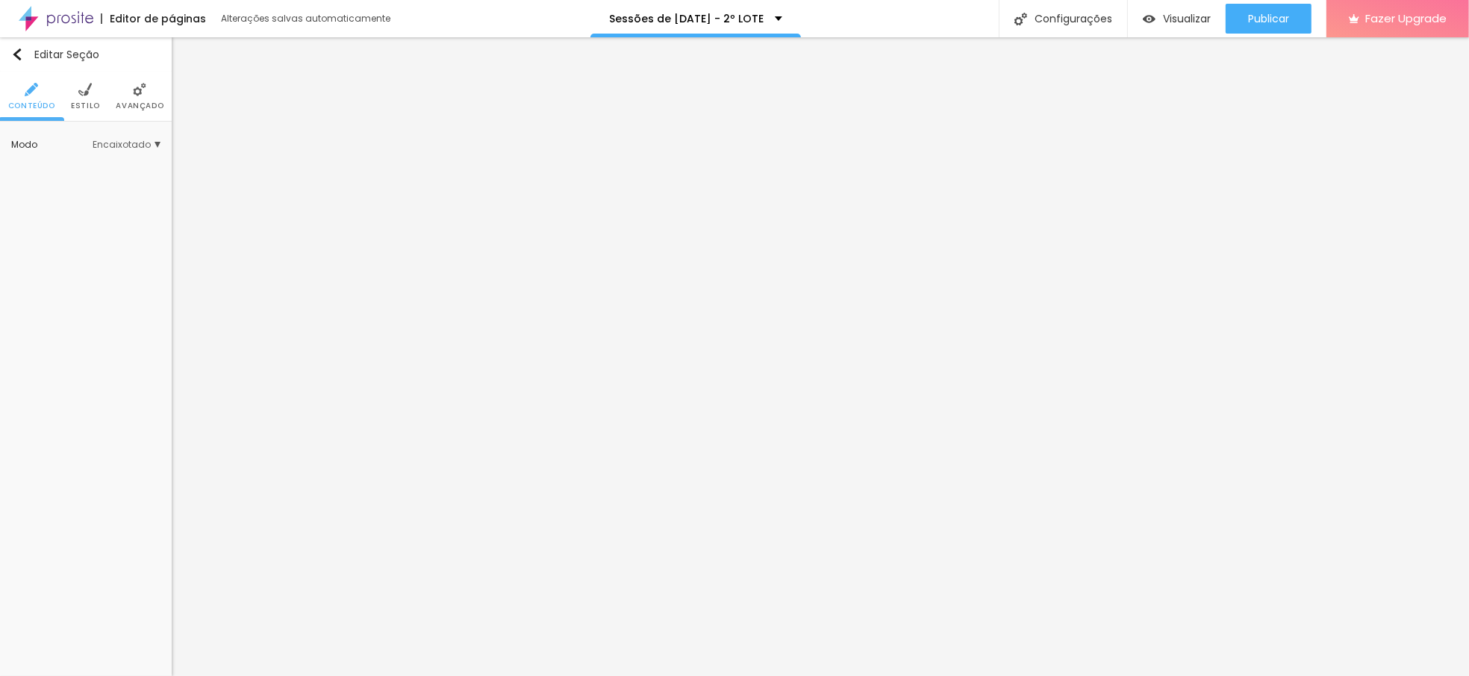
click at [78, 103] on span "Estilo" at bounding box center [85, 105] width 29 height 7
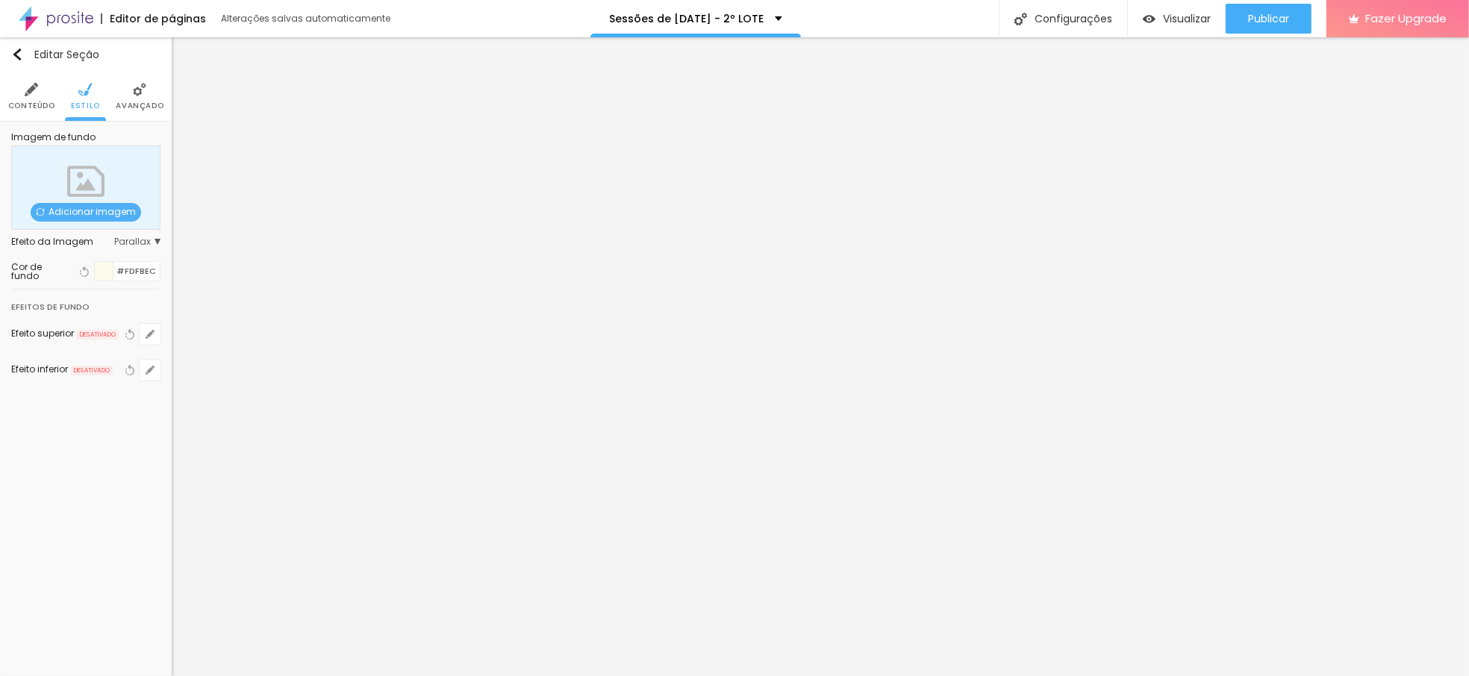
click at [78, 211] on span "Adicionar imagem" at bounding box center [86, 212] width 111 height 19
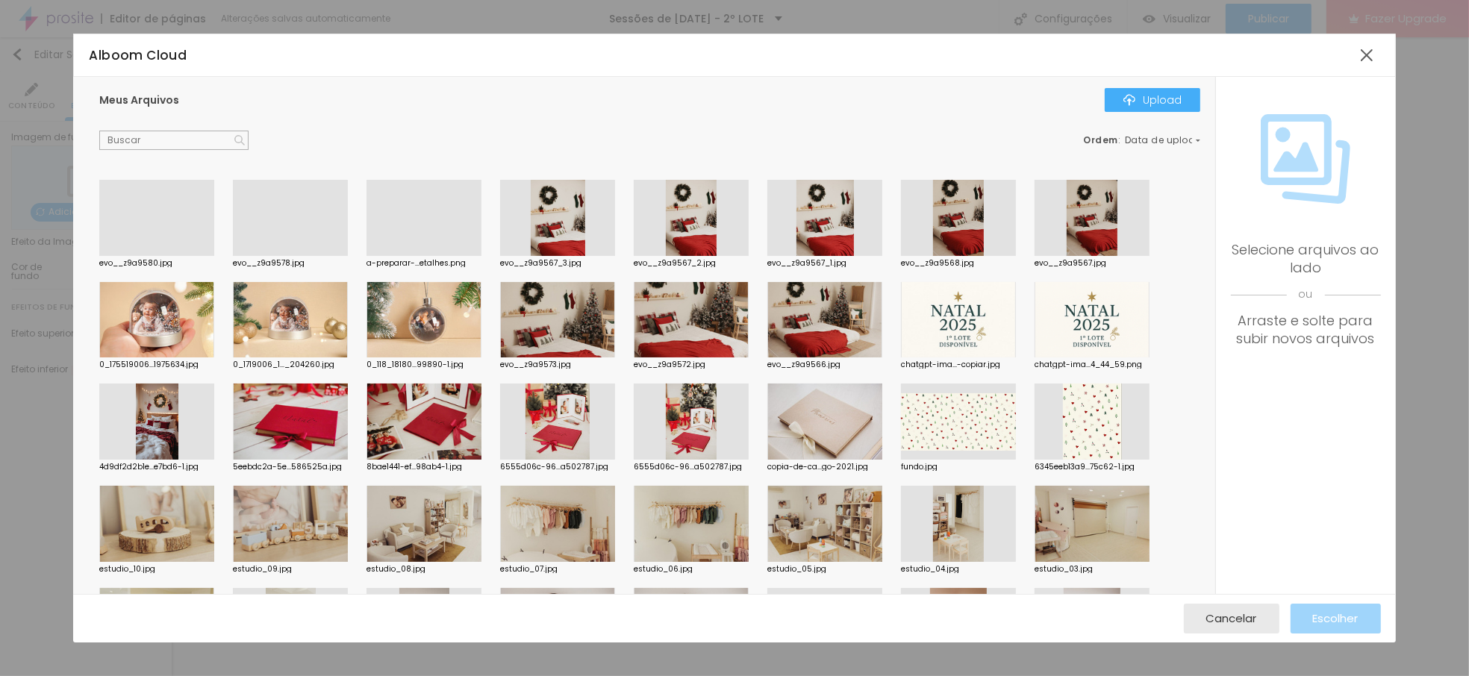
click at [970, 431] on div at bounding box center [958, 422] width 115 height 76
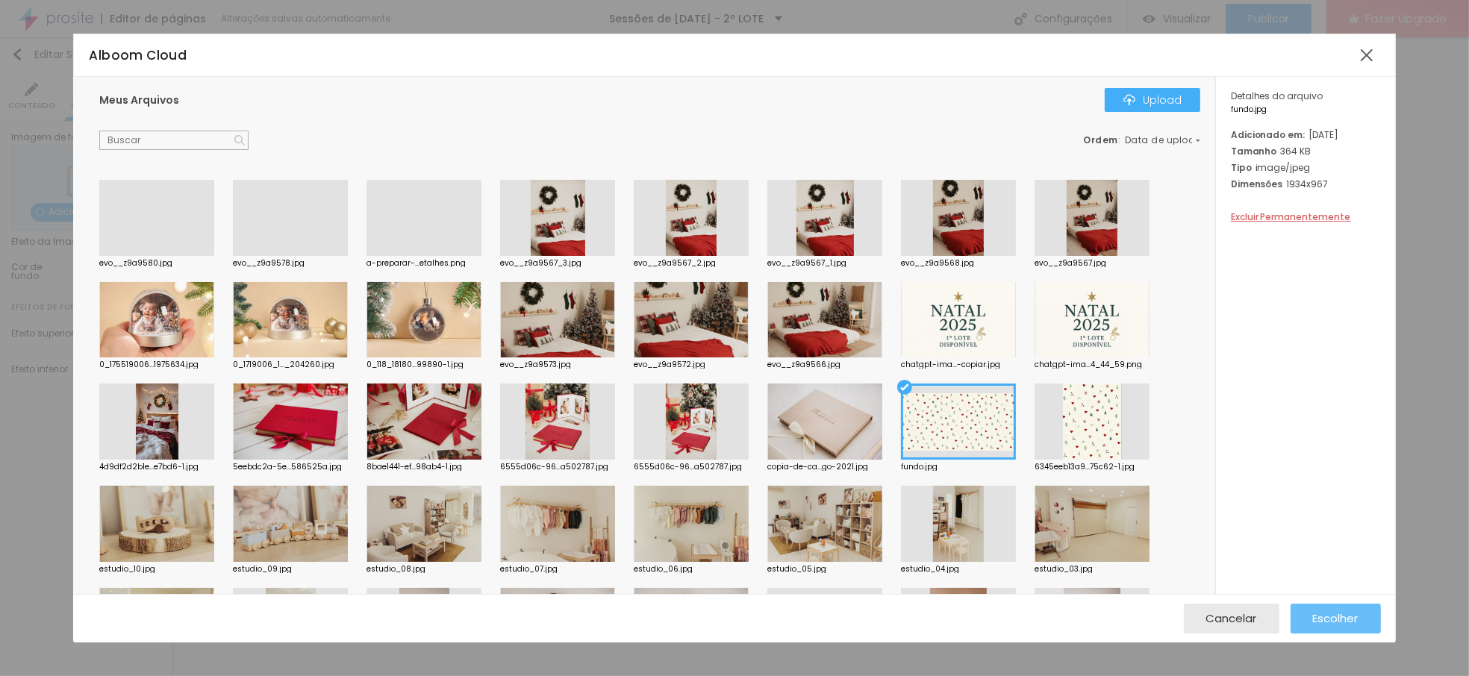
click at [1301, 611] on button "Escolher" at bounding box center [1336, 619] width 90 height 30
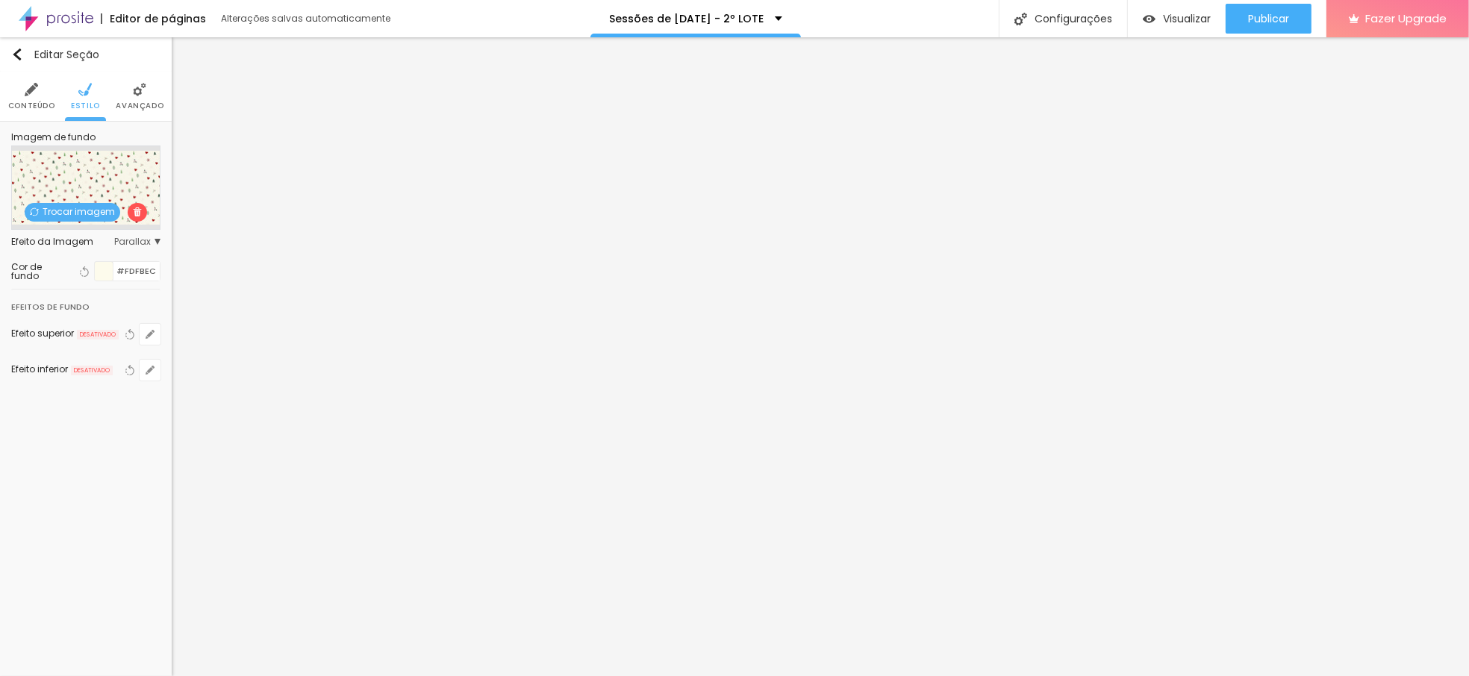
click at [105, 272] on div at bounding box center [104, 271] width 19 height 19
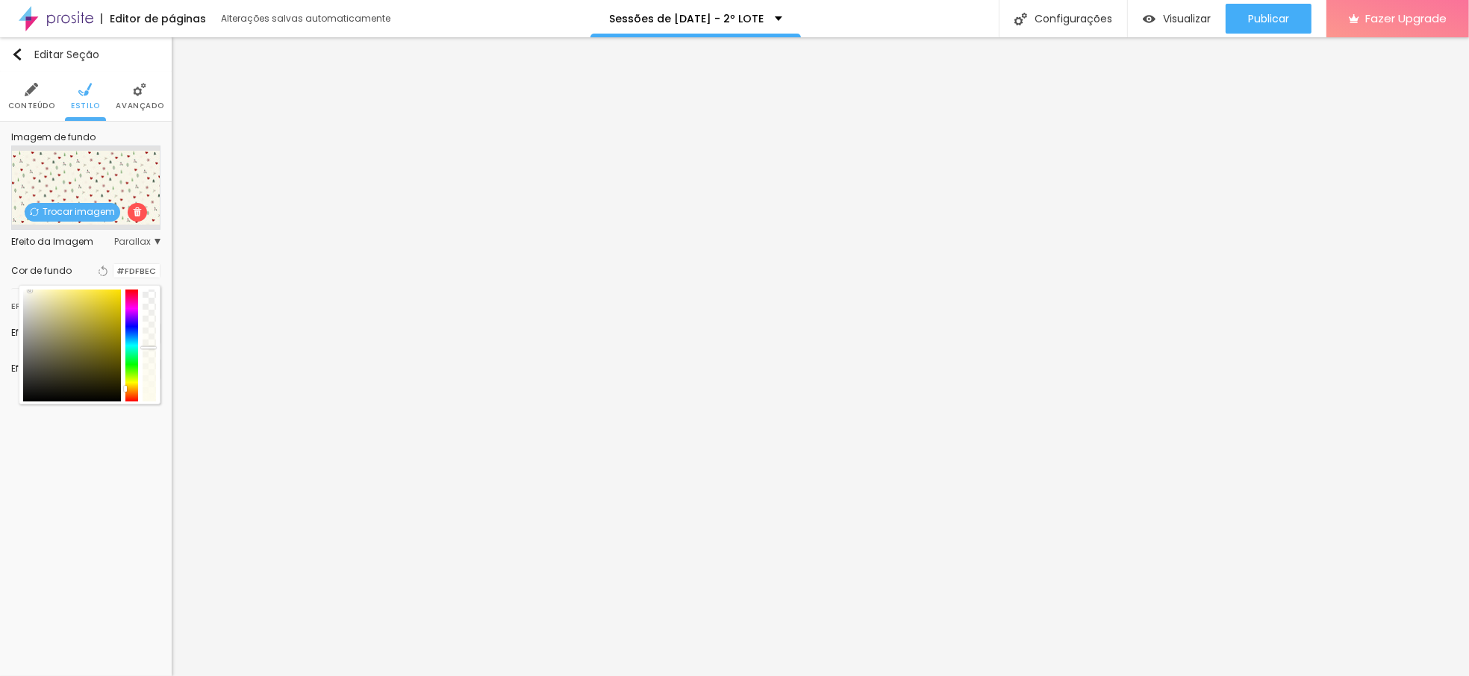
click at [152, 348] on div at bounding box center [149, 346] width 13 height 112
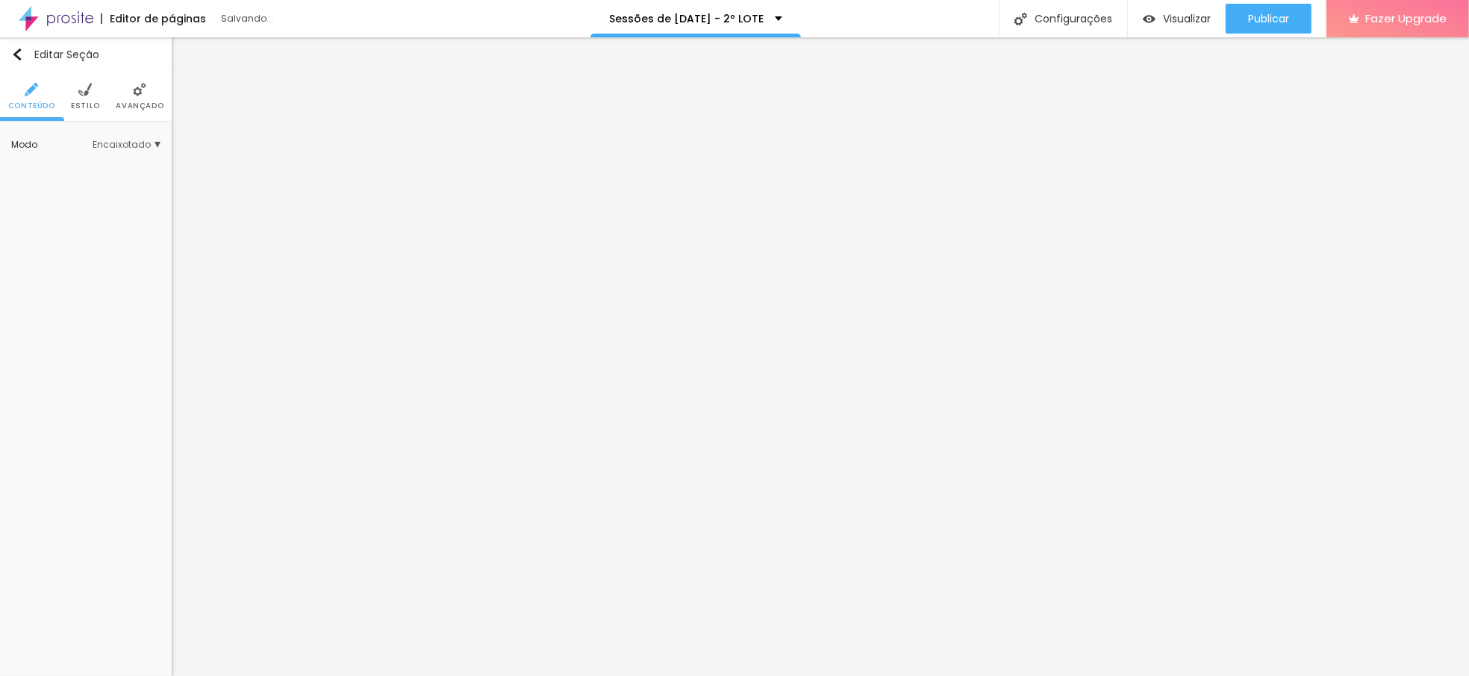
click at [81, 92] on img at bounding box center [84, 89] width 13 height 13
click at [81, 96] on li "Estilo" at bounding box center [85, 96] width 29 height 49
click at [75, 102] on span "Estilo" at bounding box center [85, 105] width 29 height 7
click at [90, 116] on li "Estilo" at bounding box center [85, 96] width 29 height 49
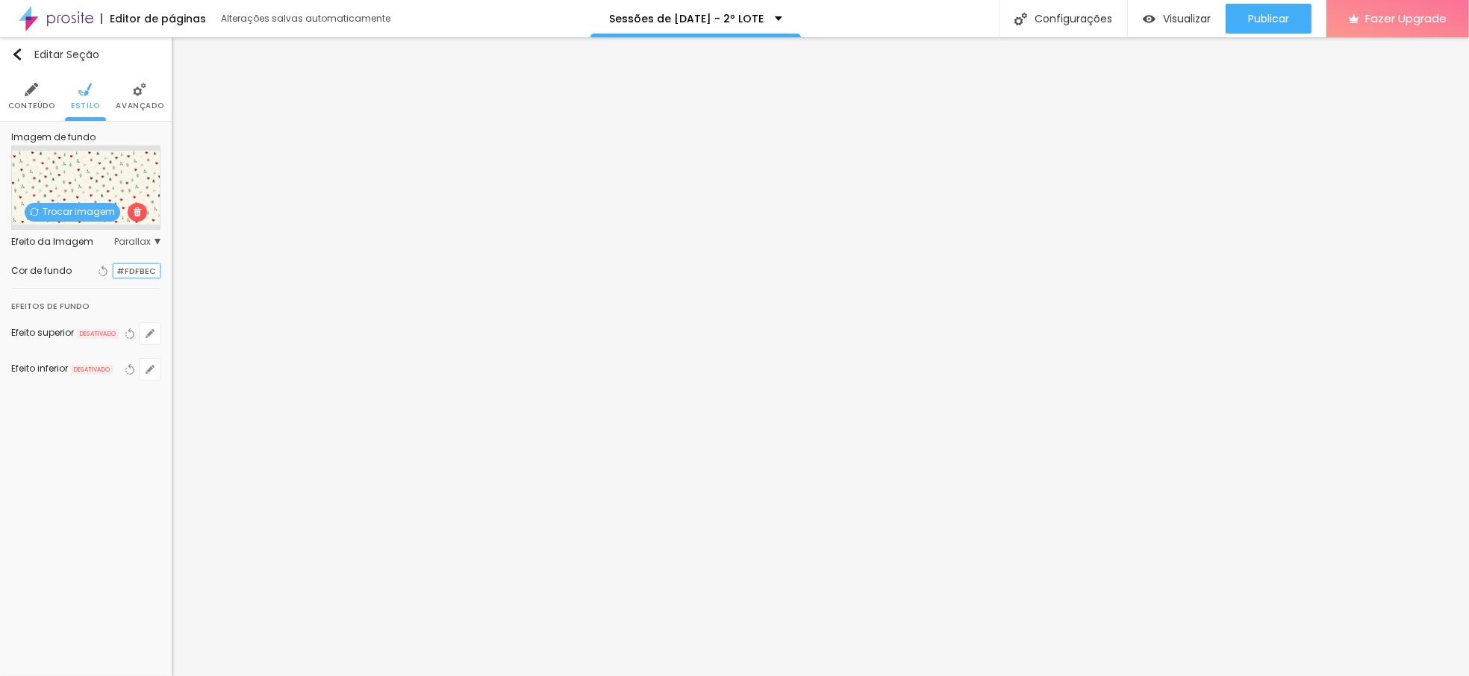
scroll to position [1, 0]
paste input "FFFFF"
type input "#FFFFFF"
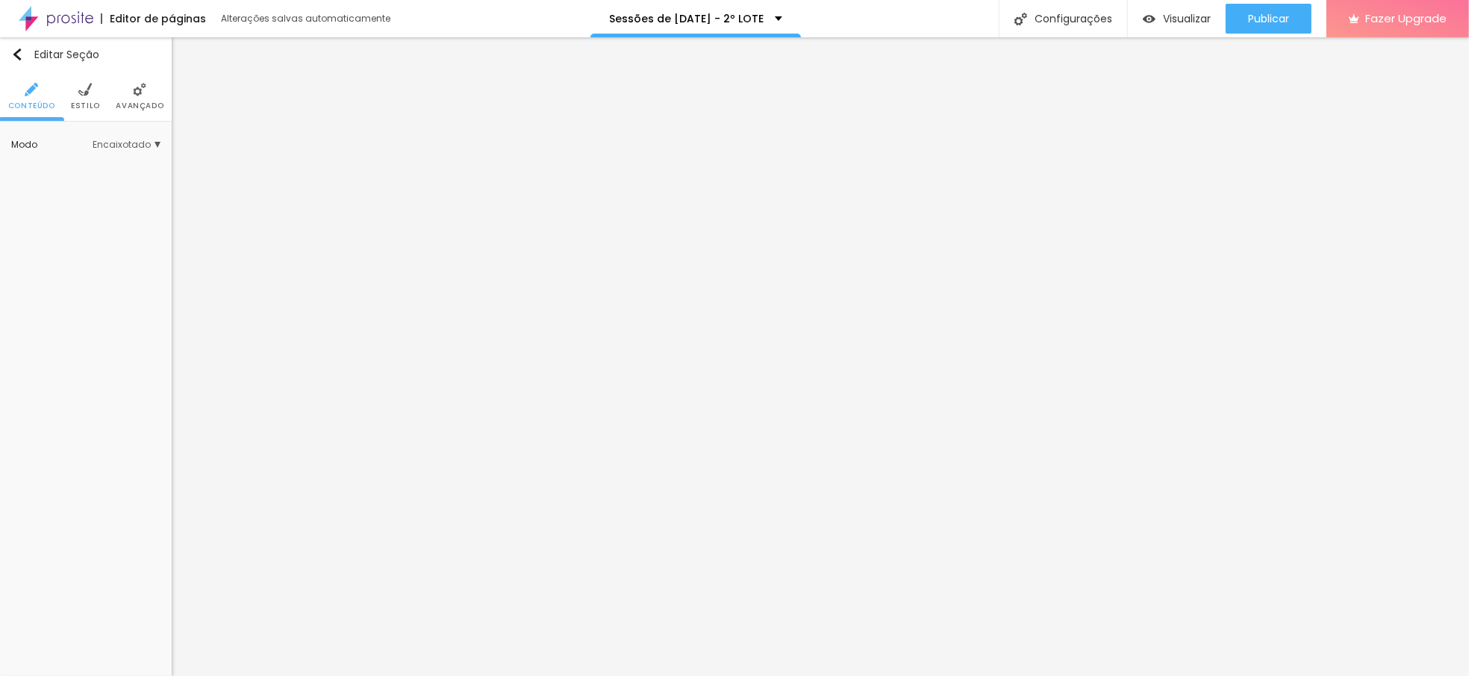
click at [82, 93] on img at bounding box center [84, 89] width 13 height 13
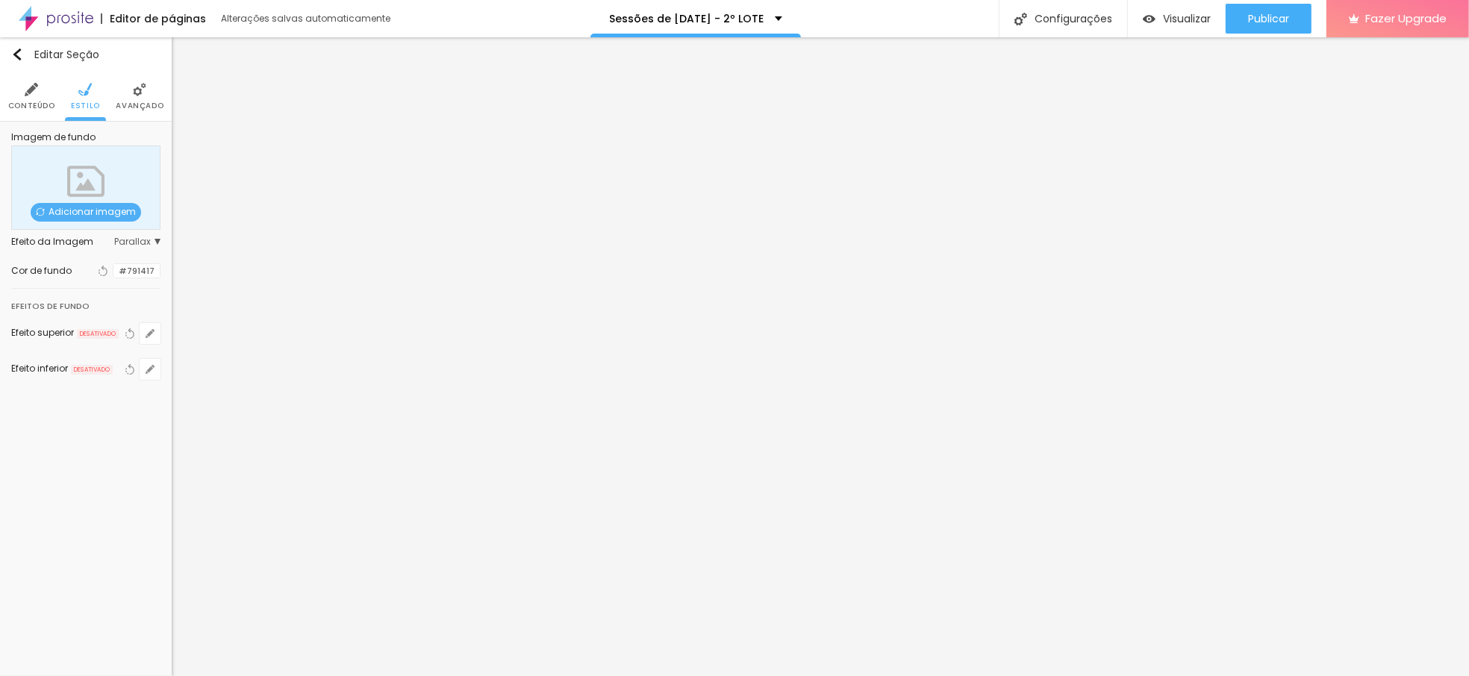
click at [85, 204] on span "Adicionar imagem" at bounding box center [86, 212] width 111 height 19
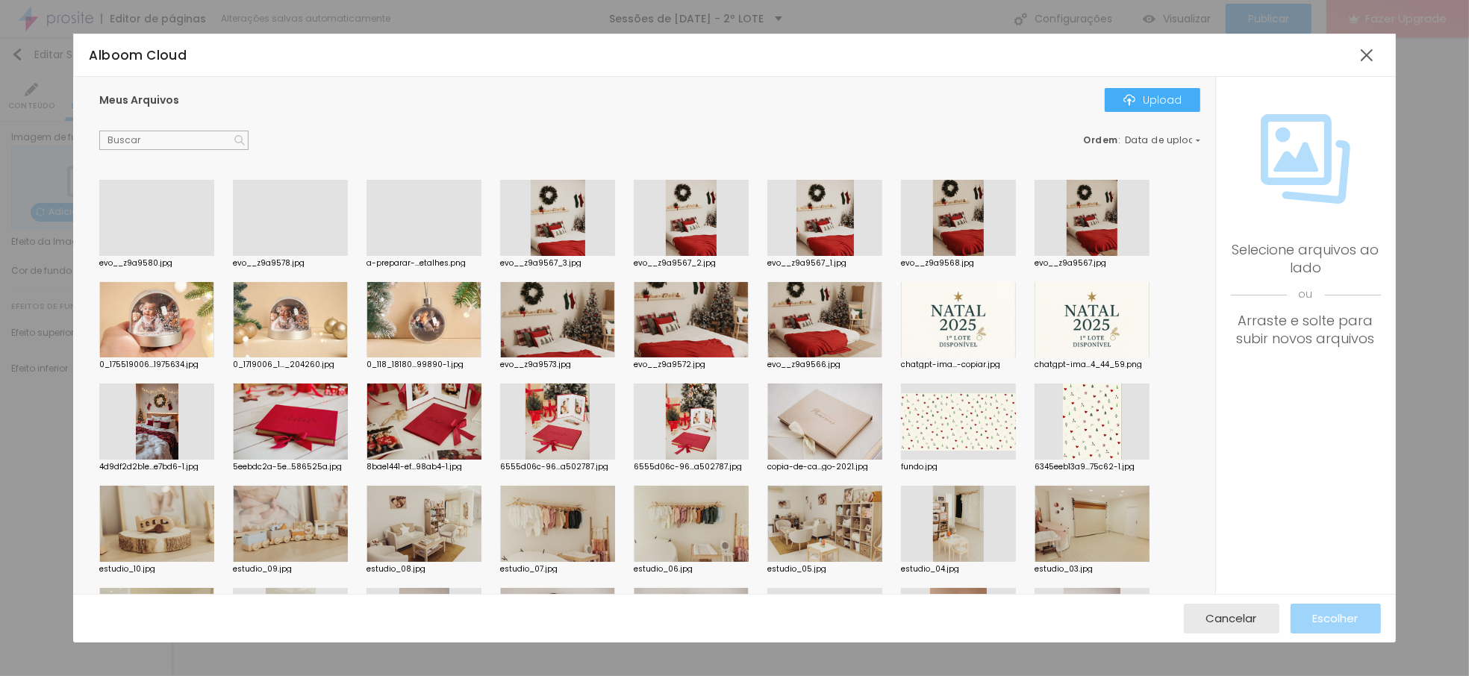
click at [992, 419] on div at bounding box center [958, 422] width 115 height 76
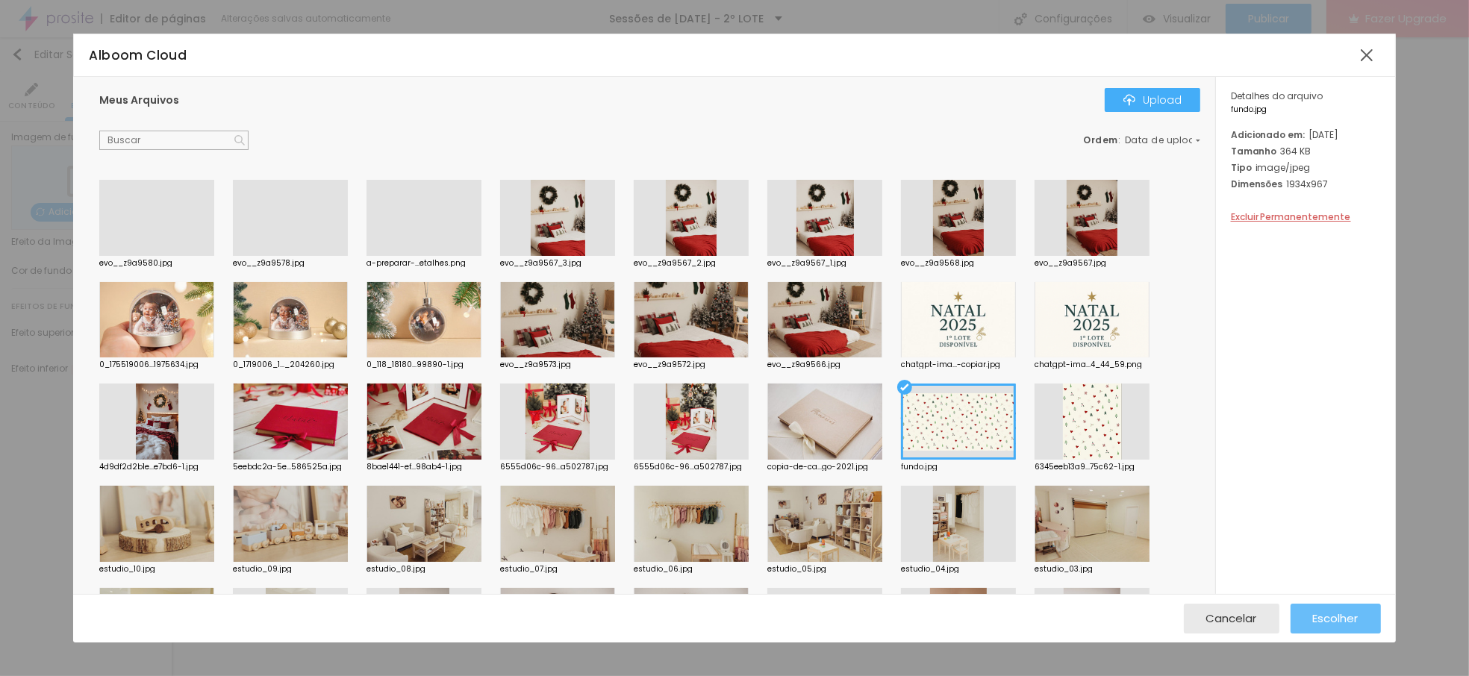
click at [1353, 617] on span "Escolher" at bounding box center [1336, 618] width 46 height 13
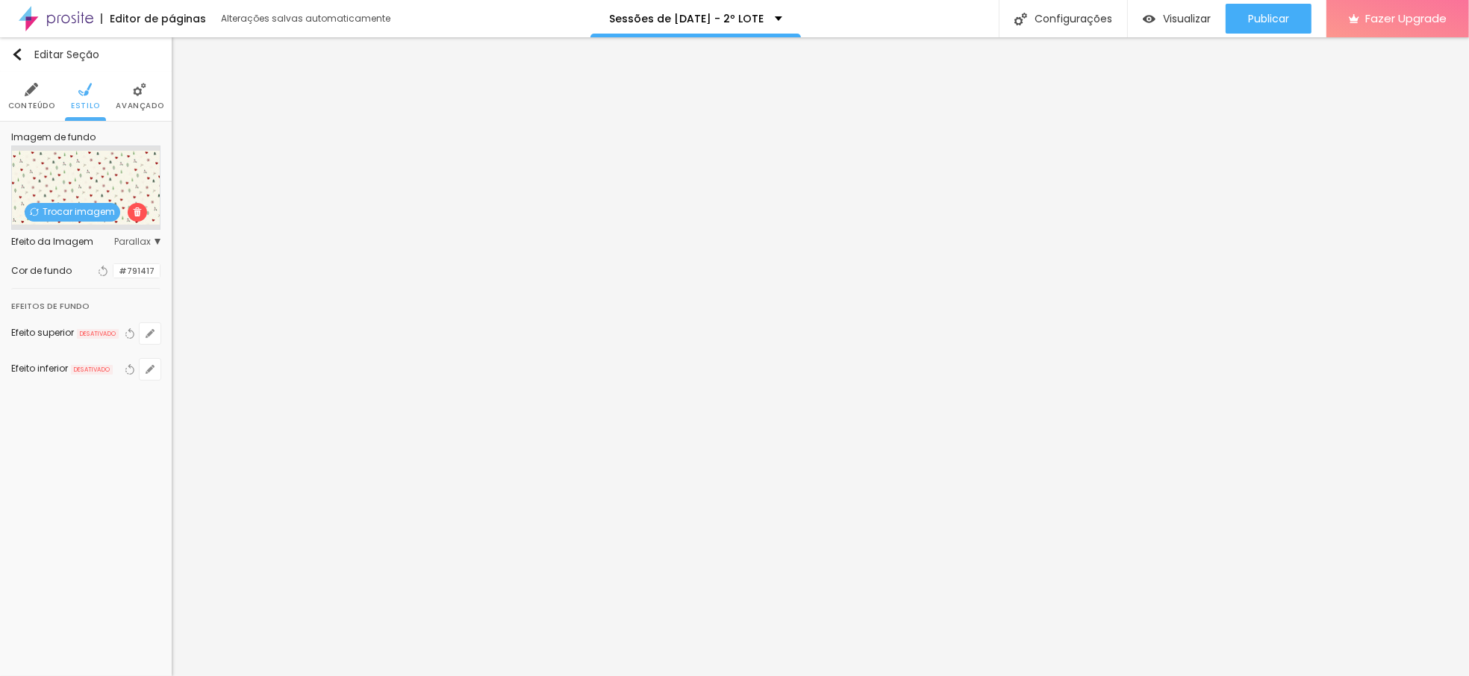
click at [113, 273] on div at bounding box center [113, 271] width 0 height 14
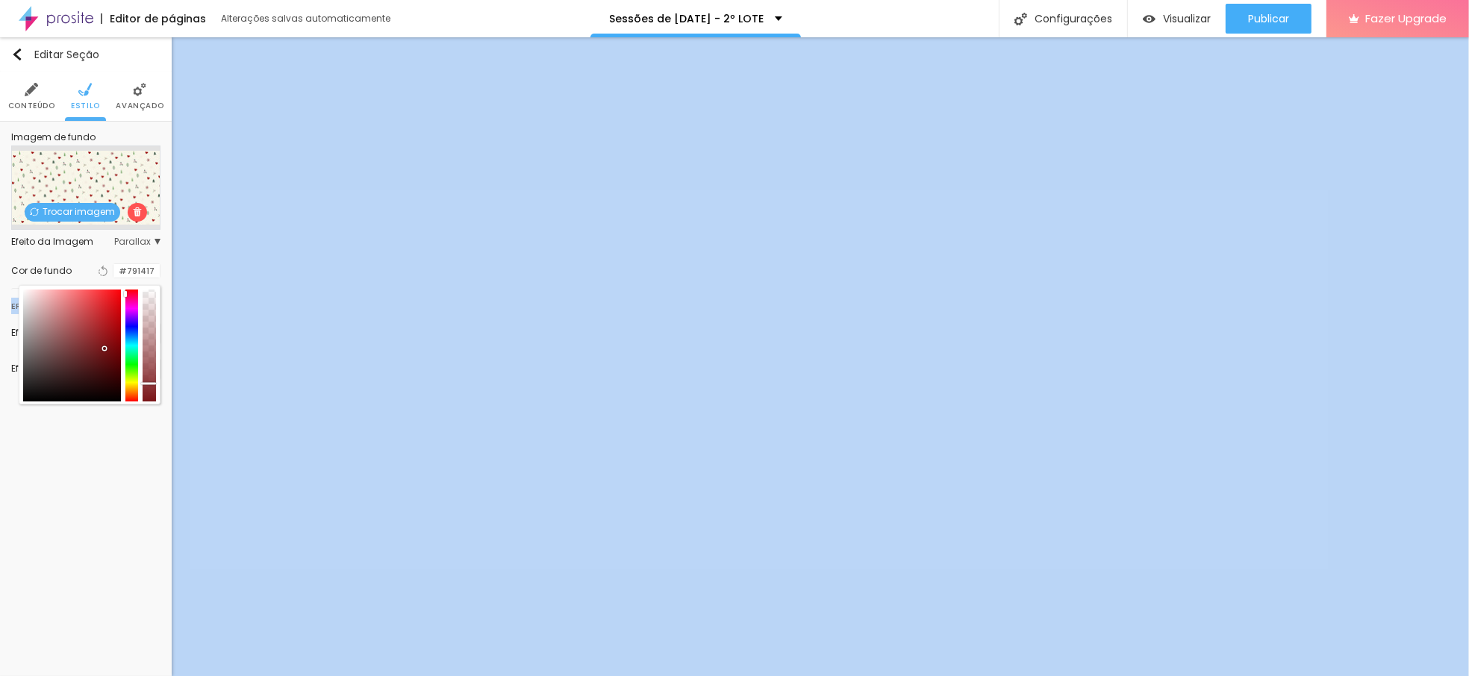
drag, startPoint x: 151, startPoint y: 352, endPoint x: 162, endPoint y: 384, distance: 33.3
click at [162, 384] on div "Imagem de fundo Trocar imagem Efeito da Imagem Parallax Nenhum Parallax Cor de …" at bounding box center [86, 265] width 172 height 287
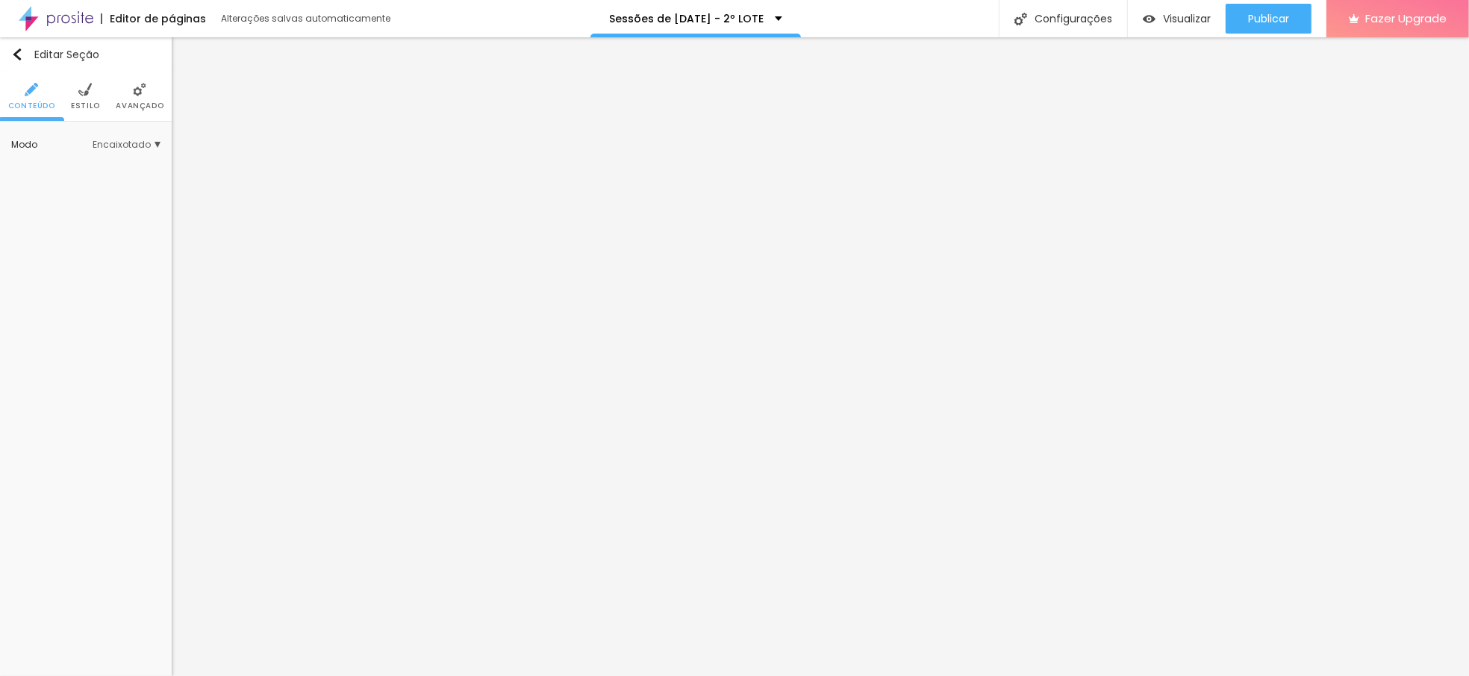
click at [88, 97] on li "Estilo" at bounding box center [85, 96] width 29 height 49
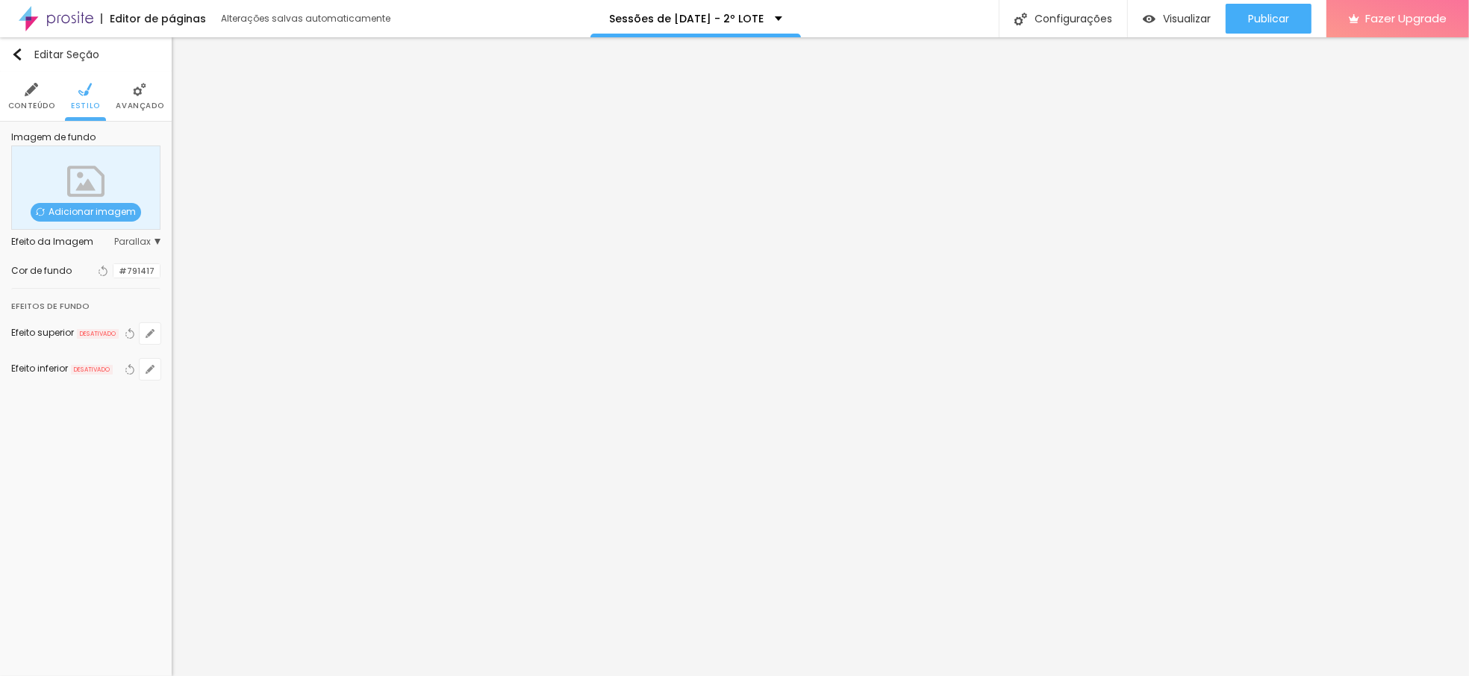
click at [113, 265] on div at bounding box center [113, 271] width 0 height 14
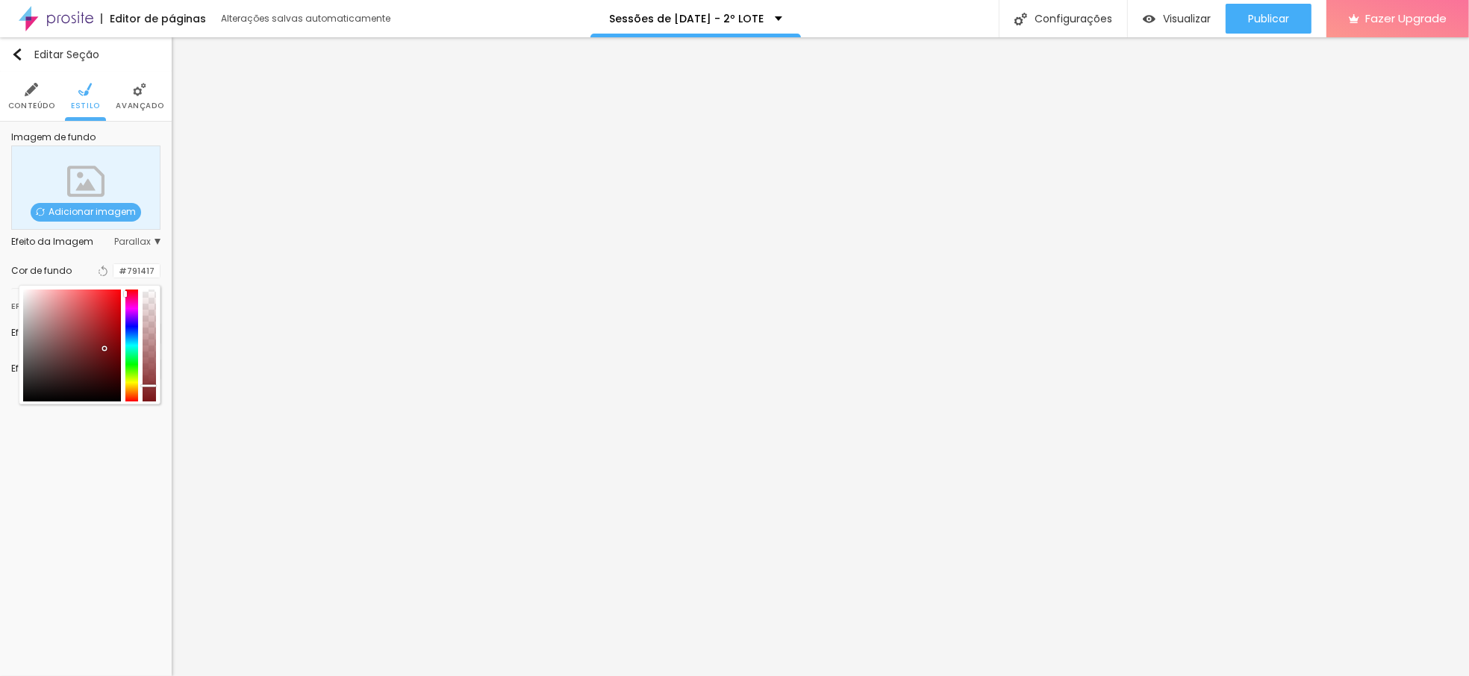
click at [151, 386] on div at bounding box center [149, 346] width 13 height 112
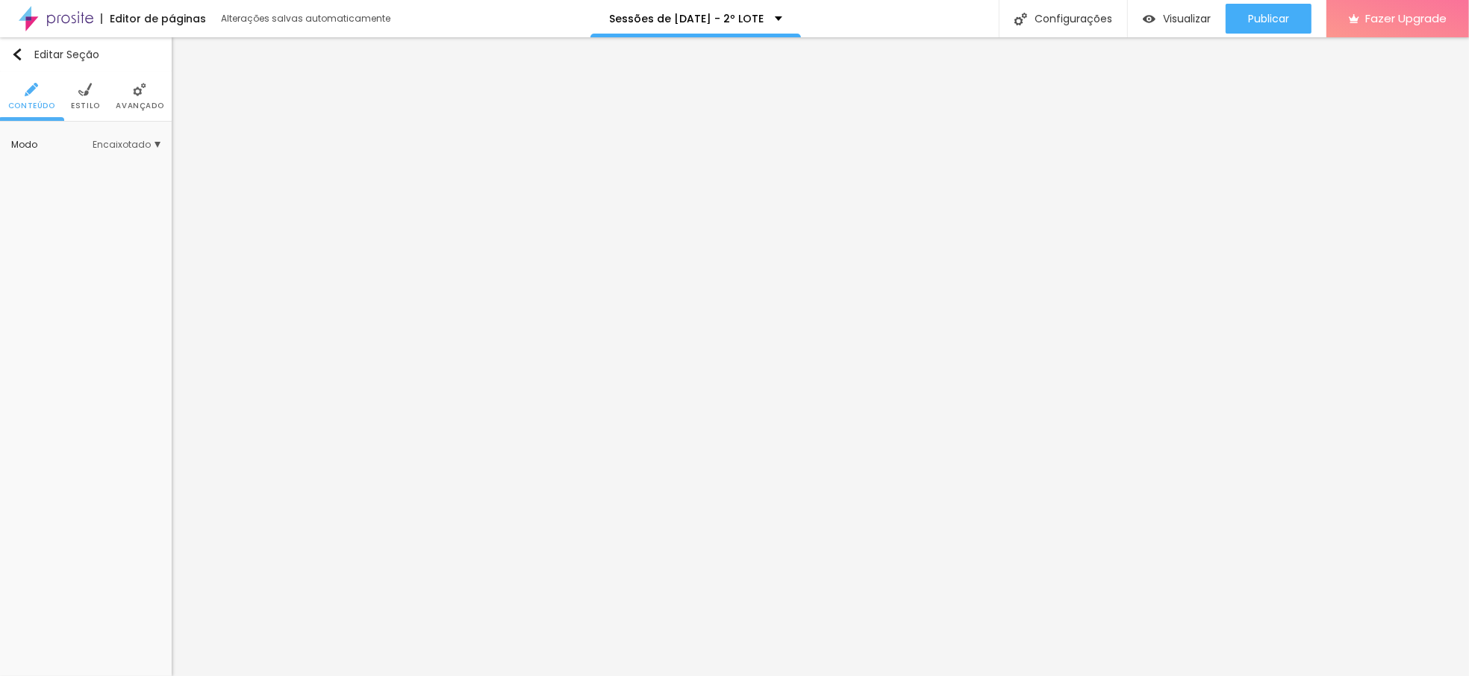
click at [86, 93] on img at bounding box center [84, 89] width 13 height 13
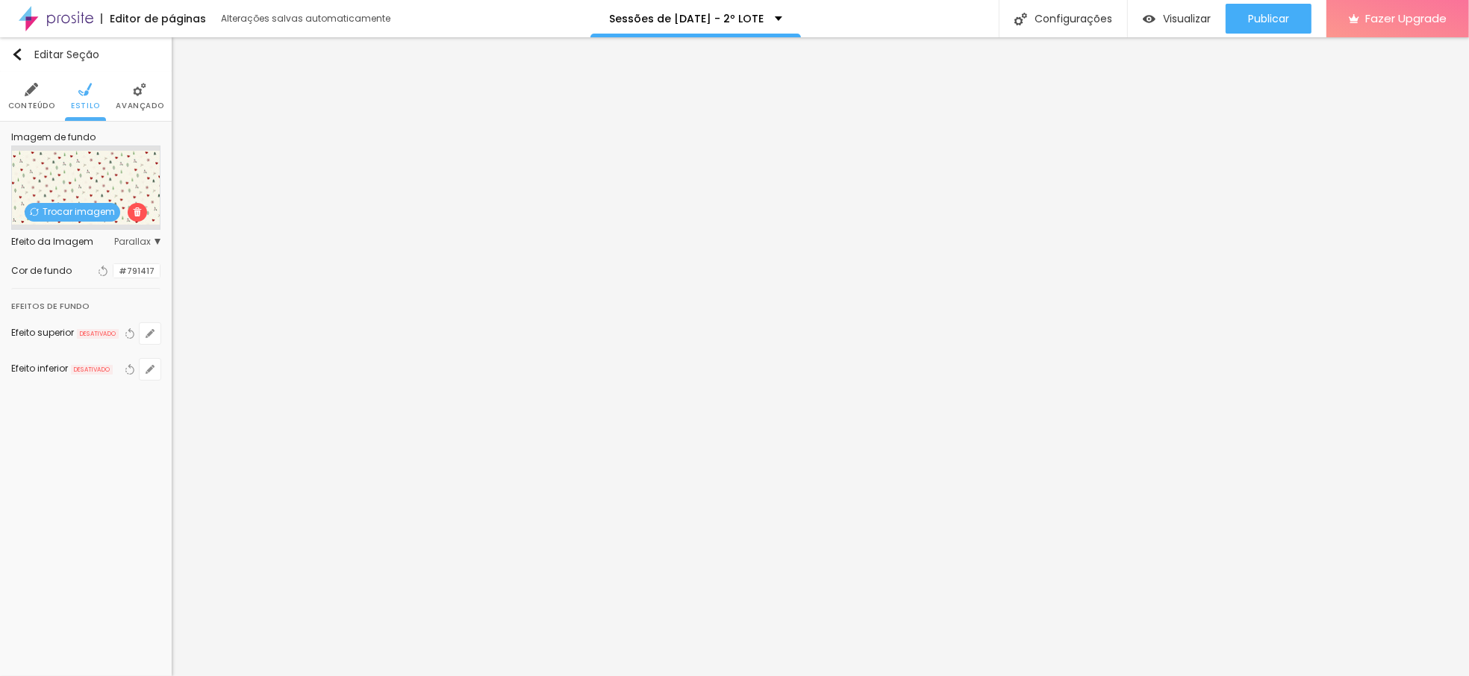
click at [133, 211] on img at bounding box center [137, 212] width 9 height 9
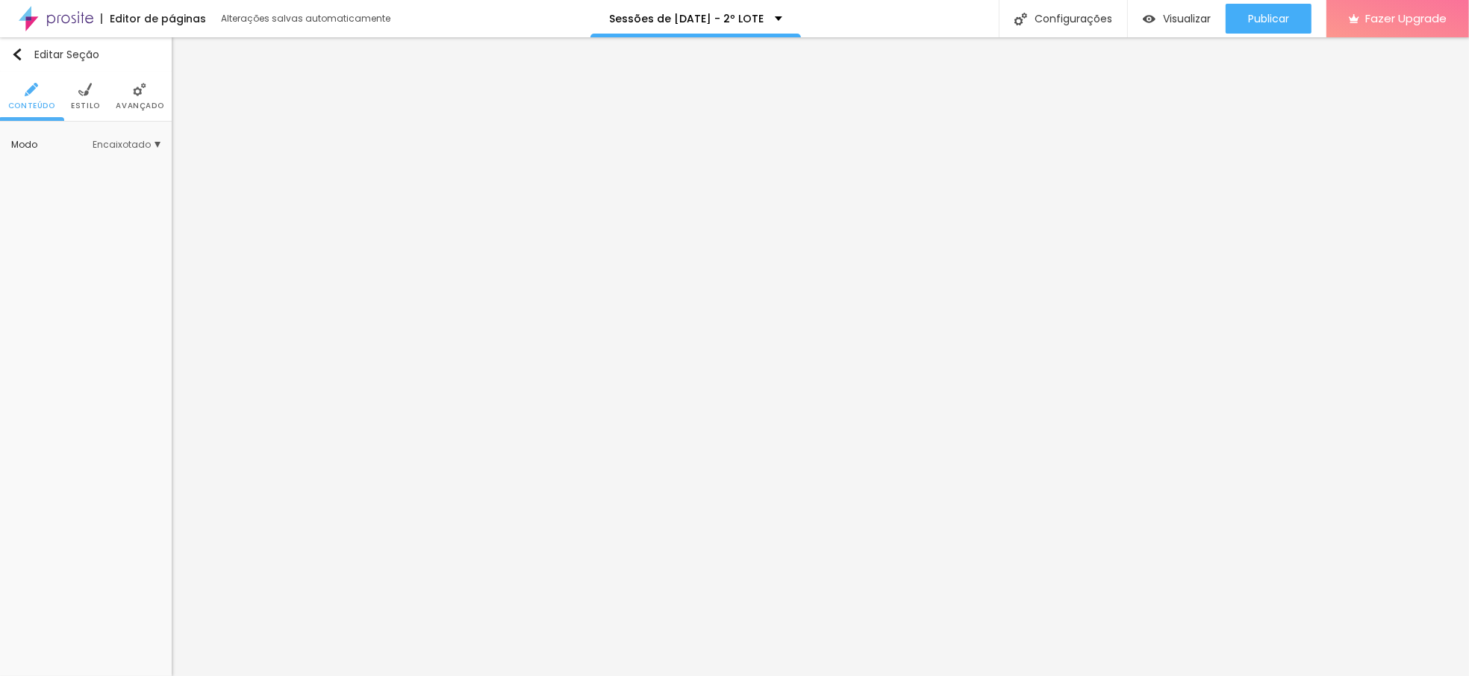
click at [85, 97] on li "Estilo" at bounding box center [85, 96] width 29 height 49
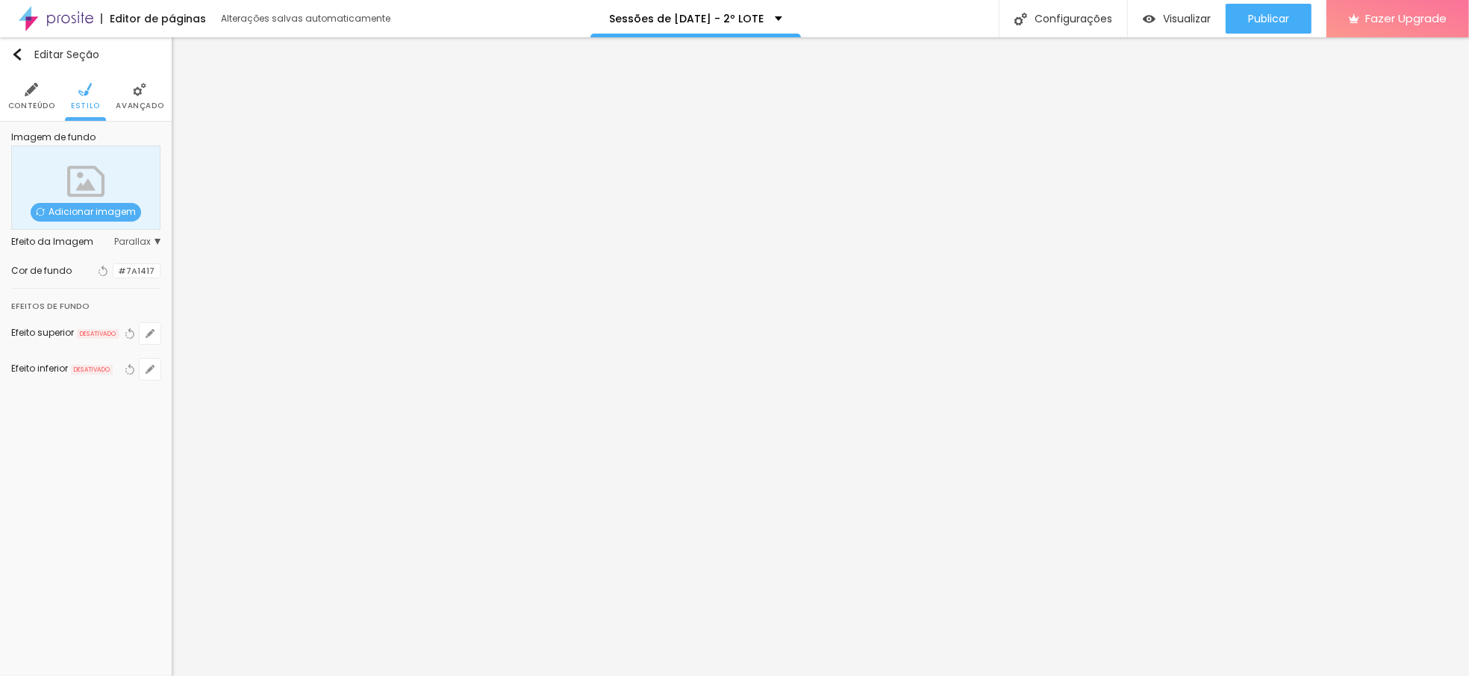
click at [113, 274] on div at bounding box center [113, 271] width 0 height 14
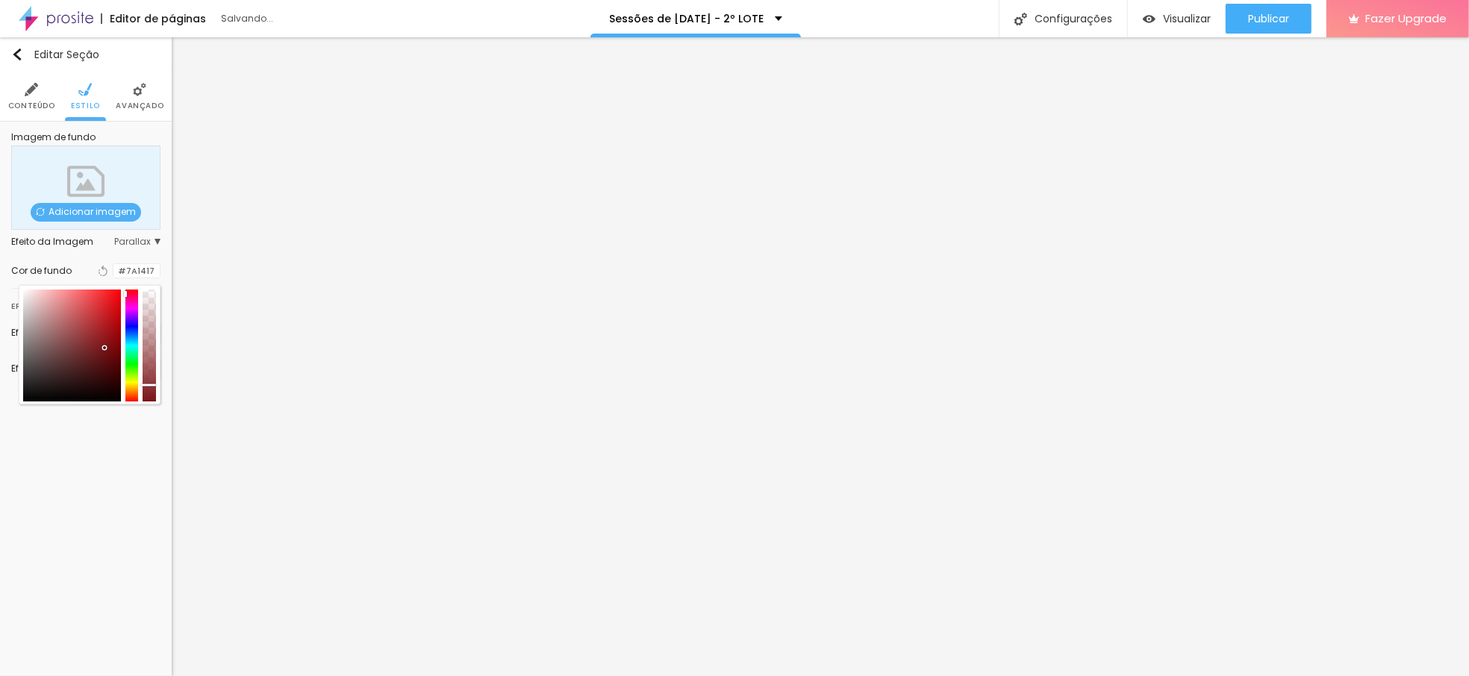
click at [155, 385] on div at bounding box center [149, 346] width 13 height 112
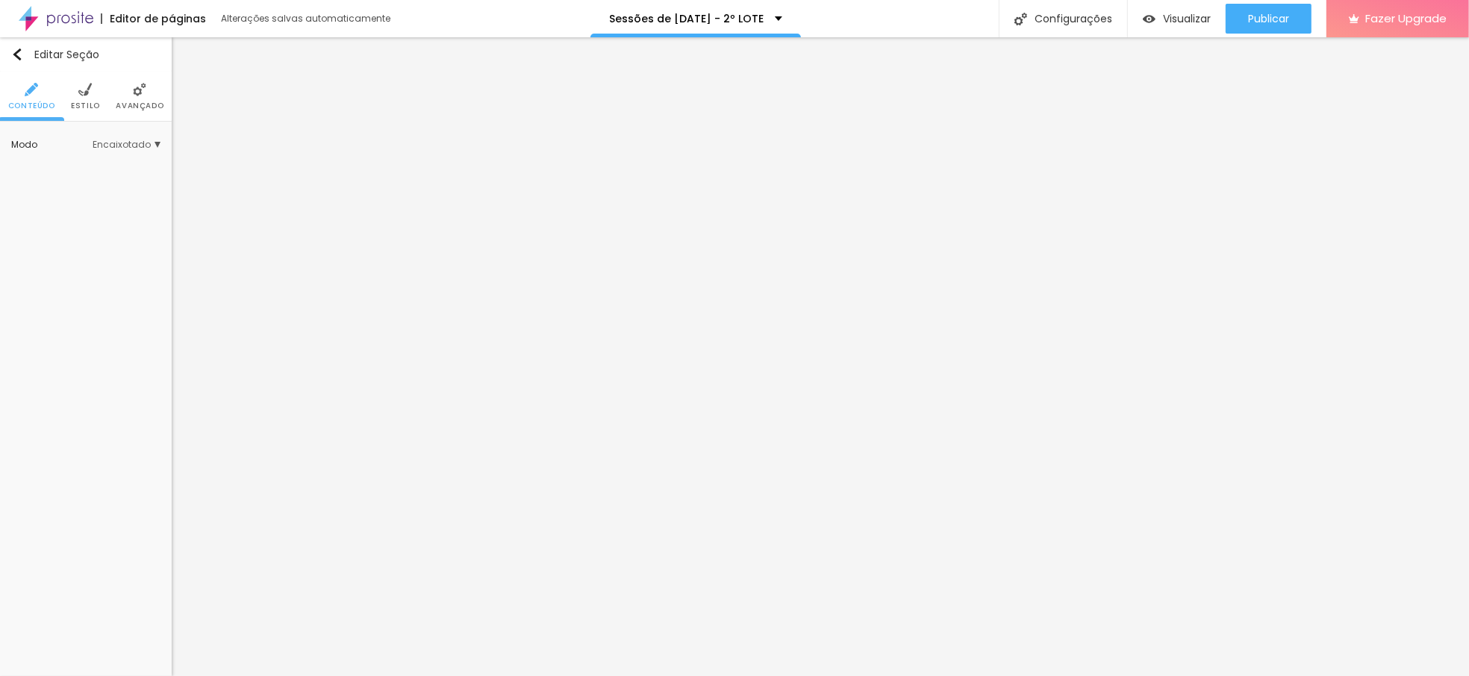
click at [80, 91] on img at bounding box center [84, 89] width 13 height 13
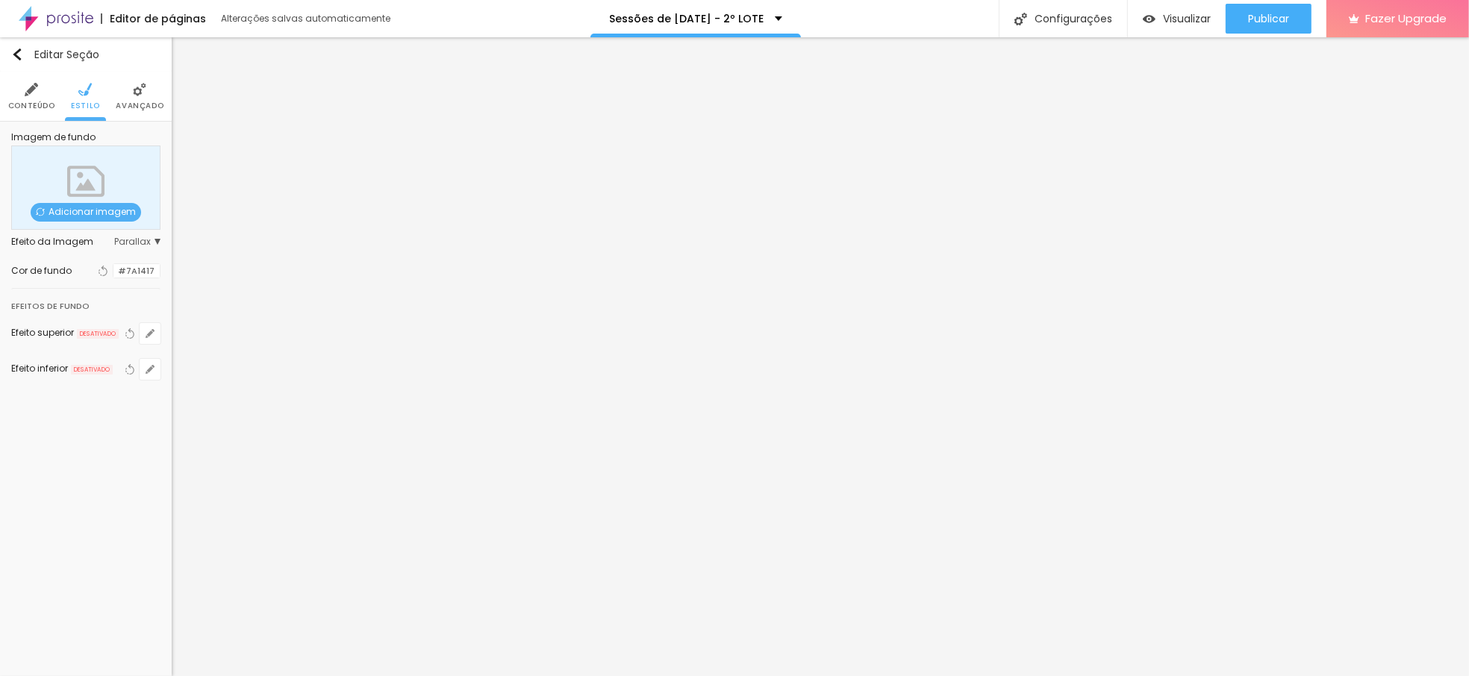
click at [113, 272] on div at bounding box center [113, 271] width 0 height 14
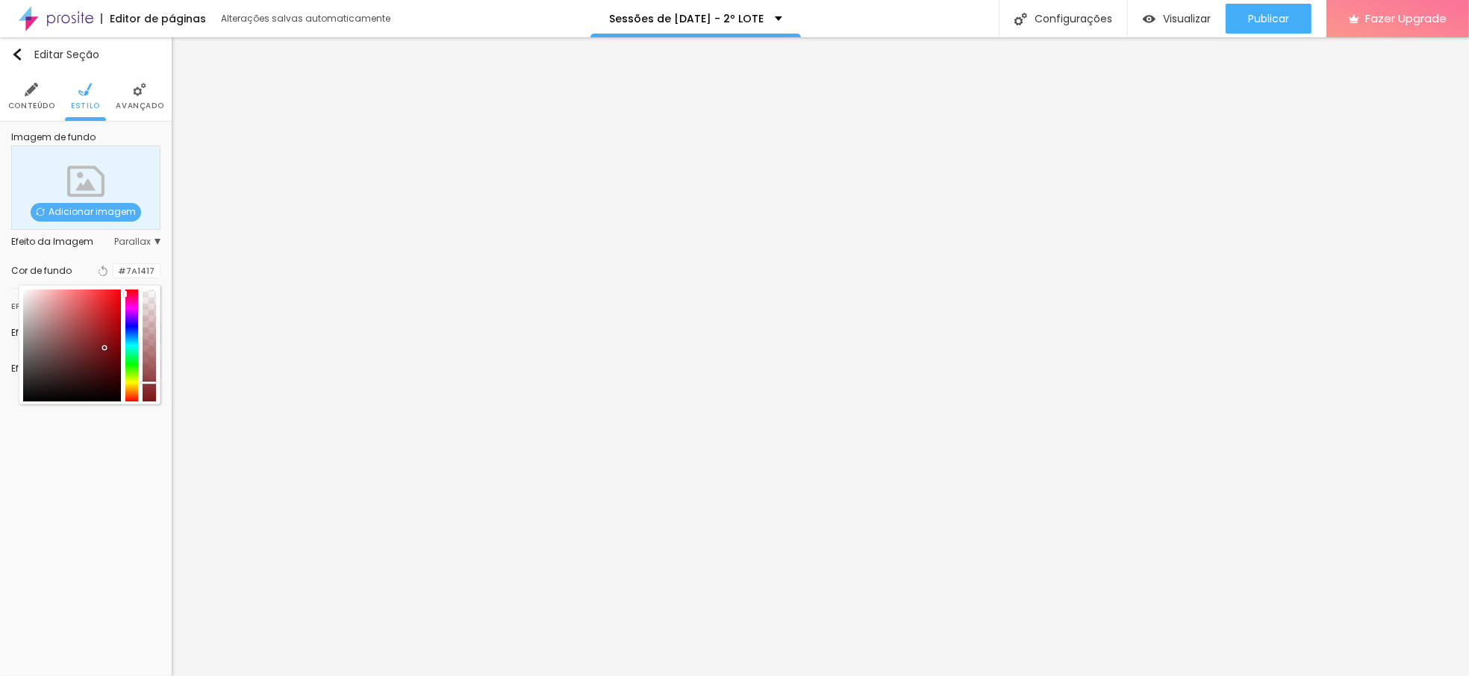
click at [158, 382] on div at bounding box center [90, 344] width 142 height 119
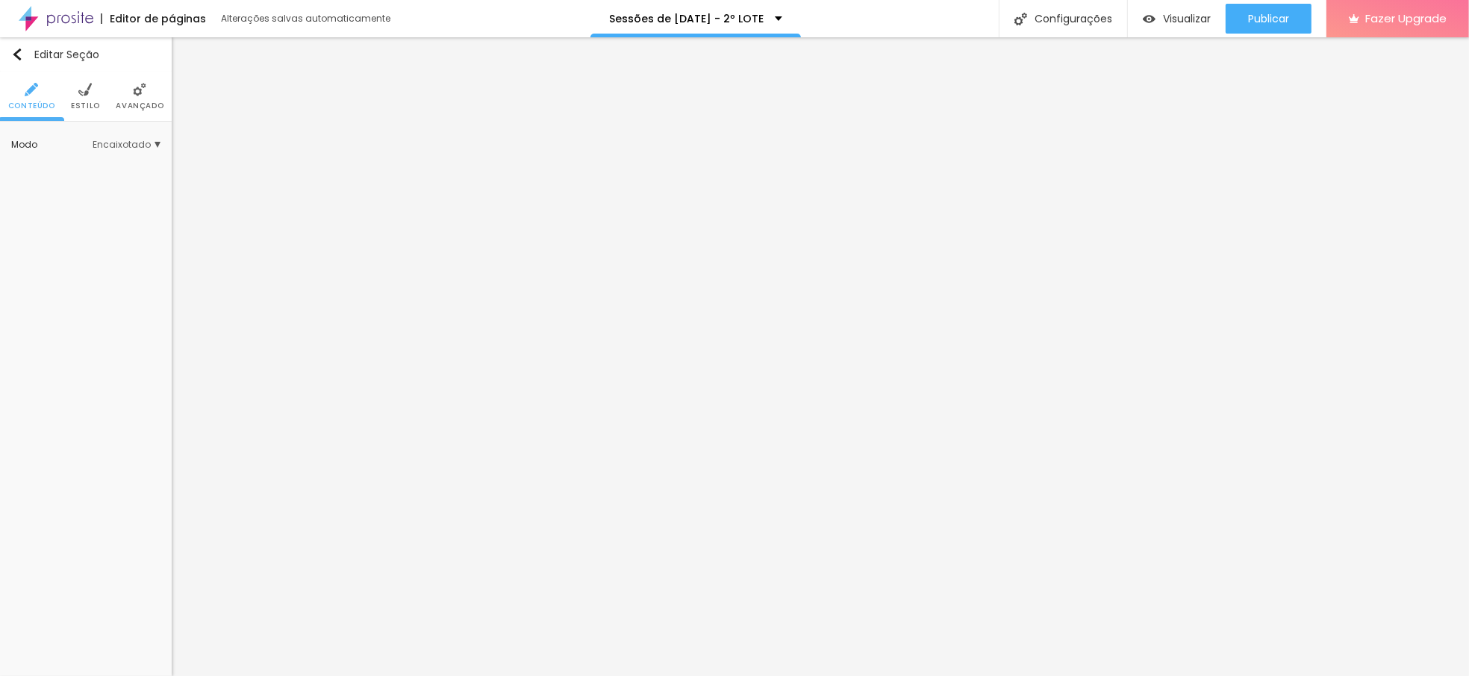
click at [94, 90] on li "Estilo" at bounding box center [85, 96] width 29 height 49
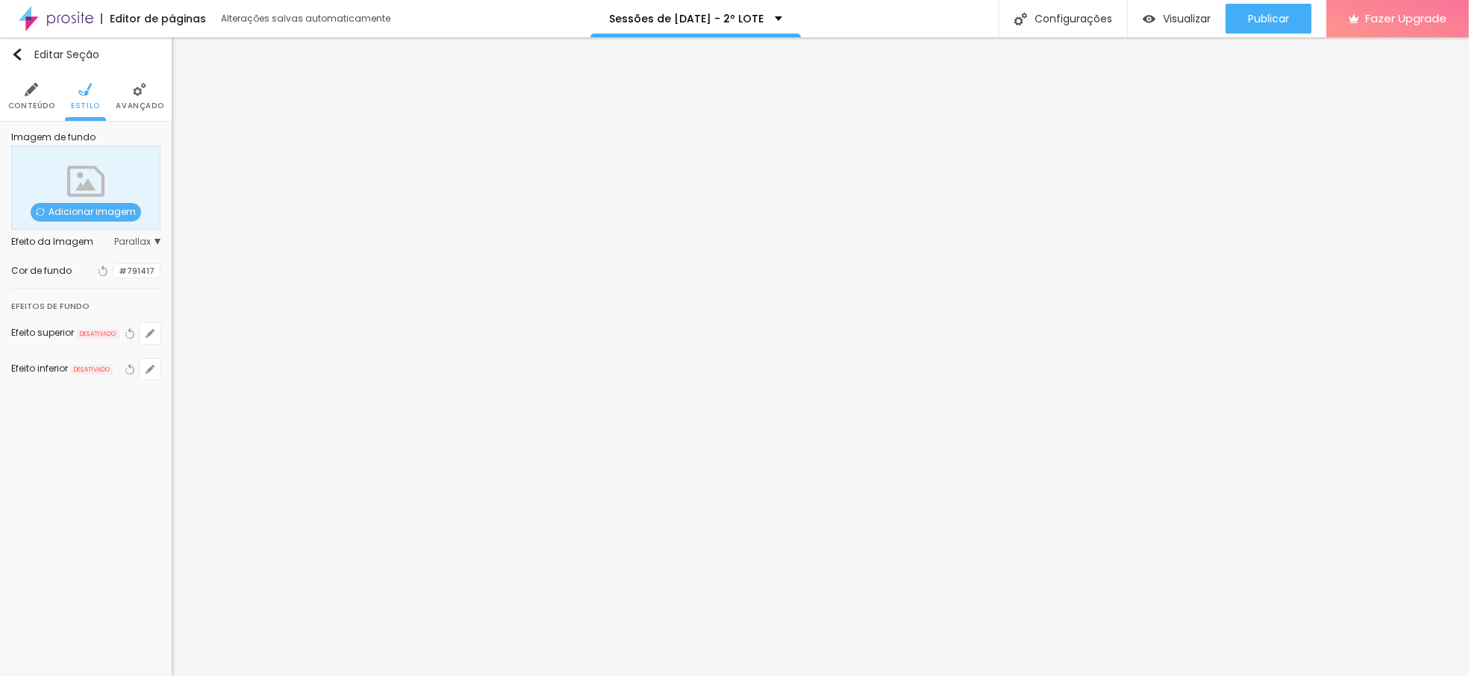
click at [113, 271] on div at bounding box center [113, 271] width 0 height 14
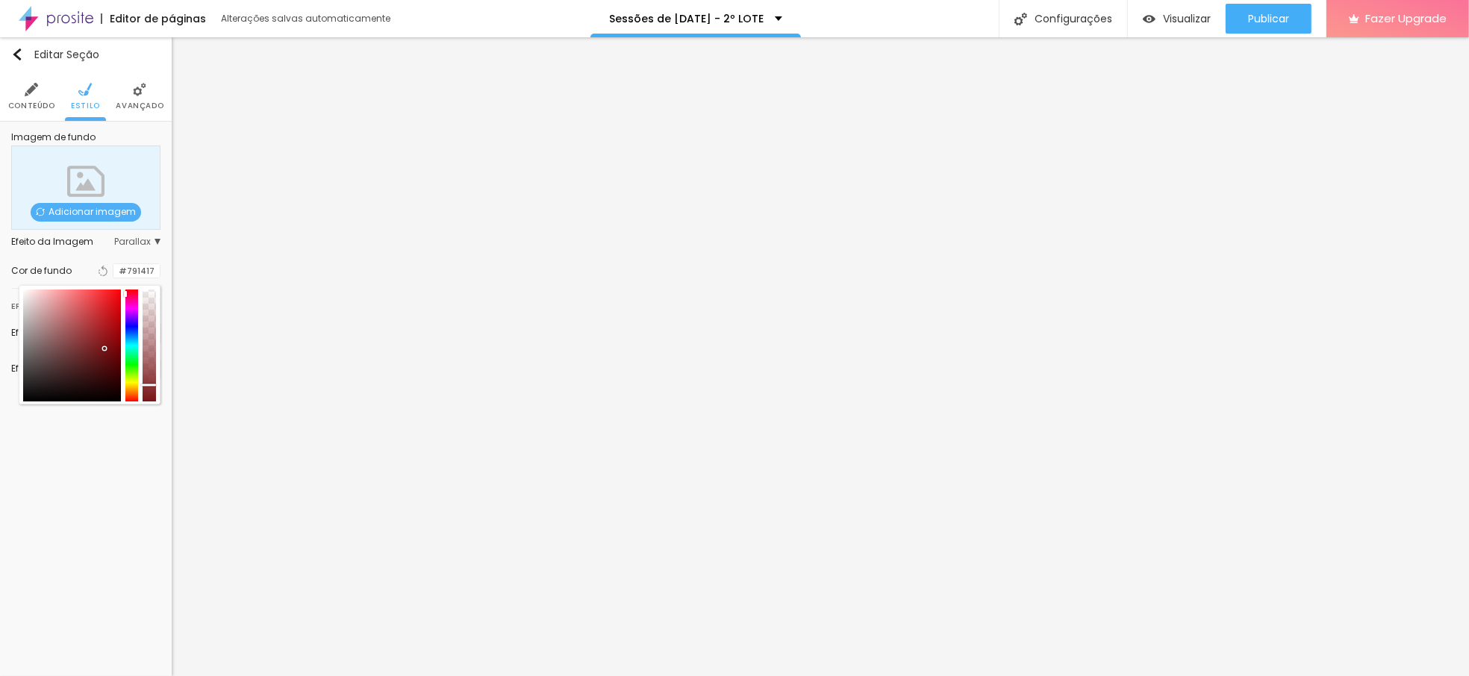
click at [151, 385] on div at bounding box center [148, 385] width 15 height 2
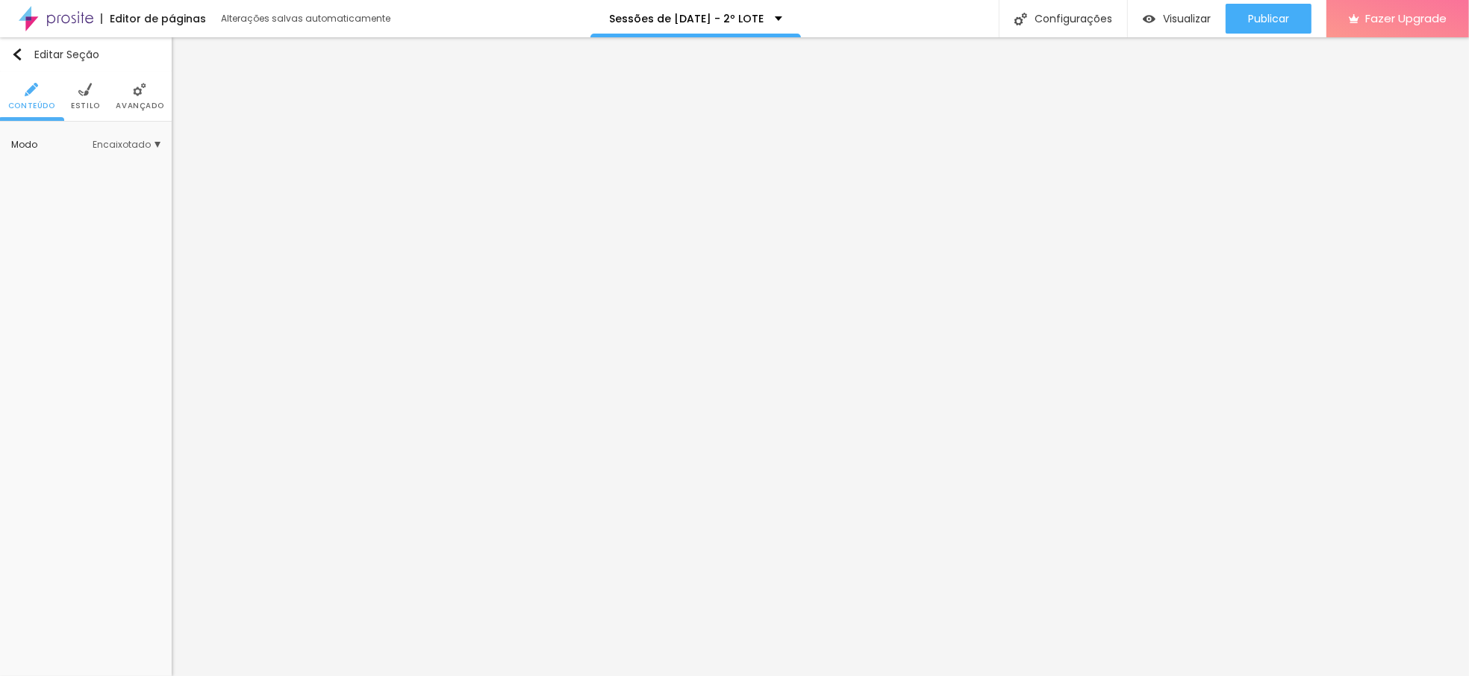
click at [91, 106] on span "Estilo" at bounding box center [85, 105] width 29 height 7
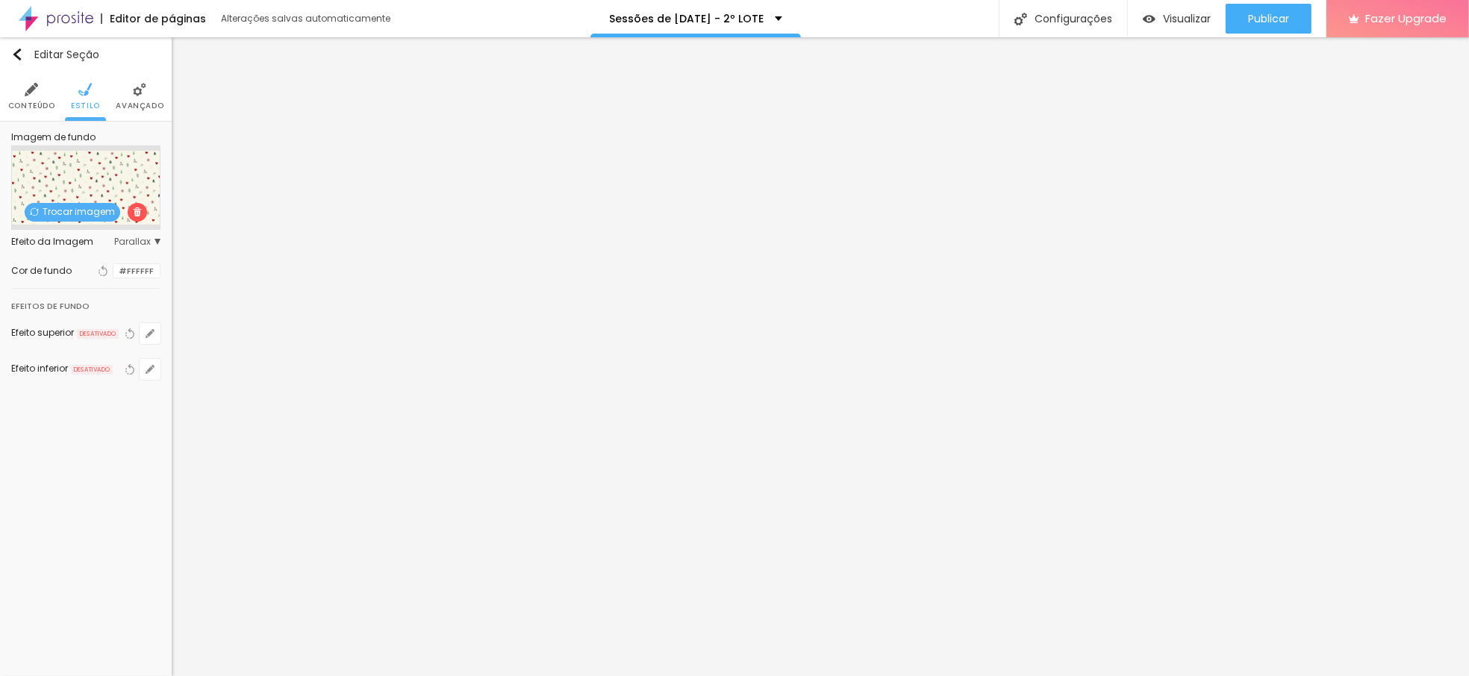
click at [135, 107] on span "Avançado" at bounding box center [140, 105] width 48 height 7
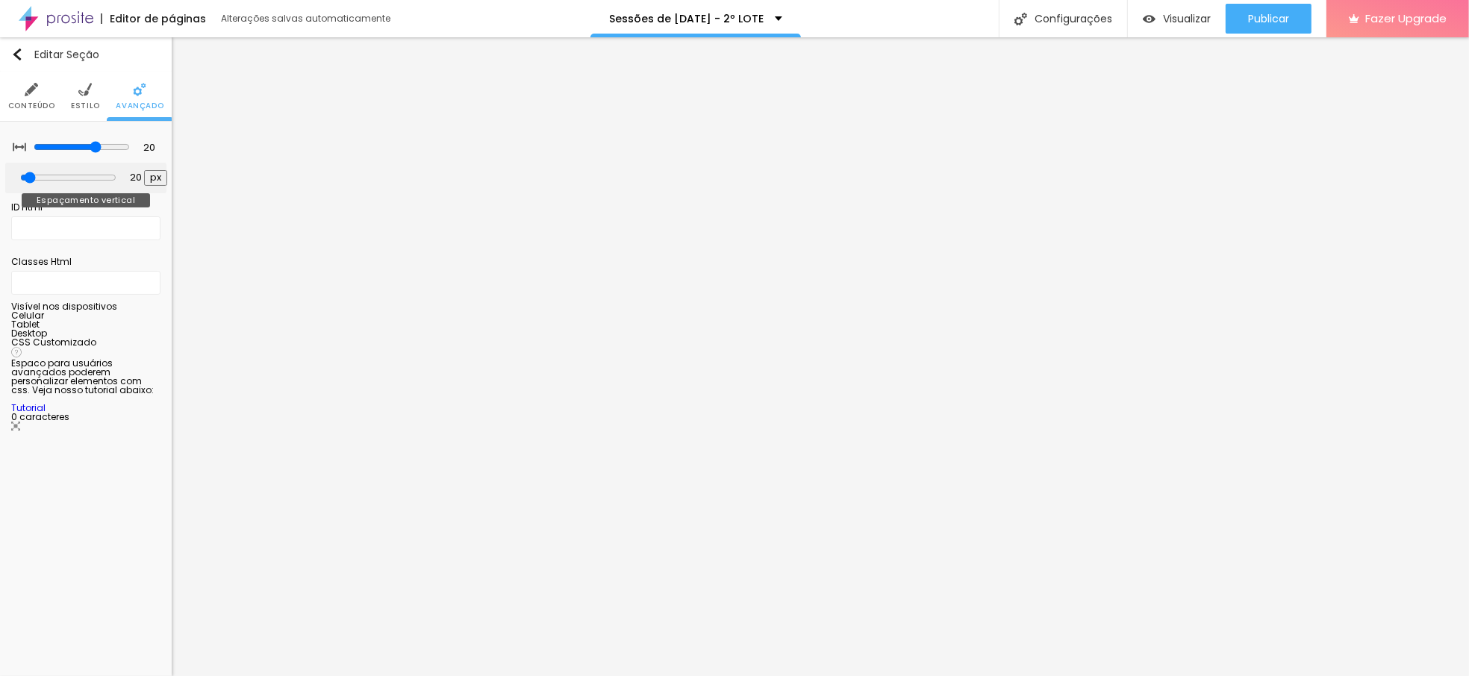
type input "0"
click at [28, 175] on input "range" at bounding box center [68, 177] width 81 height 7
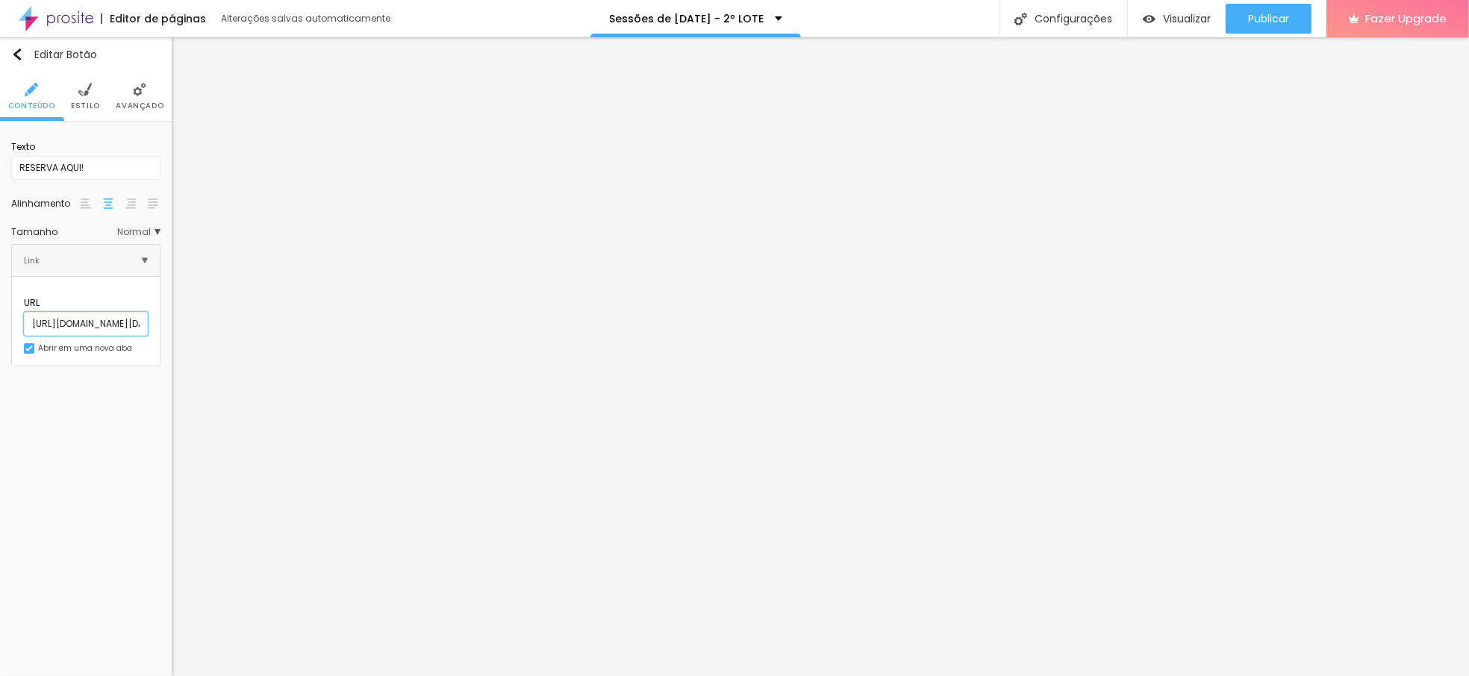
scroll to position [0, 212]
click at [111, 312] on input "[URL][DOMAIN_NAME][DATE]" at bounding box center [86, 324] width 124 height 24
paste input "de-[DATE]-2025-2-lote"
type input "[URL][DOMAIN_NAME][DATE]"
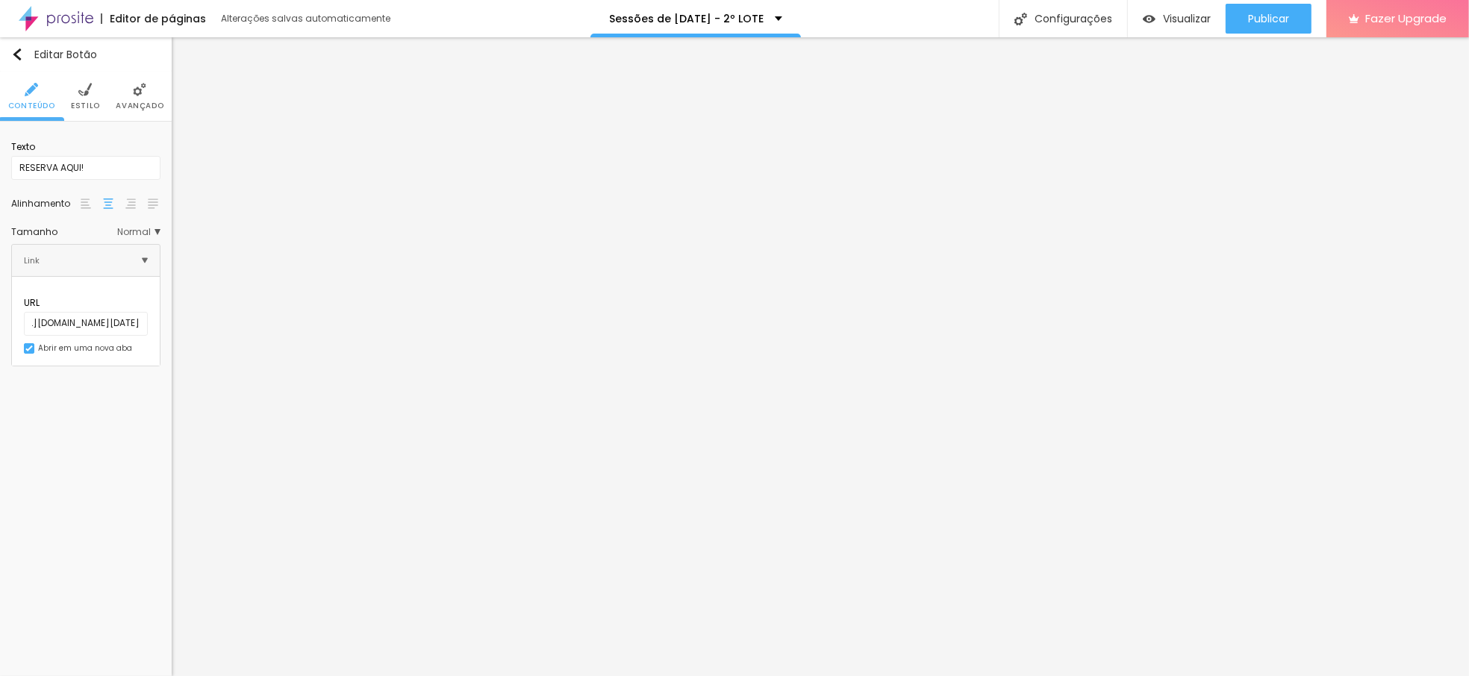
click at [71, 476] on div "Editar Botão Conteúdo Estilo Avançado Texto RESERVA AQUI! Alinhamento Tamanho N…" at bounding box center [86, 356] width 172 height 639
paste input "de-[DATE]-2025-2-lote"
type input "[URL][DOMAIN_NAME][DATE]"
click at [87, 417] on div "Editar Botão Conteúdo Estilo Avançado Texto RESERVA AQUI! Alinhamento Tamanho N…" at bounding box center [86, 356] width 172 height 639
paste input "de-[DATE]-2025-2-lote"
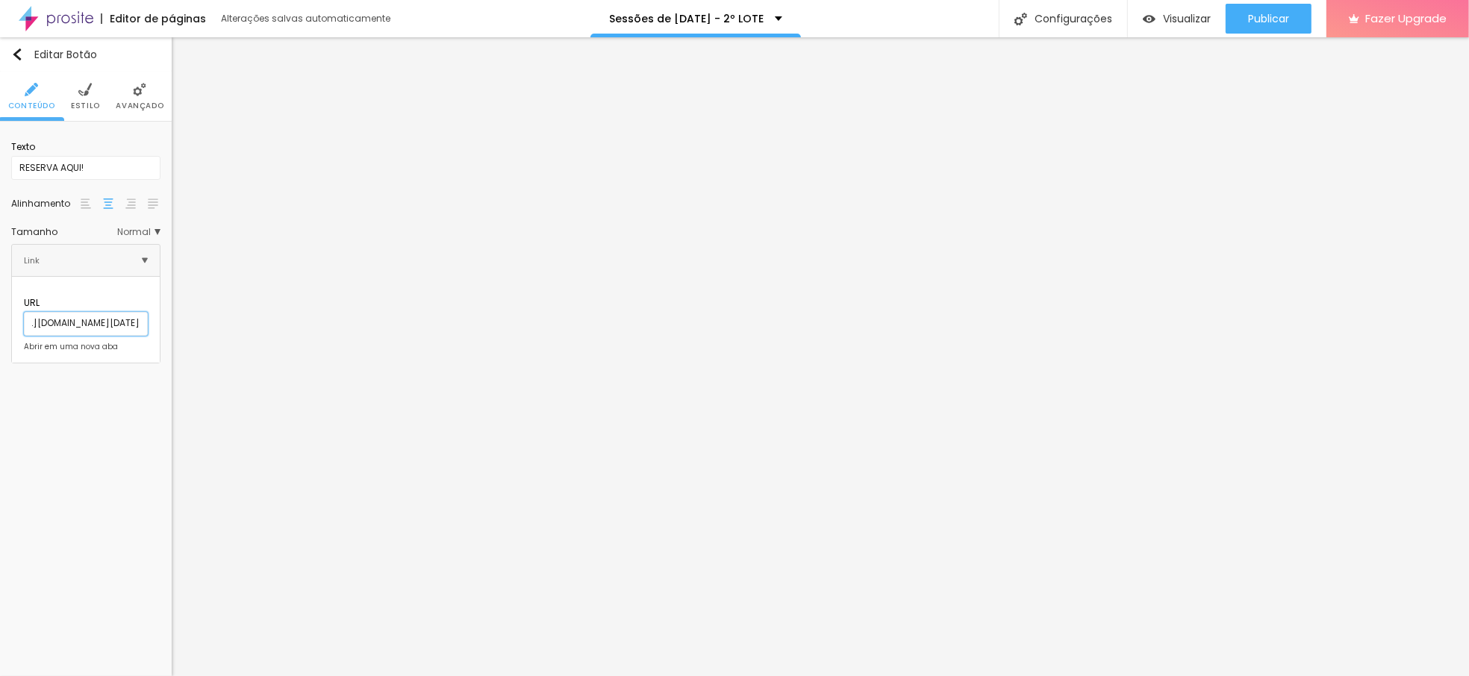
type input "[URL][DOMAIN_NAME][DATE]"
click at [48, 441] on div "Editar Botão Conteúdo Estilo Avançado Texto RESERVA AQUI! Alinhamento Tamanho N…" at bounding box center [86, 356] width 172 height 639
click at [130, 452] on div "Editar Seção Conteúdo Estilo Avançado Modo Encaixotado Encaixotado Completo" at bounding box center [86, 356] width 172 height 639
click at [90, 90] on img at bounding box center [84, 89] width 13 height 13
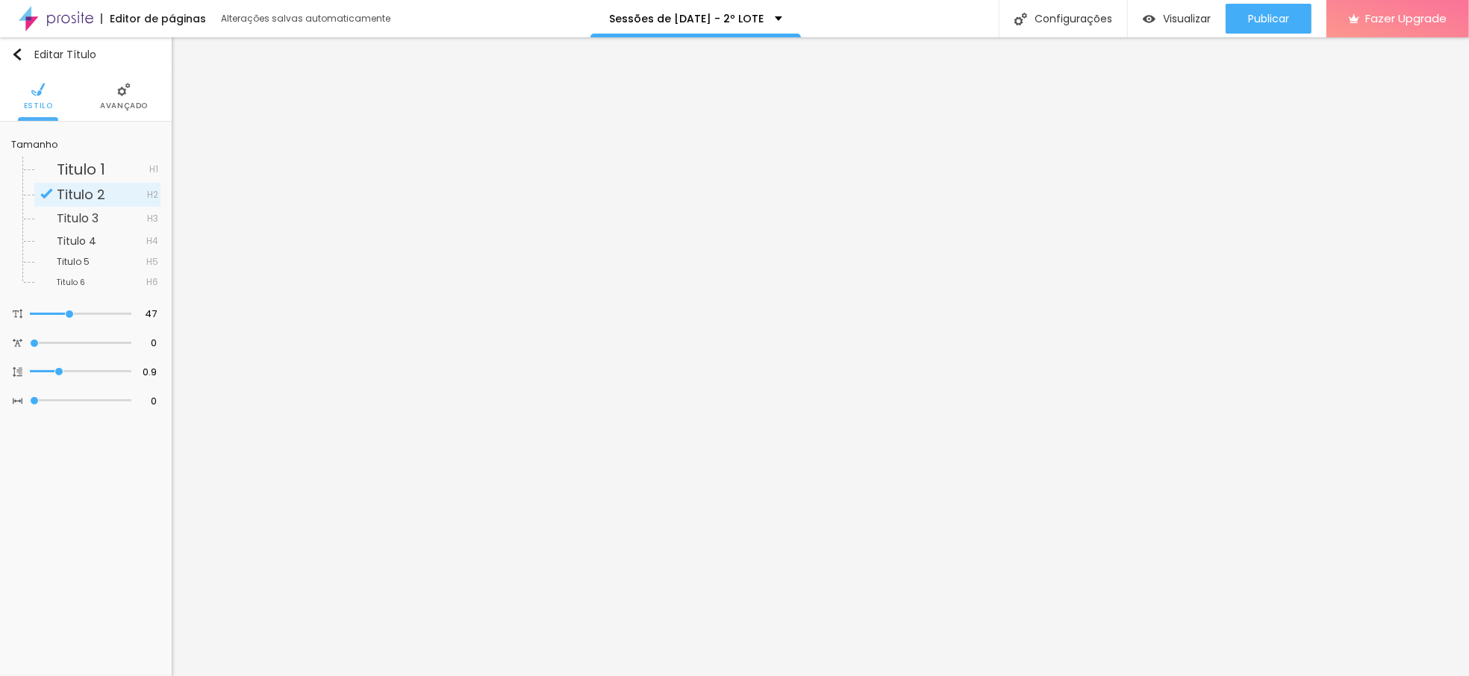
click at [131, 78] on li "Avançado" at bounding box center [124, 96] width 48 height 49
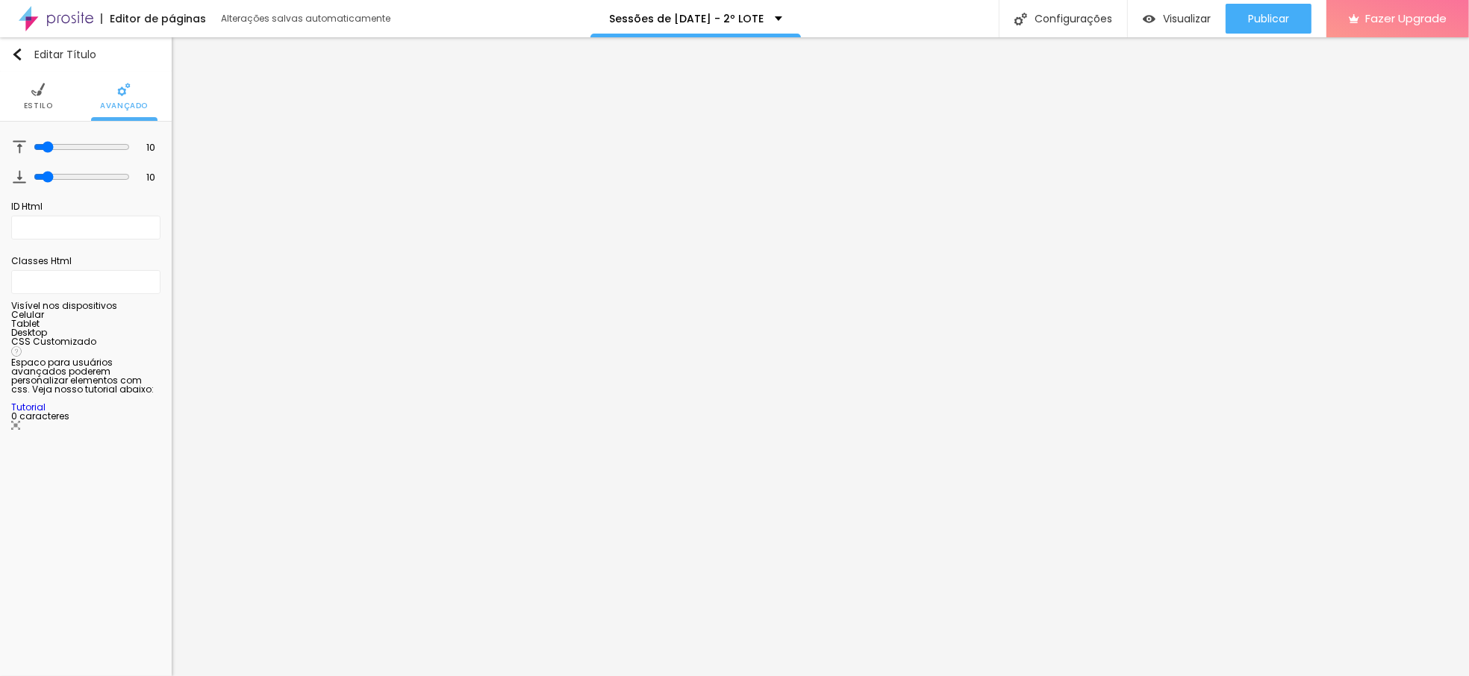
click at [40, 90] on img at bounding box center [37, 89] width 13 height 13
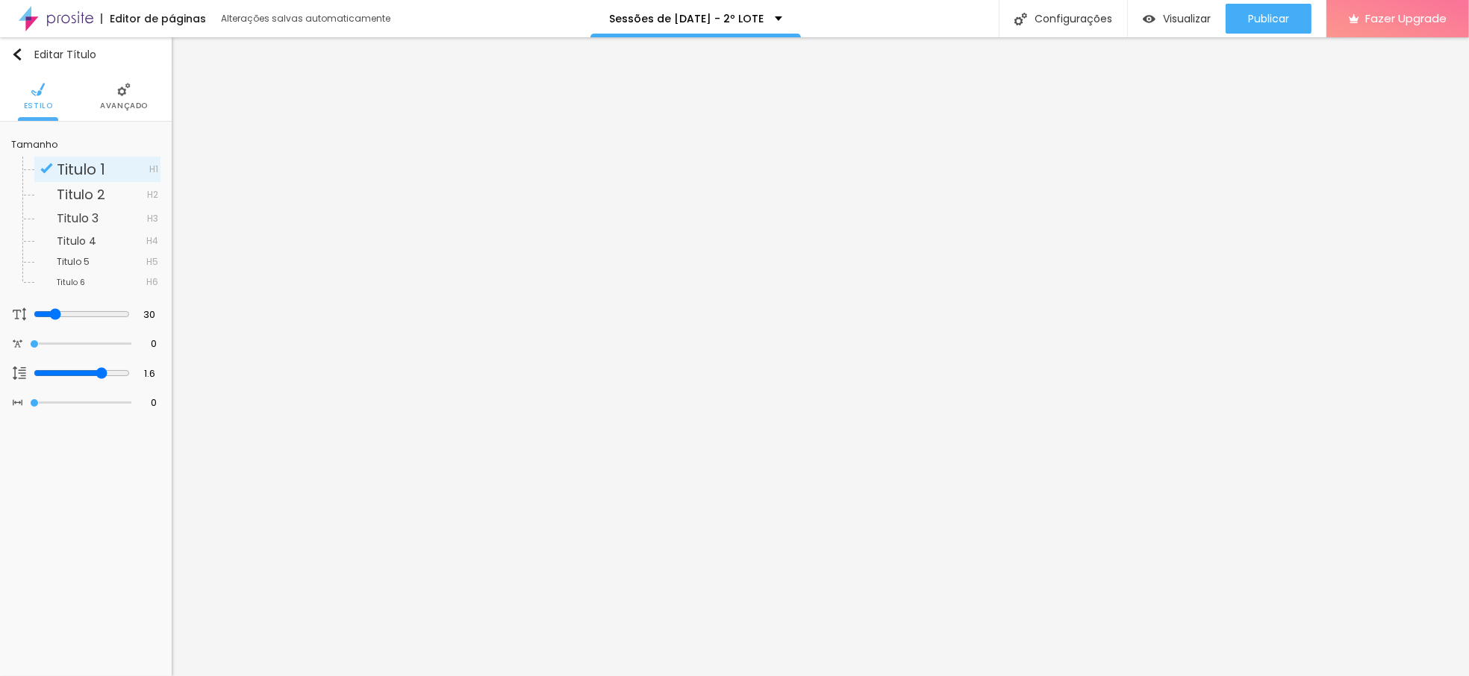
drag, startPoint x: 102, startPoint y: 93, endPoint x: 75, endPoint y: 93, distance: 26.1
click at [102, 93] on li "Avançado" at bounding box center [124, 96] width 48 height 49
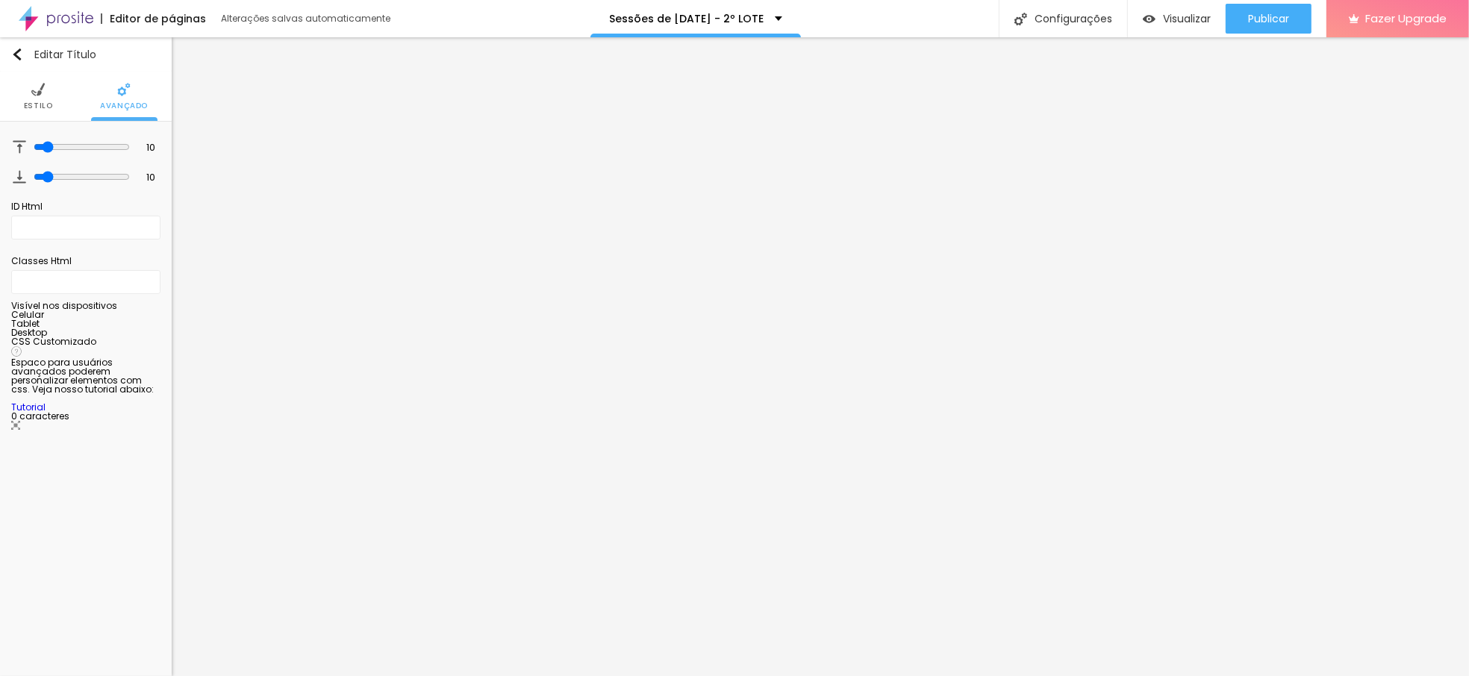
click at [42, 85] on img at bounding box center [37, 89] width 13 height 13
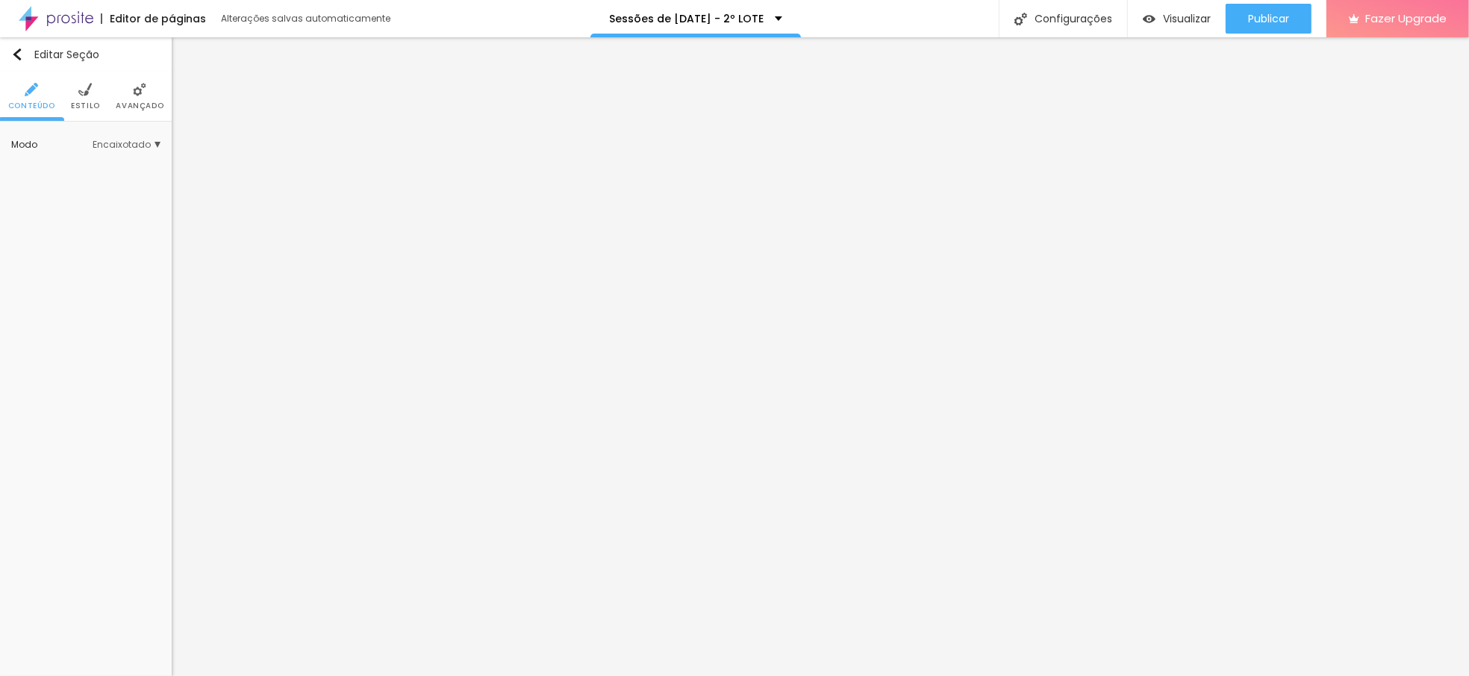
click at [96, 88] on li "Estilo" at bounding box center [85, 96] width 29 height 49
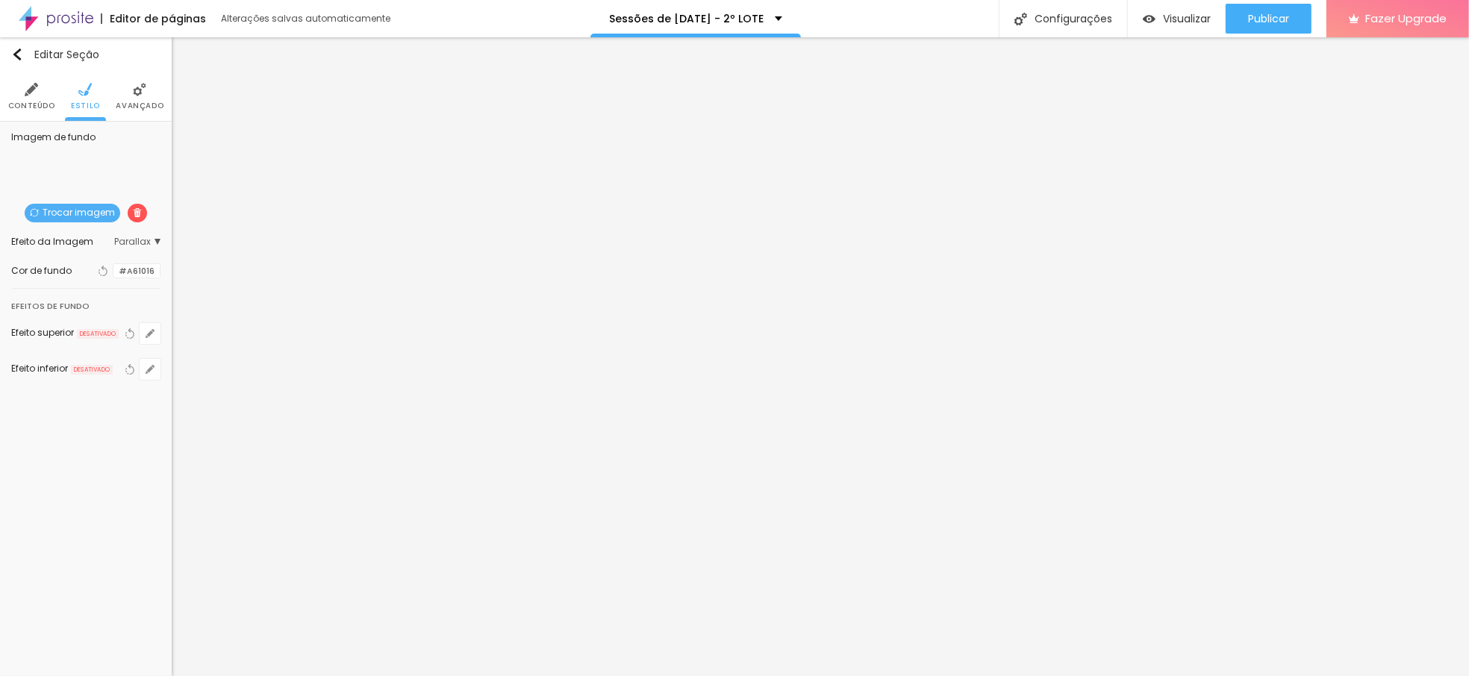
click at [45, 208] on span "Trocar imagem" at bounding box center [73, 213] width 96 height 19
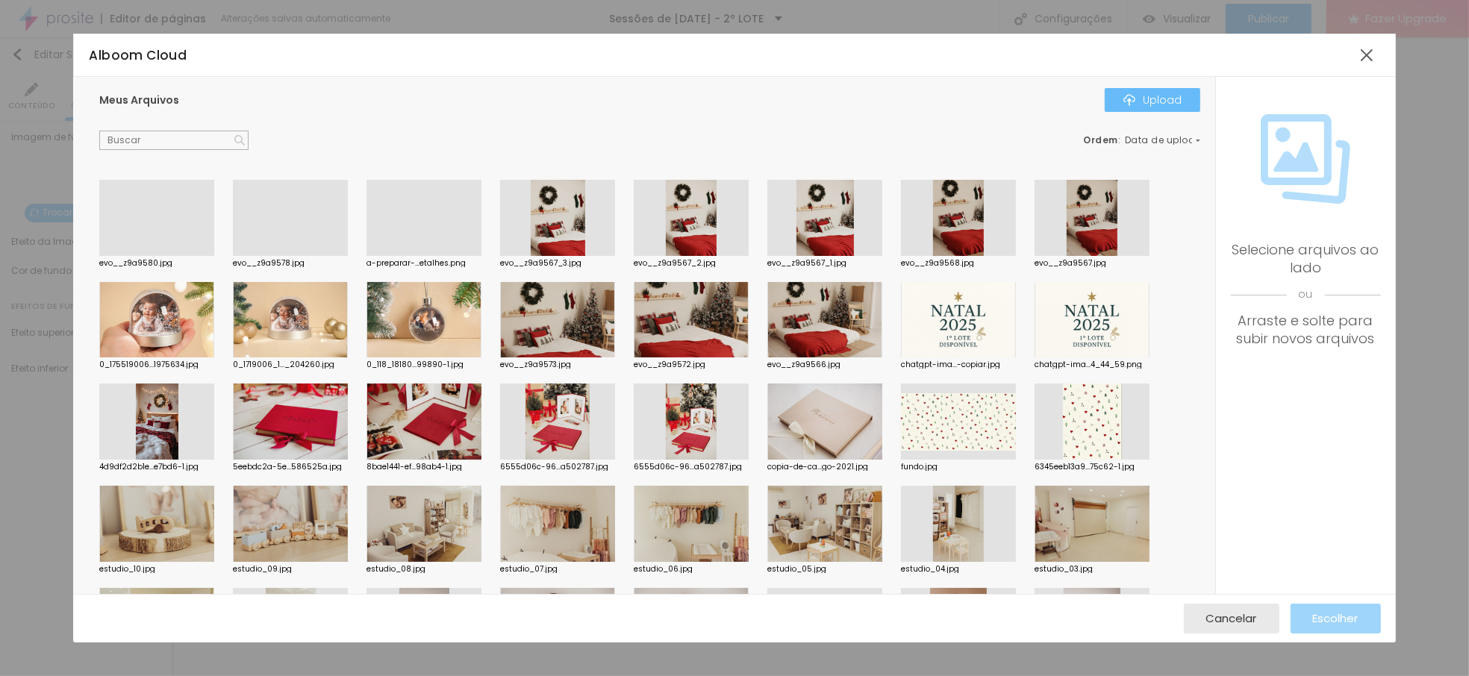
click at [1164, 96] on div "Upload" at bounding box center [1153, 100] width 58 height 12
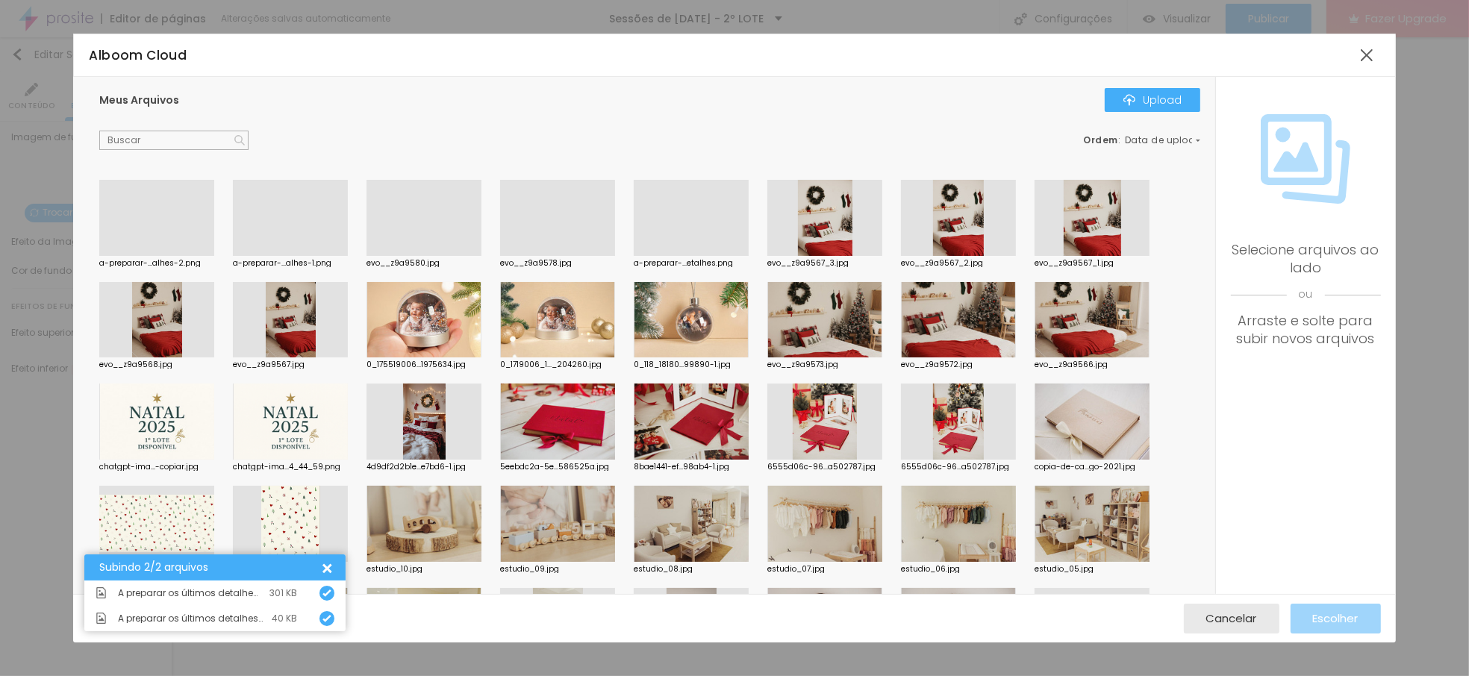
click at [147, 256] on div at bounding box center [156, 256] width 115 height 0
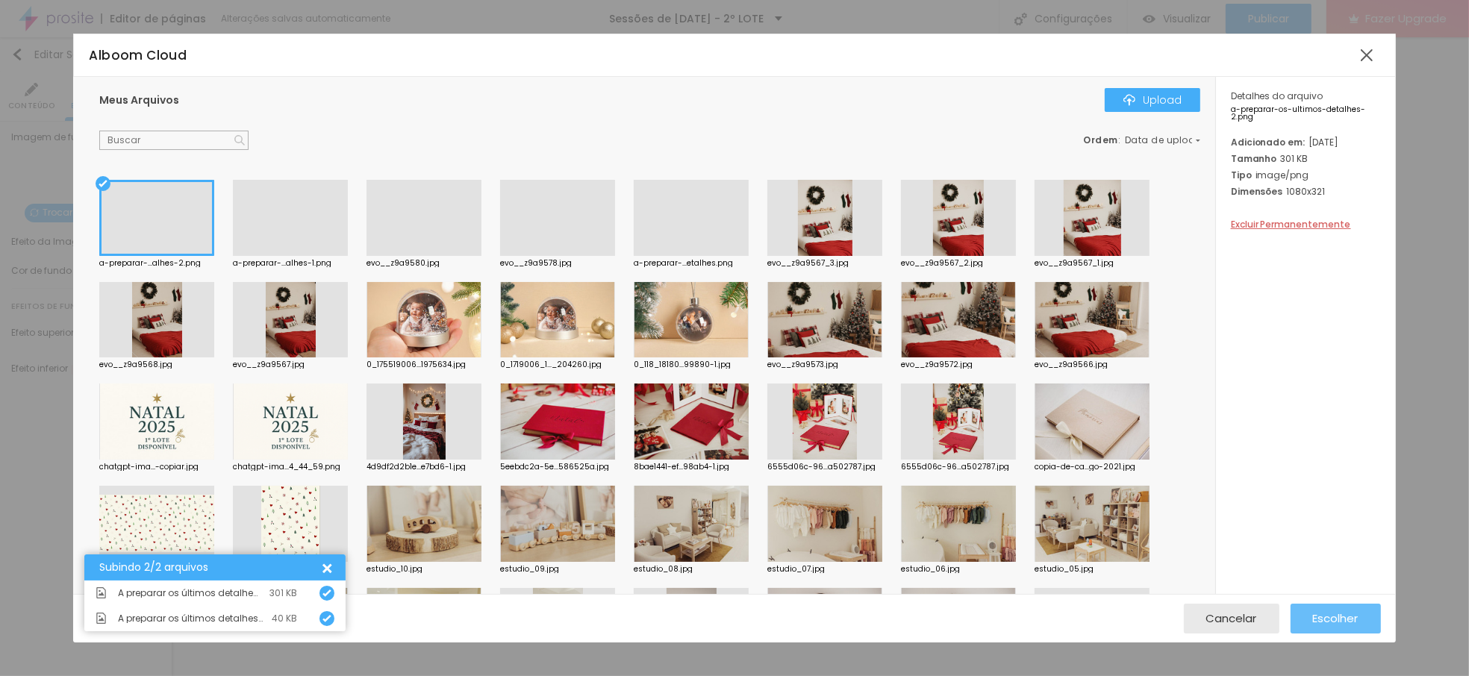
click at [1351, 619] on span "Escolher" at bounding box center [1336, 618] width 46 height 13
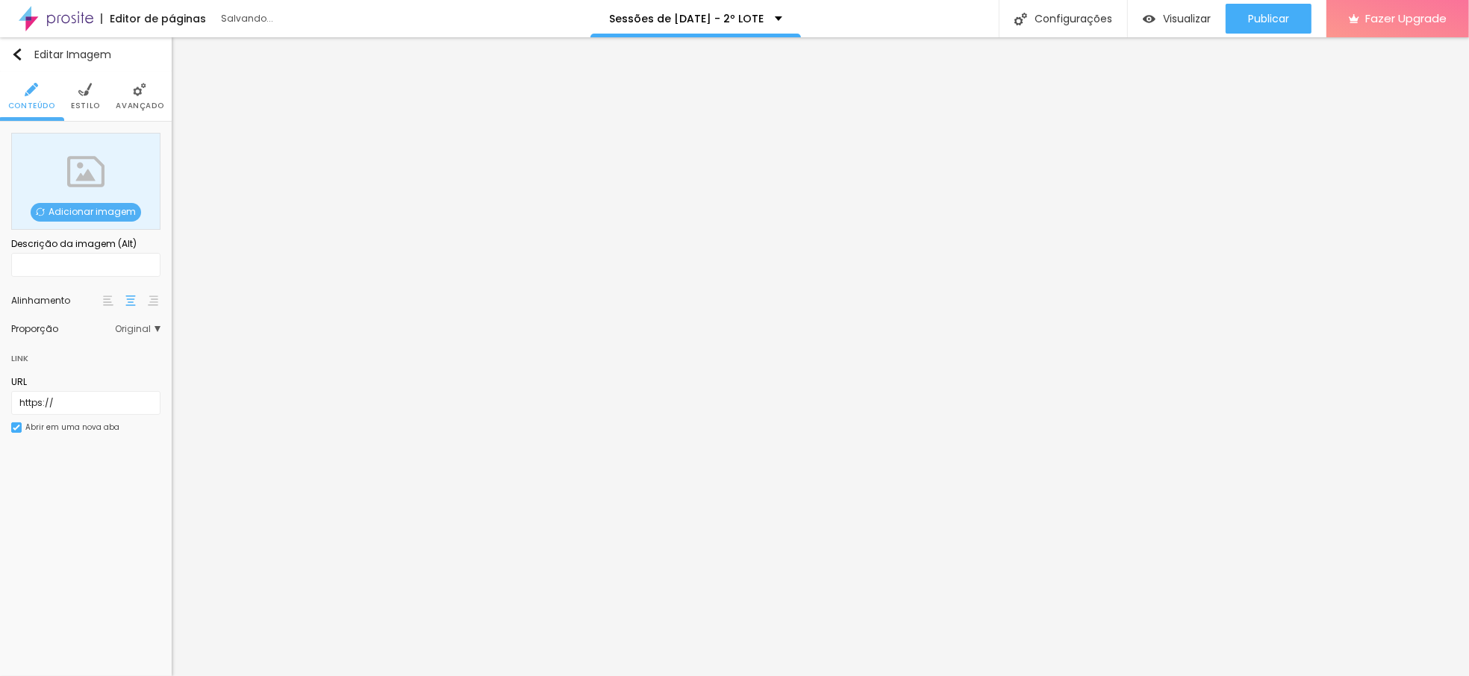
click at [71, 208] on span "Adicionar imagem" at bounding box center [86, 212] width 111 height 19
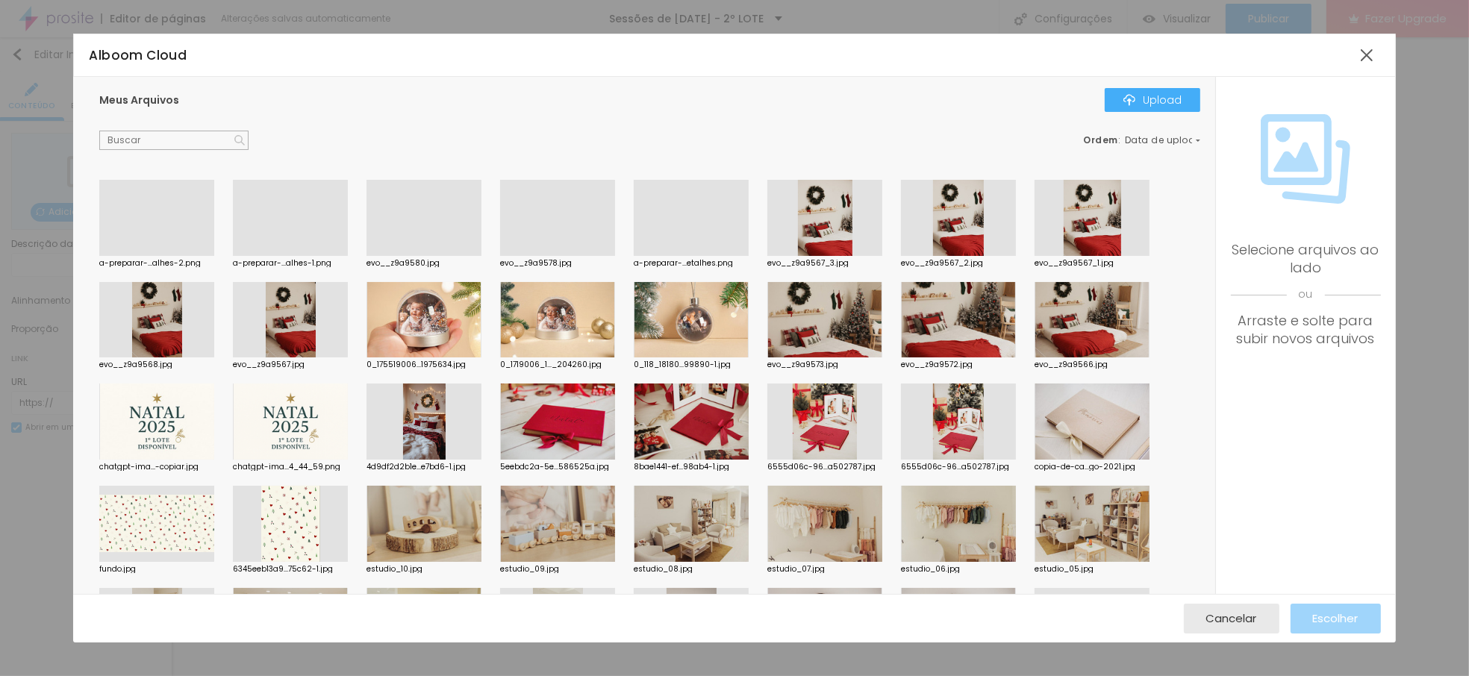
click at [162, 256] on div at bounding box center [156, 256] width 115 height 0
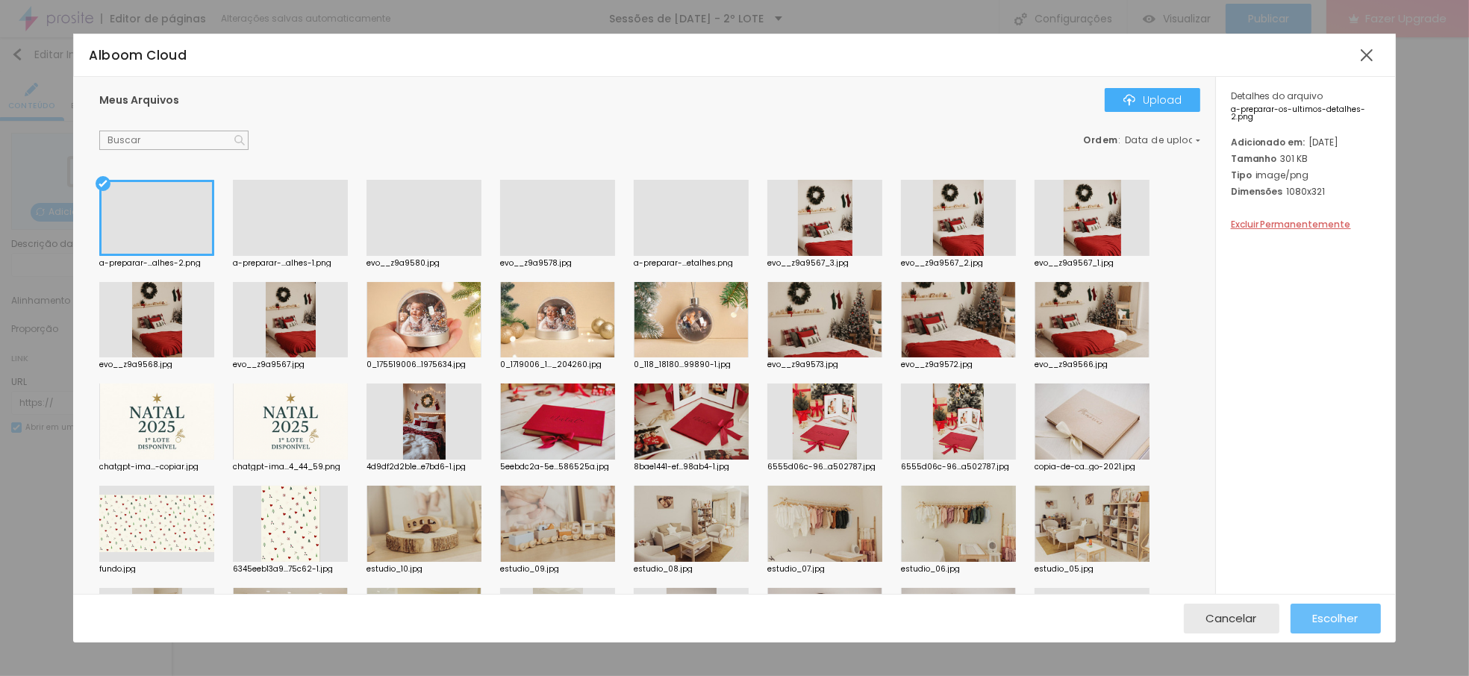
click at [1348, 623] on span "Escolher" at bounding box center [1336, 618] width 46 height 13
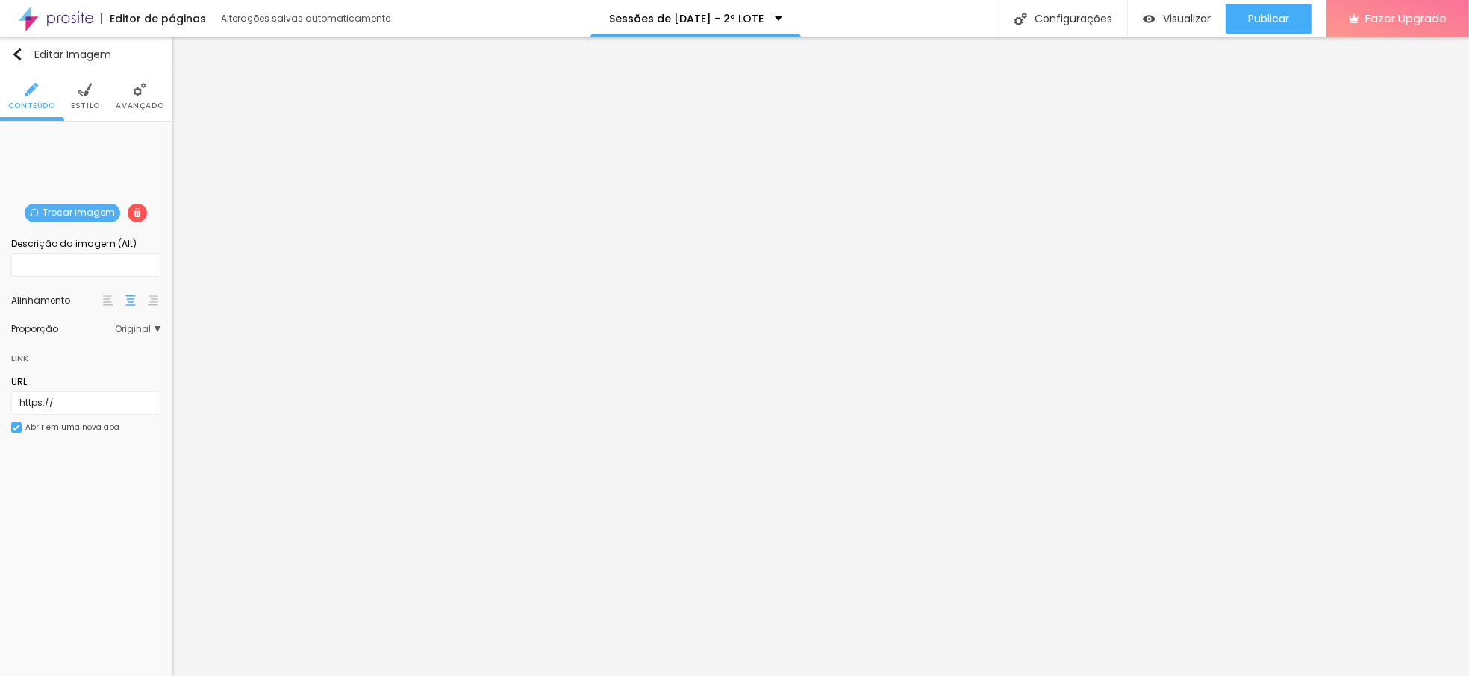
click at [79, 90] on img at bounding box center [84, 89] width 13 height 13
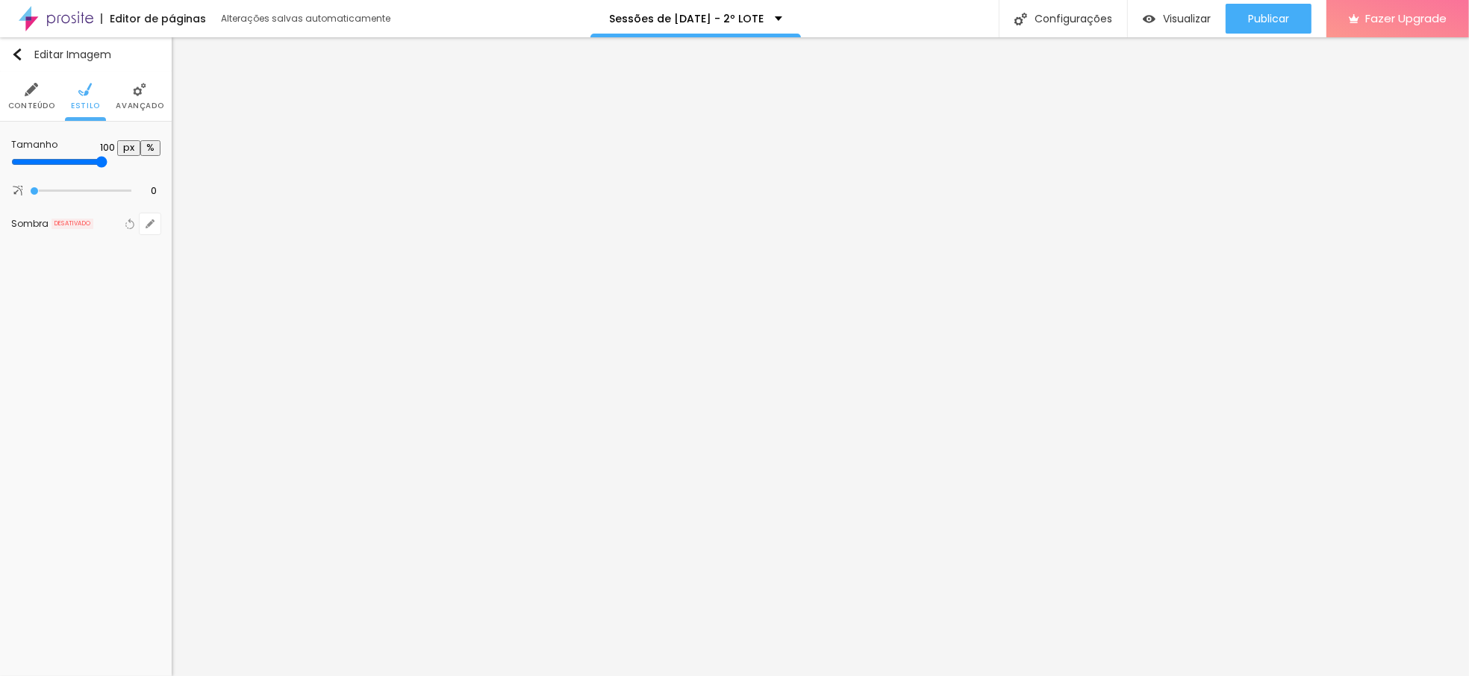
click at [135, 93] on img at bounding box center [139, 89] width 13 height 13
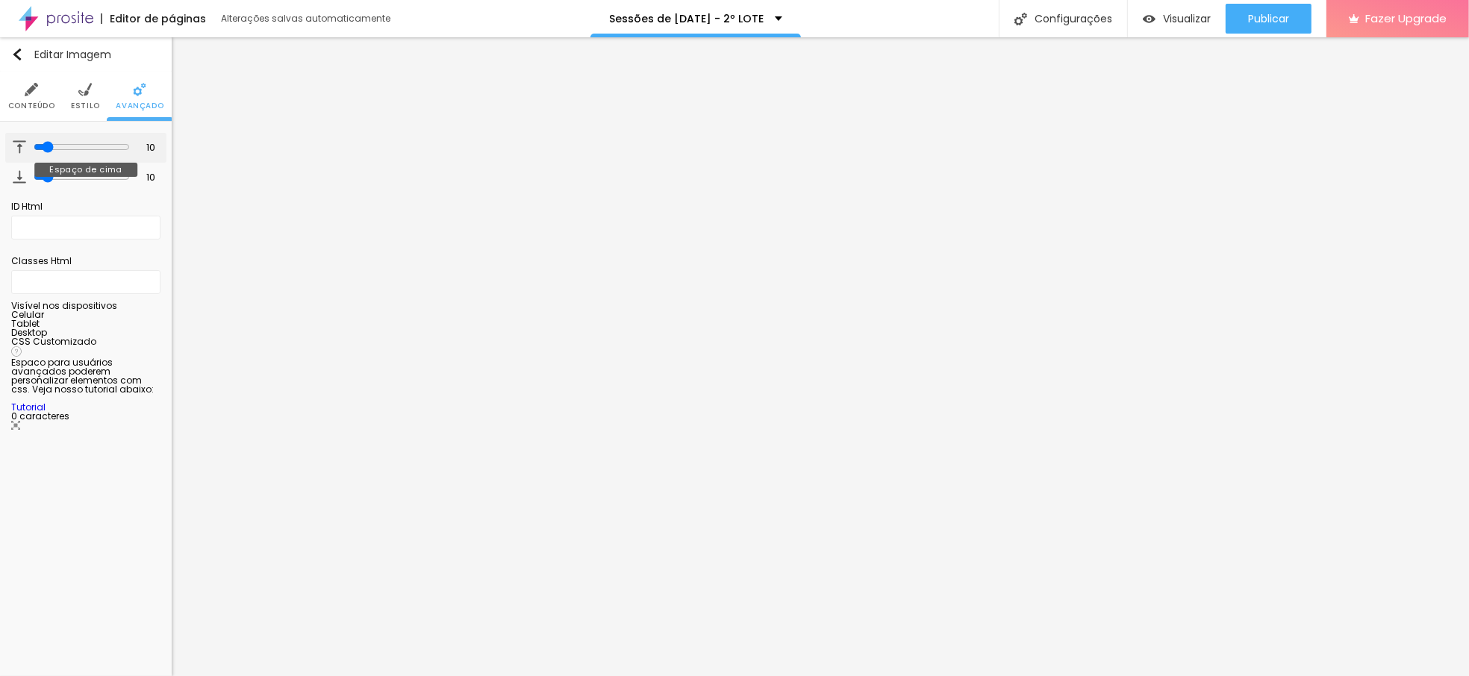
type input "15"
type input "24"
type input "33"
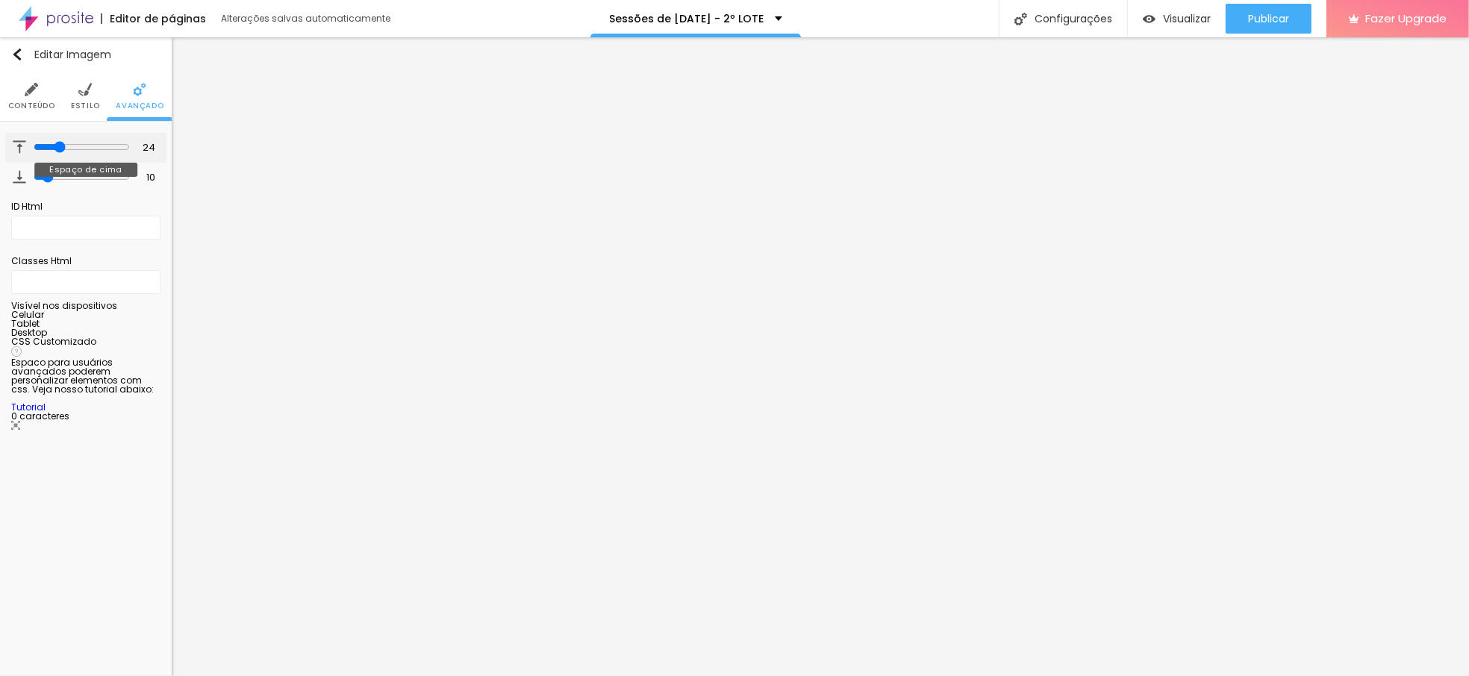
type input "33"
type input "61"
type input "65"
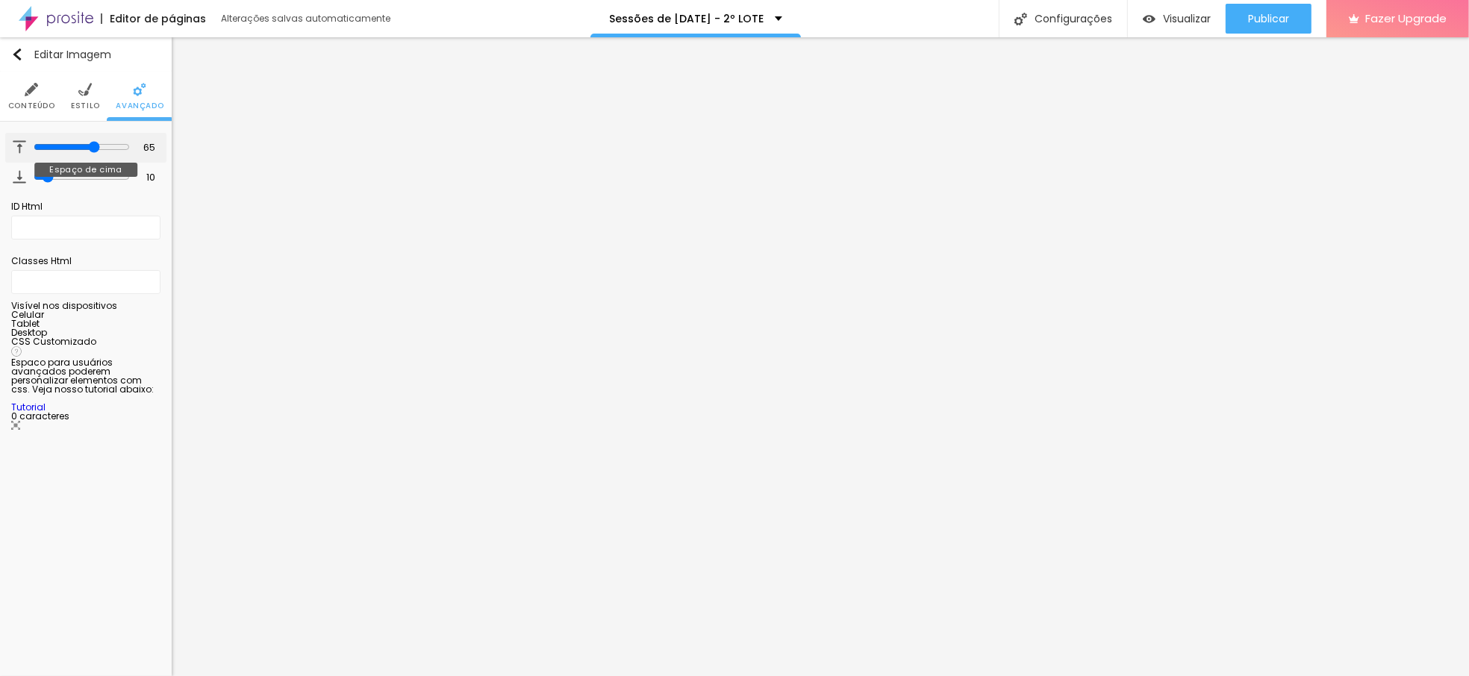
type input "68"
type input "71"
type input "77"
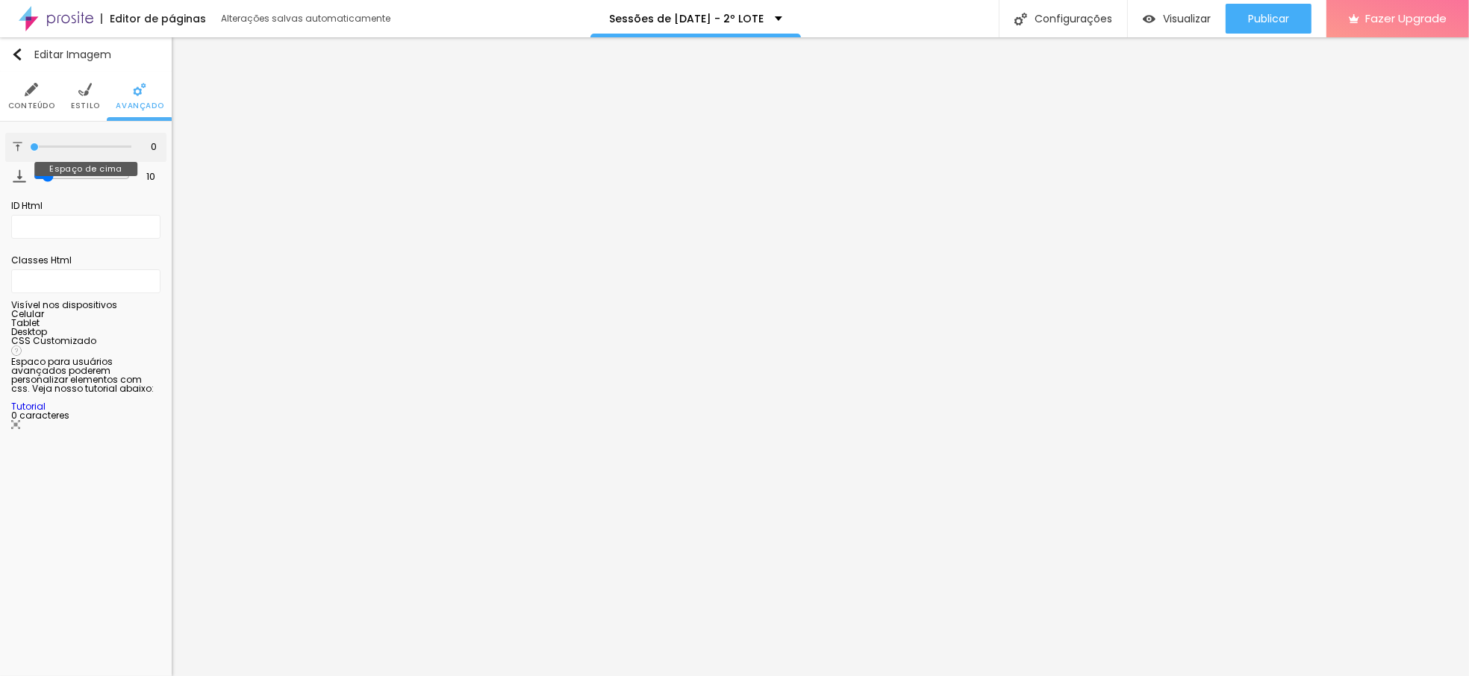
drag, startPoint x: 41, startPoint y: 145, endPoint x: -43, endPoint y: 161, distance: 85.1
click at [30, 151] on input "range" at bounding box center [81, 146] width 102 height 7
drag, startPoint x: 40, startPoint y: 173, endPoint x: -118, endPoint y: 174, distance: 157.5
click at [30, 174] on input "range" at bounding box center [81, 175] width 102 height 7
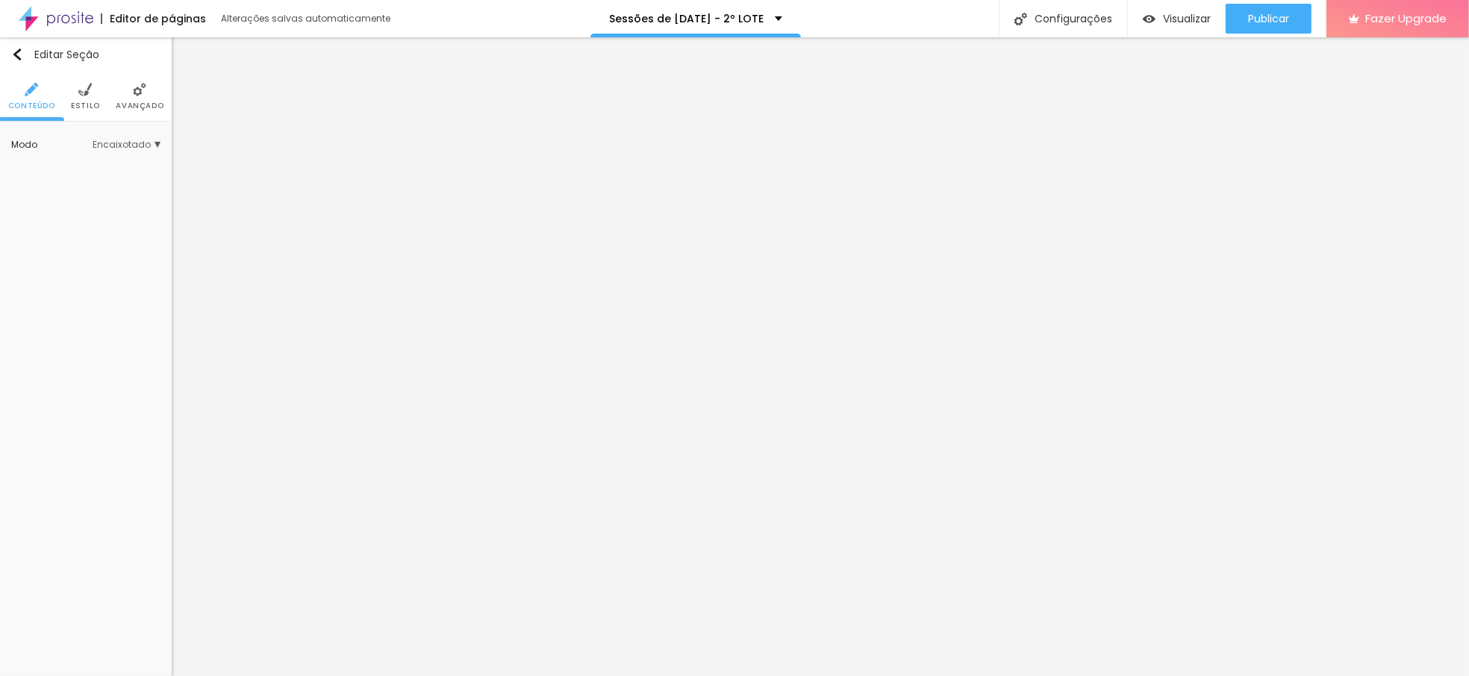
click at [79, 85] on img at bounding box center [84, 89] width 13 height 13
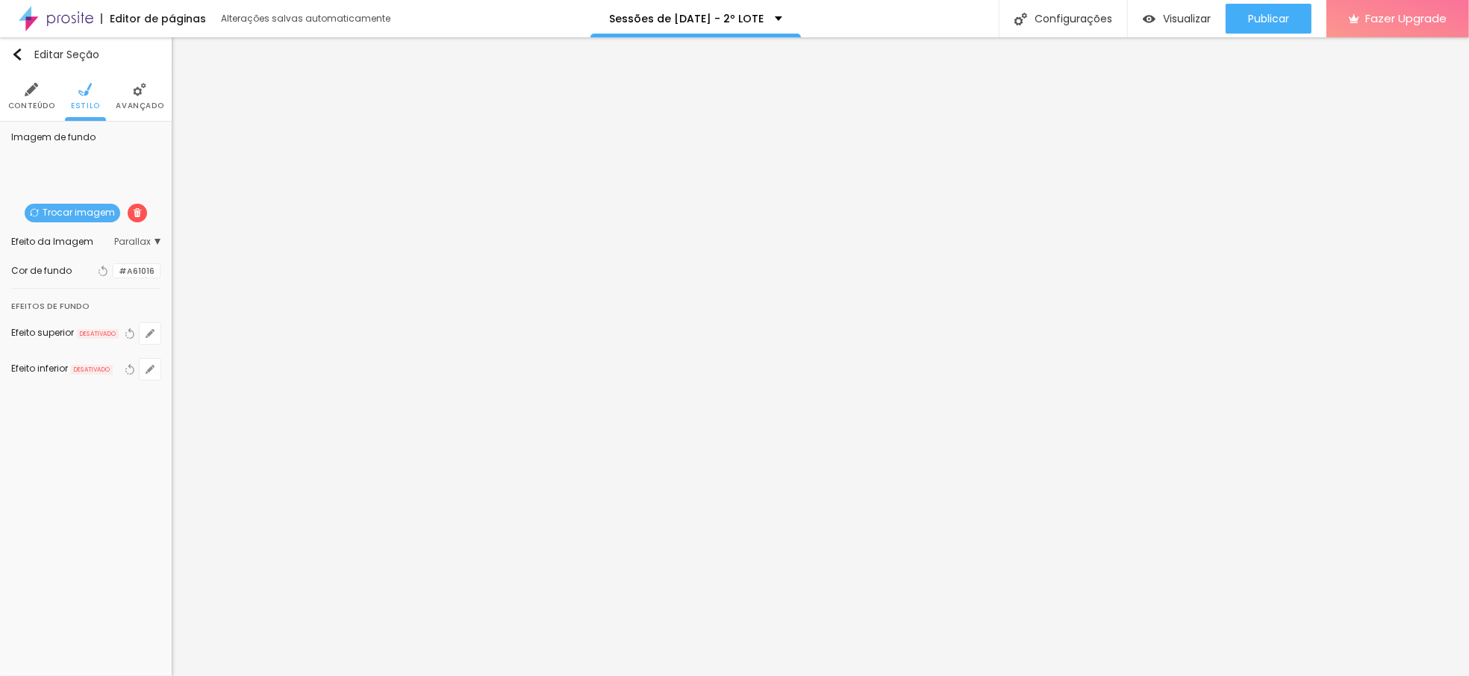
click at [139, 107] on span "Avançado" at bounding box center [140, 105] width 48 height 7
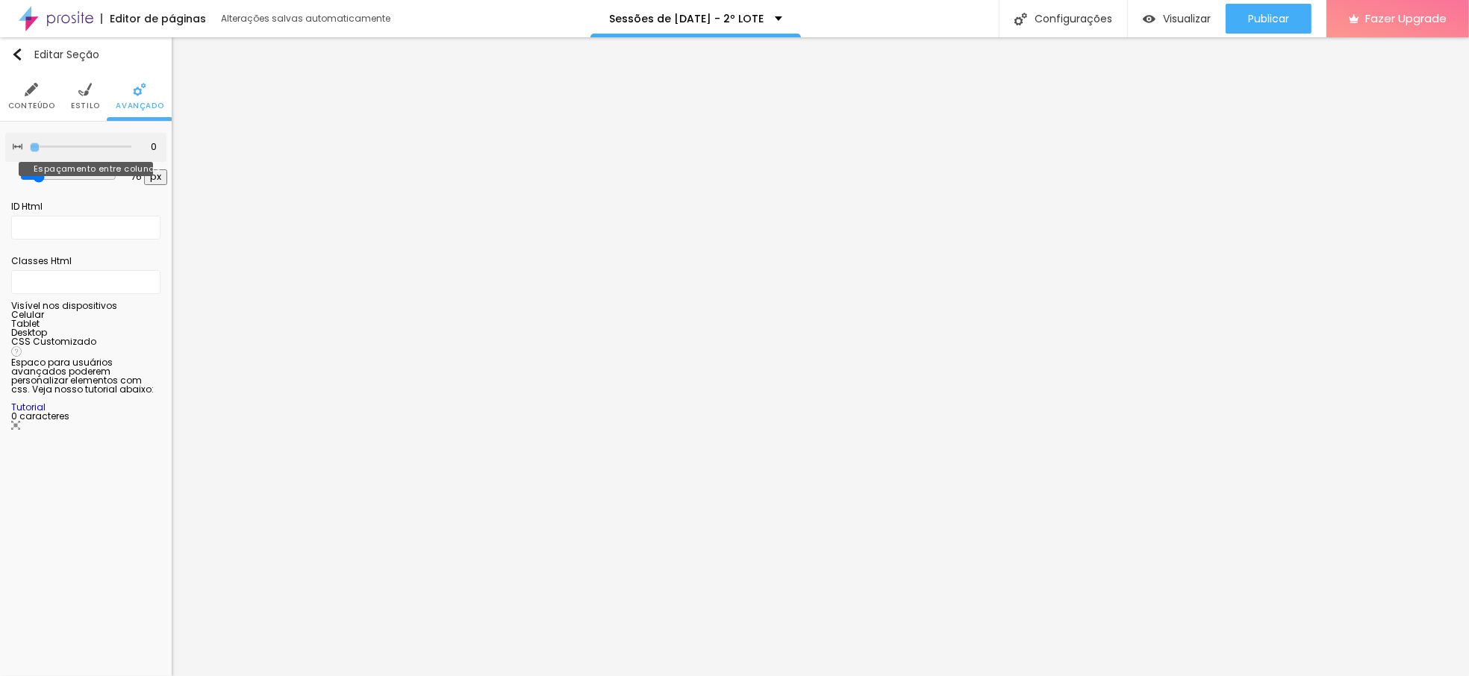
drag, startPoint x: 36, startPoint y: 146, endPoint x: 0, endPoint y: 164, distance: 40.1
click at [30, 147] on input "range" at bounding box center [81, 146] width 102 height 7
drag, startPoint x: 40, startPoint y: 178, endPoint x: -26, endPoint y: 169, distance: 67.1
click at [28, 173] on input "range" at bounding box center [68, 176] width 81 height 7
click at [88, 95] on img at bounding box center [84, 89] width 13 height 13
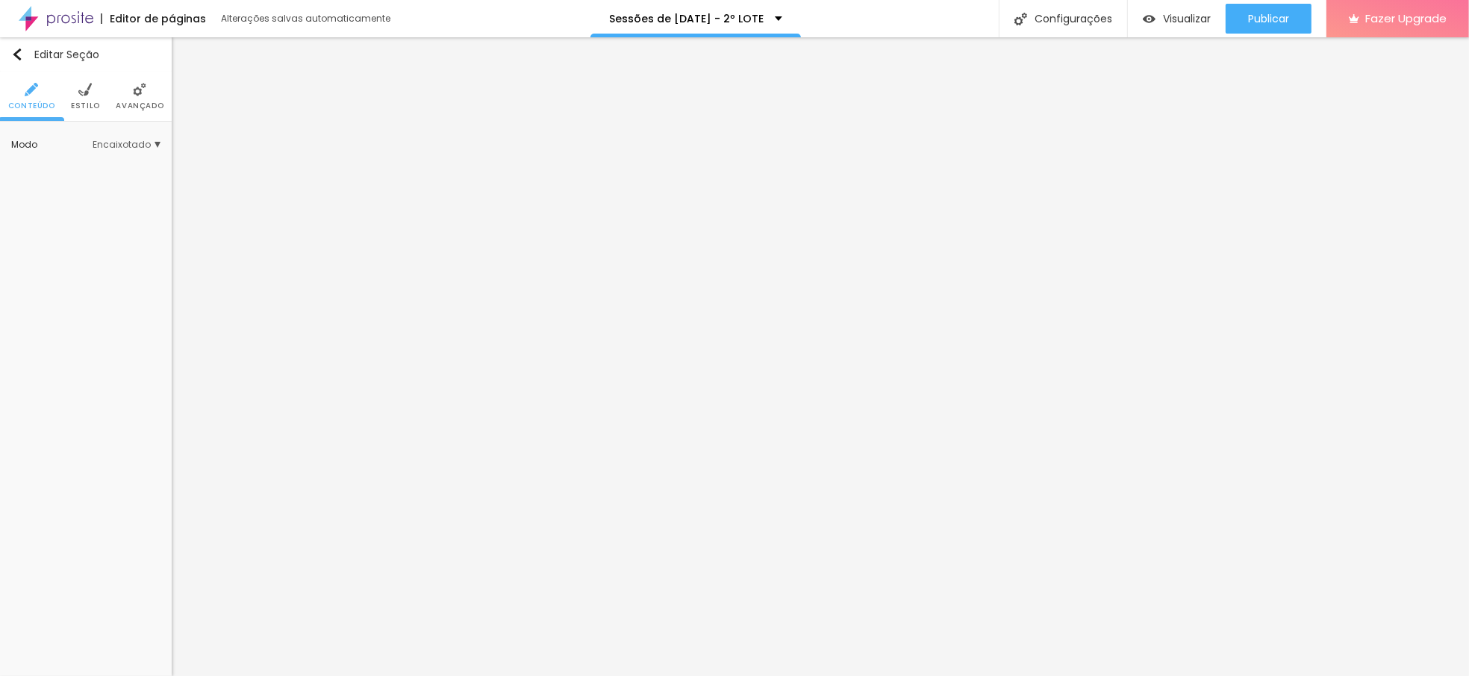
click at [99, 94] on ul "Conteúdo Estilo Avançado" at bounding box center [86, 97] width 172 height 50
click at [75, 95] on li "Estilo" at bounding box center [85, 96] width 29 height 49
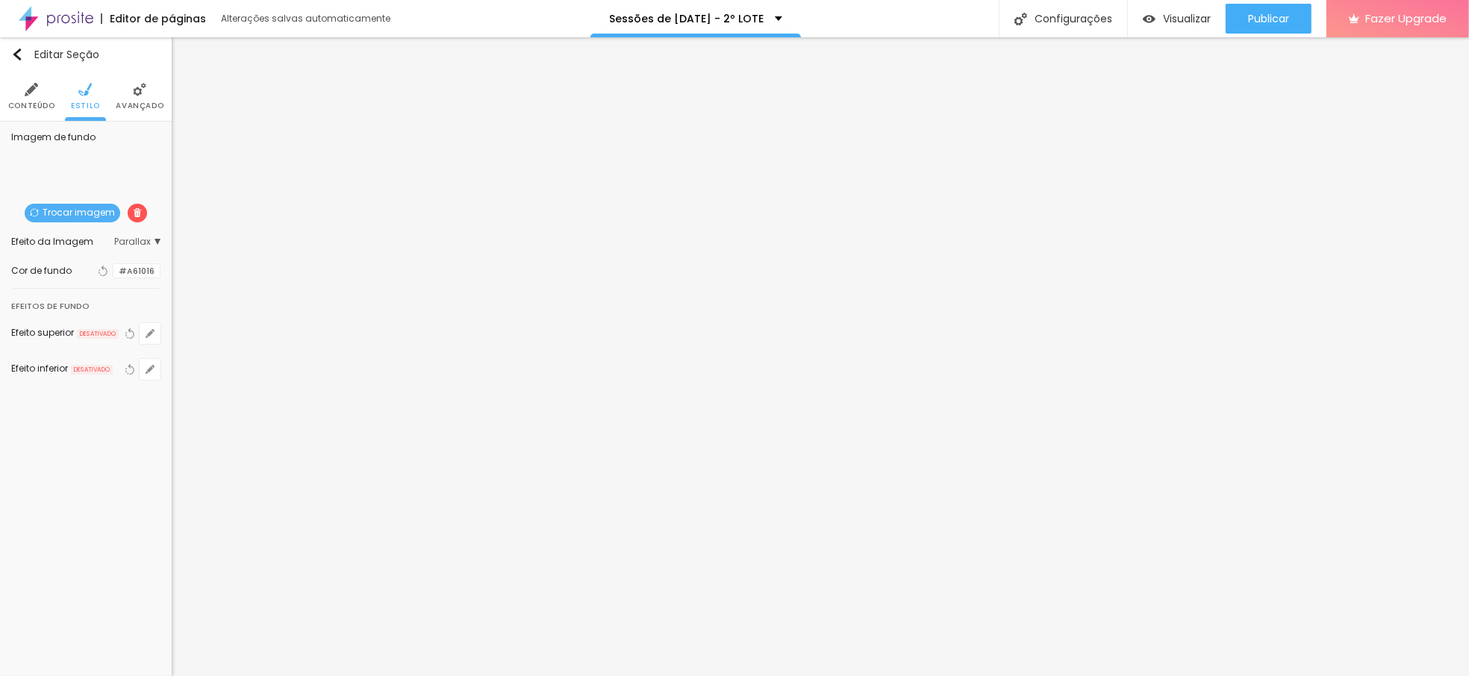
click at [137, 215] on img at bounding box center [137, 212] width 9 height 9
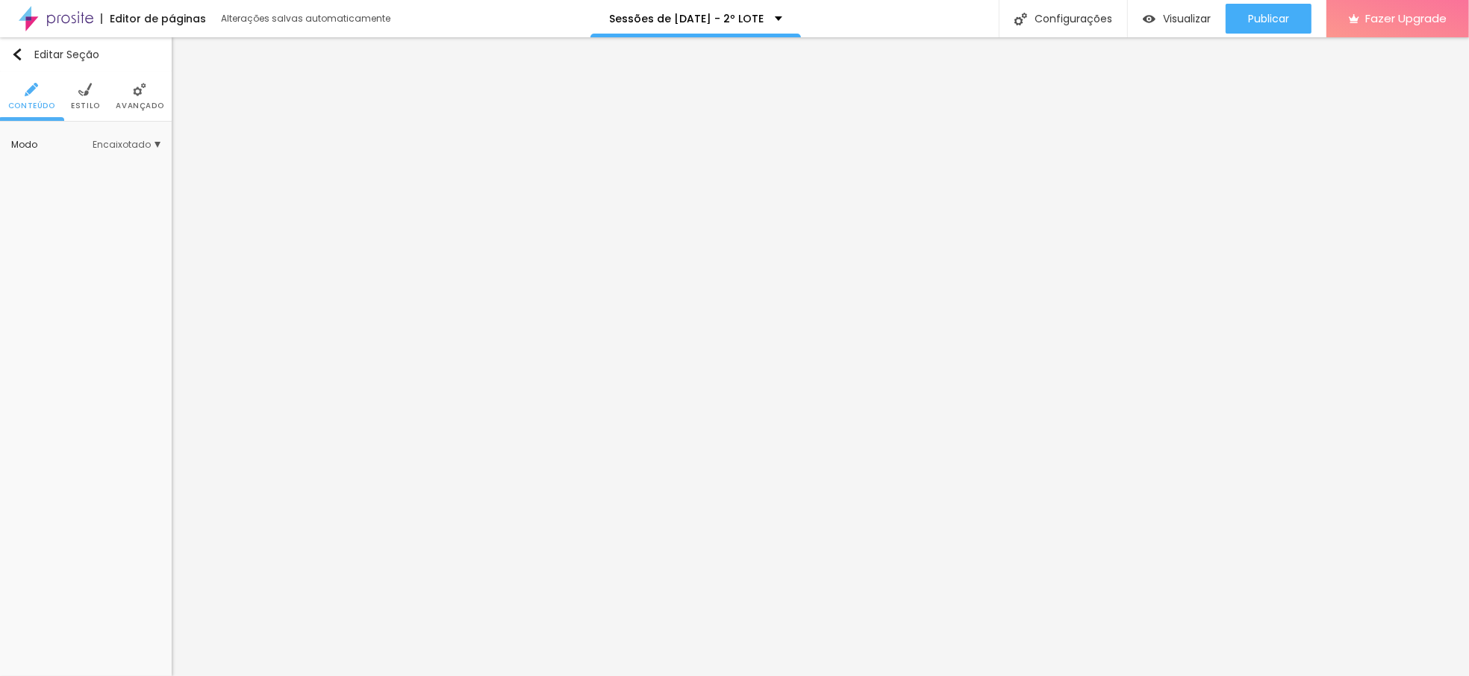
click at [79, 93] on img at bounding box center [84, 89] width 13 height 13
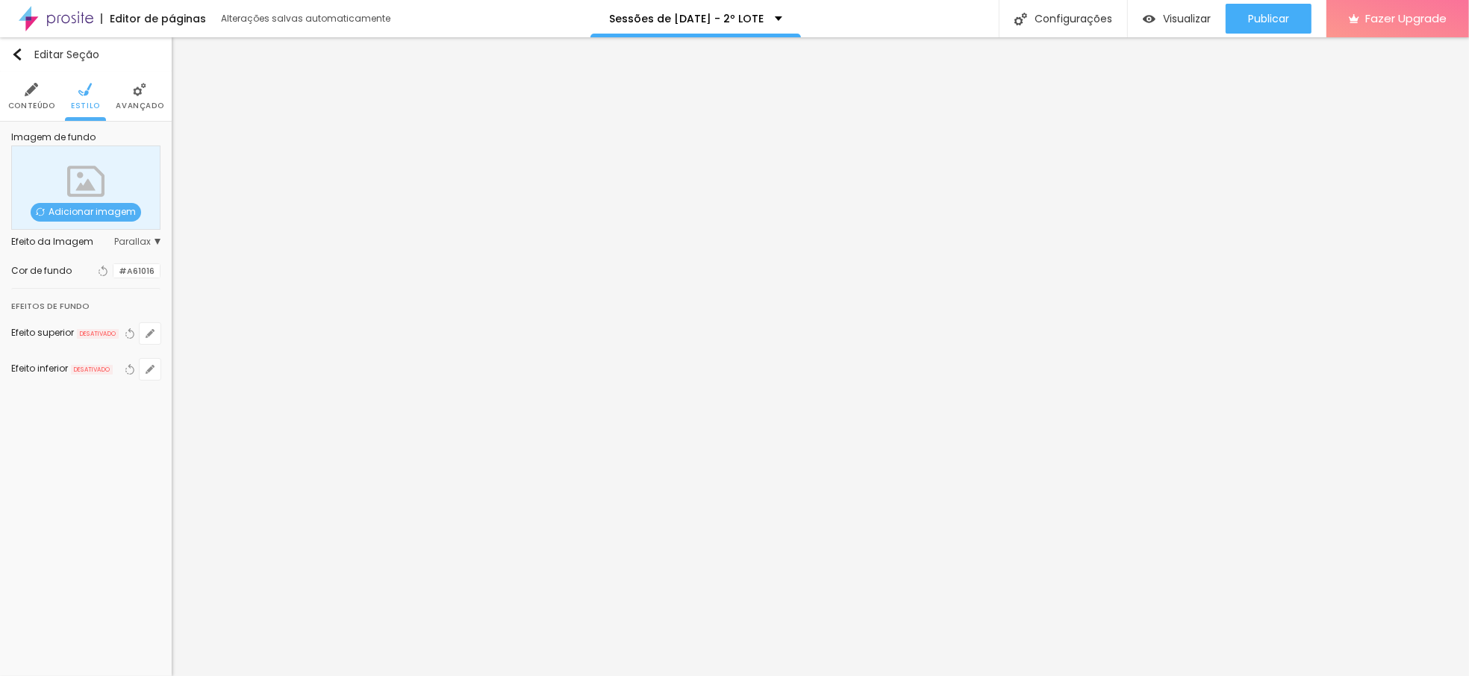
click at [113, 277] on div at bounding box center [113, 271] width 0 height 14
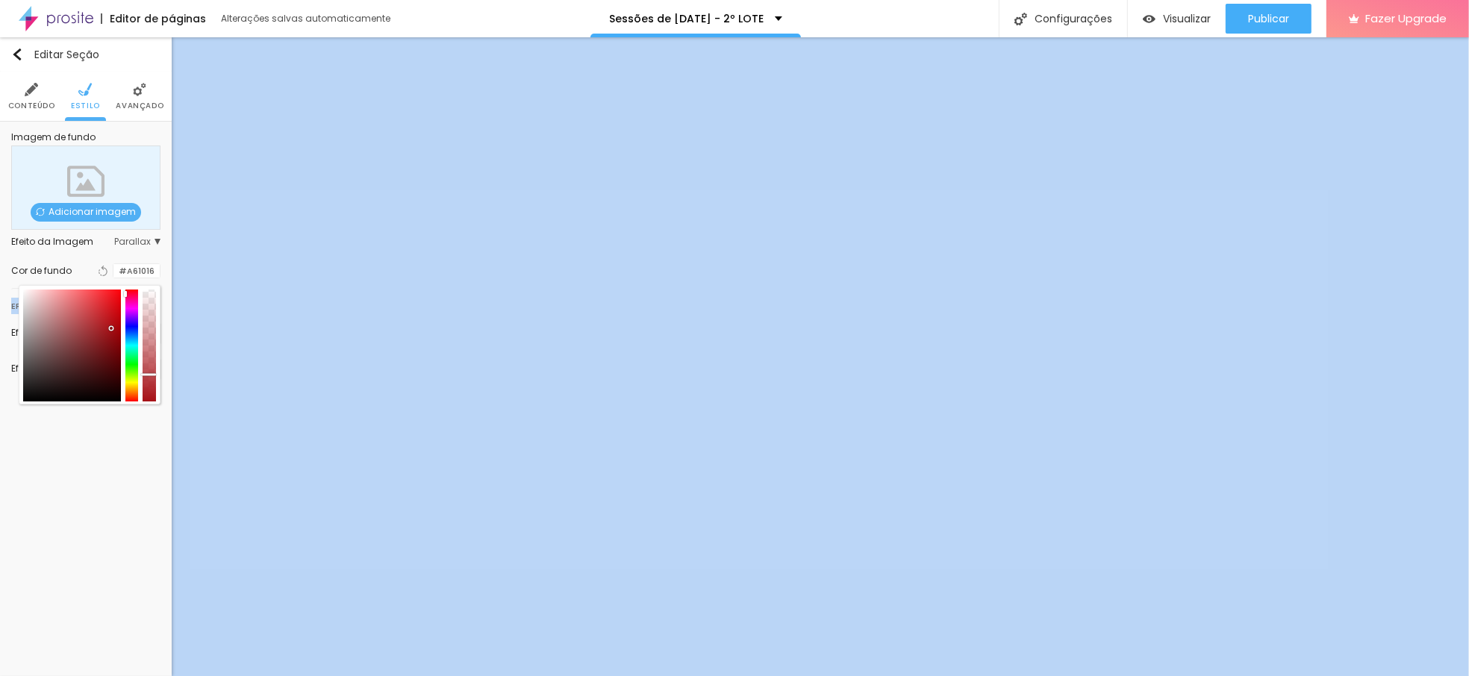
drag, startPoint x: 149, startPoint y: 346, endPoint x: 163, endPoint y: 375, distance: 32.4
click at [163, 375] on div "Imagem de fundo Adicionar imagem Efeito da Imagem Parallax Nenhum Parallax Cor …" at bounding box center [86, 265] width 172 height 287
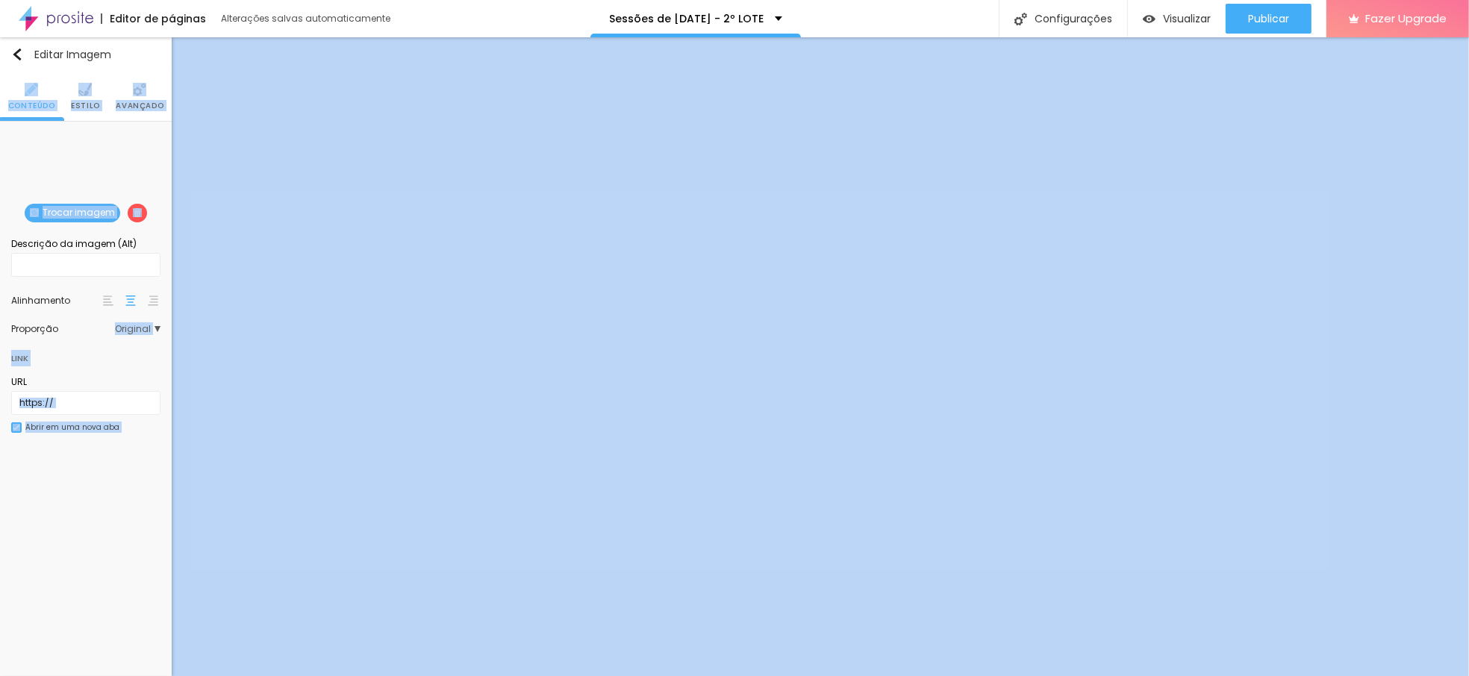
click at [31, 543] on div "Editar Imagem Conteúdo Estilo Avançado Trocar imagem Descrição da imagem (Alt) …" at bounding box center [86, 356] width 172 height 639
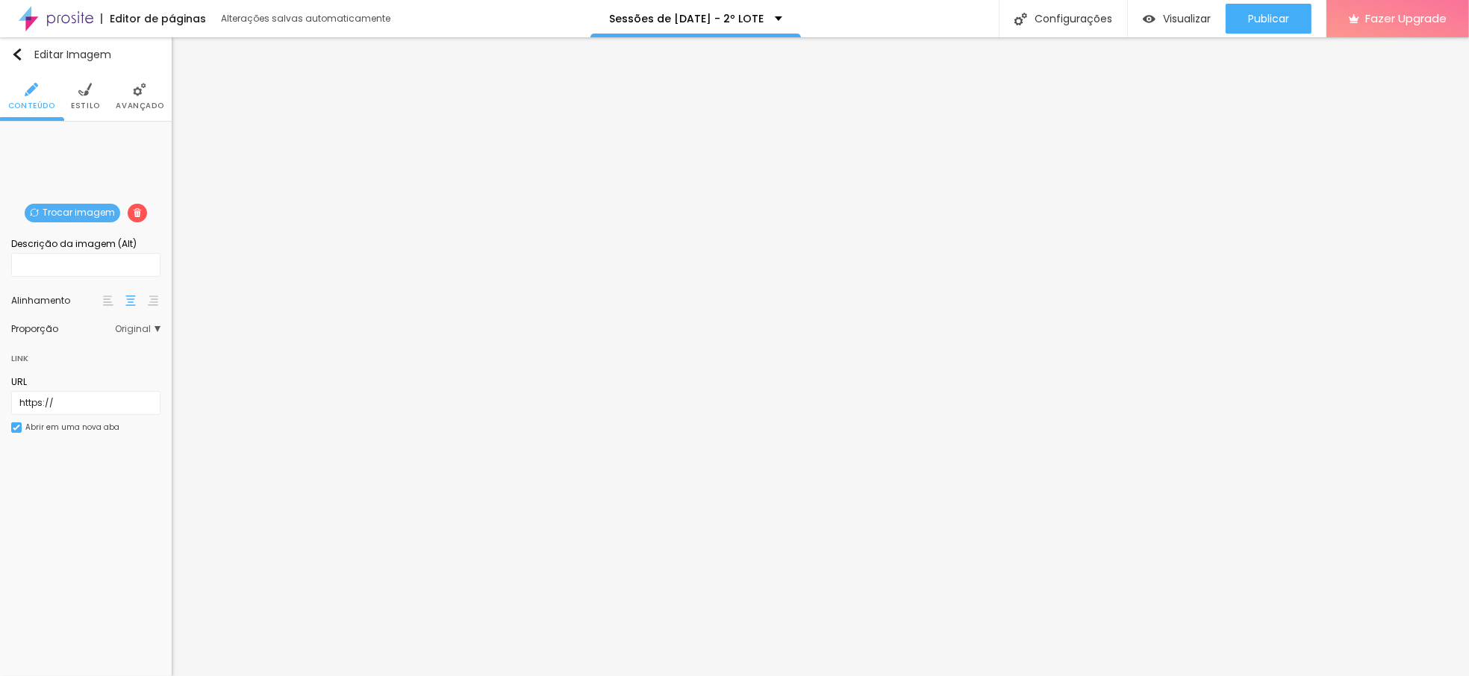
click at [72, 99] on li "Estilo" at bounding box center [85, 96] width 29 height 49
click at [75, 213] on span "Trocar imagem" at bounding box center [73, 213] width 96 height 19
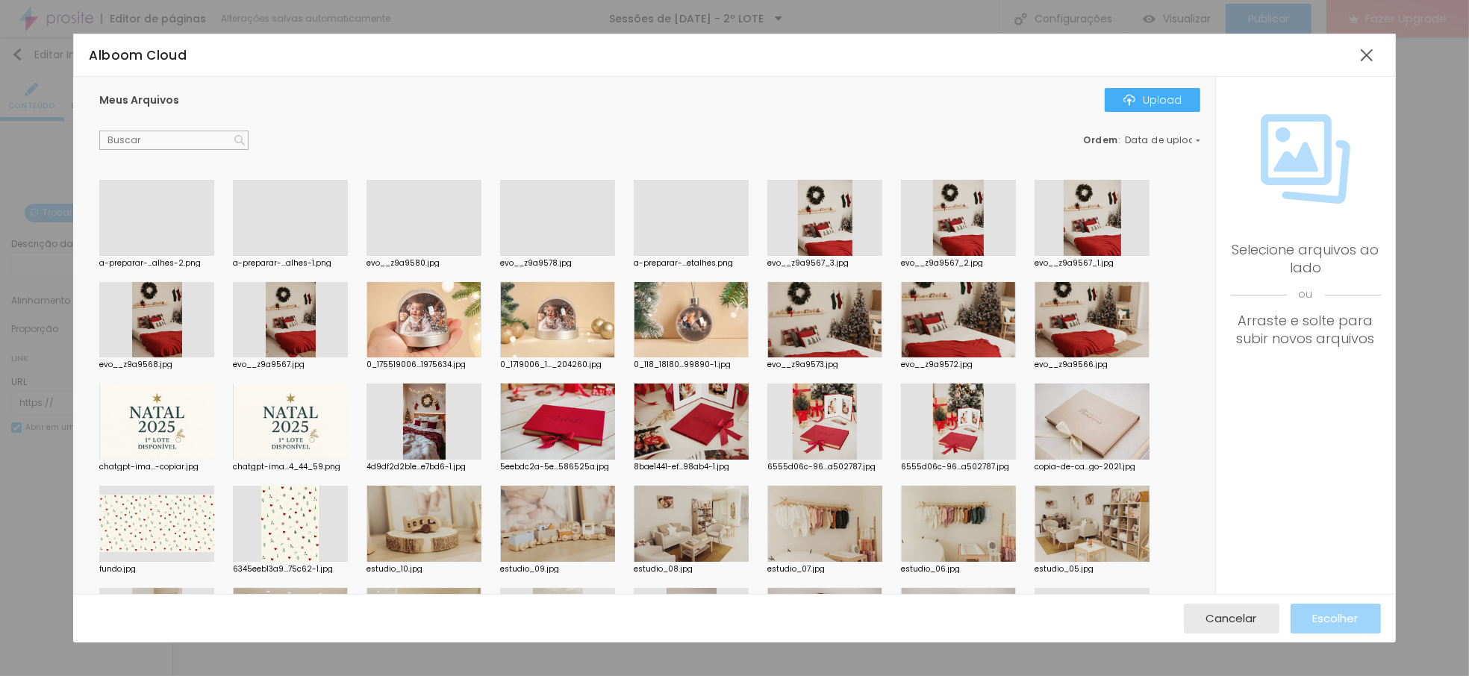
click at [255, 256] on div at bounding box center [290, 256] width 115 height 0
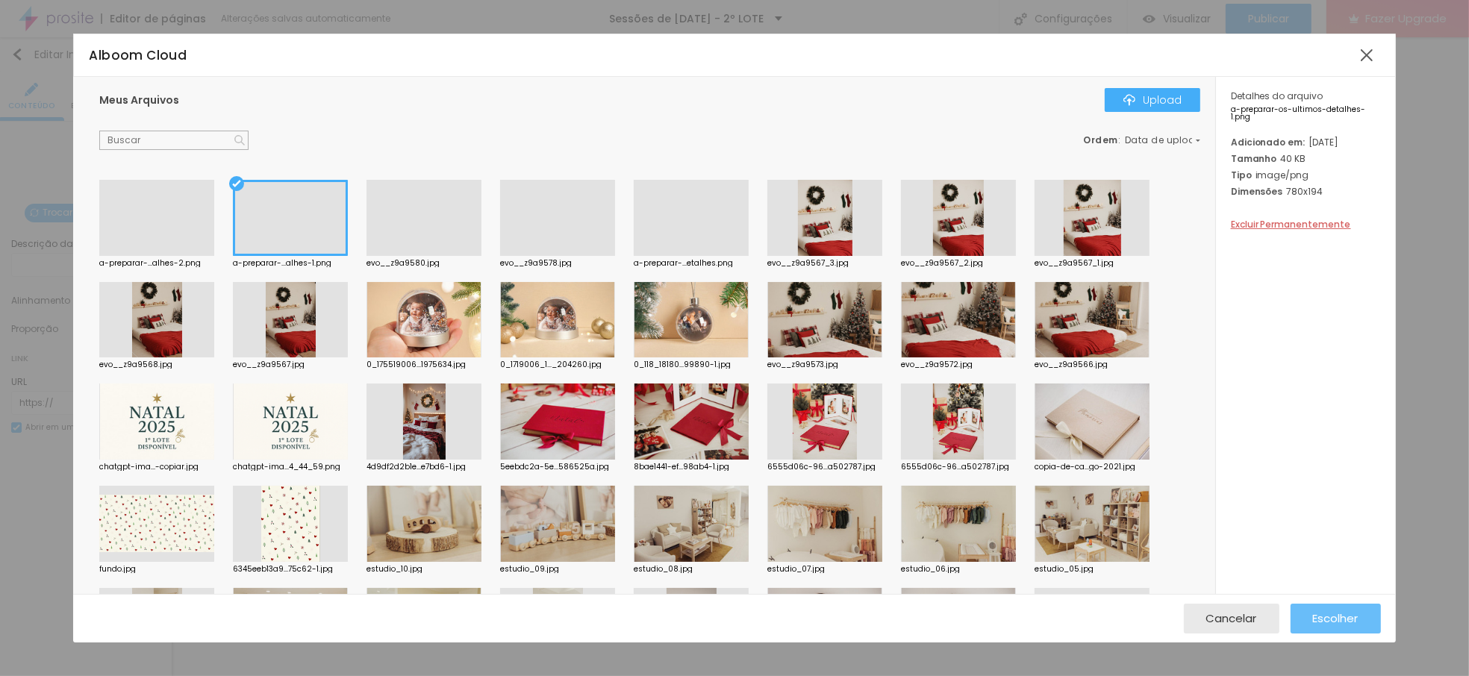
click at [1348, 613] on span "Escolher" at bounding box center [1336, 618] width 46 height 13
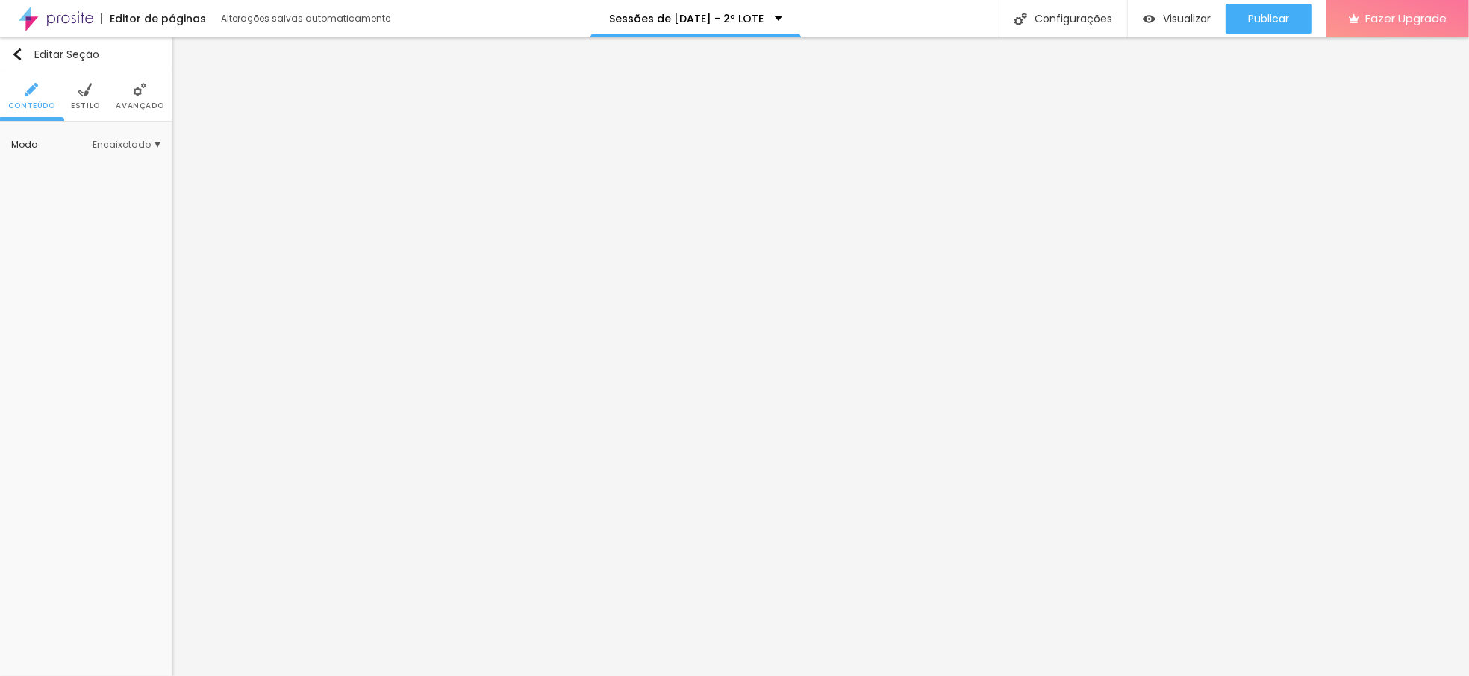
click at [88, 102] on span "Estilo" at bounding box center [85, 105] width 29 height 7
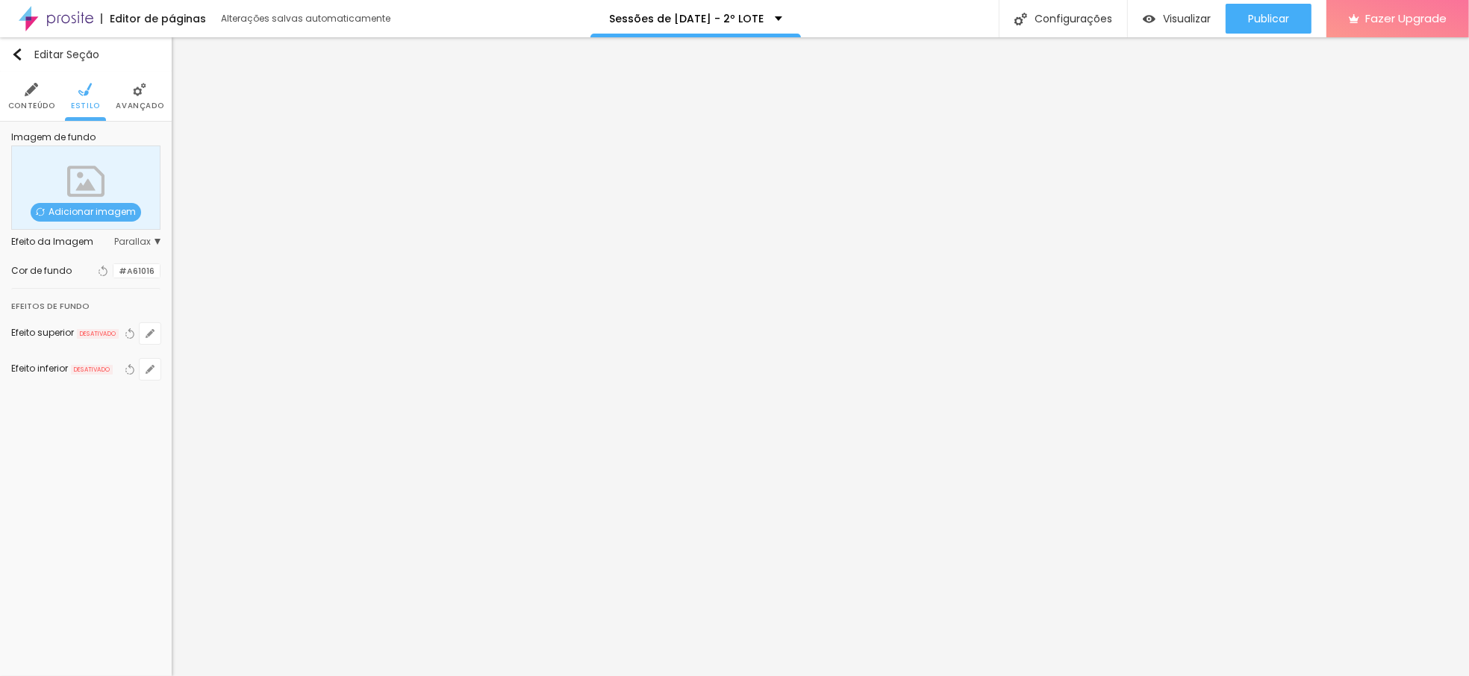
click at [113, 269] on div at bounding box center [113, 271] width 0 height 14
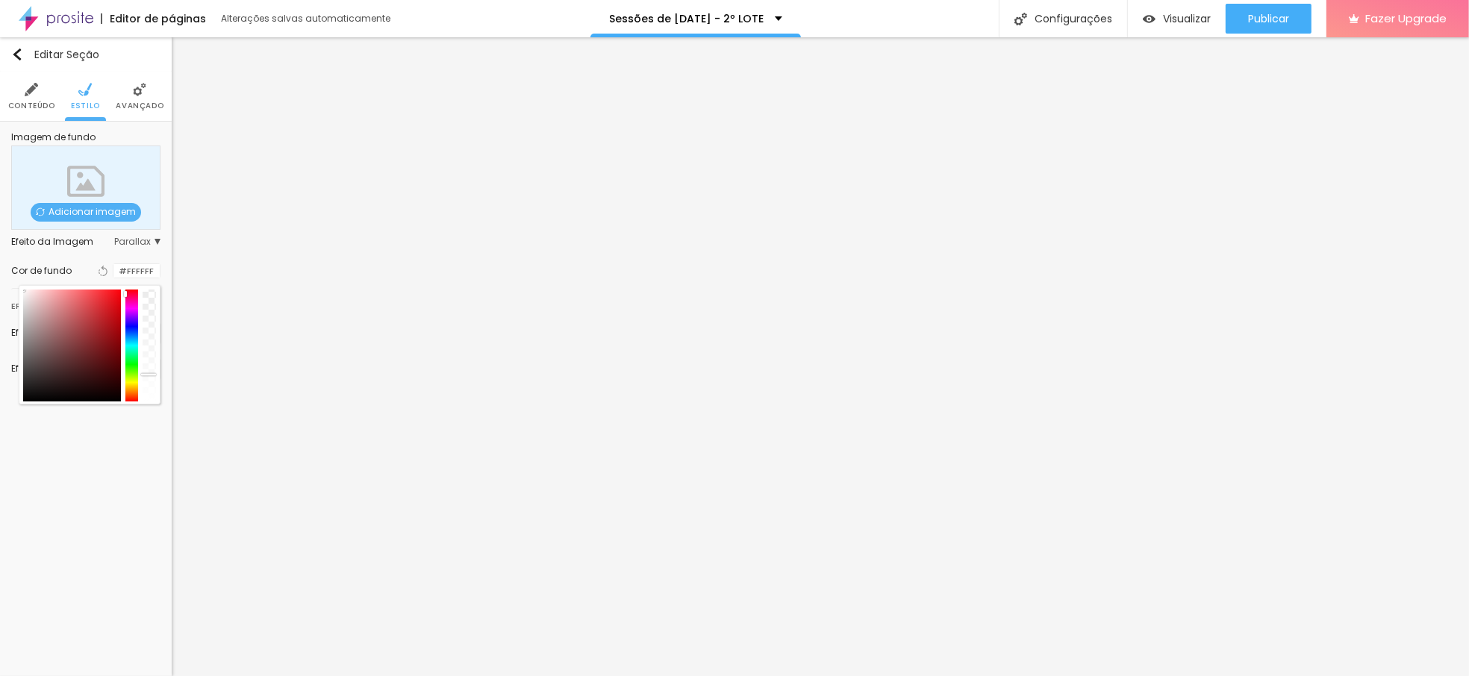
drag, startPoint x: 33, startPoint y: 283, endPoint x: -70, endPoint y: 271, distance: 103.7
click at [0, 271] on html "Editor de páginas Alterações salvas automaticamente Sessões de [DATE] - 2º LOTE…" at bounding box center [734, 338] width 1469 height 676
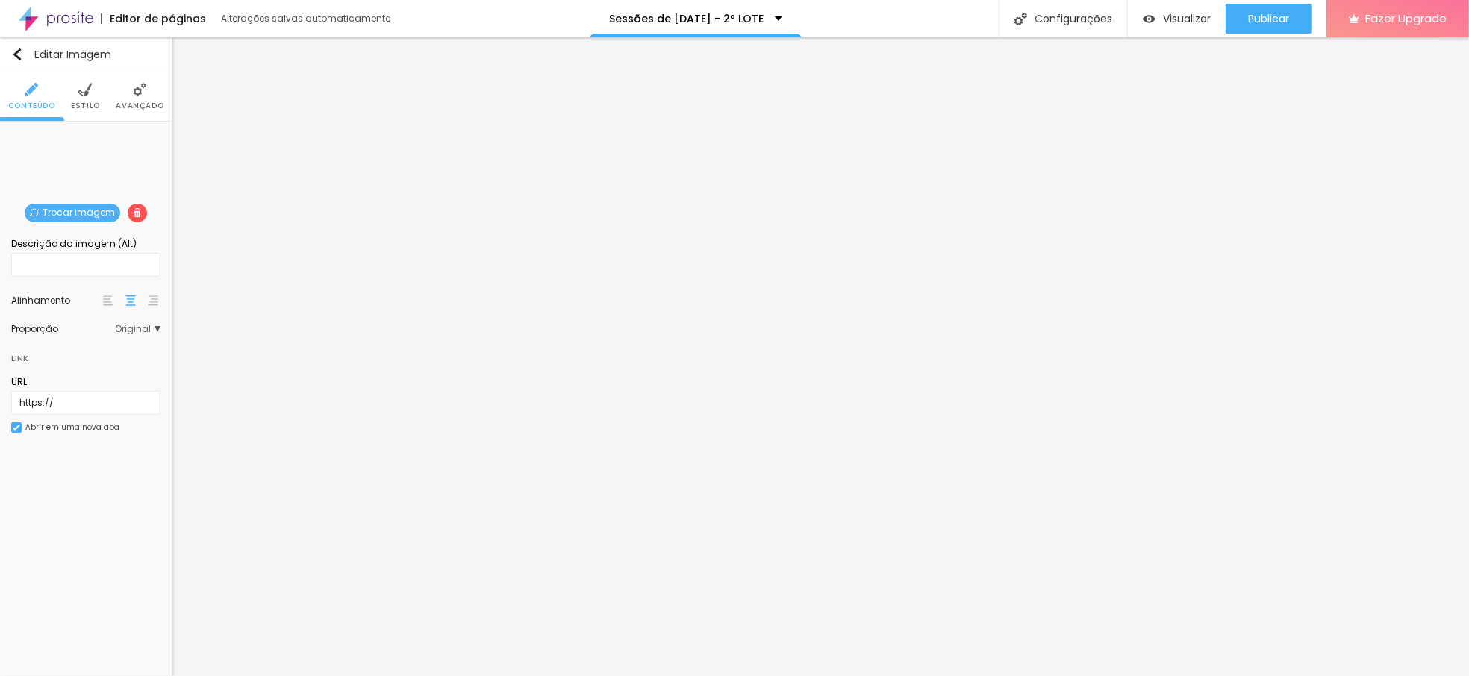
click at [80, 113] on li "Estilo" at bounding box center [85, 96] width 29 height 49
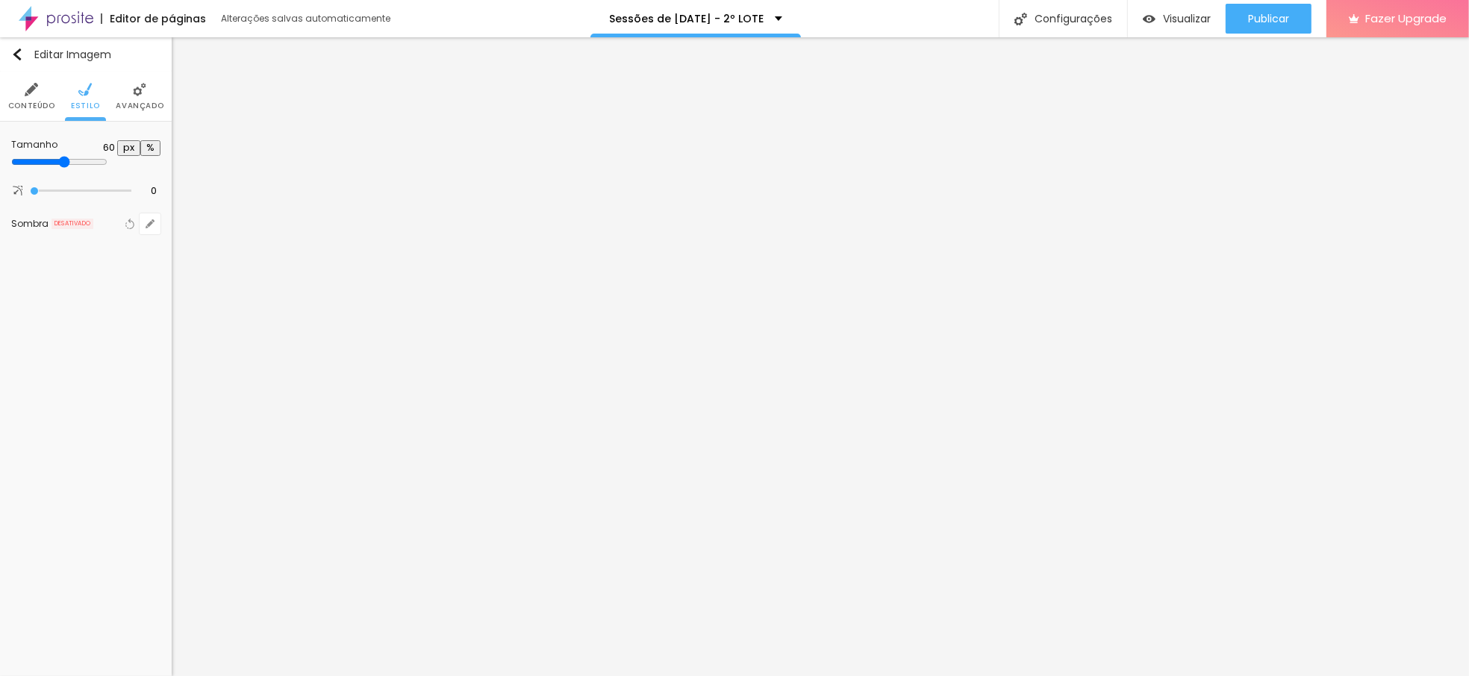
drag, startPoint x: 147, startPoint y: 160, endPoint x: 96, endPoint y: 164, distance: 51.7
click at [96, 164] on input "range" at bounding box center [59, 162] width 96 height 12
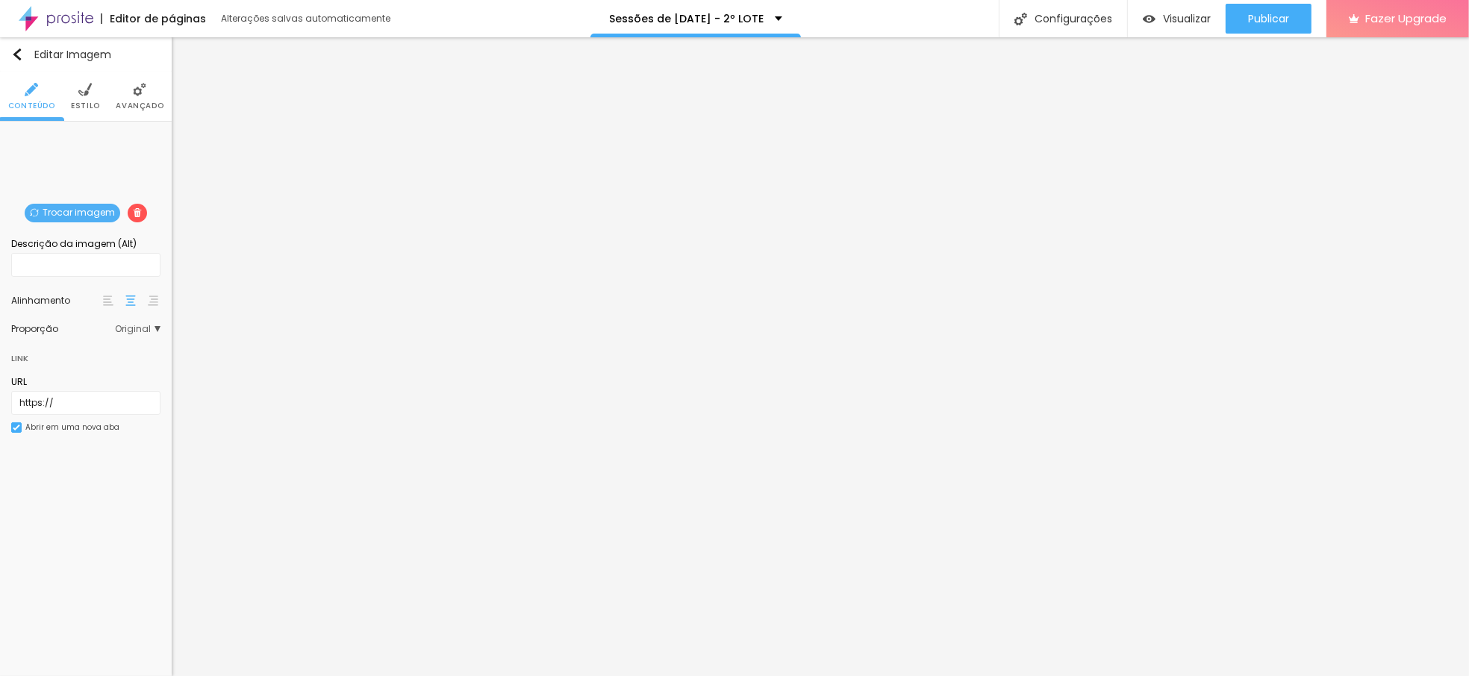
click at [52, 210] on span "Trocar imagem" at bounding box center [73, 213] width 96 height 19
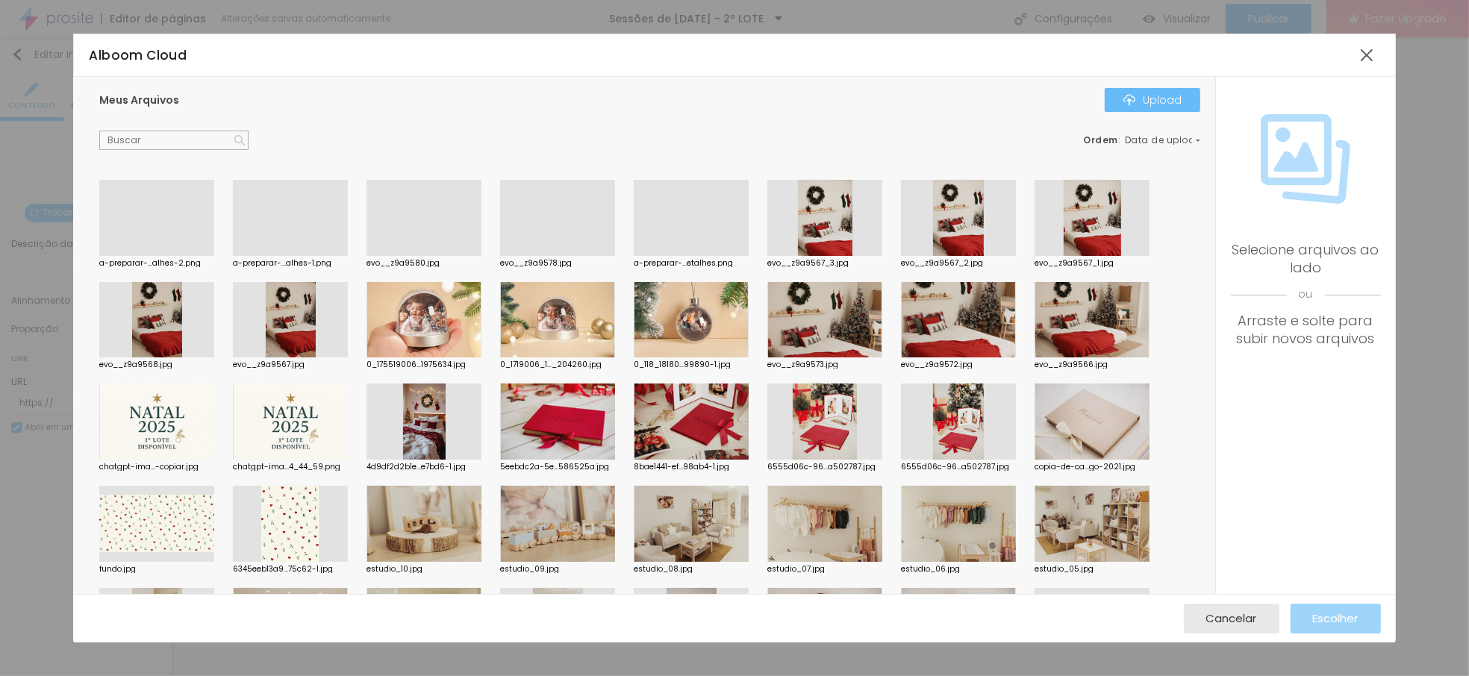
click at [1148, 99] on div "Upload" at bounding box center [1153, 100] width 58 height 12
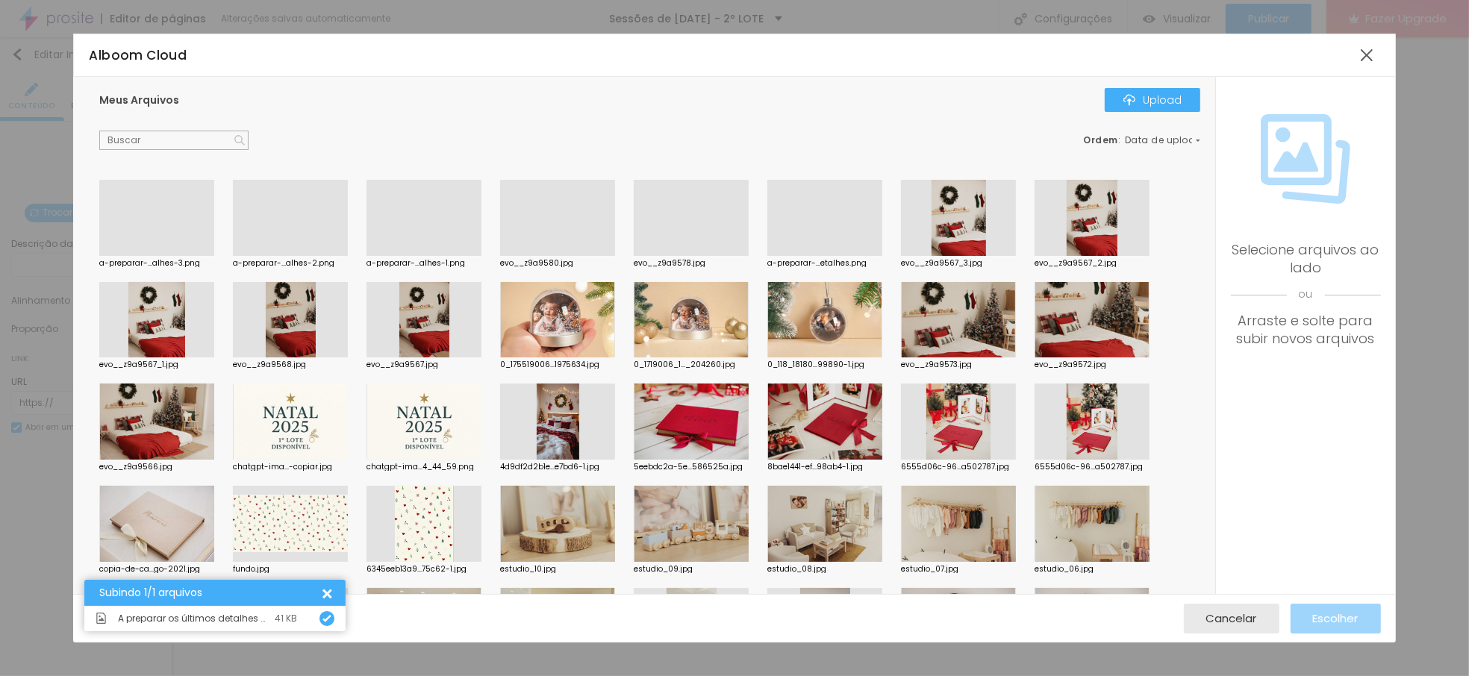
click at [168, 256] on div at bounding box center [156, 256] width 115 height 0
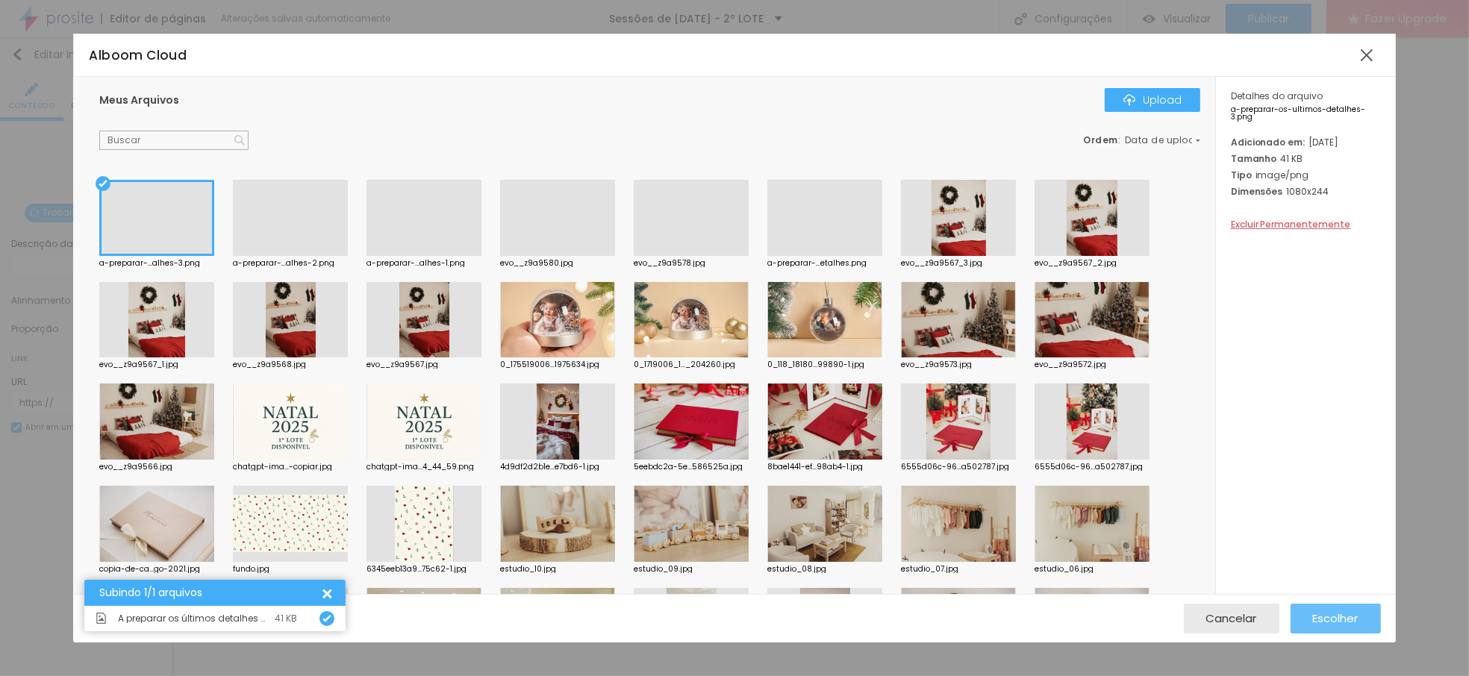
click at [1324, 621] on span "Escolher" at bounding box center [1336, 618] width 46 height 13
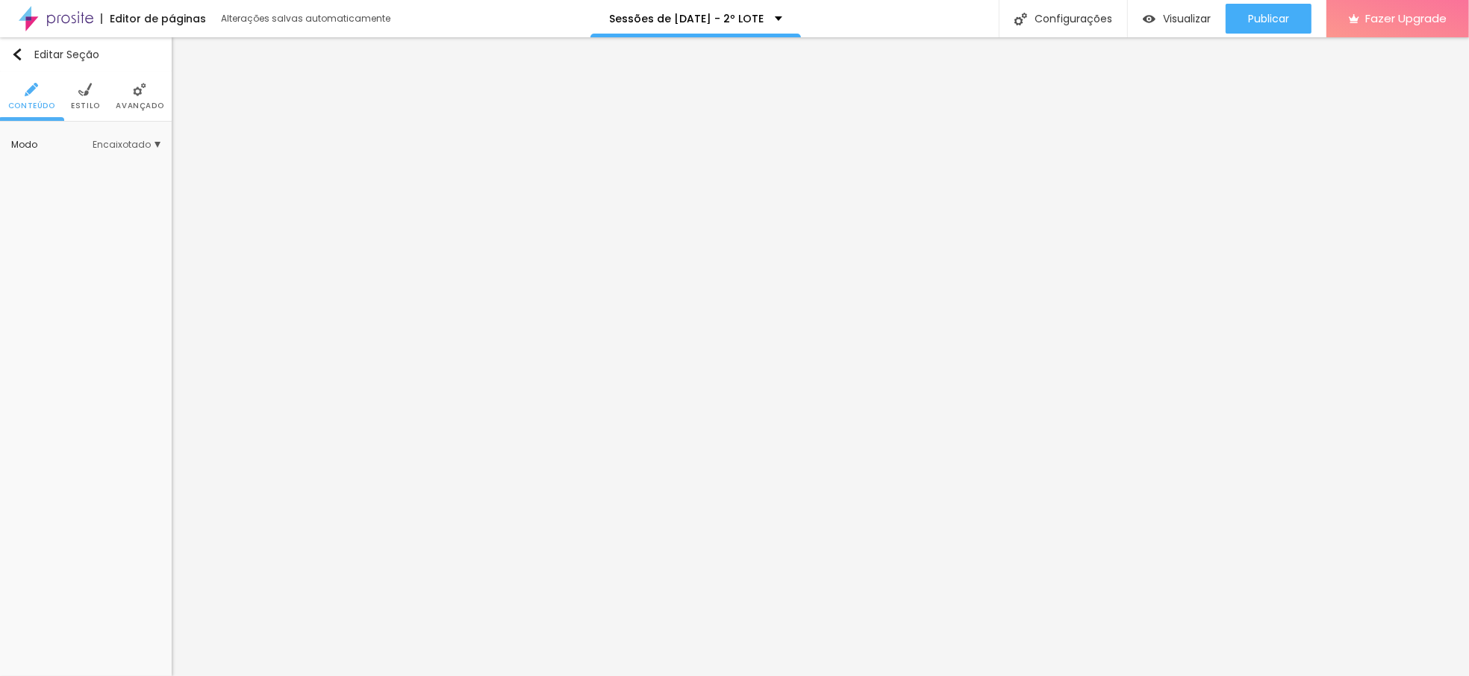
click at [74, 85] on li "Estilo" at bounding box center [85, 96] width 29 height 49
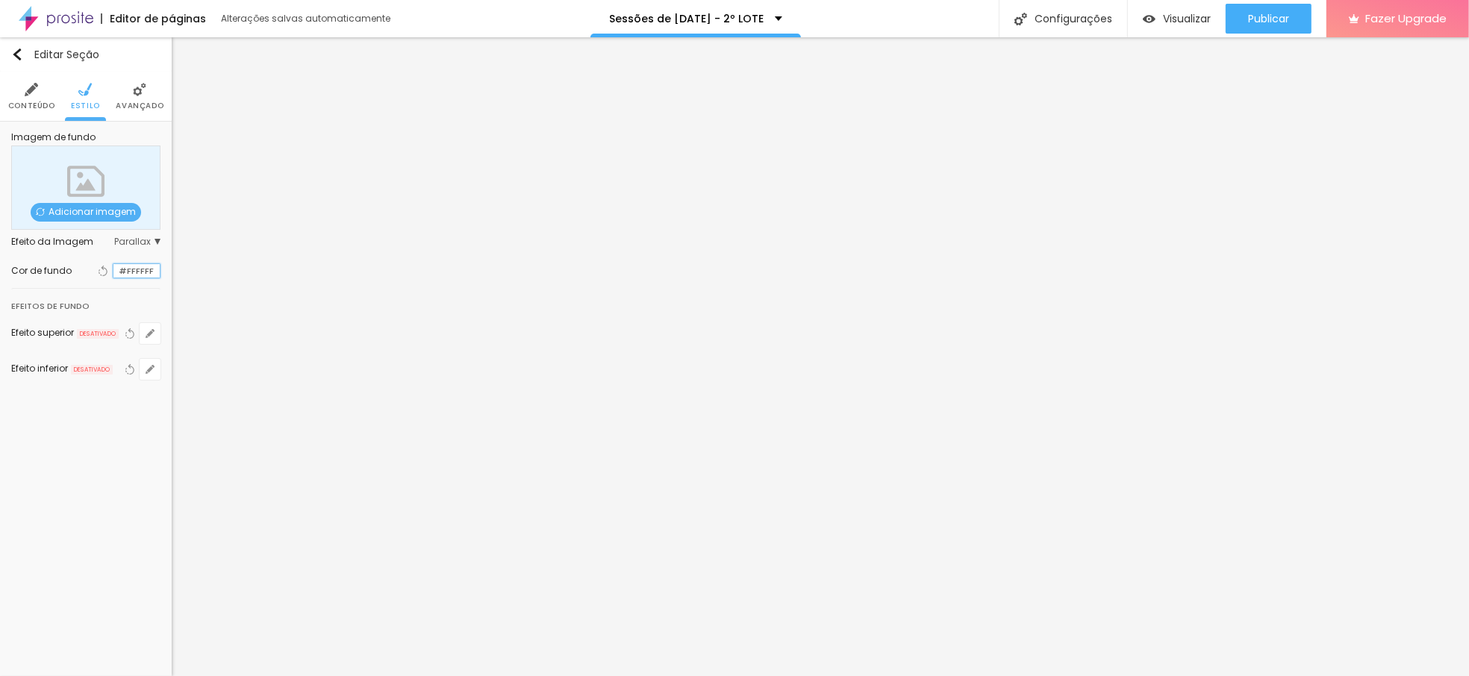
scroll to position [1, 0]
paste input "903E4"
drag, startPoint x: 152, startPoint y: 271, endPoint x: 56, endPoint y: 262, distance: 96.7
click at [56, 262] on div "Cor de fundo Voltar ao padrão #903E4" at bounding box center [85, 270] width 149 height 19
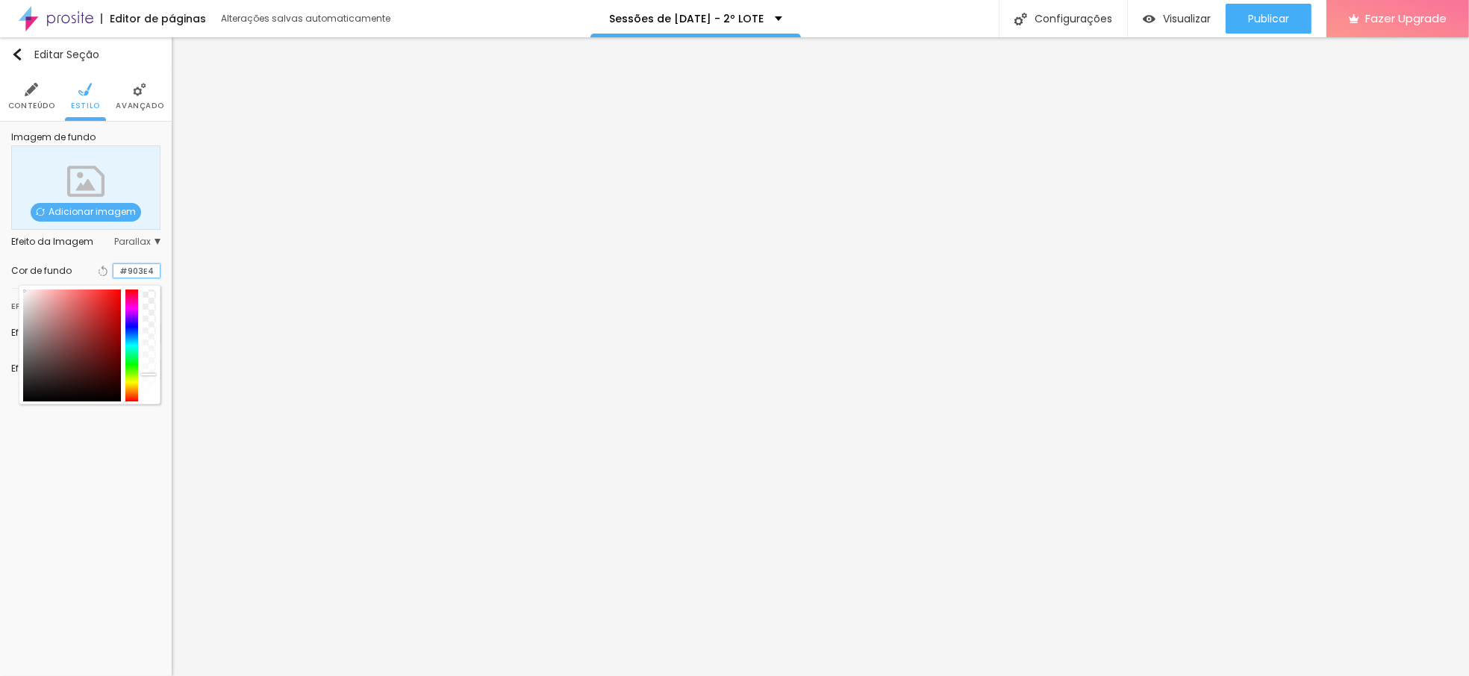
paste input "0"
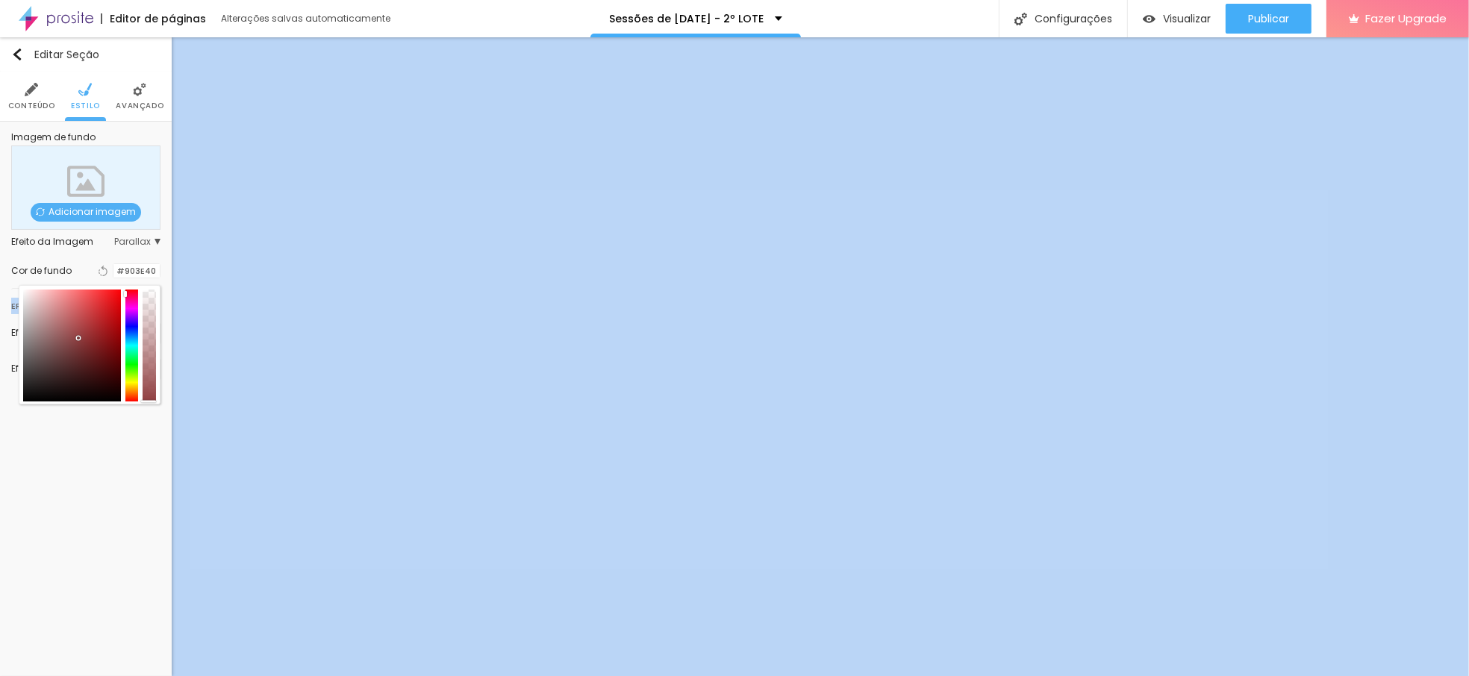
drag, startPoint x: 149, startPoint y: 391, endPoint x: 149, endPoint y: 446, distance: 55.3
click at [149, 444] on div "Editar Seção Conteúdo Estilo Avançado Imagem de fundo Adicionar imagem Efeito d…" at bounding box center [86, 356] width 172 height 639
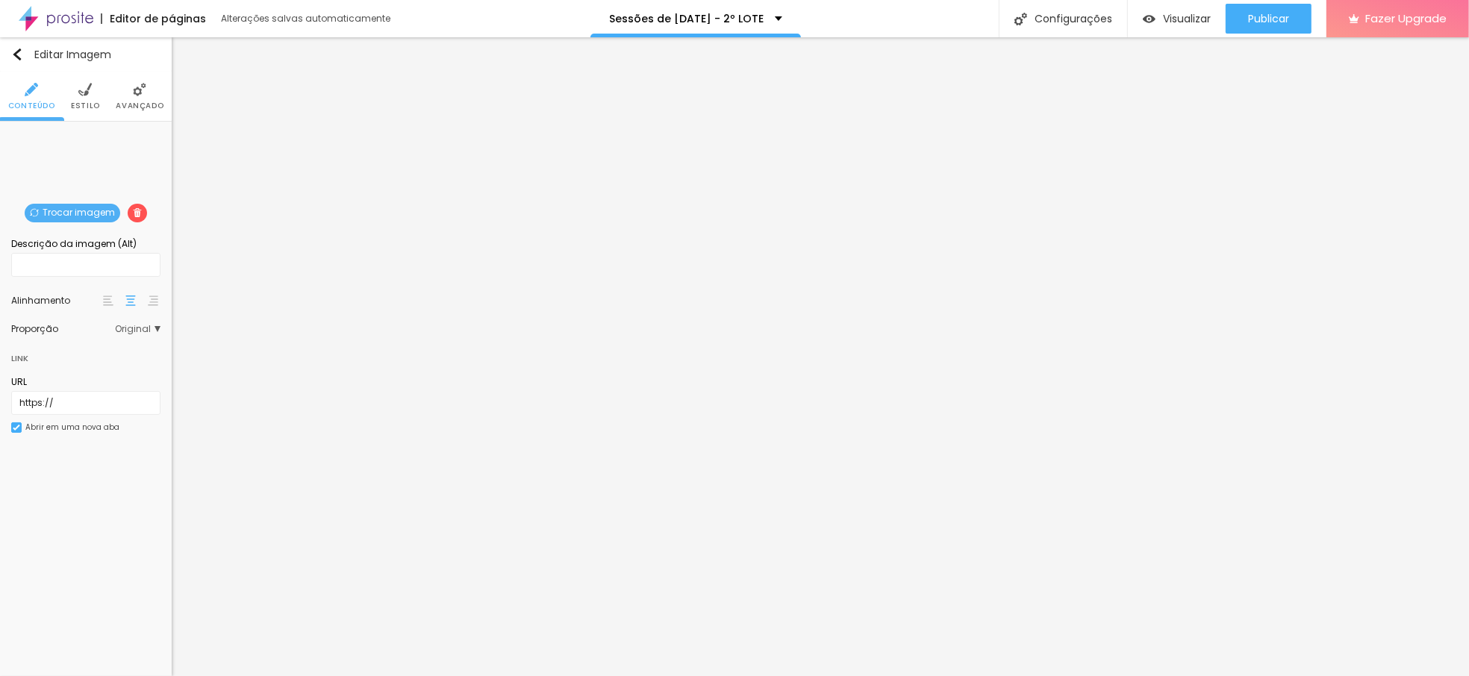
click at [92, 102] on span "Estilo" at bounding box center [85, 105] width 29 height 7
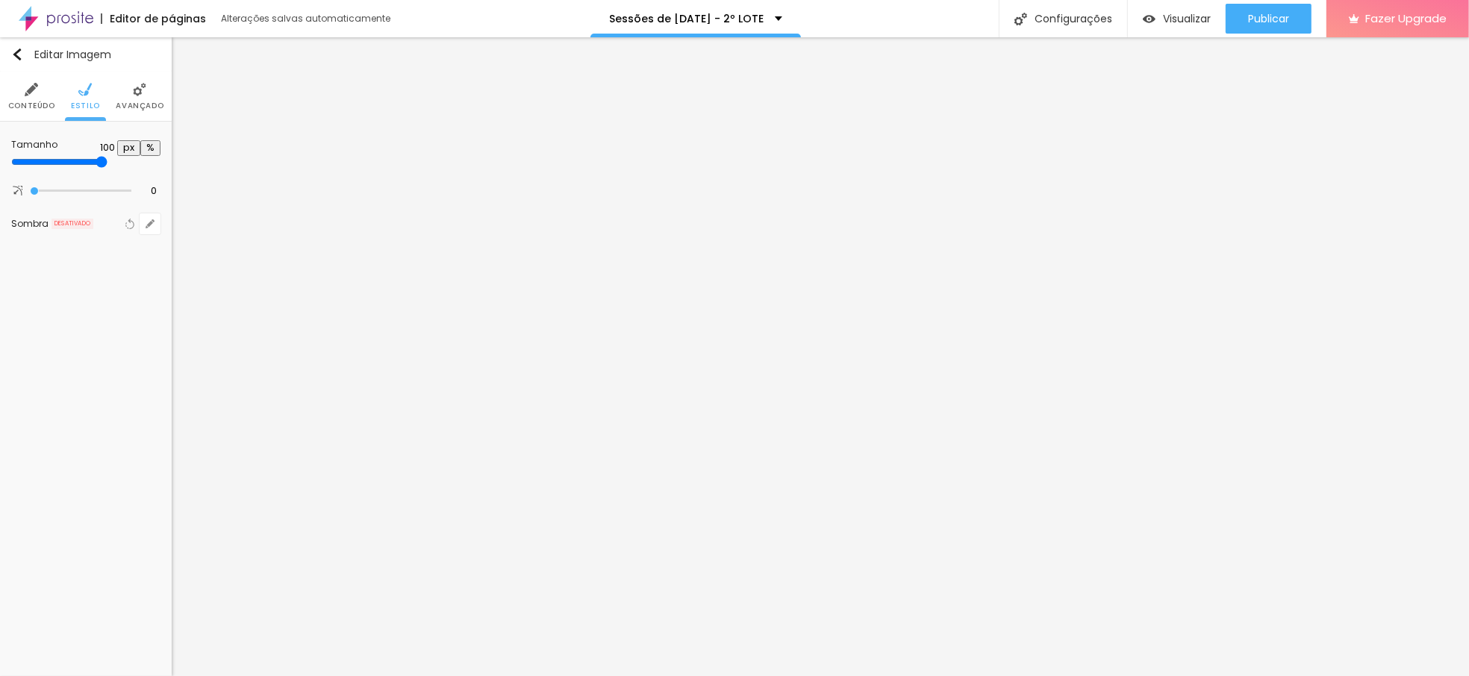
drag, startPoint x: 98, startPoint y: 156, endPoint x: 214, endPoint y: 170, distance: 116.6
click at [108, 168] on input "range" at bounding box center [59, 162] width 96 height 12
click at [76, 445] on div "Editar Imagem Conteúdo Estilo Avançado Tamanho 100 px % 0 Borda arredondada Som…" at bounding box center [86, 356] width 172 height 639
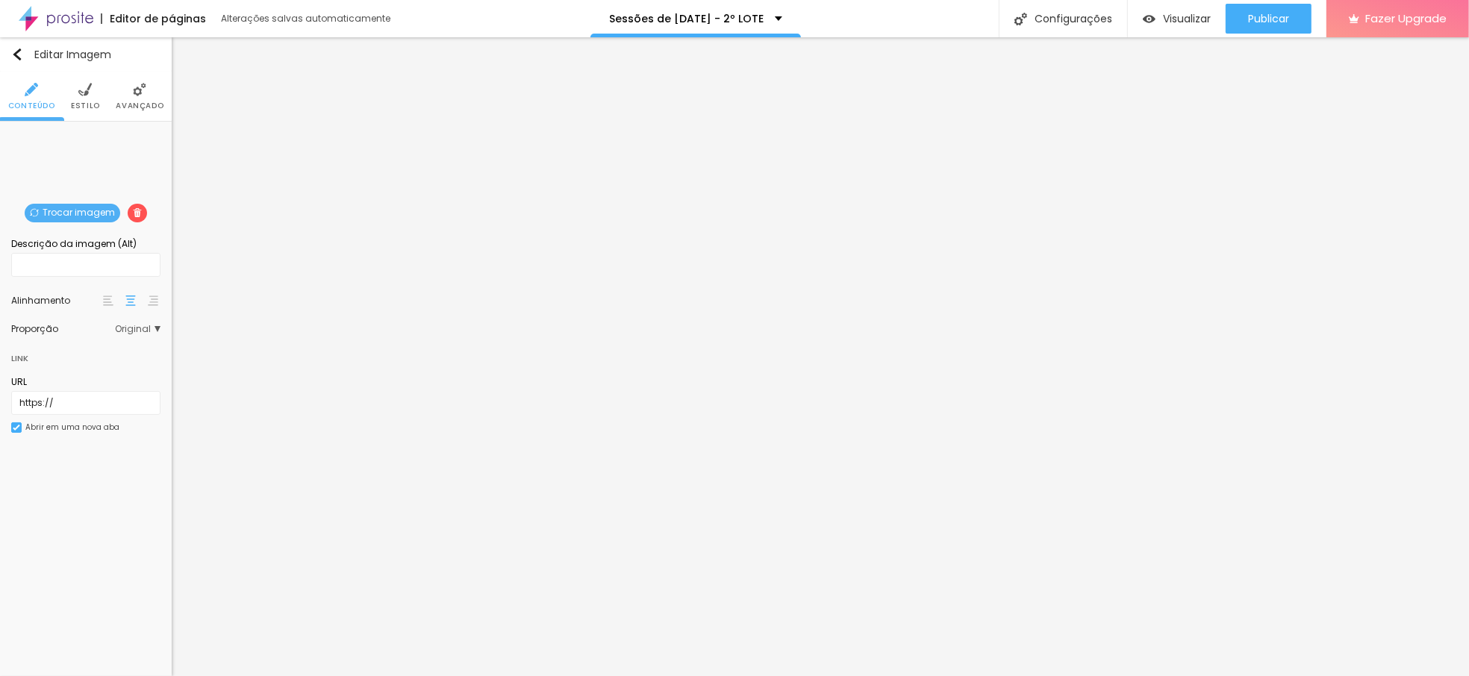
click at [82, 204] on span "Trocar imagem" at bounding box center [73, 213] width 96 height 19
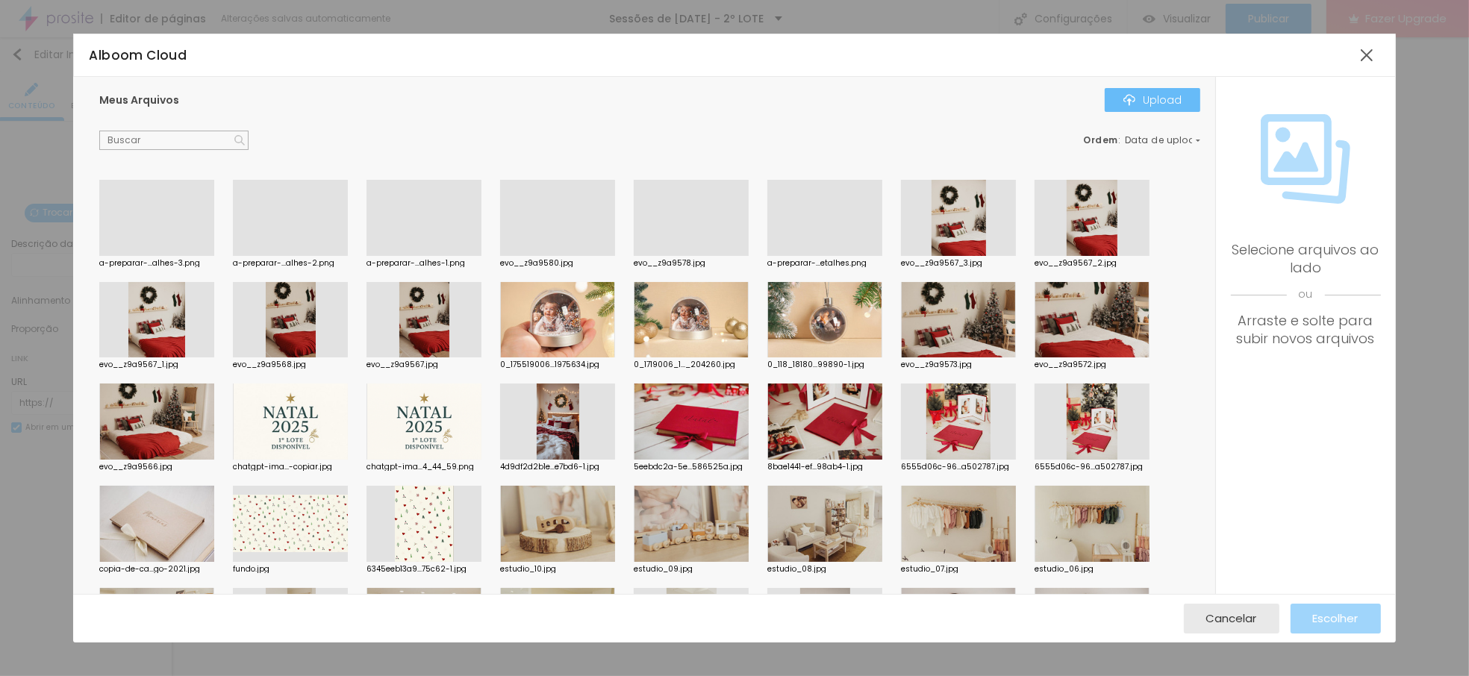
click at [1161, 101] on div "Upload" at bounding box center [1153, 100] width 58 height 12
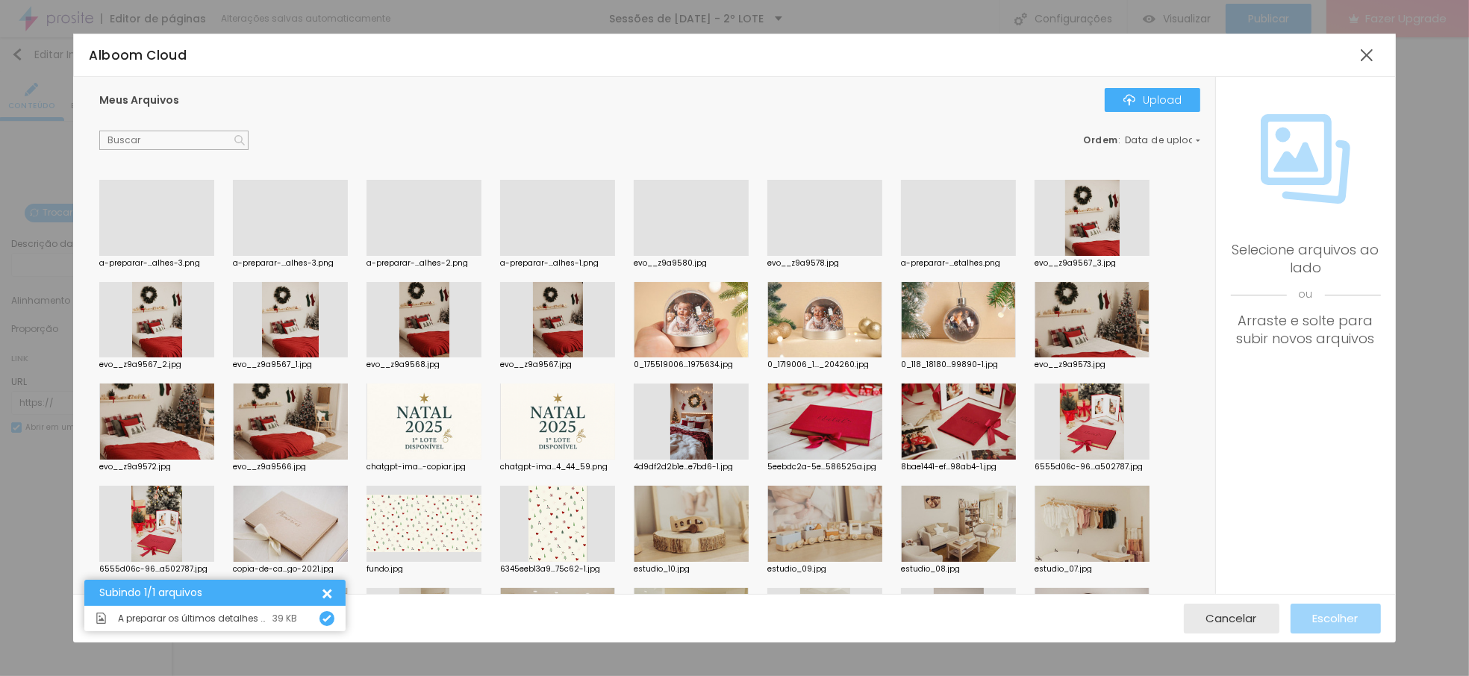
click at [144, 256] on div at bounding box center [156, 256] width 115 height 0
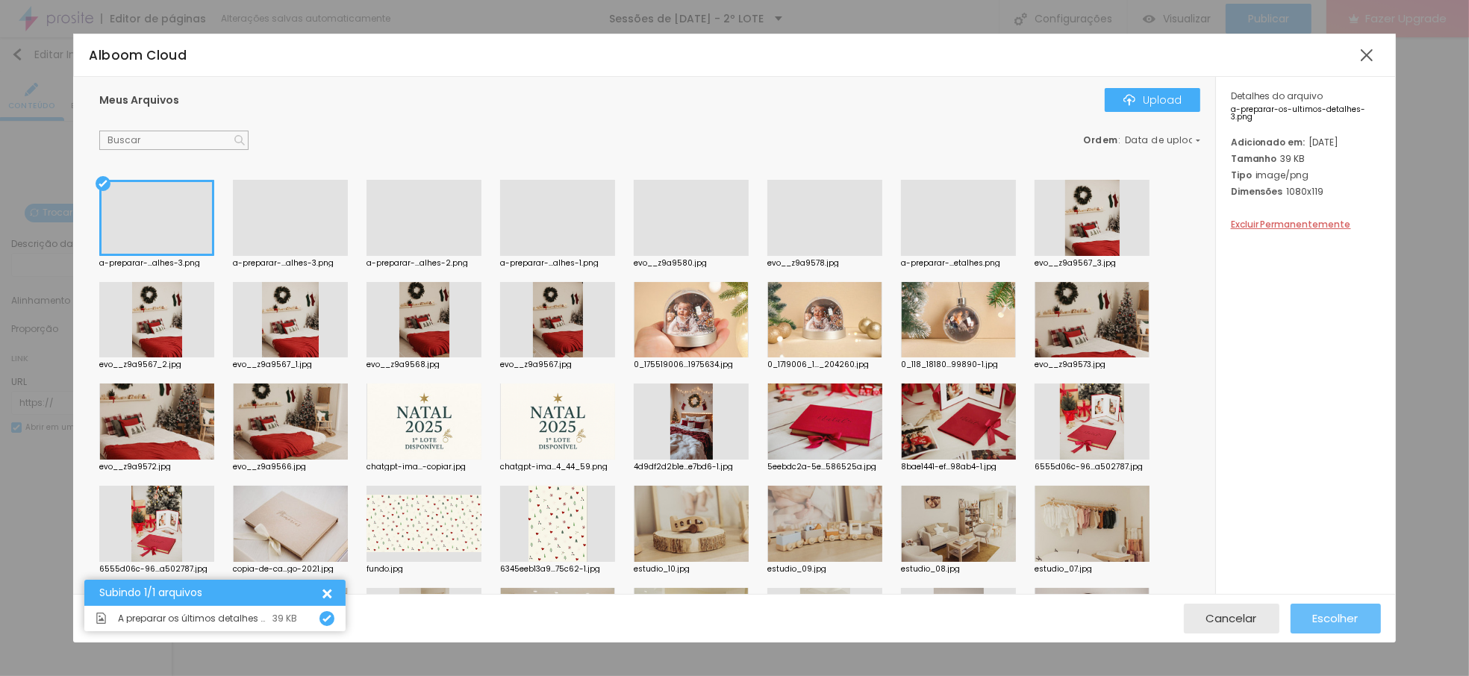
click at [1311, 614] on button "Escolher" at bounding box center [1336, 619] width 90 height 30
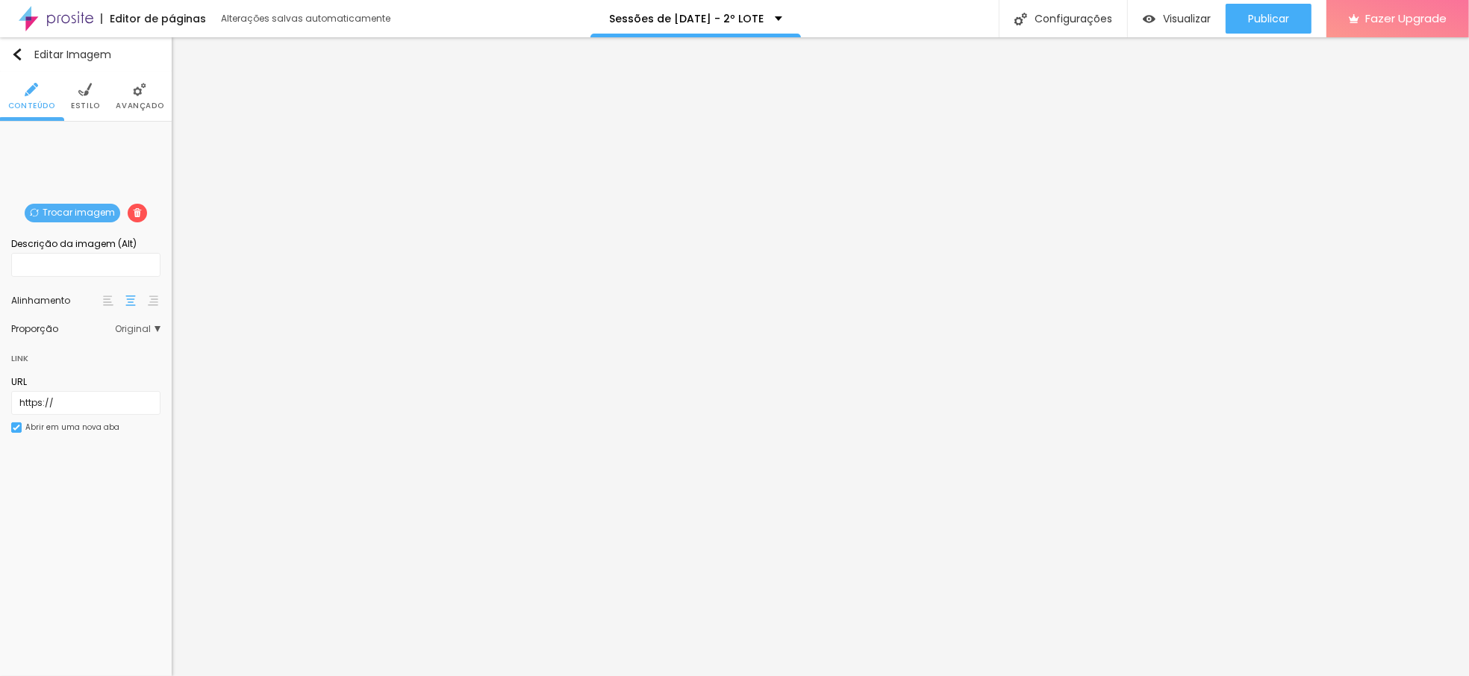
click at [77, 90] on li "Estilo" at bounding box center [85, 96] width 29 height 49
click at [95, 84] on li "Estilo" at bounding box center [85, 96] width 29 height 49
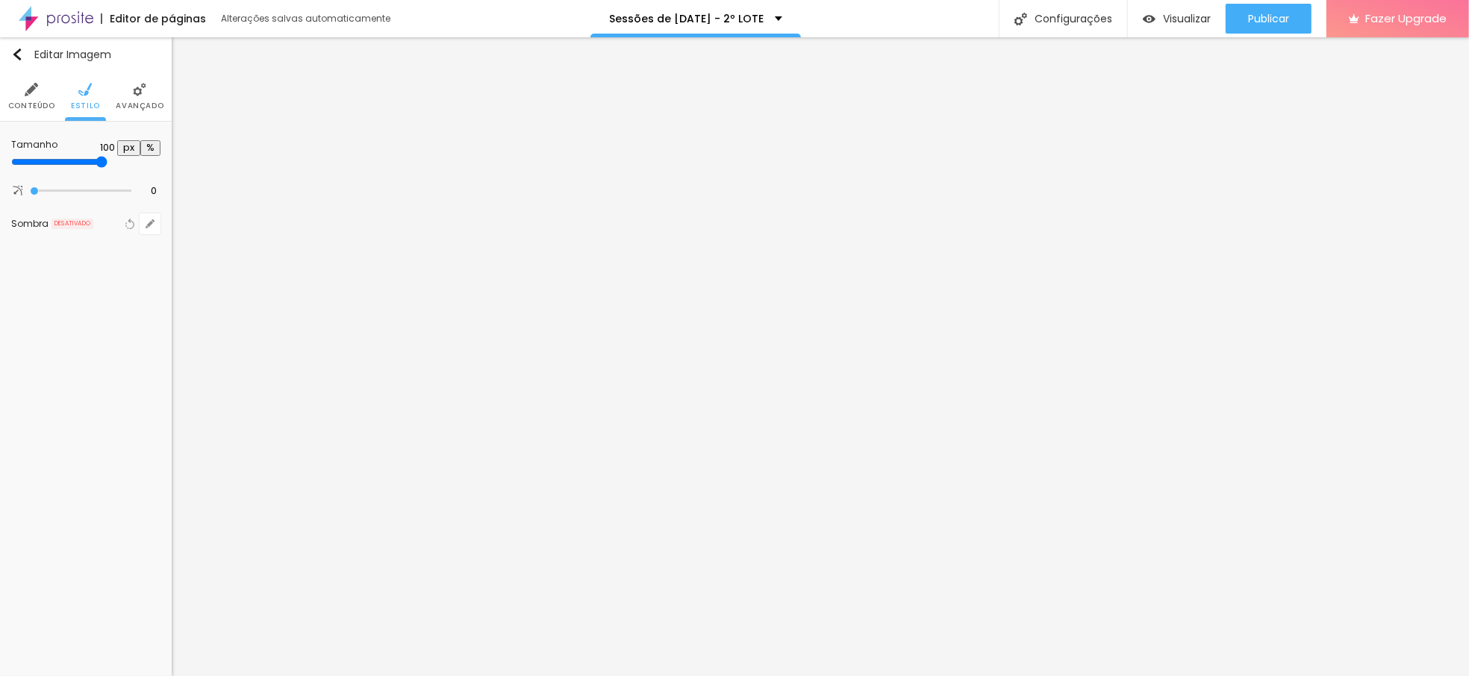
click at [143, 87] on img at bounding box center [139, 89] width 13 height 13
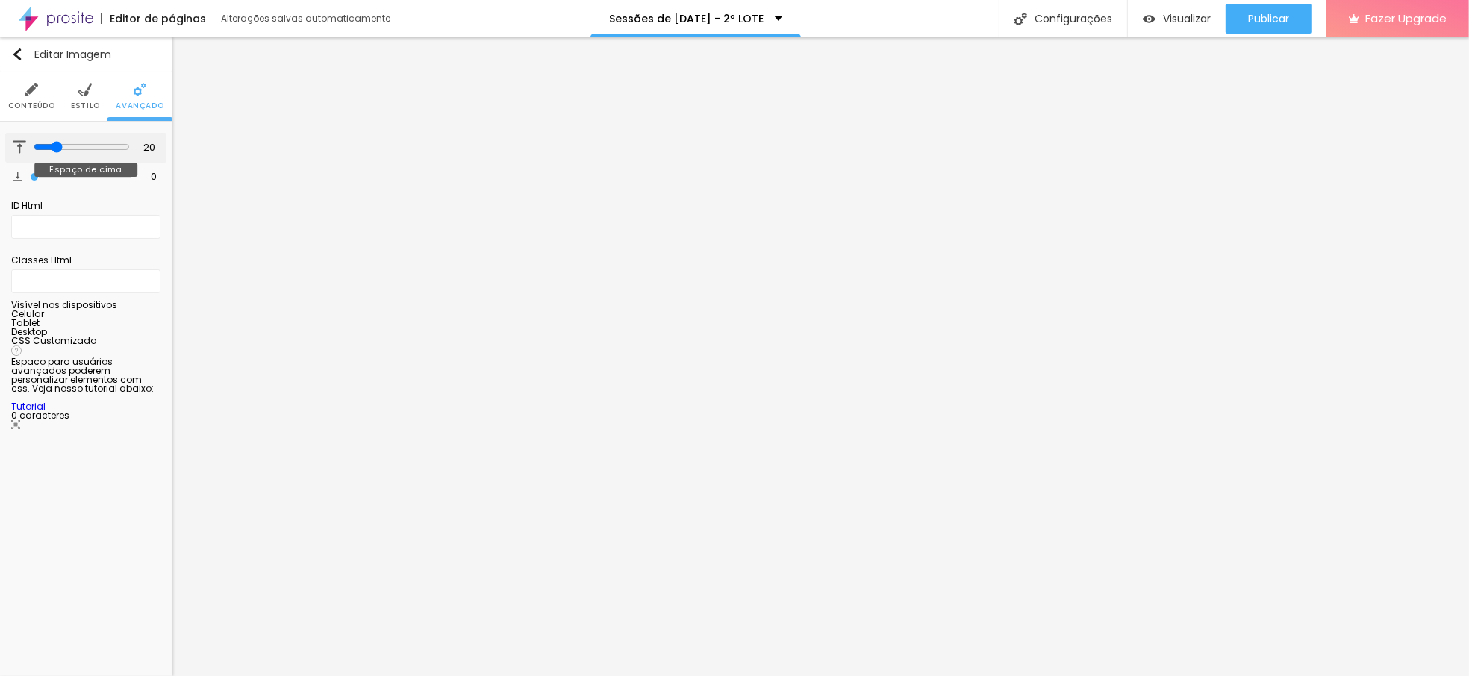
drag, startPoint x: 35, startPoint y: 150, endPoint x: 50, endPoint y: 155, distance: 15.8
click at [52, 153] on input "range" at bounding box center [82, 147] width 96 height 12
drag, startPoint x: 34, startPoint y: 176, endPoint x: 45, endPoint y: 180, distance: 11.1
click at [45, 180] on input "range" at bounding box center [82, 177] width 96 height 12
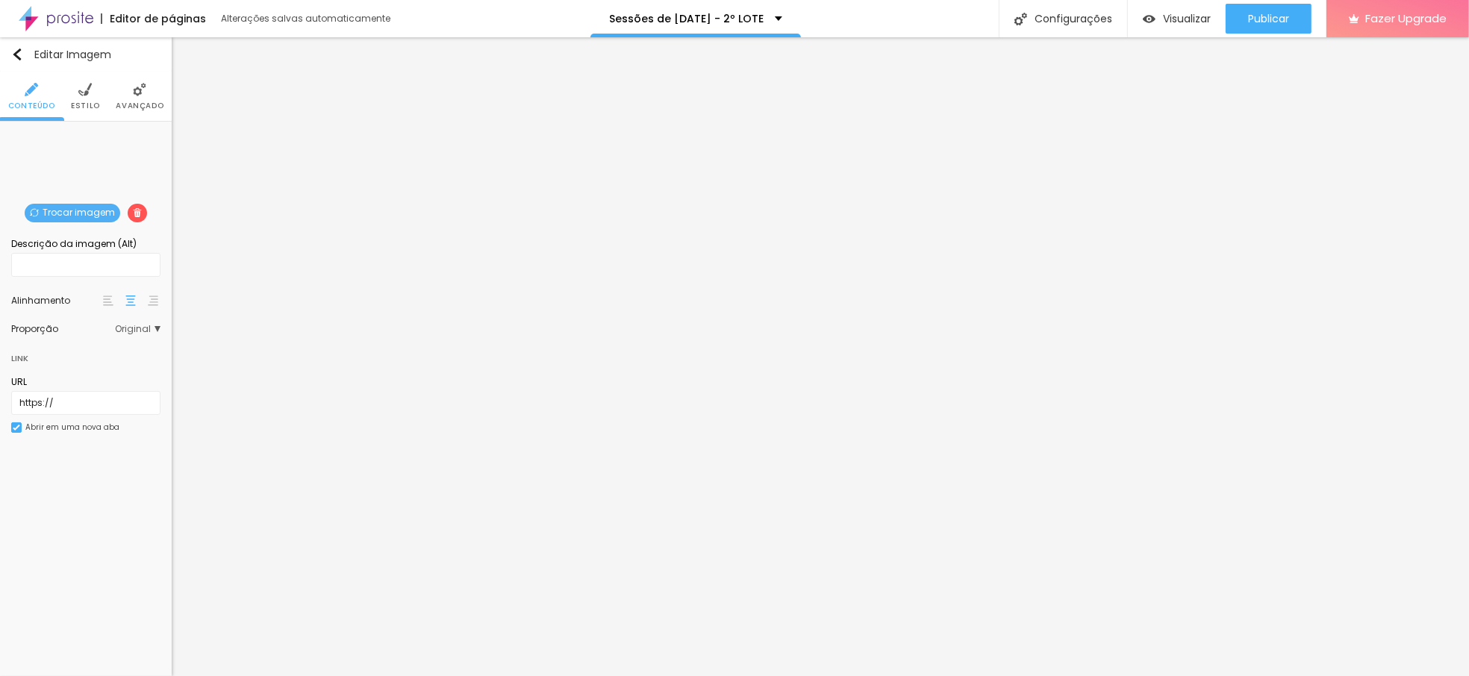
click at [87, 87] on img at bounding box center [84, 89] width 13 height 13
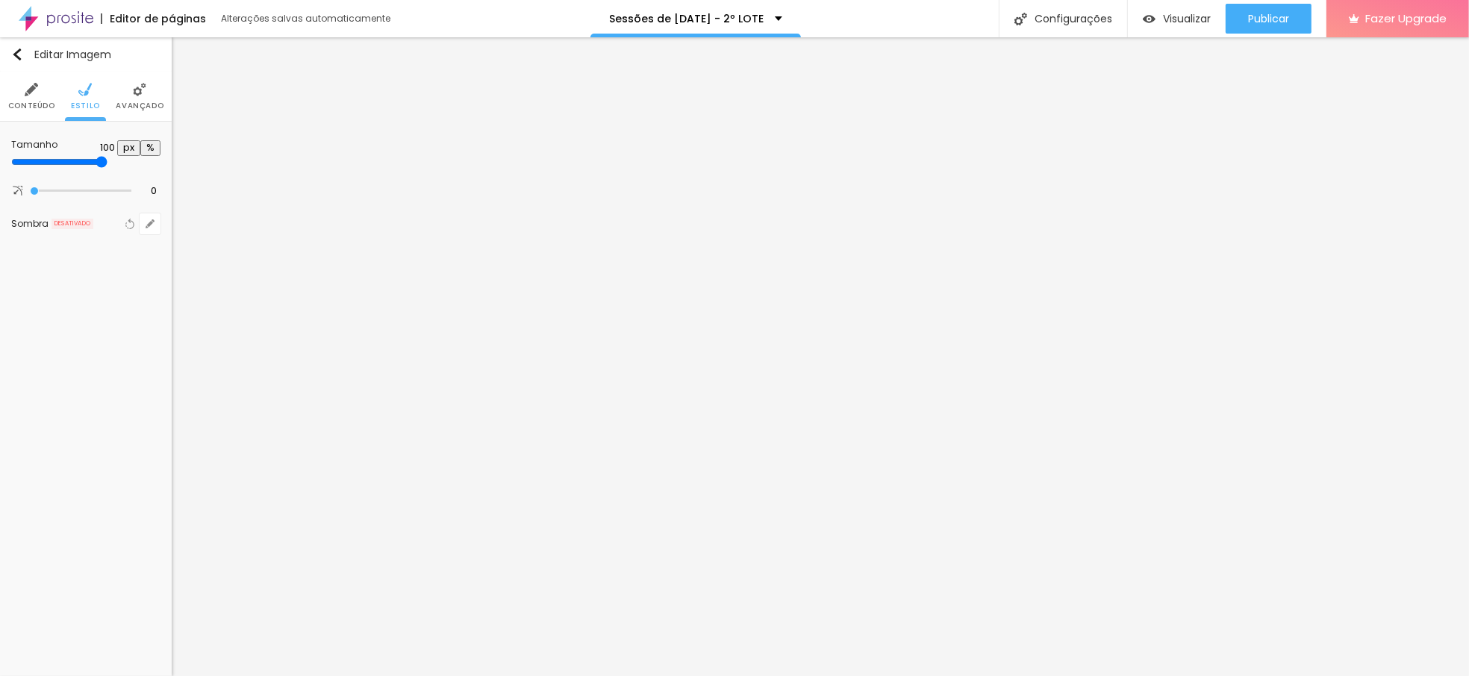
click at [22, 111] on li "Conteúdo" at bounding box center [31, 96] width 47 height 49
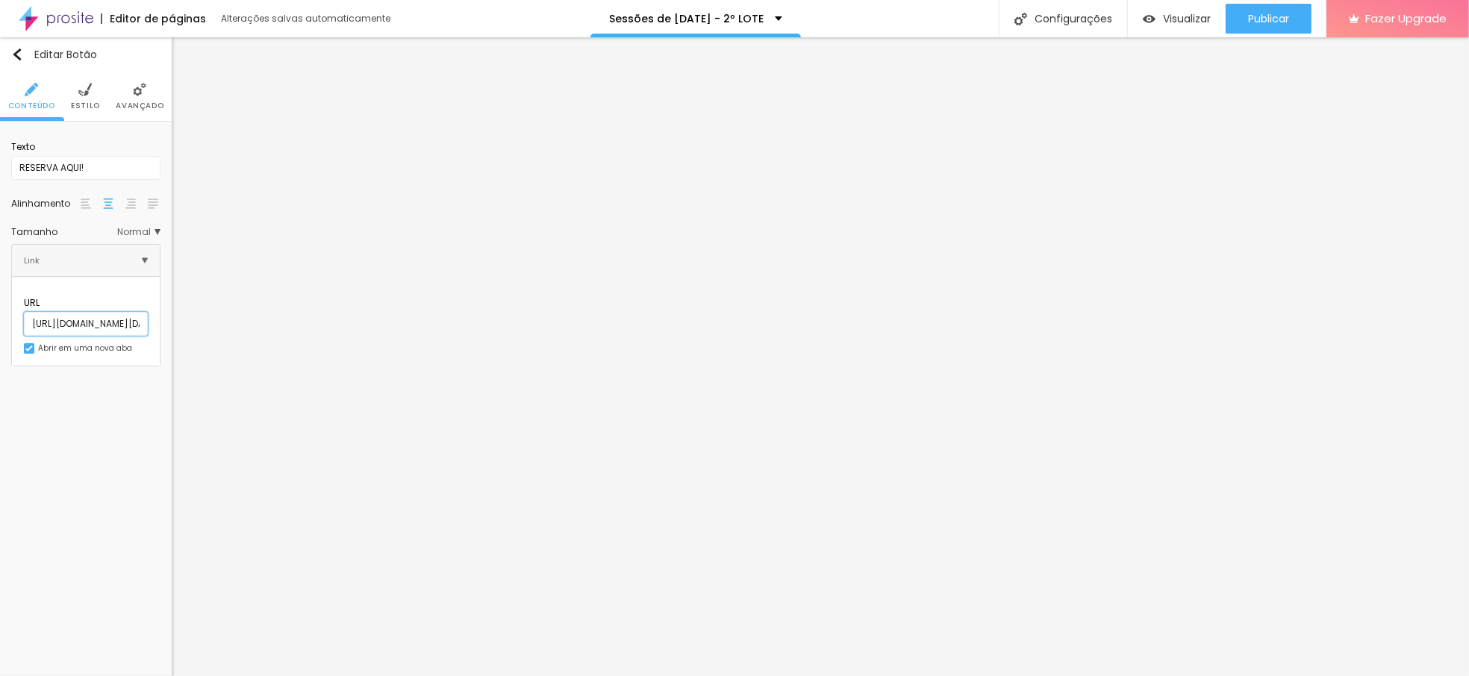
scroll to position [1, 236]
click at [81, 523] on div "Editar Botão Conteúdo Estilo Avançado Texto RESERVA AQUI! Alinhamento Tamanho N…" at bounding box center [86, 356] width 172 height 639
click at [1253, 5] on div "Publicar" at bounding box center [1268, 19] width 41 height 30
click at [1198, 14] on span "Visualizar" at bounding box center [1174, 19] width 48 height 12
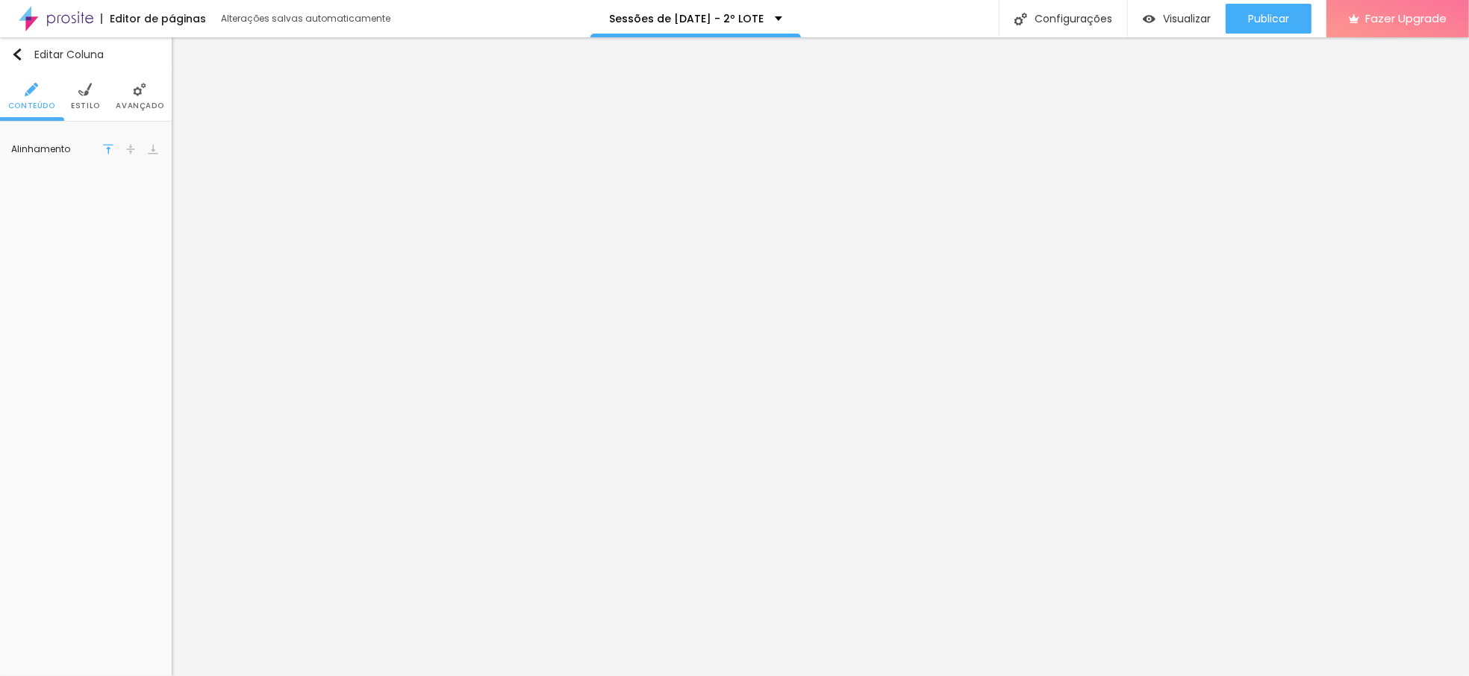
click at [149, 108] on span "Avançado" at bounding box center [140, 105] width 48 height 7
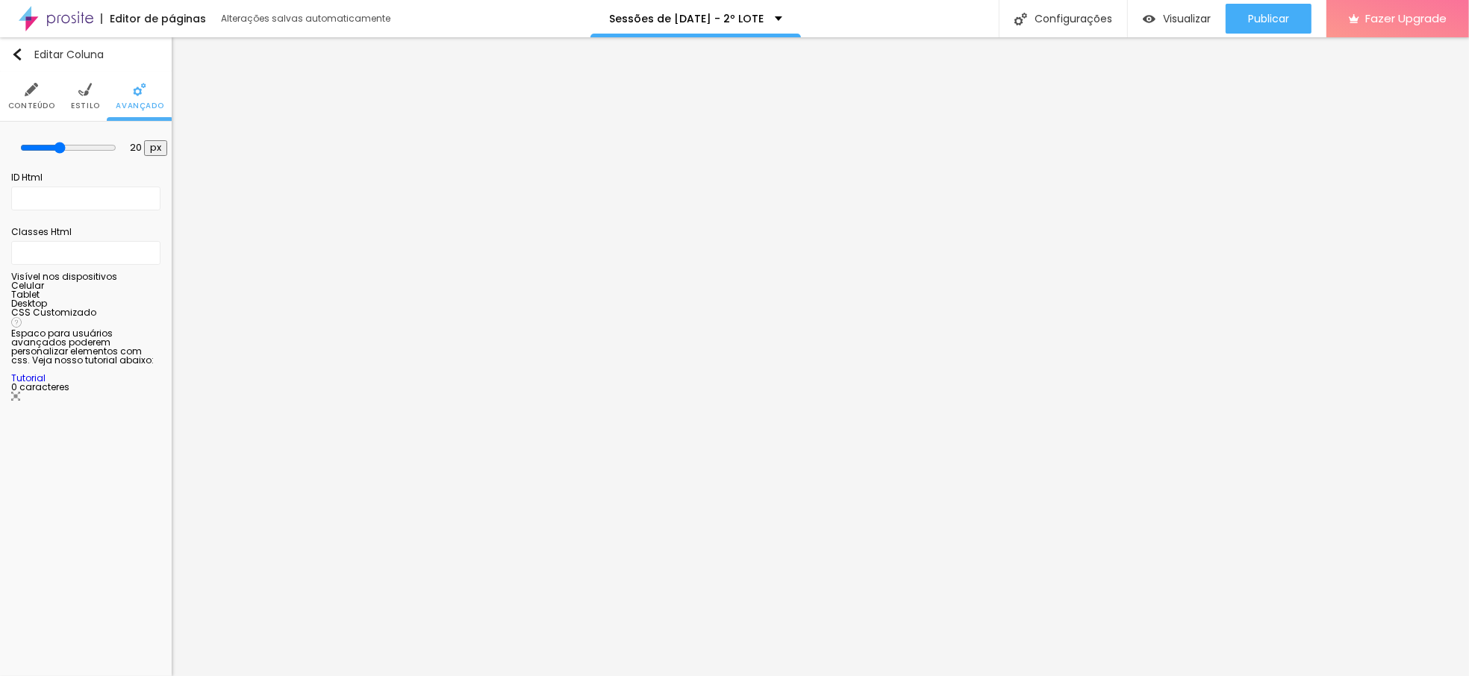
click at [87, 95] on img at bounding box center [84, 89] width 13 height 13
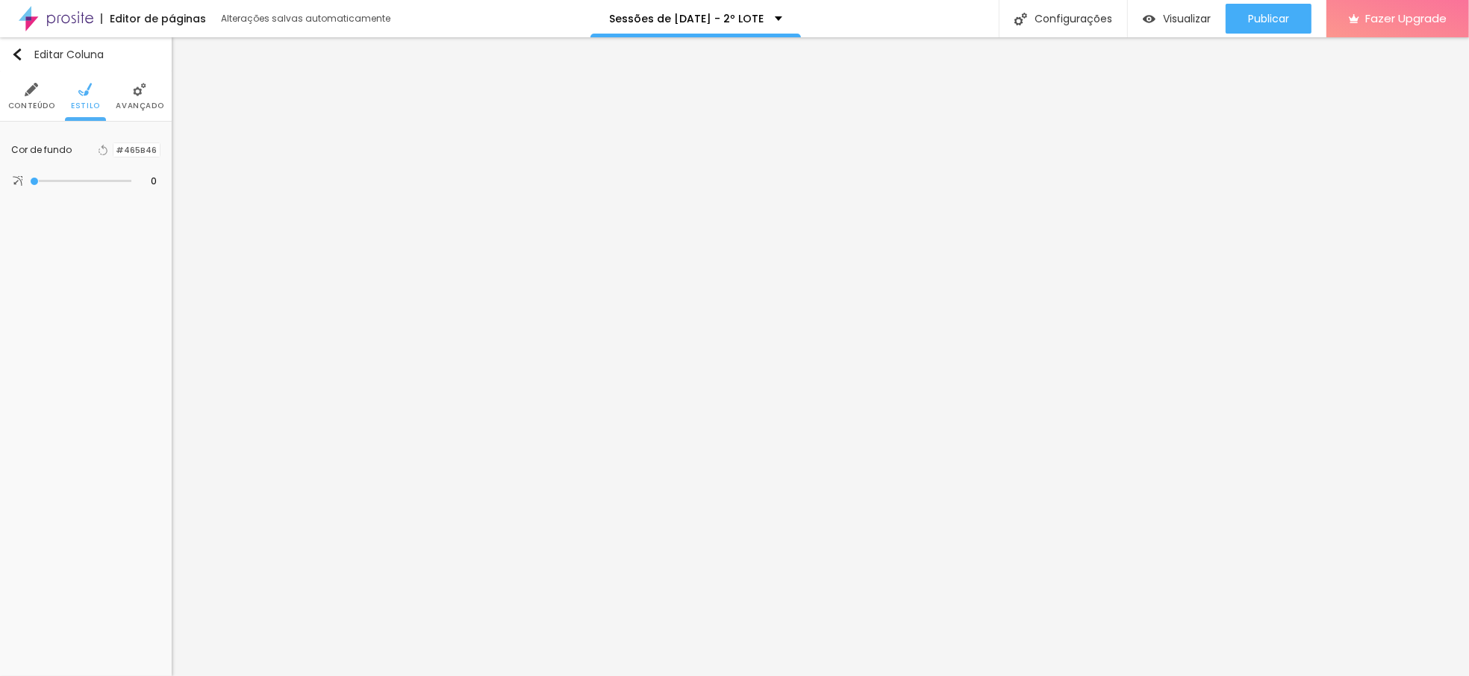
click at [130, 90] on li "Avançado" at bounding box center [140, 96] width 48 height 49
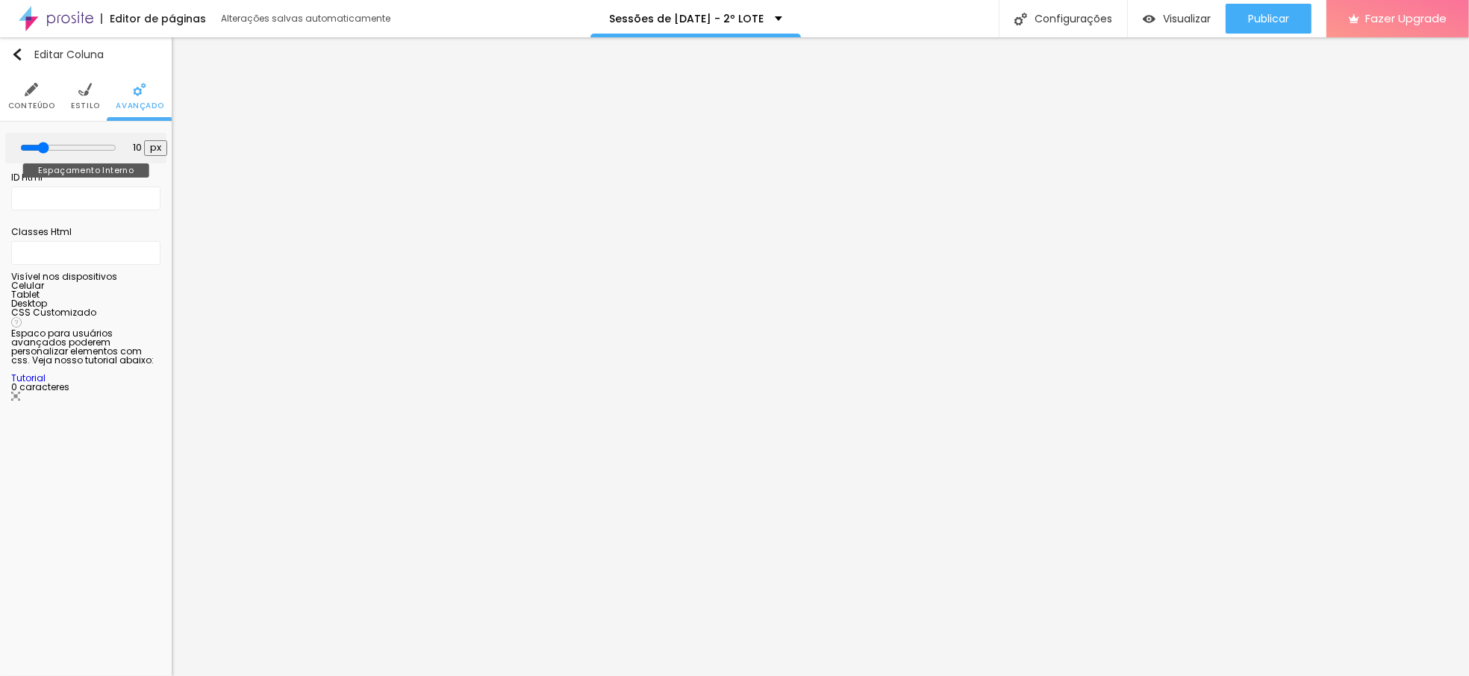
drag, startPoint x: 57, startPoint y: 148, endPoint x: 44, endPoint y: 148, distance: 13.4
click at [44, 148] on input "range" at bounding box center [68, 148] width 96 height 12
click at [72, 88] on ul "Conteúdo Estilo Avançado" at bounding box center [86, 97] width 172 height 50
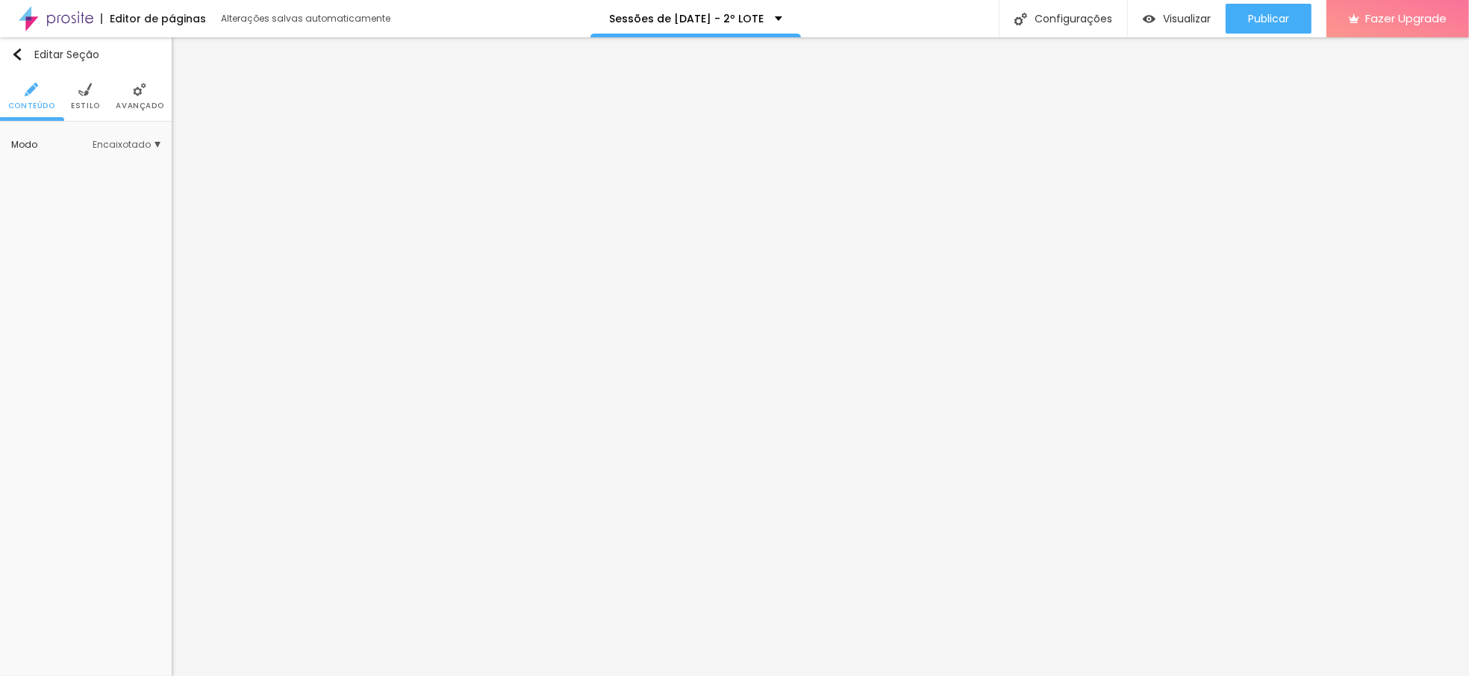
click at [95, 97] on li "Estilo" at bounding box center [85, 96] width 29 height 49
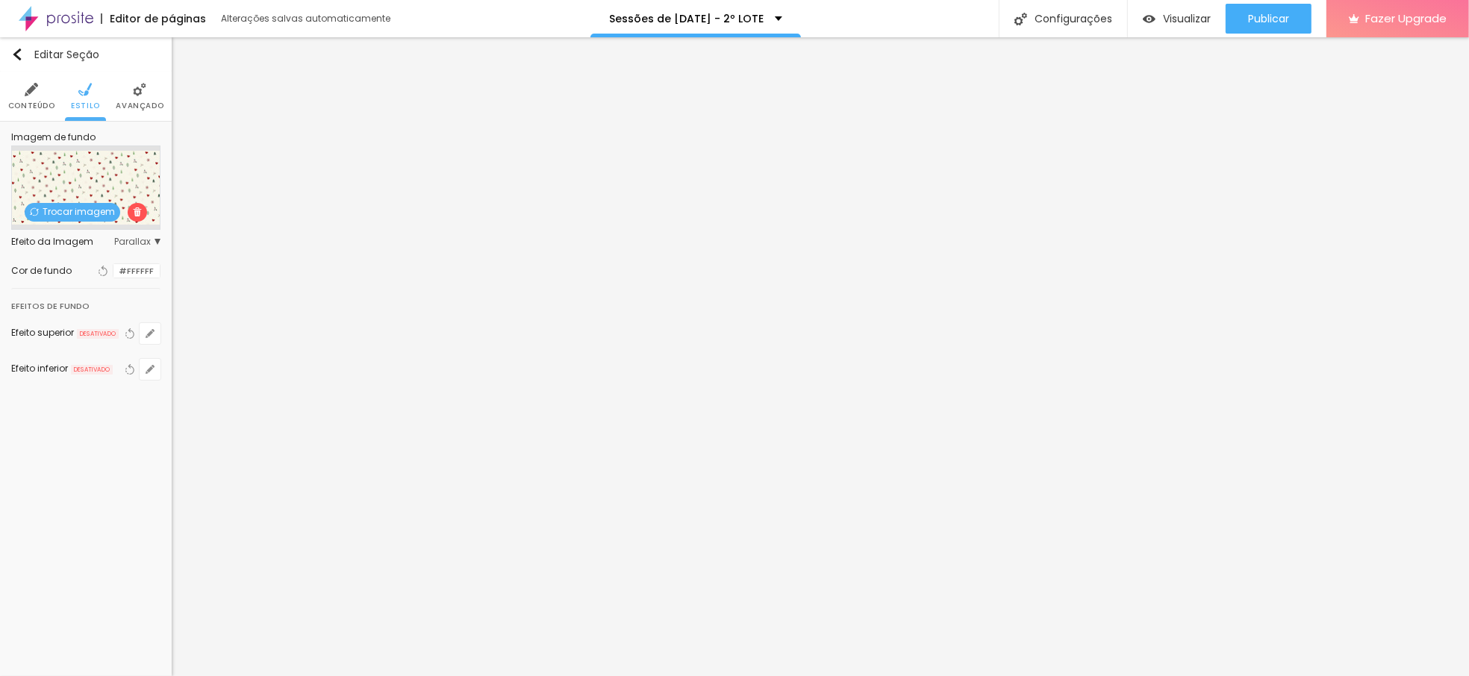
click at [143, 92] on img at bounding box center [139, 89] width 13 height 13
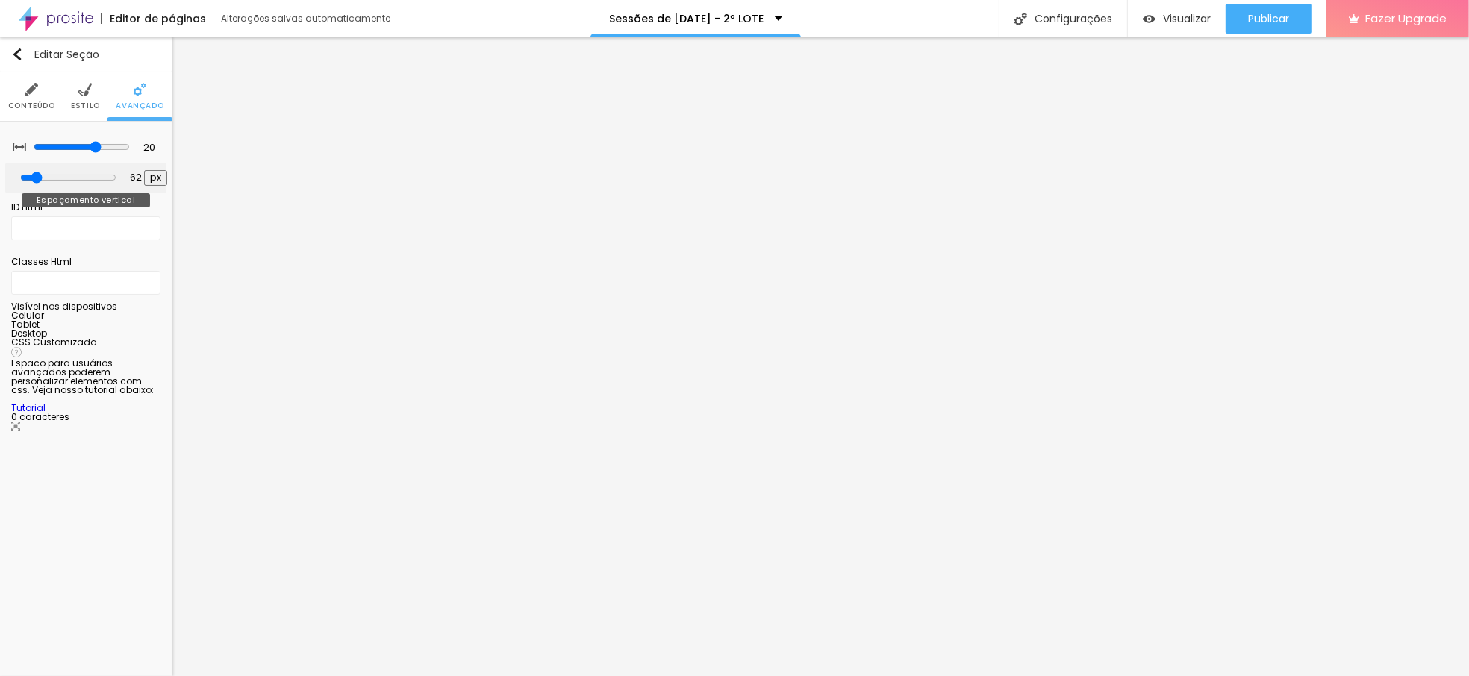
click at [42, 178] on input "range" at bounding box center [68, 178] width 96 height 12
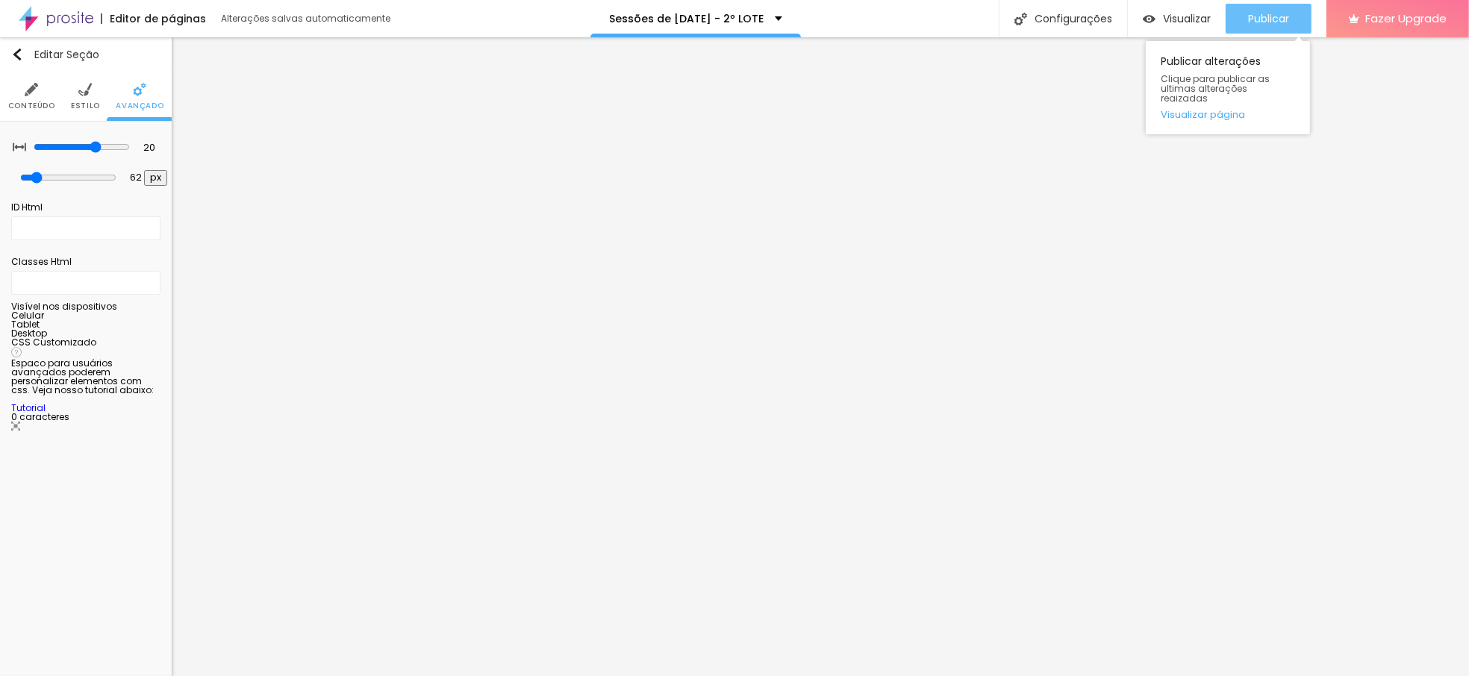
click at [1257, 13] on span "Publicar" at bounding box center [1268, 19] width 41 height 12
click at [29, 24] on img at bounding box center [56, 18] width 75 height 37
